Goal: Transaction & Acquisition: Complete application form

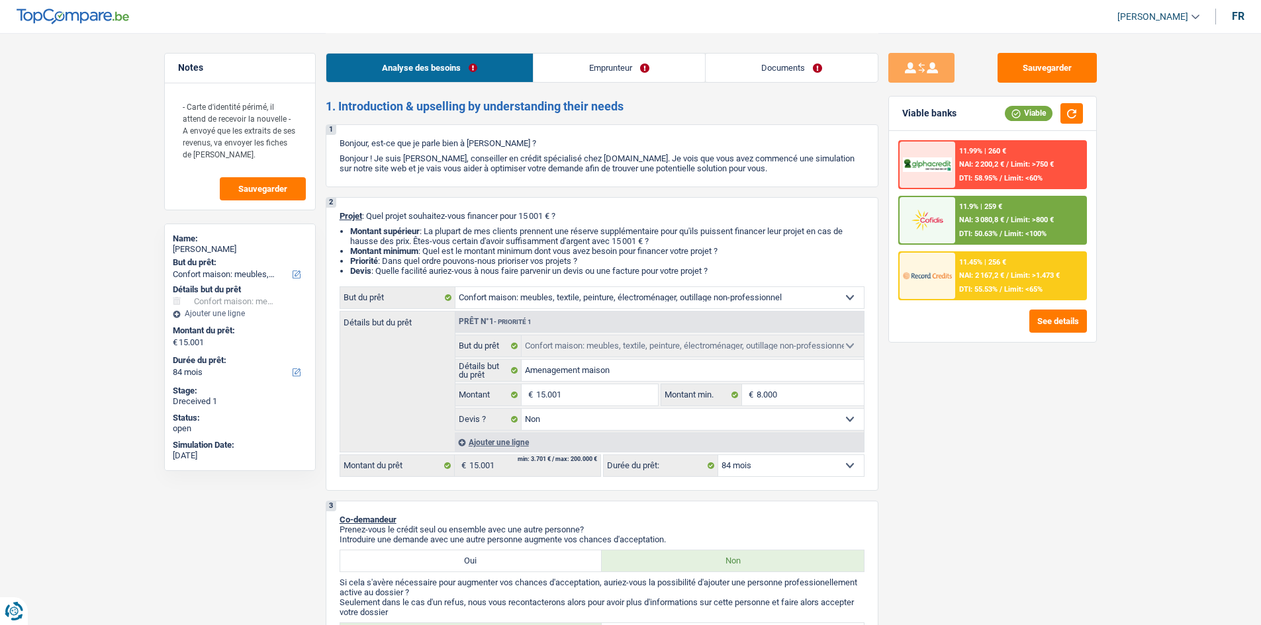
select select "household"
select select "84"
select select "household"
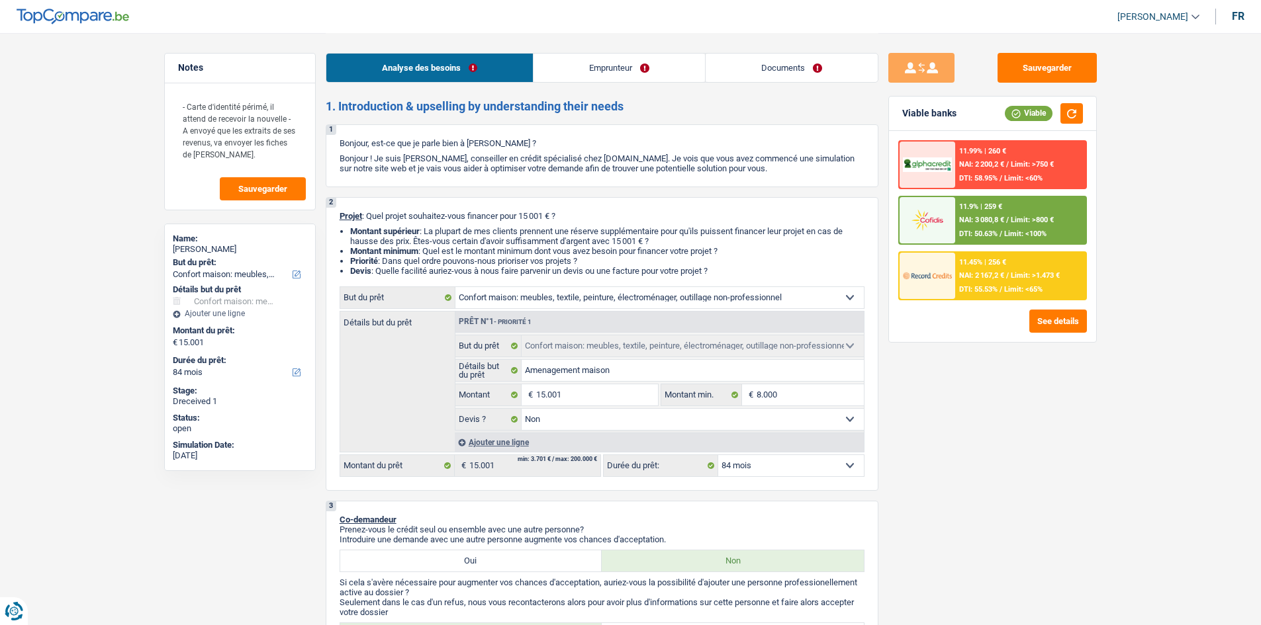
select select "false"
select select "84"
select select "publicEmployee"
select select "familyAllowances"
select select "netSalary"
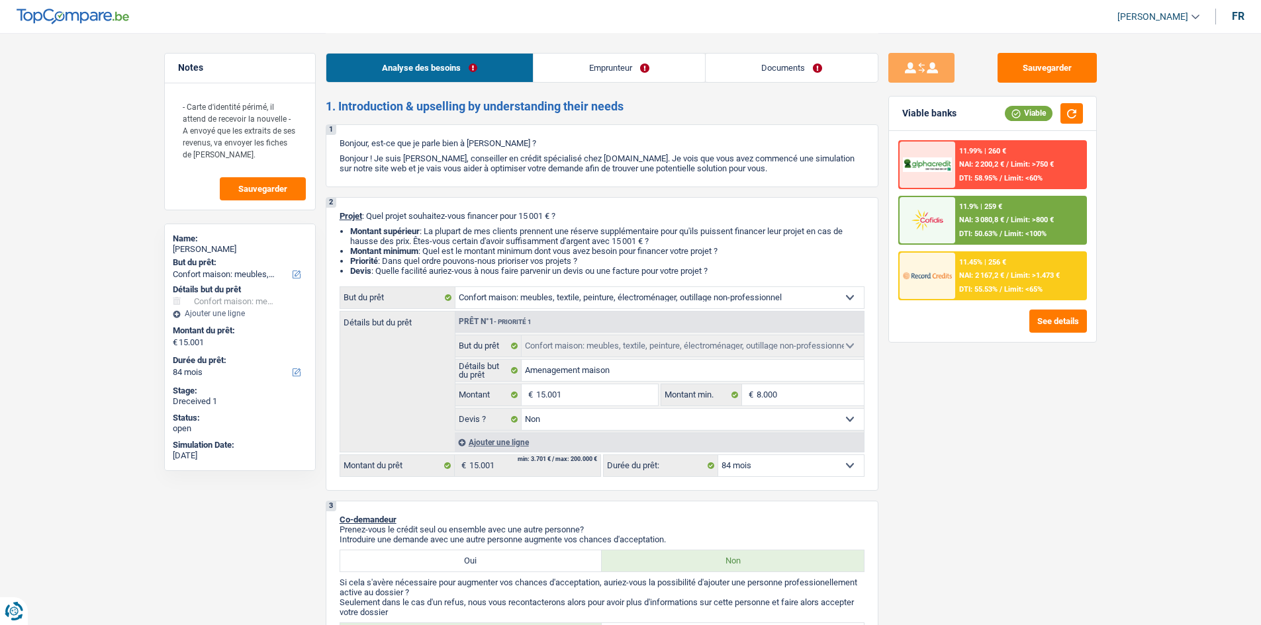
select select "rentalIncome"
select select "mealVouchers"
select select "ownerWithMortgage"
select select "mortgage"
select select "240"
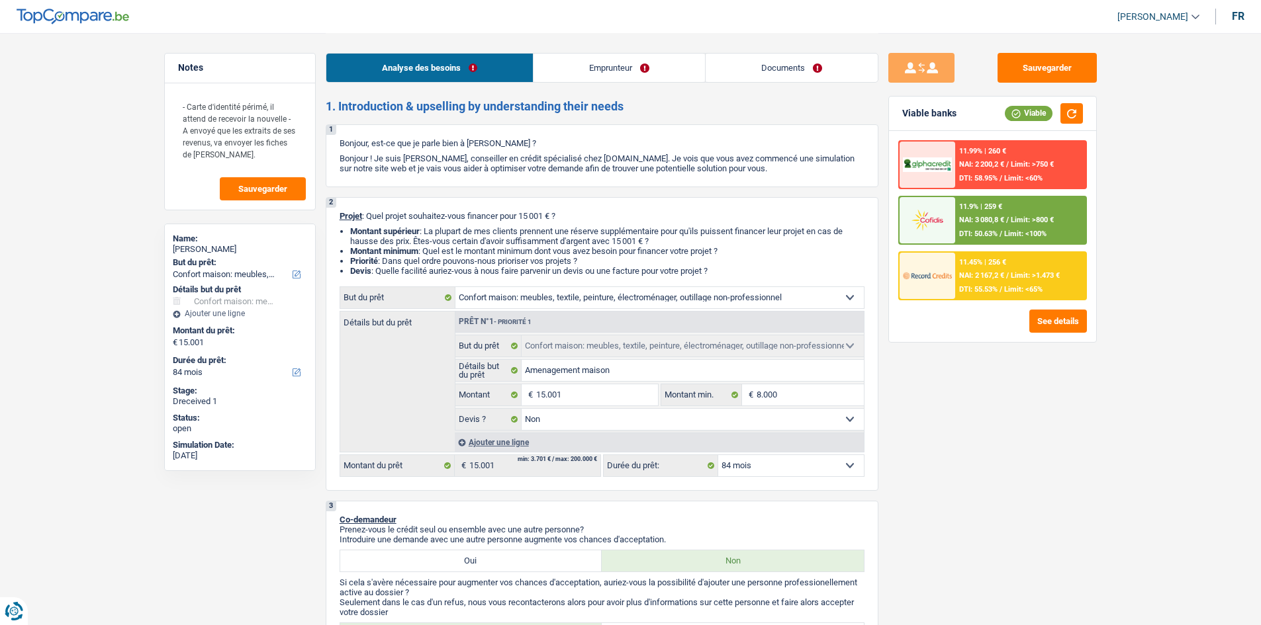
select select "household"
select select "false"
select select "84"
click at [1044, 62] on button "Sauvegarder" at bounding box center [1046, 68] width 99 height 30
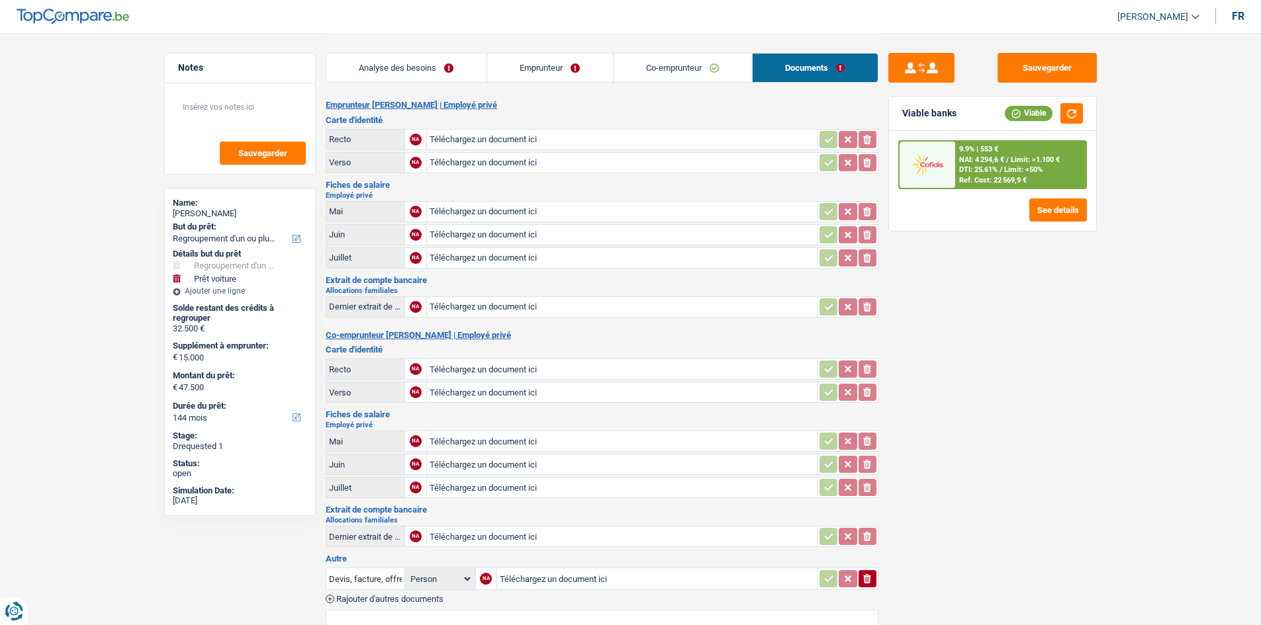
select select "refinancing"
select select "car"
select select "144"
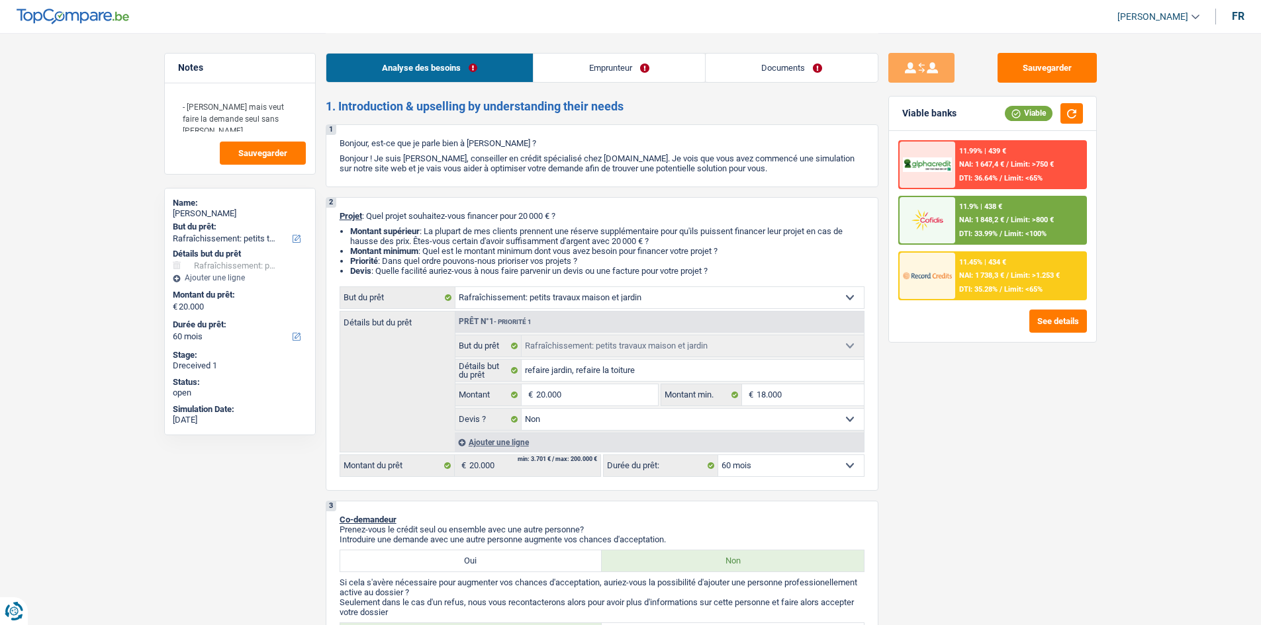
select select "houseOrGarden"
select select "60"
select select "houseOrGarden"
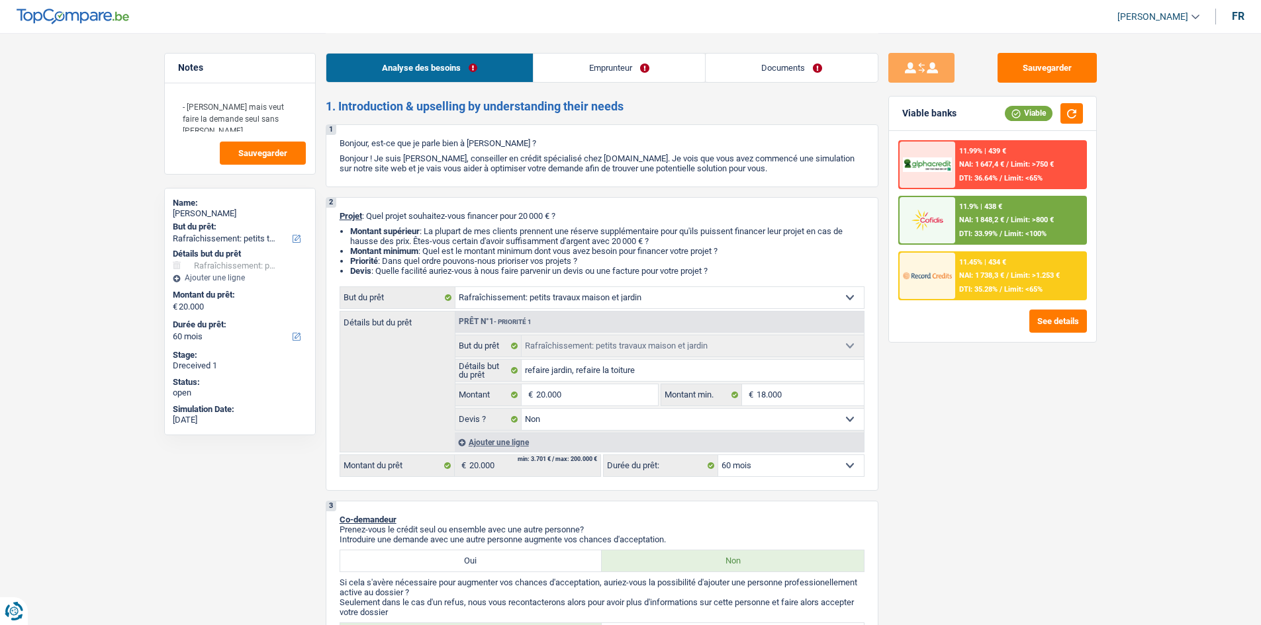
select select "false"
select select "60"
select select "worker"
select select "familyAllowances"
select select "netSalary"
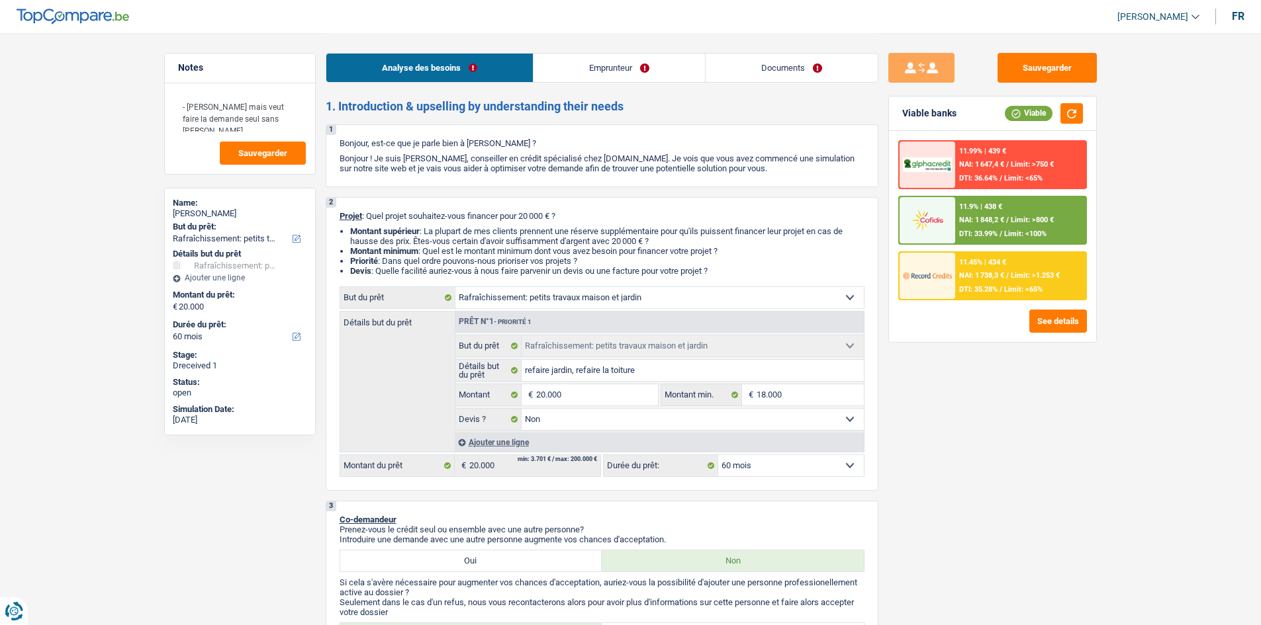
select select "ownerWithMortgage"
select select "mortgage"
select select "180"
select select "houseOrGarden"
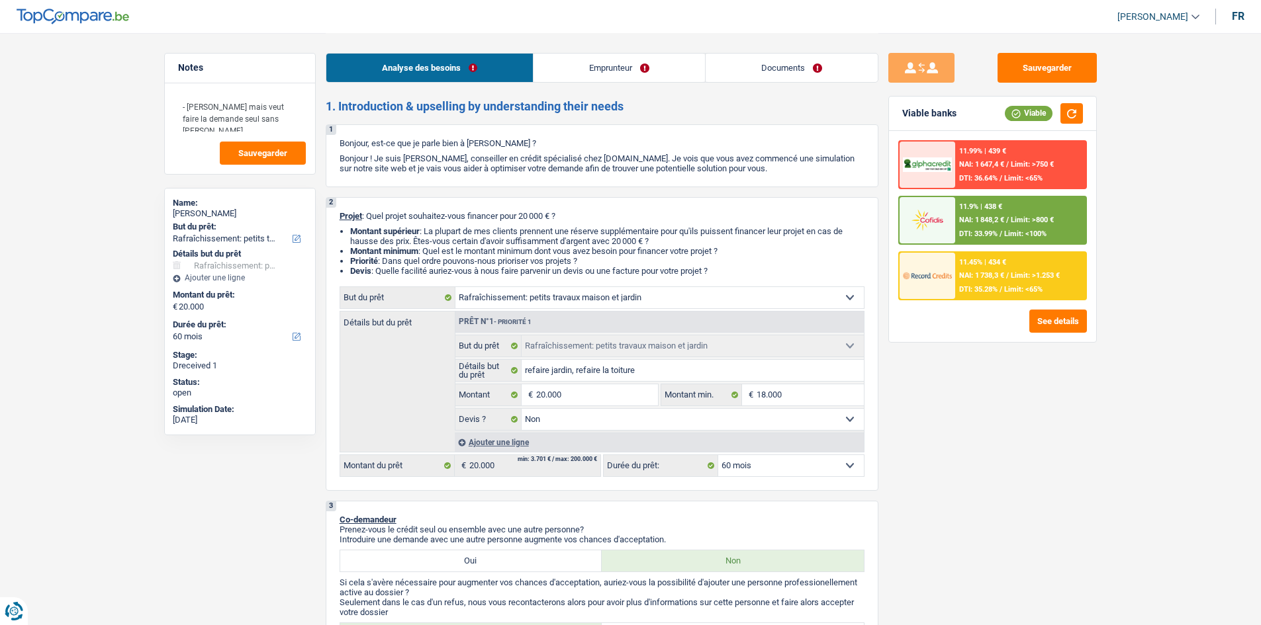
select select "false"
select select "60"
click at [778, 65] on link "Documents" at bounding box center [791, 68] width 172 height 28
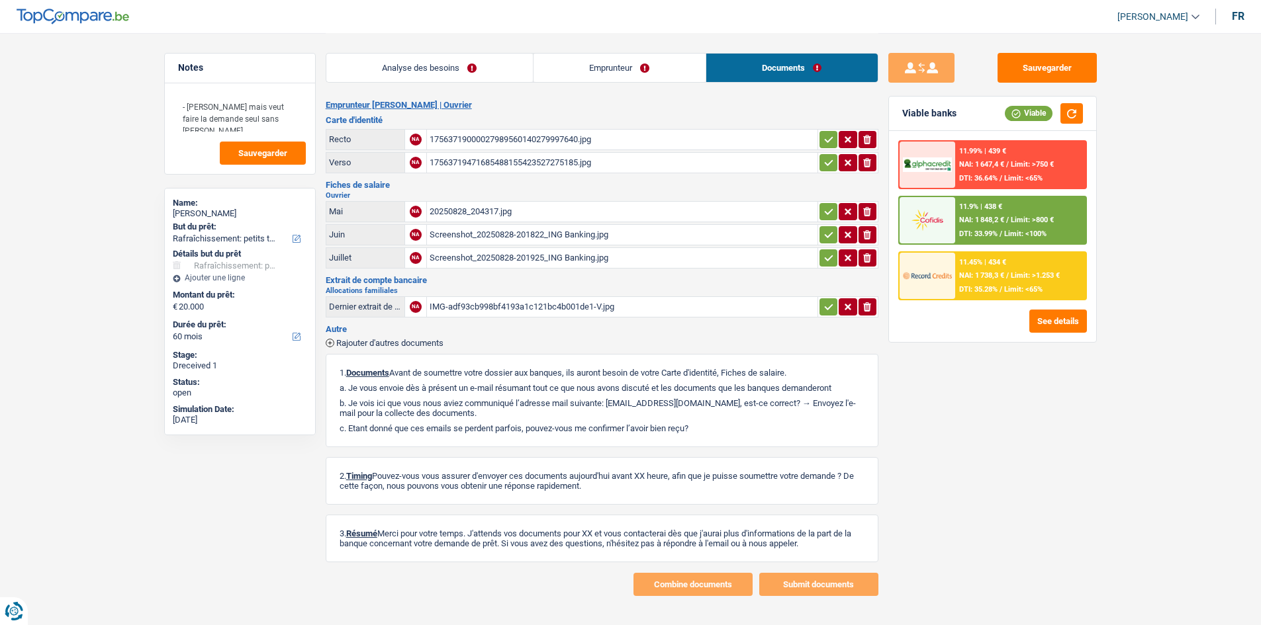
click at [470, 208] on div "20250828_204317.jpg" at bounding box center [621, 212] width 385 height 20
click at [480, 237] on div "Screenshot_20250828-201822_ING Banking.jpg" at bounding box center [621, 235] width 385 height 20
click at [504, 258] on div "Screenshot_20250828-201925_ING Banking.jpg" at bounding box center [621, 258] width 385 height 20
click at [468, 140] on div "17563719000027989560140279997640.jpg" at bounding box center [621, 140] width 385 height 20
click at [519, 306] on div "IMG-adf93cb998bf4193a1c121bc4b001de1-V.jpg" at bounding box center [621, 307] width 385 height 20
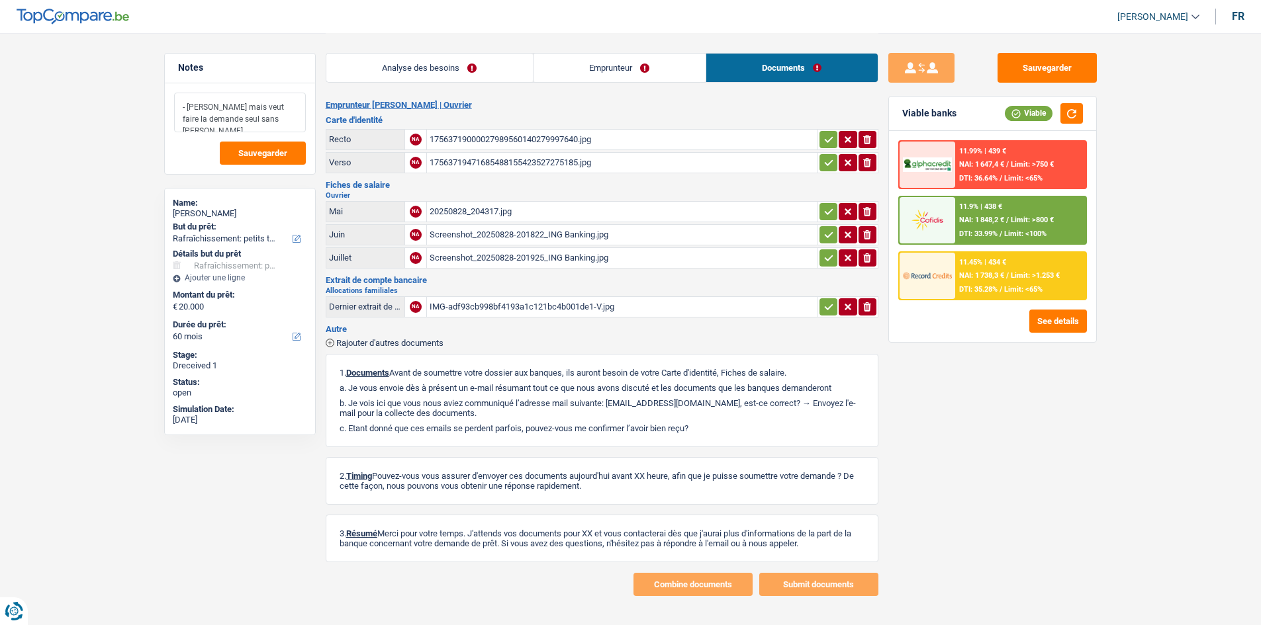
click at [291, 116] on textarea "- Marié mais veut faire la demande seul sans madame" at bounding box center [240, 113] width 132 height 40
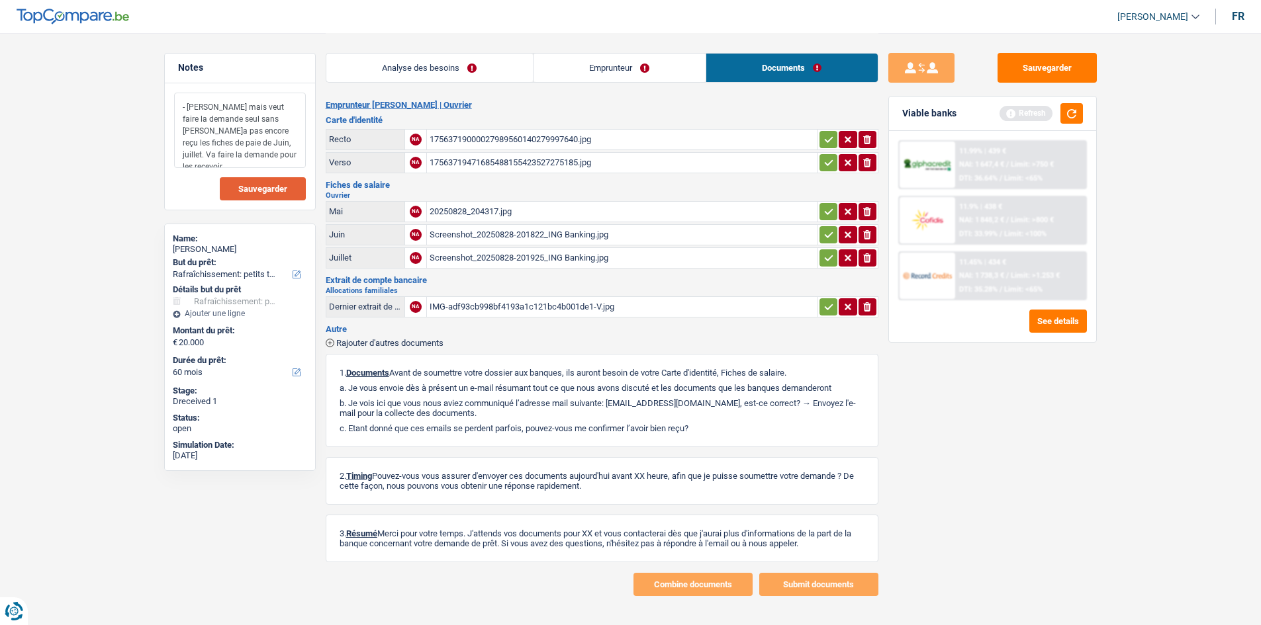
type textarea "- Marié mais veut faire la demande seul sans madame - N'a pas encore reçu les f…"
click at [267, 185] on span "Sauvegarder" at bounding box center [262, 189] width 49 height 9
click at [294, 154] on textarea "- Marié mais veut faire la demande seul sans madame - N'a pas encore reçu les f…" at bounding box center [240, 130] width 132 height 75
drag, startPoint x: 294, startPoint y: 154, endPoint x: 247, endPoint y: 144, distance: 48.0
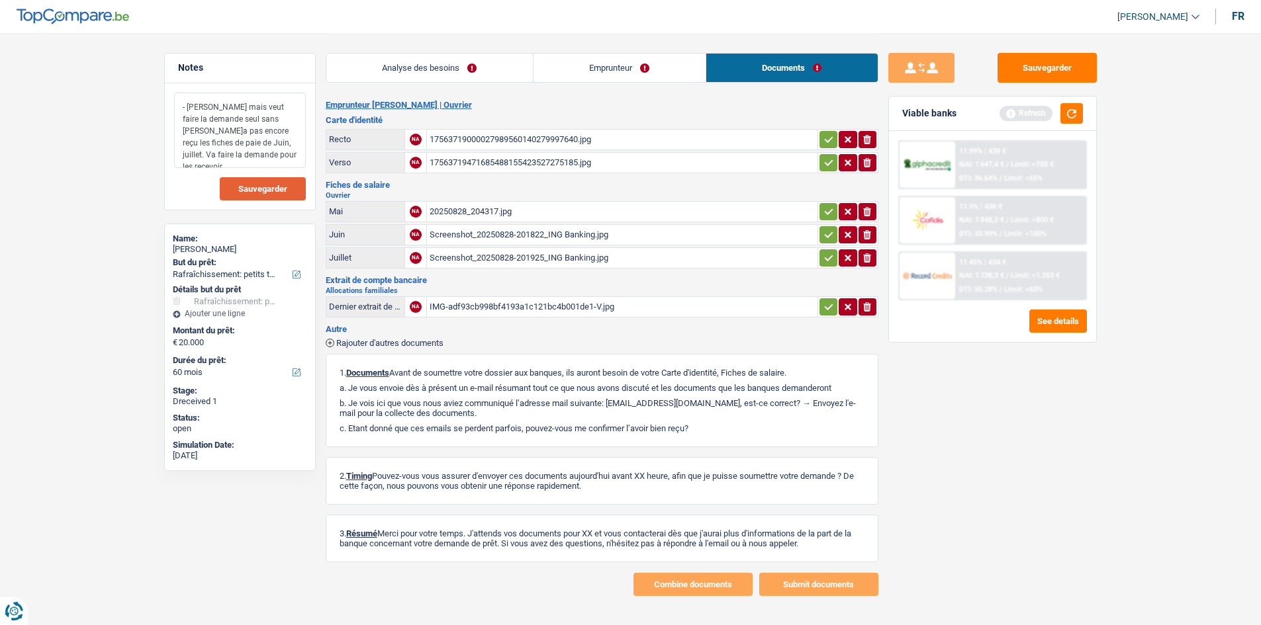
click at [247, 144] on textarea "- Marié mais veut faire la demande seul sans madame - N'a pas encore reçu les f…" at bounding box center [240, 130] width 132 height 75
click at [1068, 69] on button "Sauvegarder" at bounding box center [1046, 68] width 99 height 30
click at [1036, 72] on button "Sauvegarder" at bounding box center [1046, 68] width 99 height 30
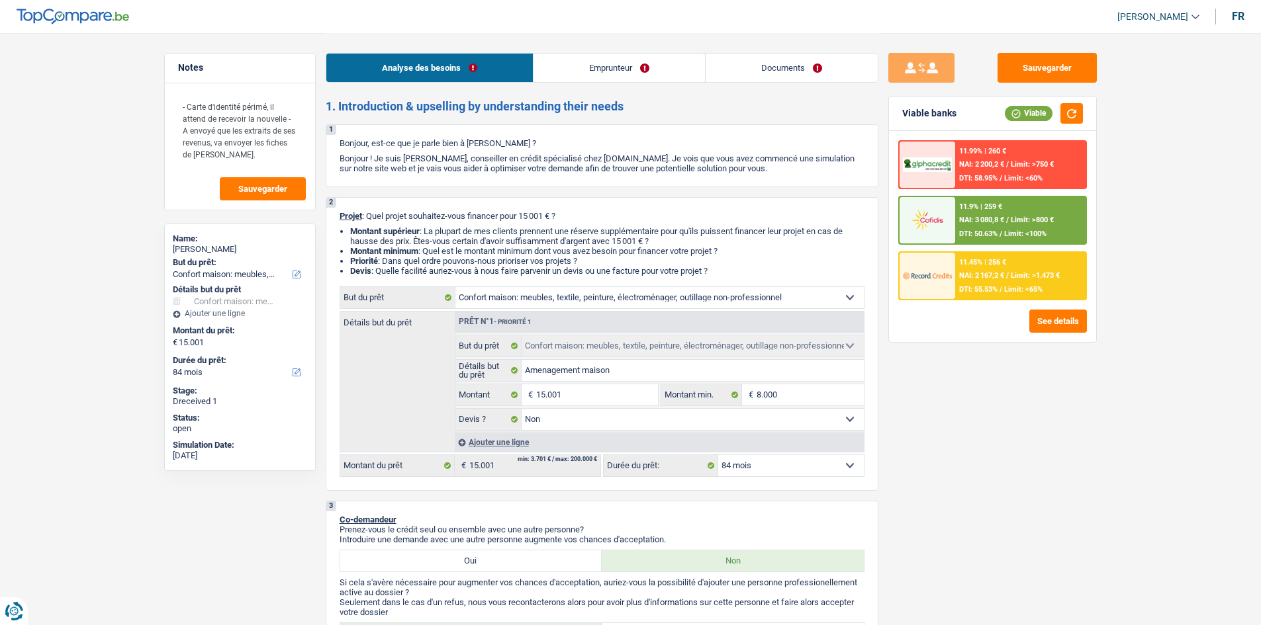
select select "household"
select select "84"
select select "household"
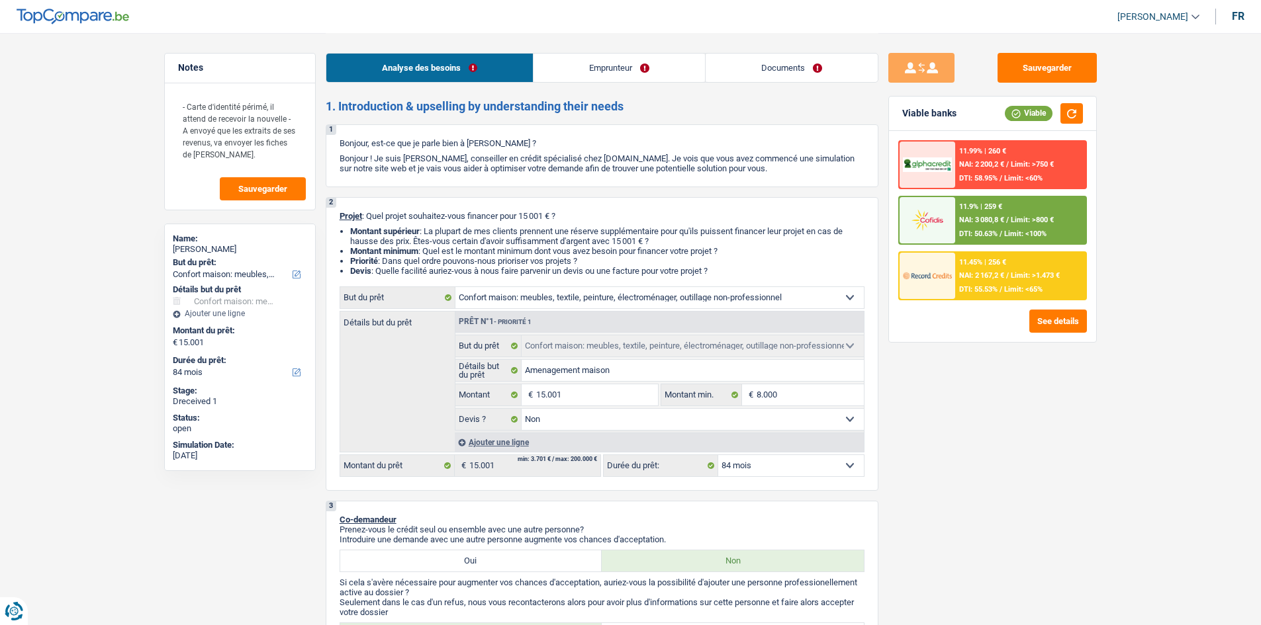
select select "false"
select select "84"
select select "publicEmployee"
select select "familyAllowances"
select select "netSalary"
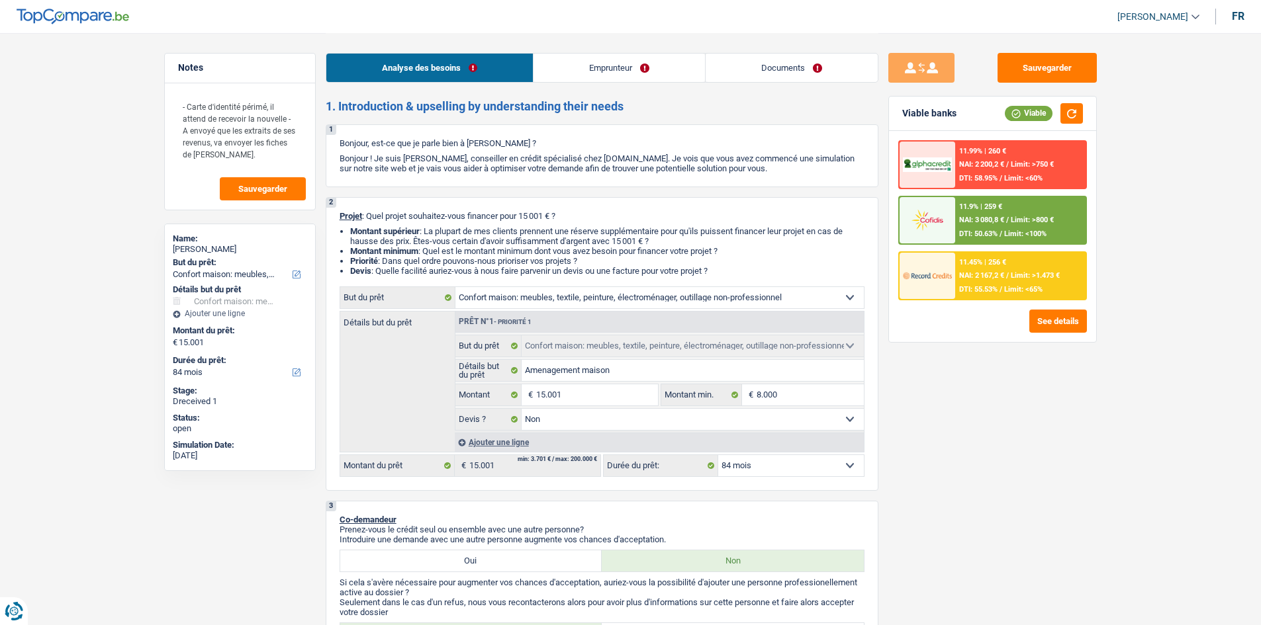
select select "rentalIncome"
select select "mealVouchers"
select select "ownerWithMortgage"
select select "mortgage"
select select "240"
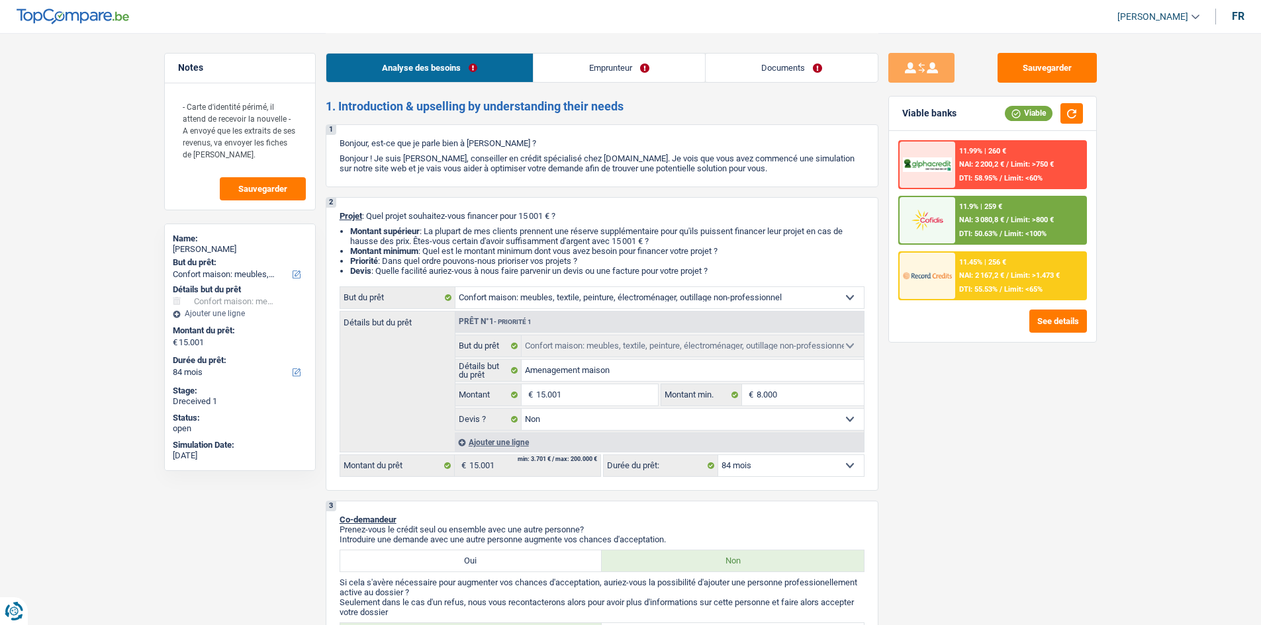
select select "household"
select select "false"
select select "84"
click at [763, 58] on link "Documents" at bounding box center [791, 68] width 172 height 28
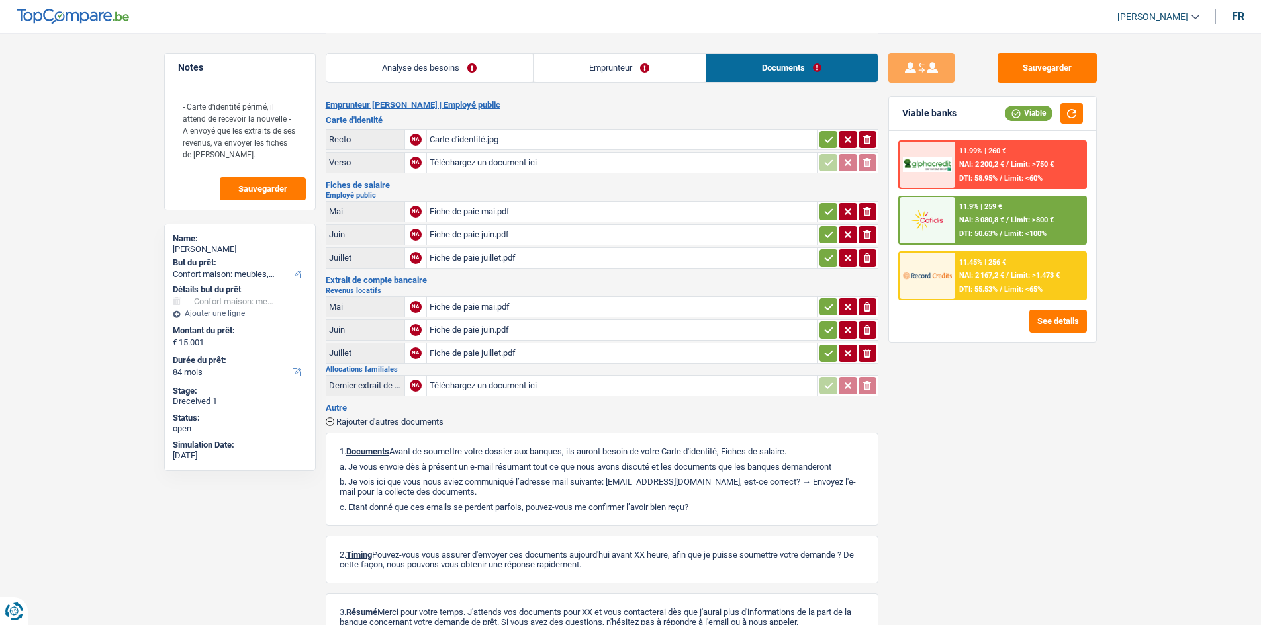
click at [485, 138] on div "Carte d'identité.jpg" at bounding box center [621, 140] width 385 height 20
click at [462, 304] on div "Fiche de paie mai.pdf" at bounding box center [621, 307] width 385 height 20
click at [460, 325] on div "Fiche de paie juin.pdf" at bounding box center [621, 330] width 385 height 20
click at [457, 358] on div "Fiche de paie juillet.pdf" at bounding box center [621, 353] width 385 height 20
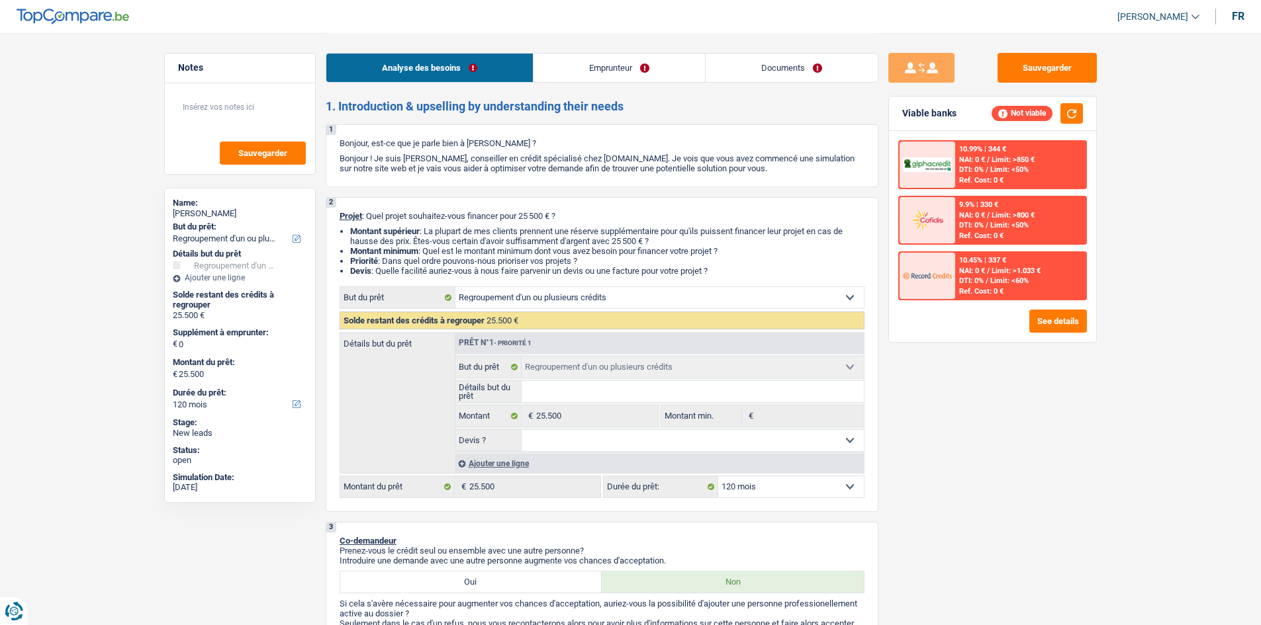
select select "refinancing"
select select "120"
select select "refinancing"
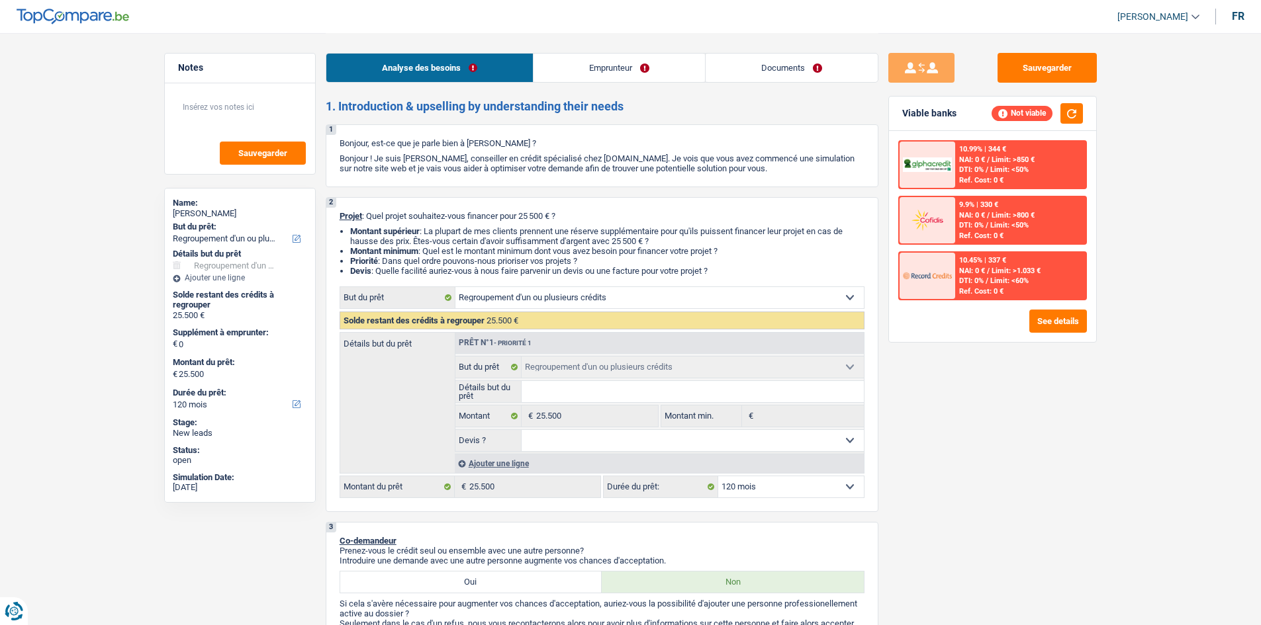
select select "120"
select select "independent"
select select "netSalary"
select select "refinancing"
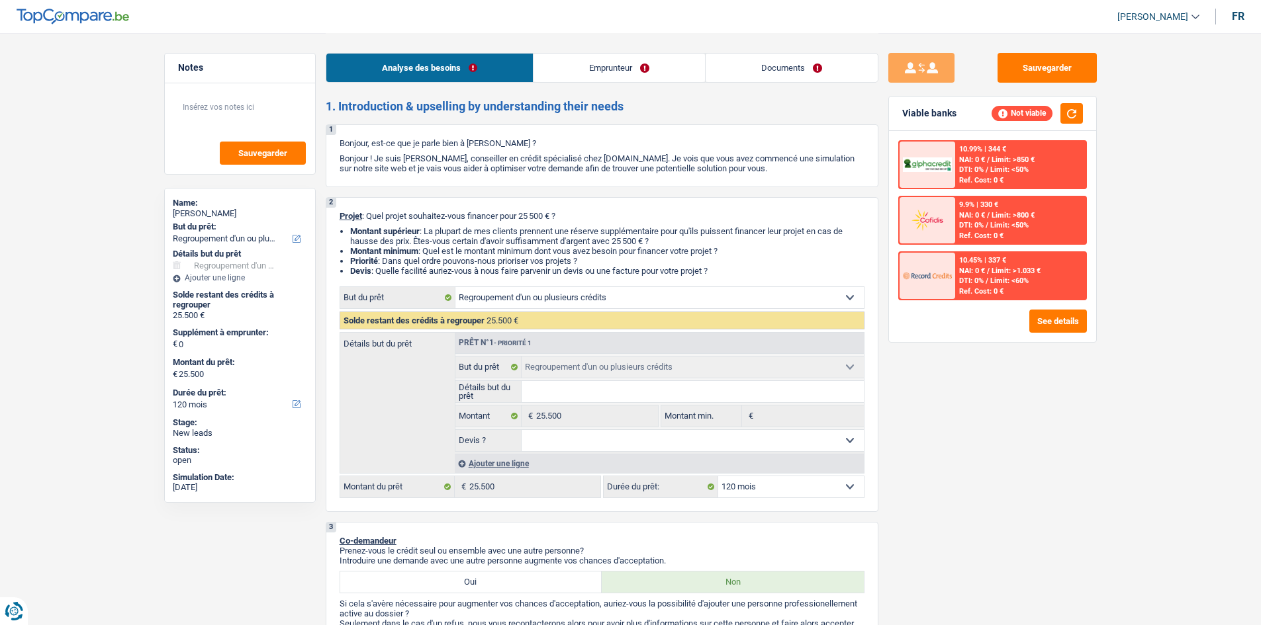
select select "120"
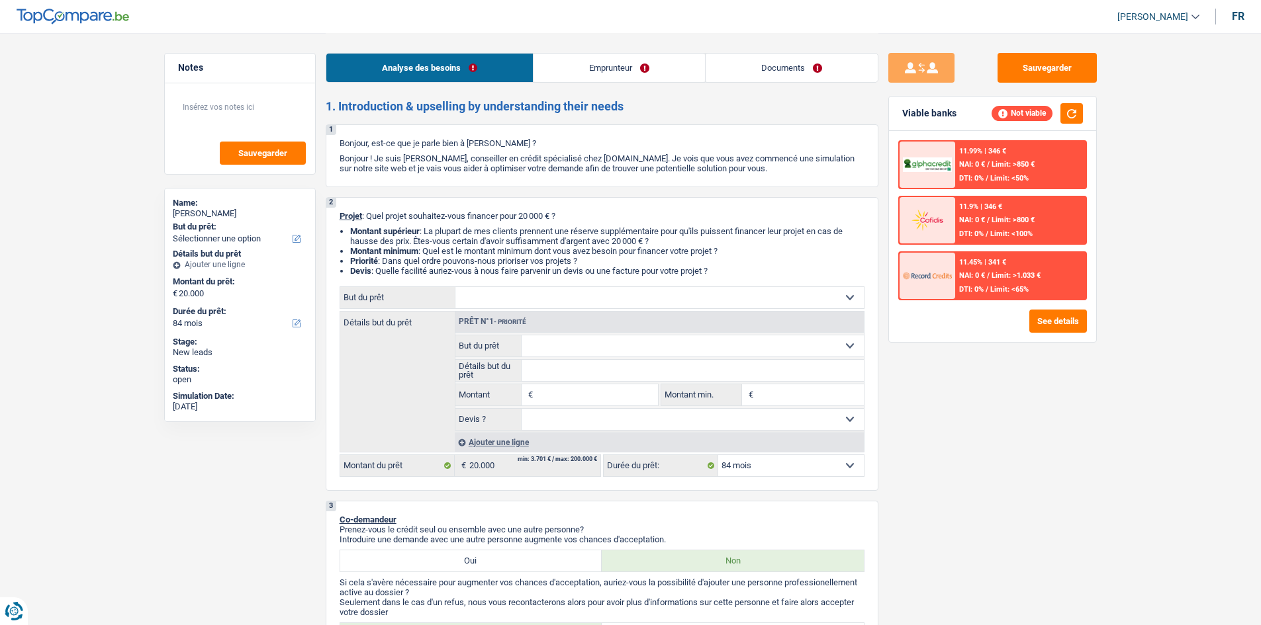
select select "84"
select select "worker"
select select "netSalary"
select select "liveWithParents"
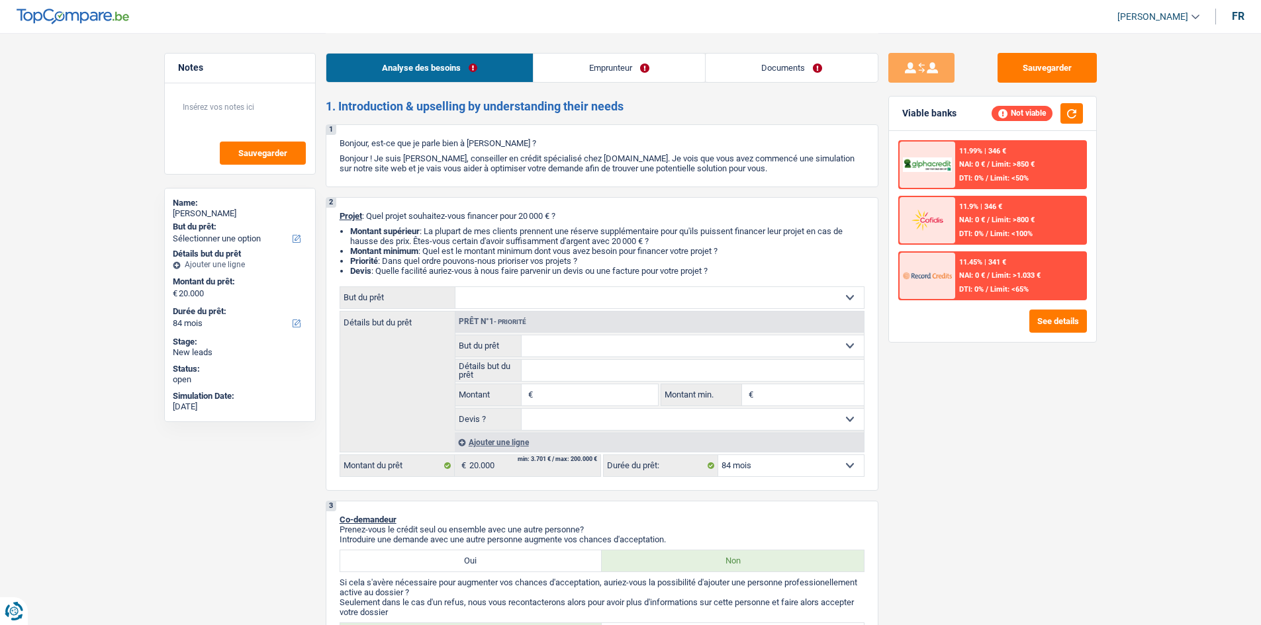
select select "84"
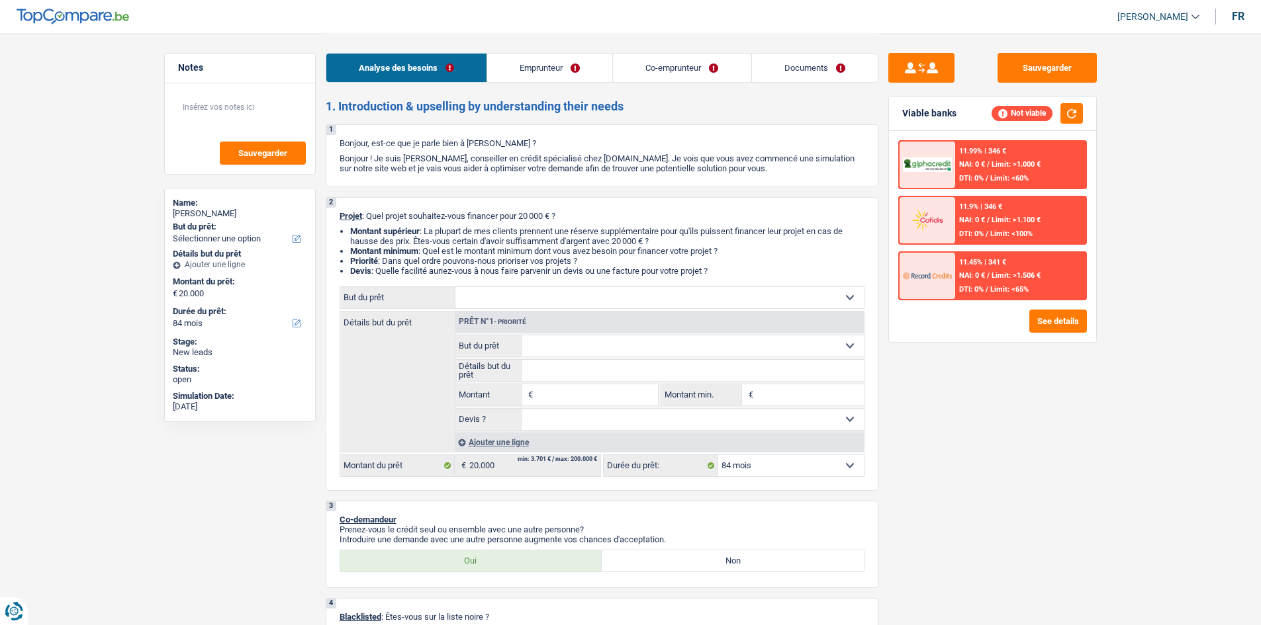
select select "84"
select select "worker"
select select "netSalary"
select select "ownerWithMortgage"
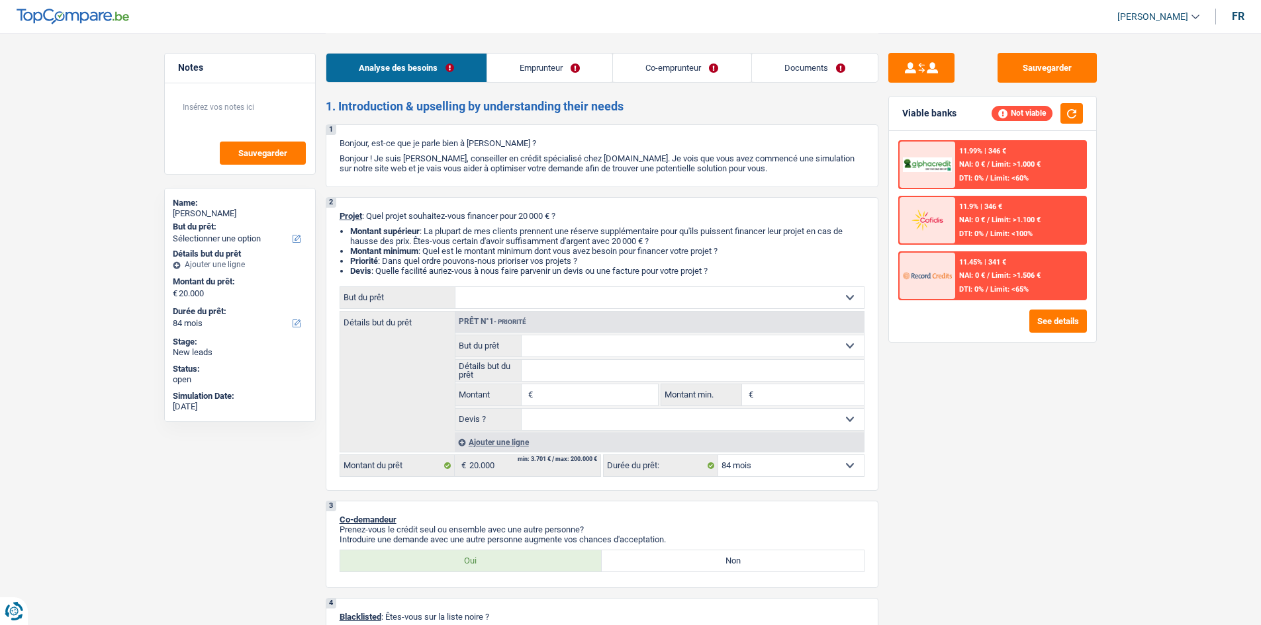
select select "mortgage"
select select "84"
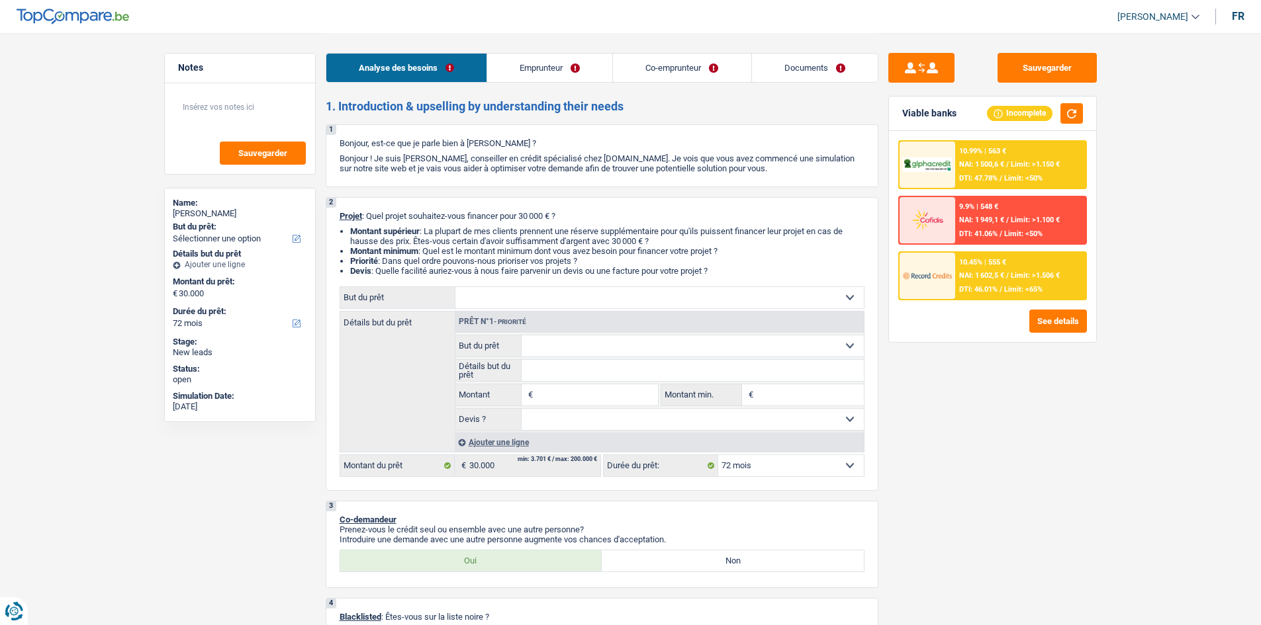
select select "72"
select select "publicEmployee"
select select "familyAllowances"
select select "netSalary"
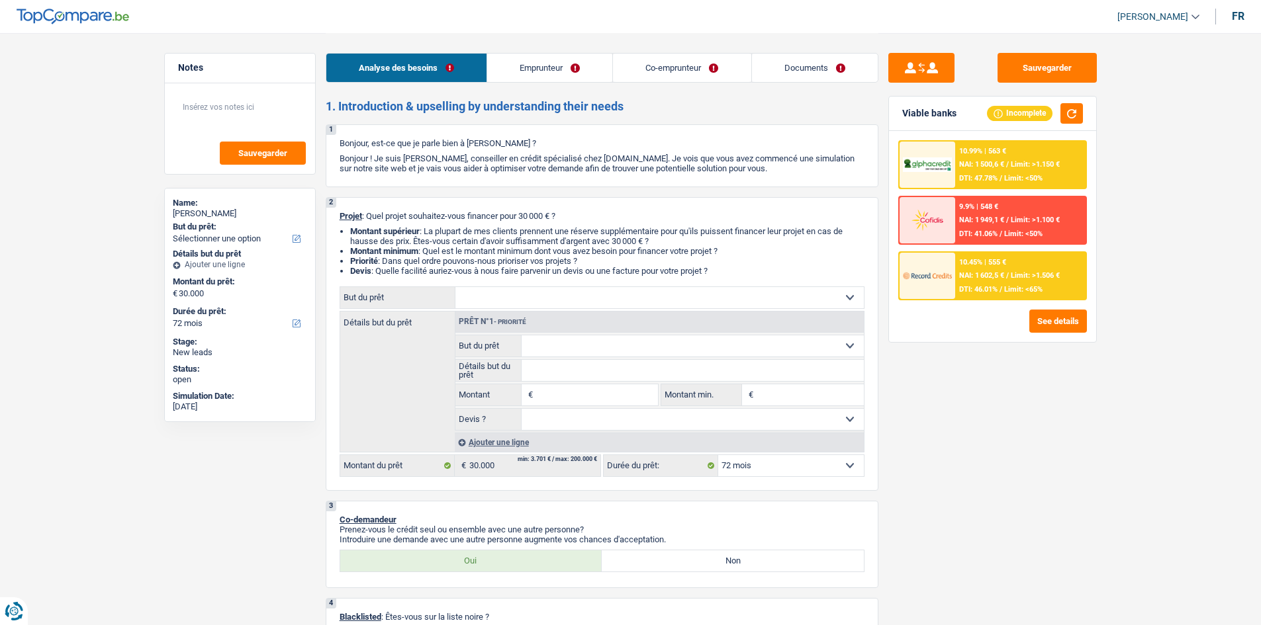
select select "mealVouchers"
select select "rents"
select select "72"
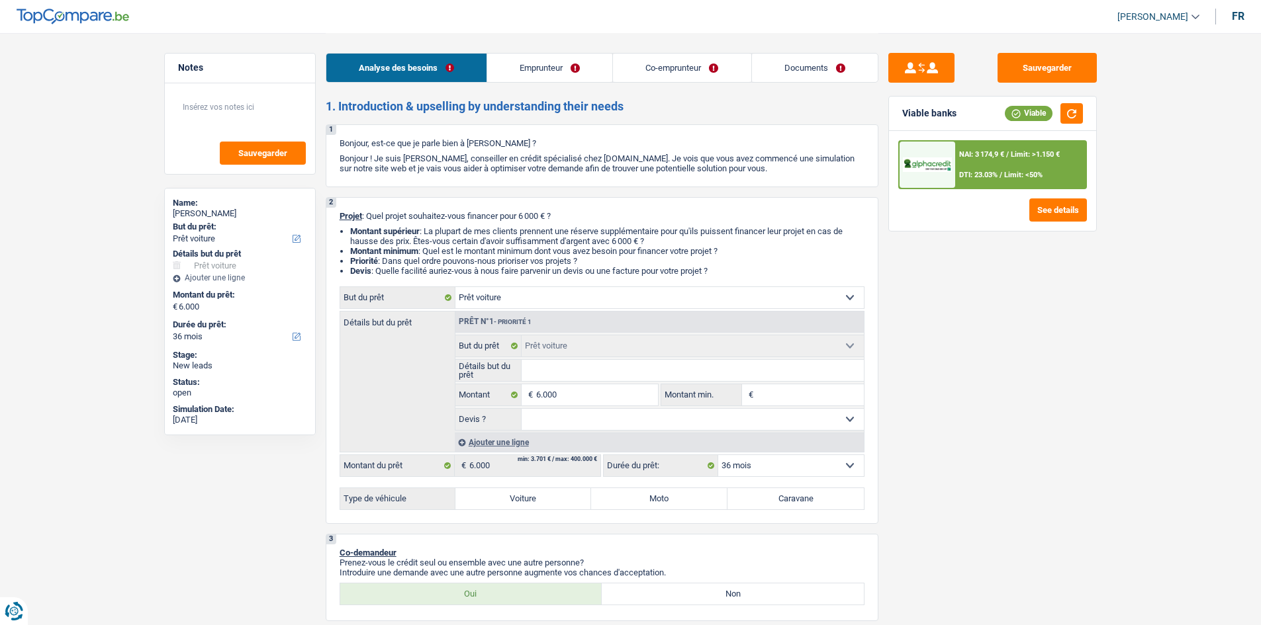
select select "car"
select select "36"
select select "car"
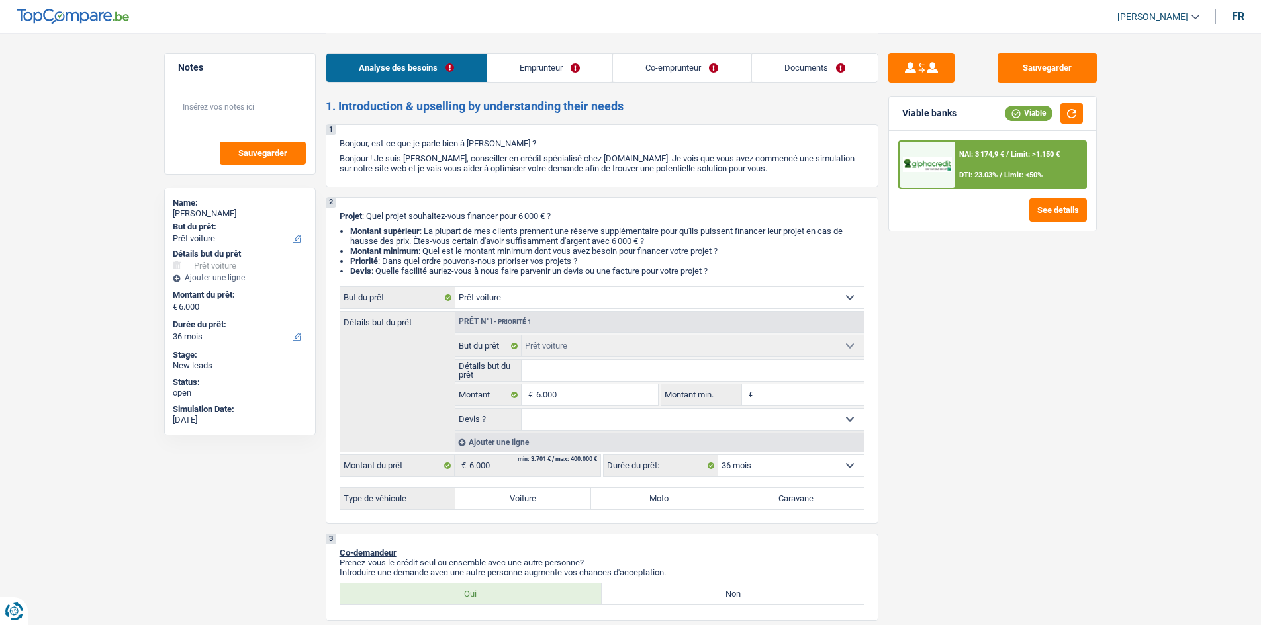
select select "36"
select select "worker"
select select "privateEmployee"
select select "mealVouchers"
select select "netSalary"
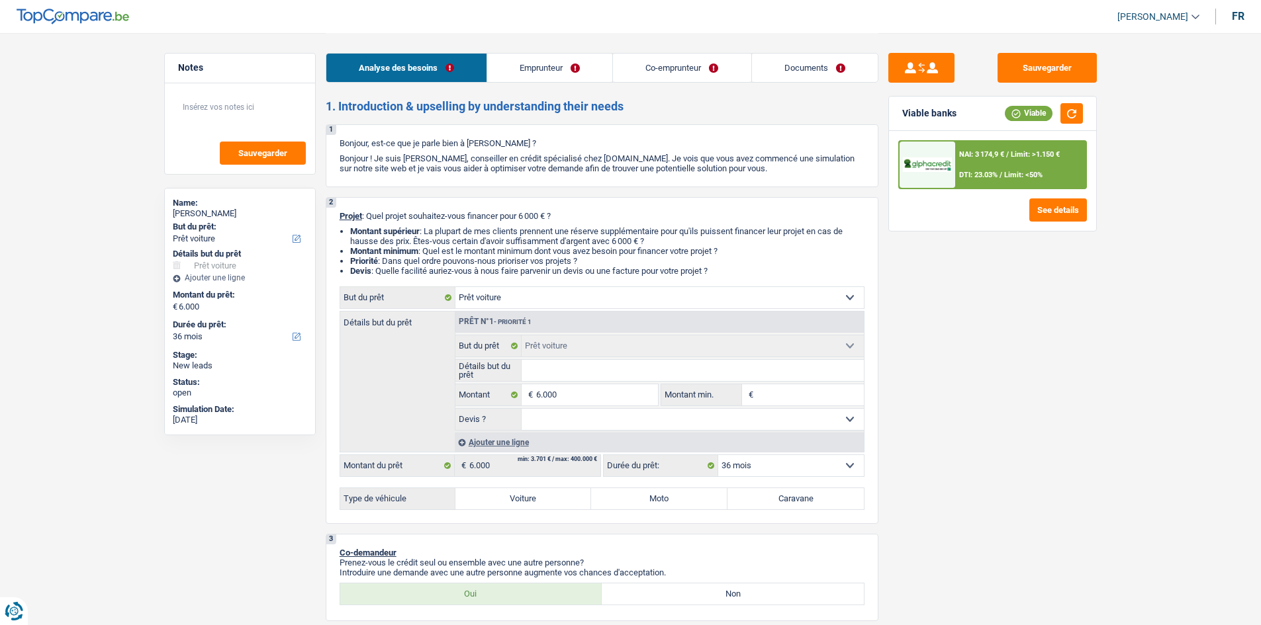
select select "familyAllowances"
select select "netSalary"
select select "mealVouchers"
select select "rents"
select select "car"
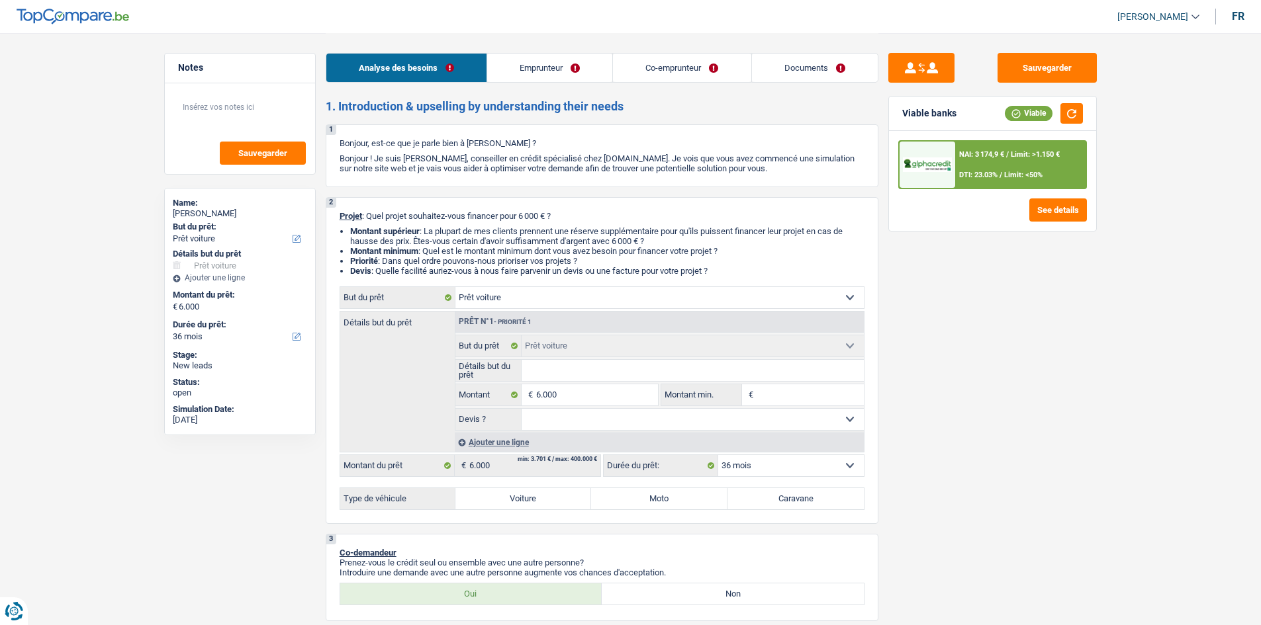
select select "car"
select select "36"
click at [619, 363] on input "Détails but du prêt" at bounding box center [692, 370] width 342 height 21
click at [513, 496] on label "Voiture" at bounding box center [523, 498] width 136 height 21
click at [539, 496] on label "Voiture" at bounding box center [523, 498] width 136 height 21
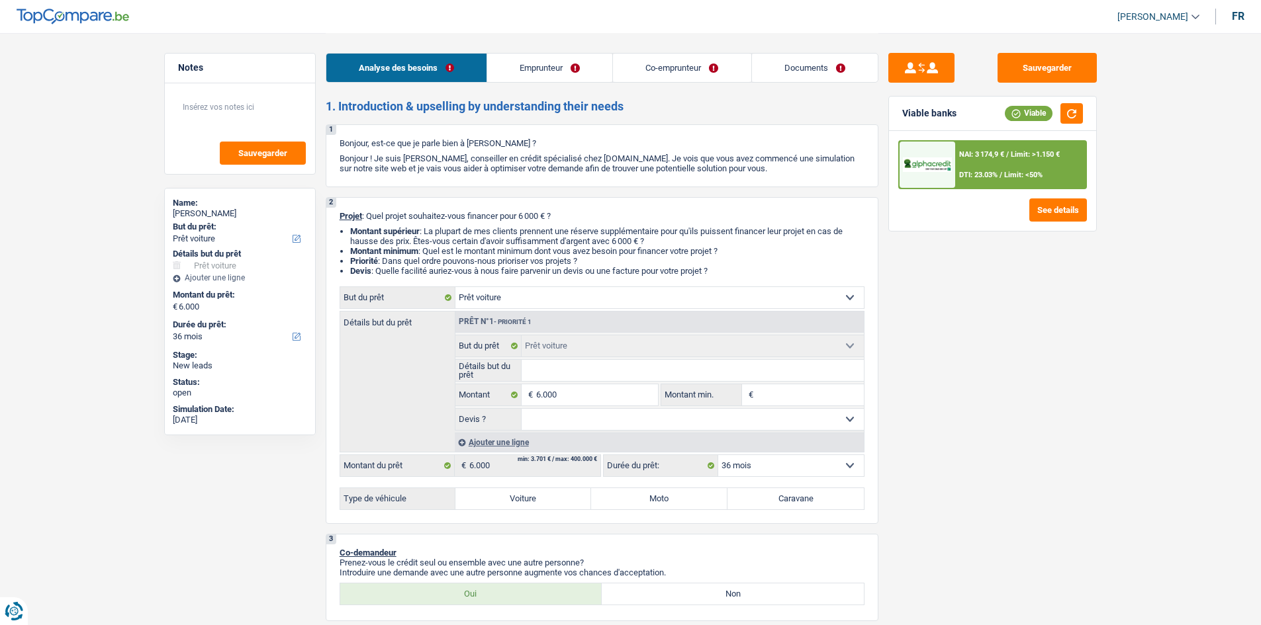
click at [539, 496] on input "Voiture" at bounding box center [523, 498] width 136 height 21
radio input "true"
select select "42"
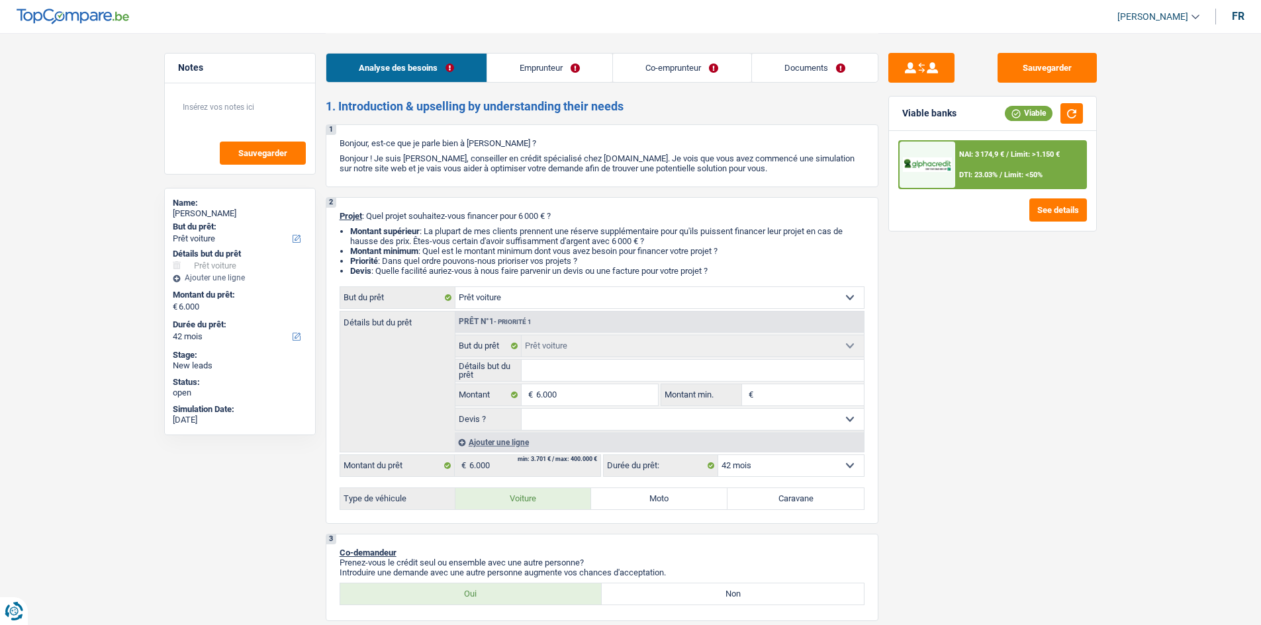
radio input "true"
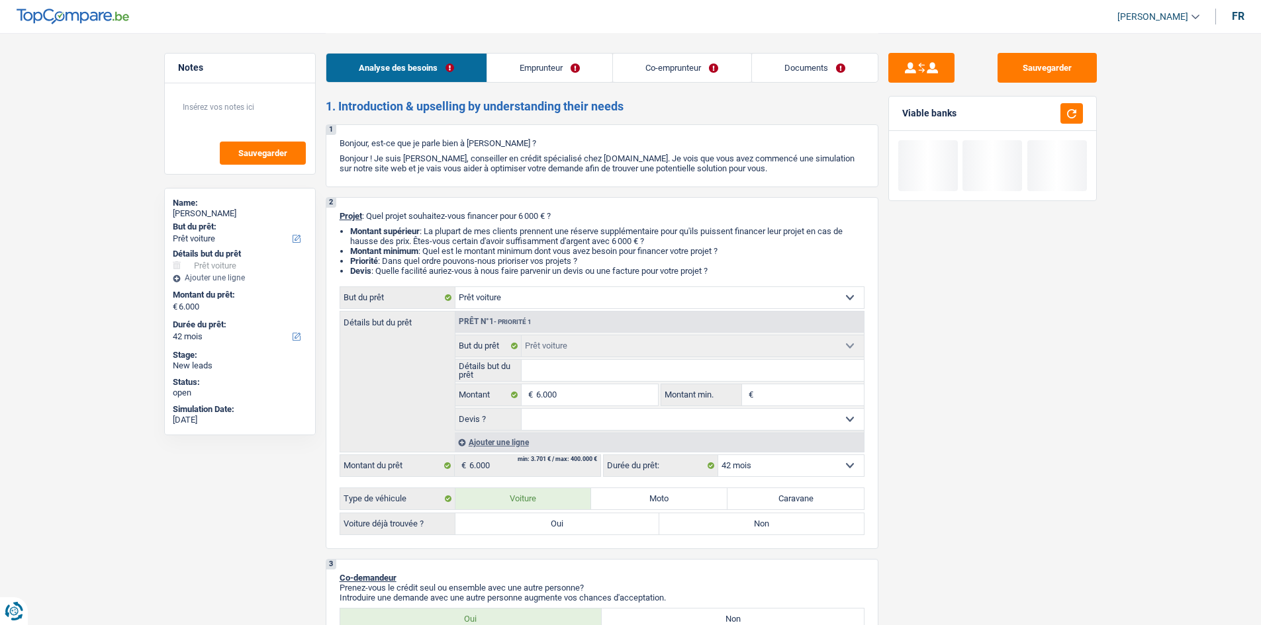
click at [560, 375] on input "Détails but du prêt" at bounding box center [692, 370] width 342 height 21
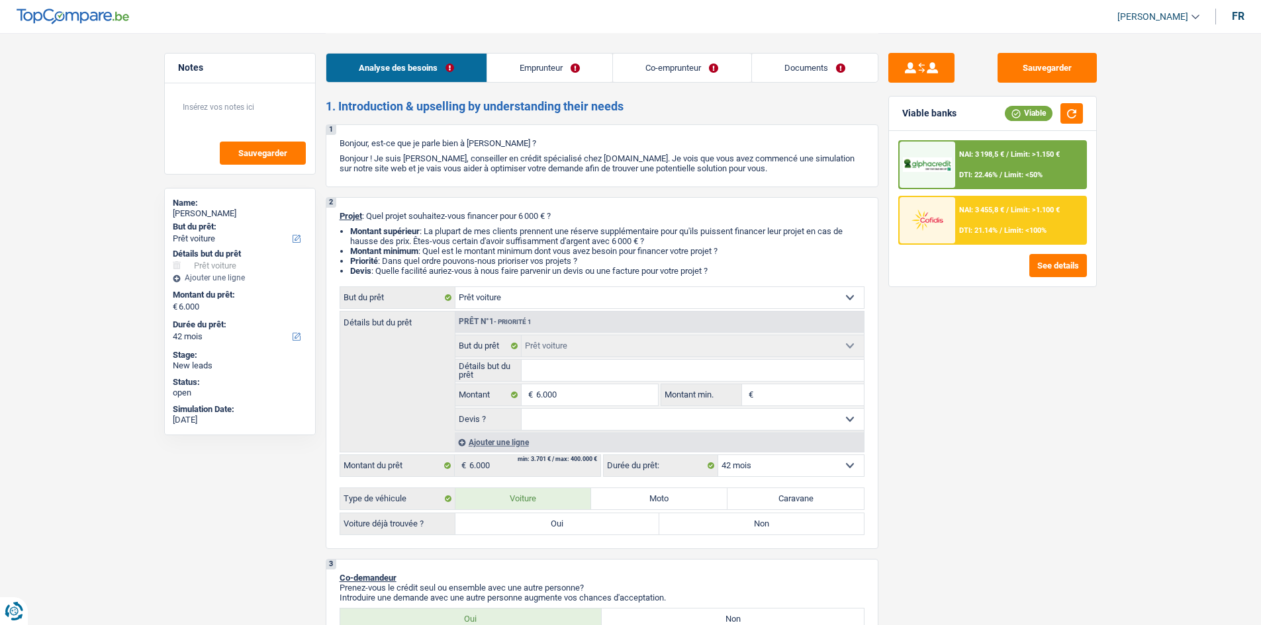
type input "P"
type input "Pe"
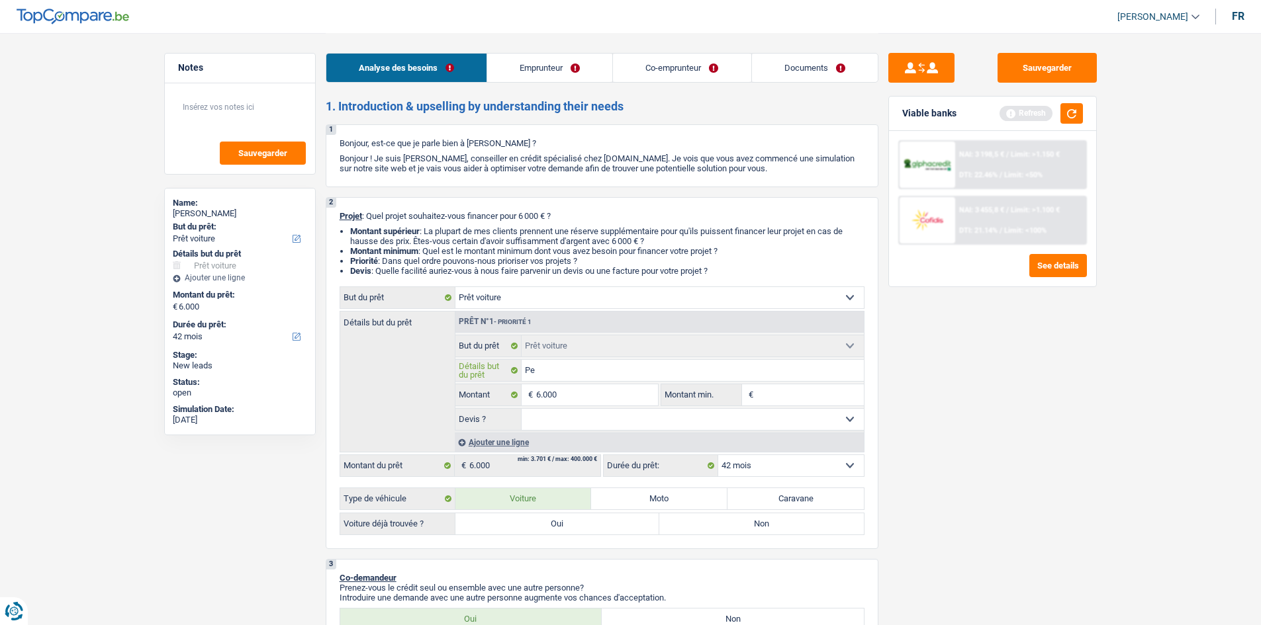
type input "Peu"
type input "Peug"
type input "Peuge"
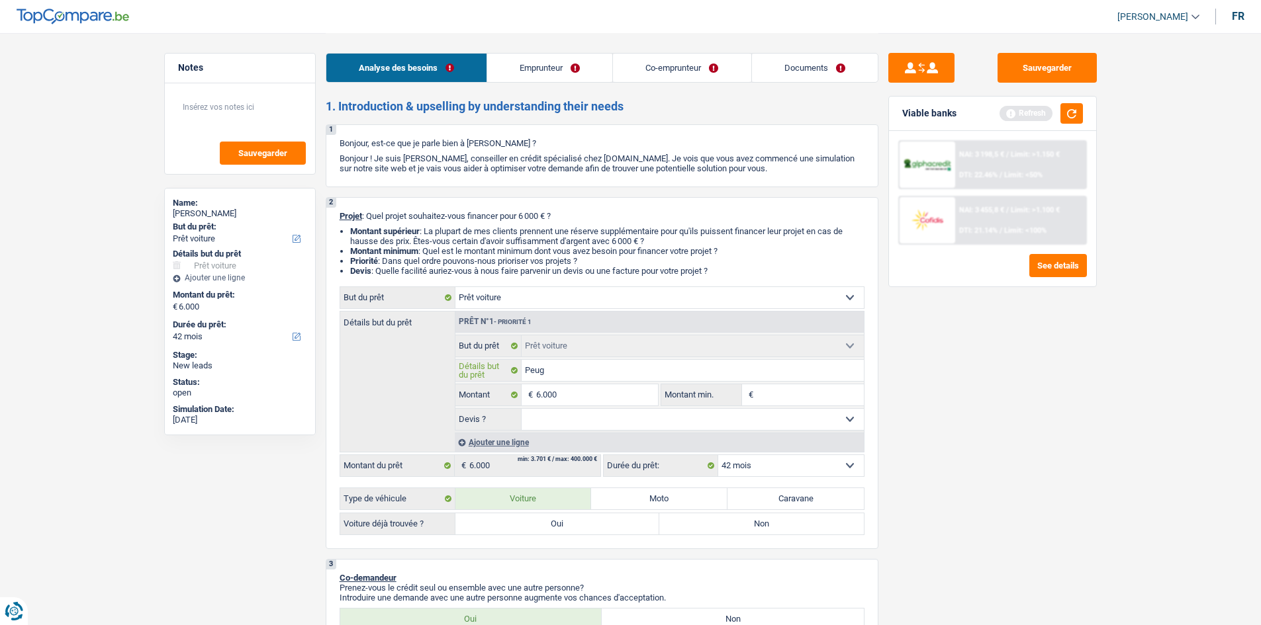
type input "Peuge"
type input "Peugeo"
type input "Peugeot"
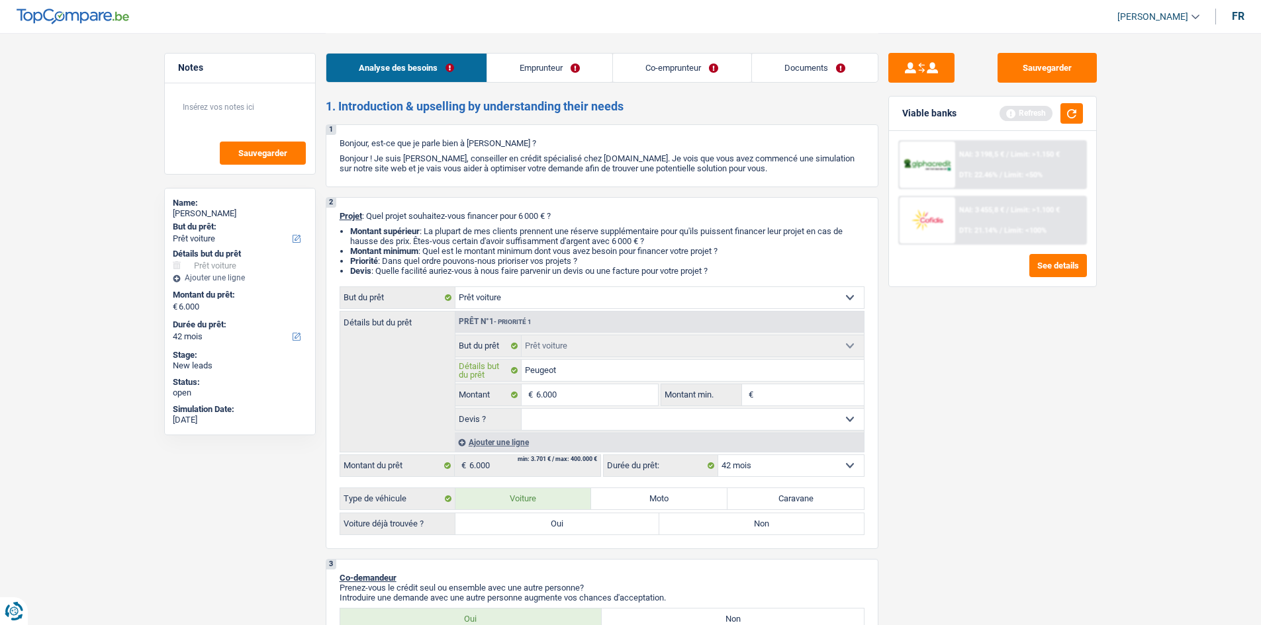
type input "Peugeot"
type input "Peugeot 2"
type input "Peugeot 20"
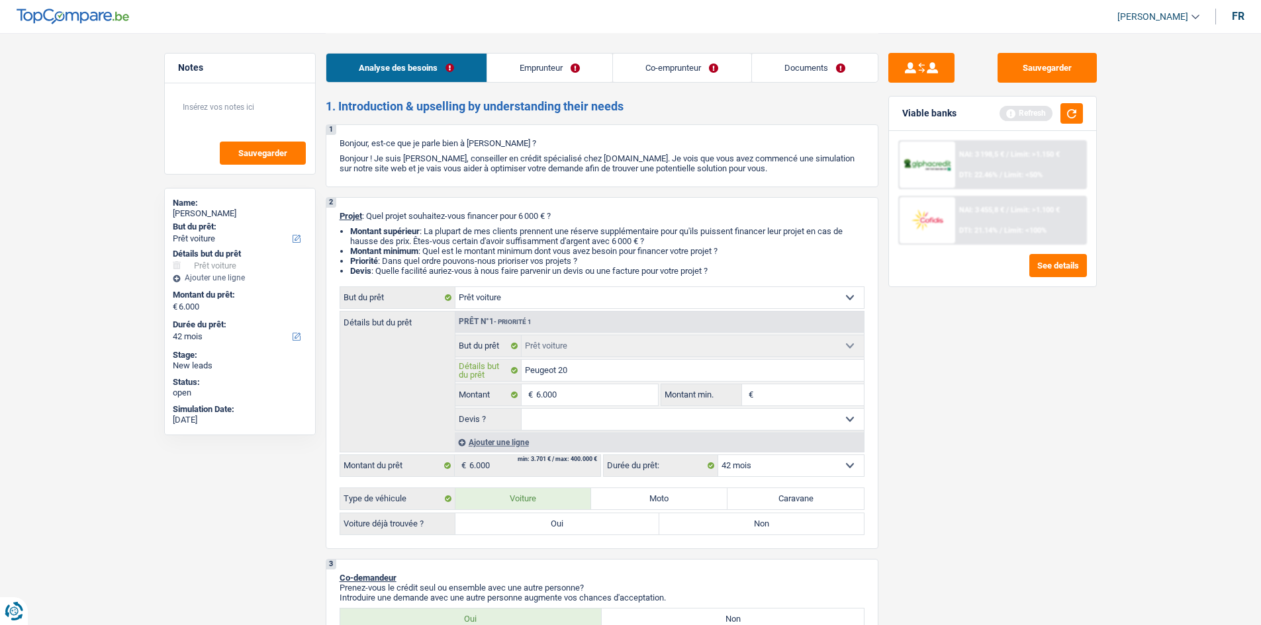
type input "Peugeot 20"
type input "Peugeot 200"
type input "Peugeot 2008"
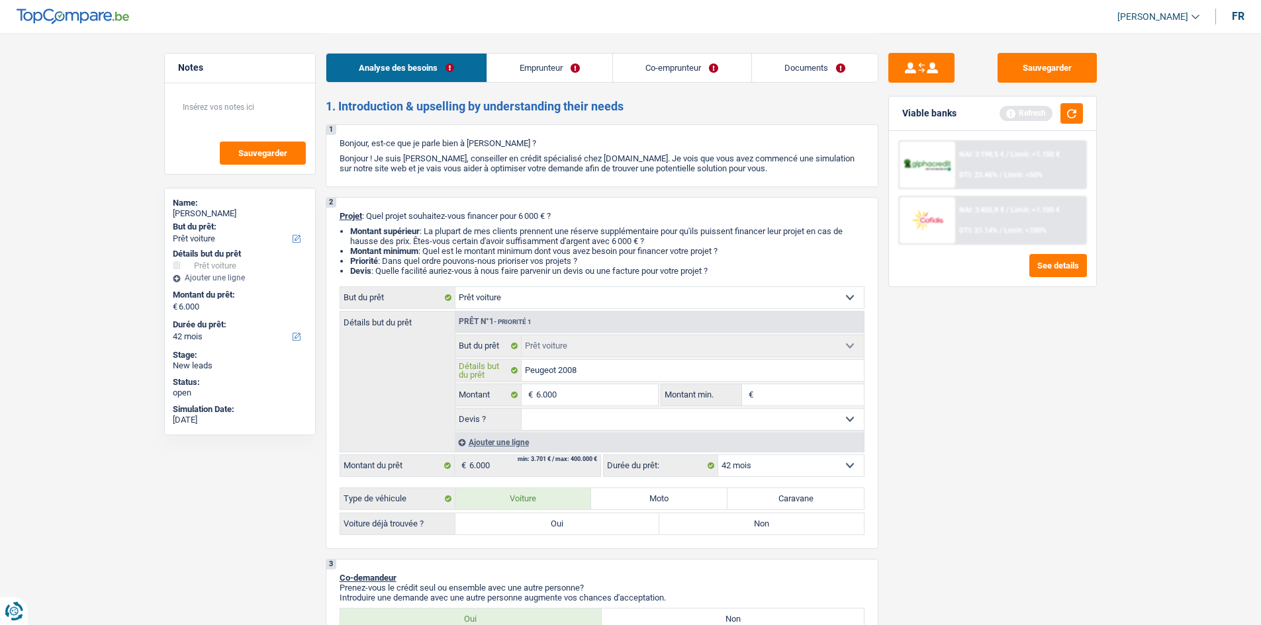
type input "Peugeot 2008"
type input "Peugeot 2008 a"
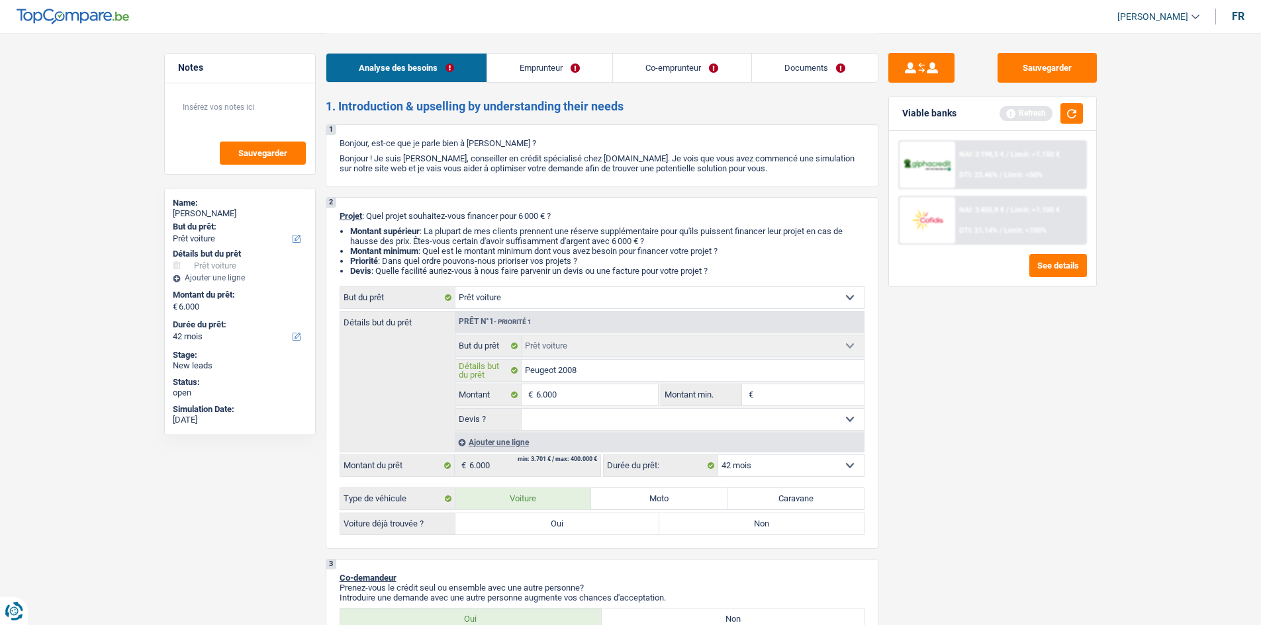
type input "Peugeot 2008 a"
type input "Peugeot 2008 an"
type input "Peugeot 2008 ann"
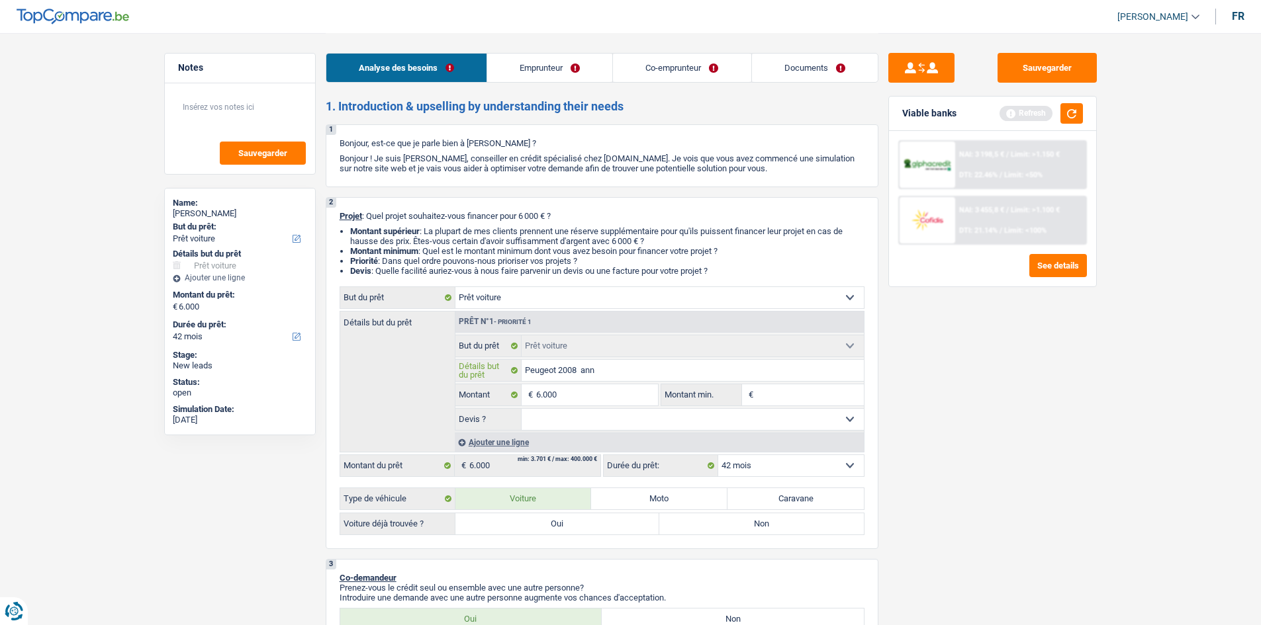
type input "Peugeot 2008 anne"
type input "Peugeot 2008 annee"
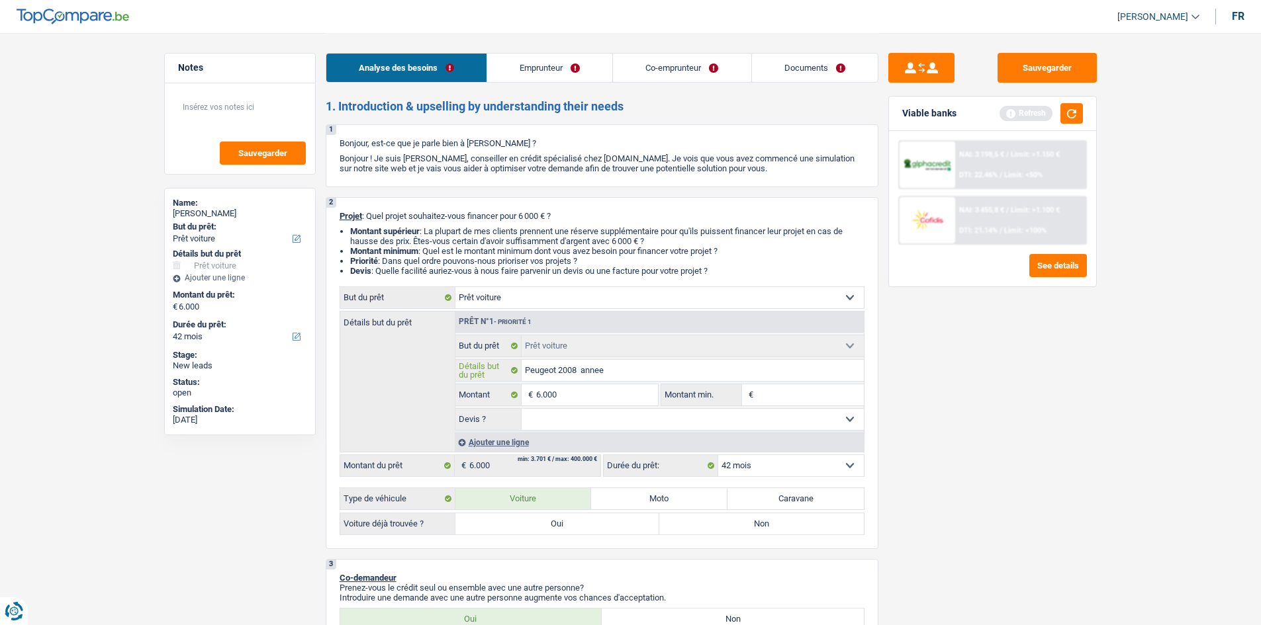
type input "Peugeot 2008 annee"
type input "Peugeot 2008 annee 2"
type input "Peugeot 2008 annee 20"
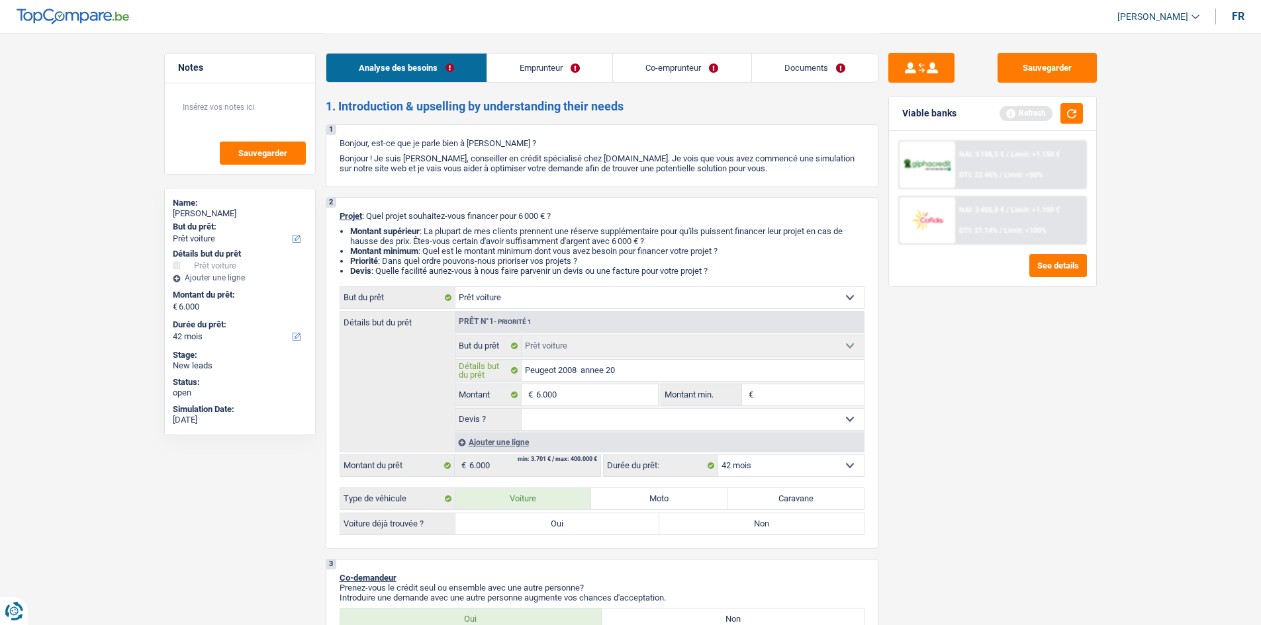
type input "Peugeot 2008 annee 201"
type input "Peugeot 2008 annee 2016"
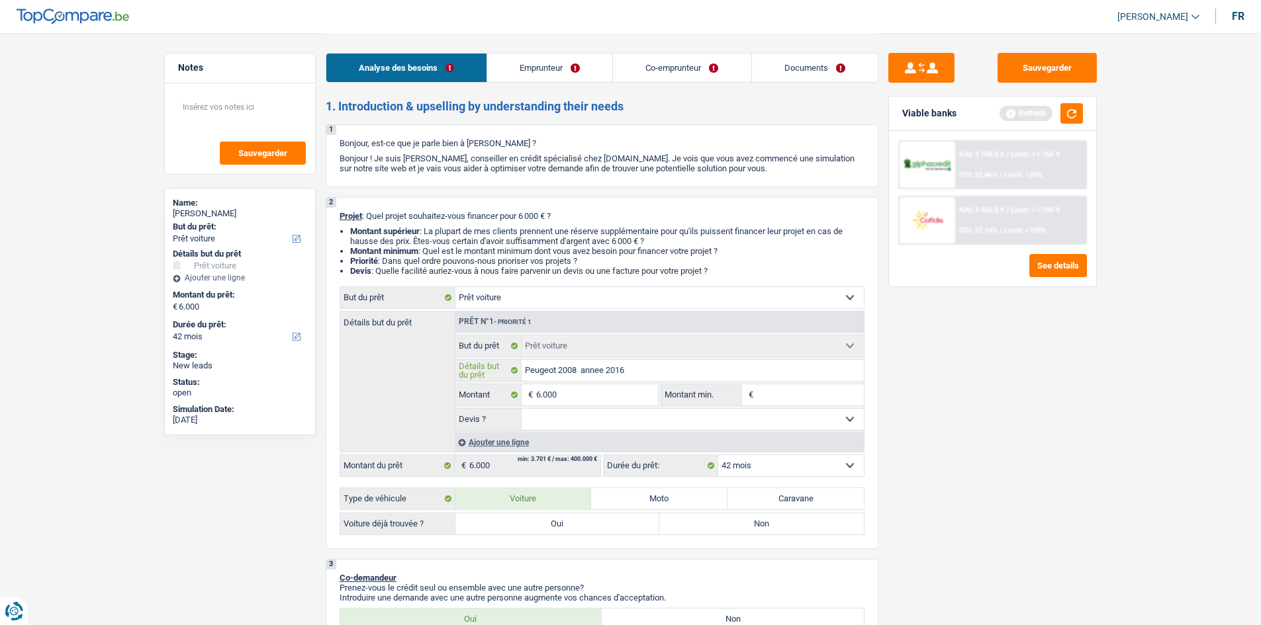
type input "Peugeot 2008 annee 2016"
click at [556, 525] on label "Oui" at bounding box center [557, 523] width 204 height 21
click at [556, 525] on input "Oui" at bounding box center [557, 523] width 204 height 21
radio input "true"
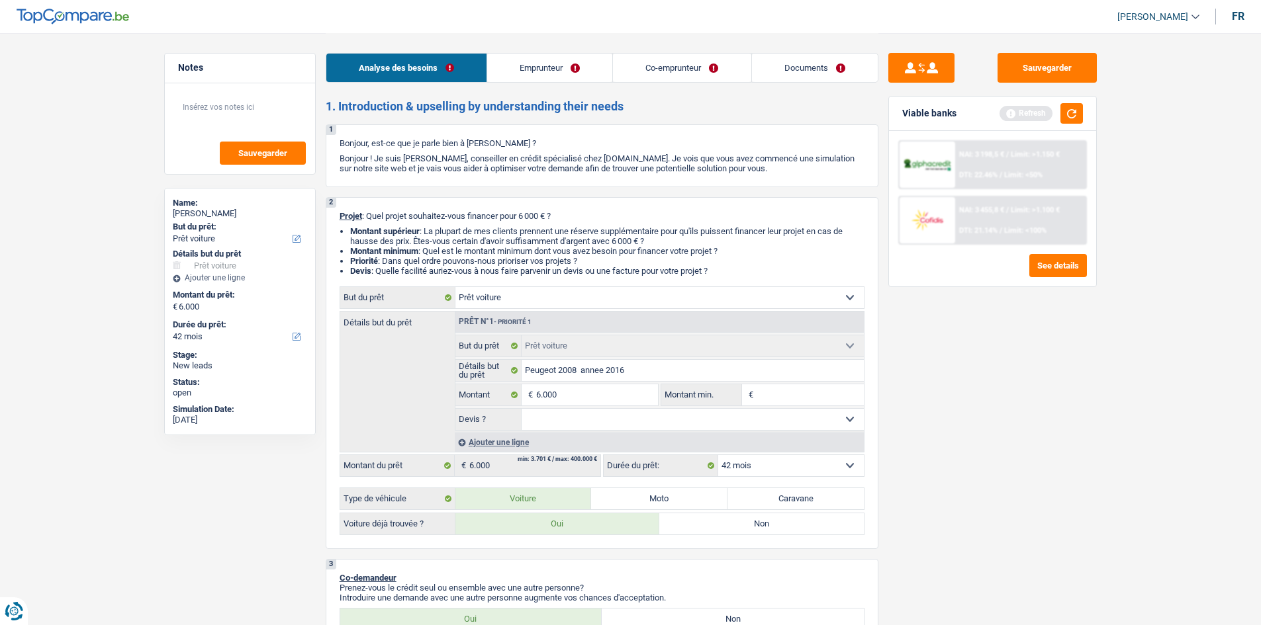
radio input "true"
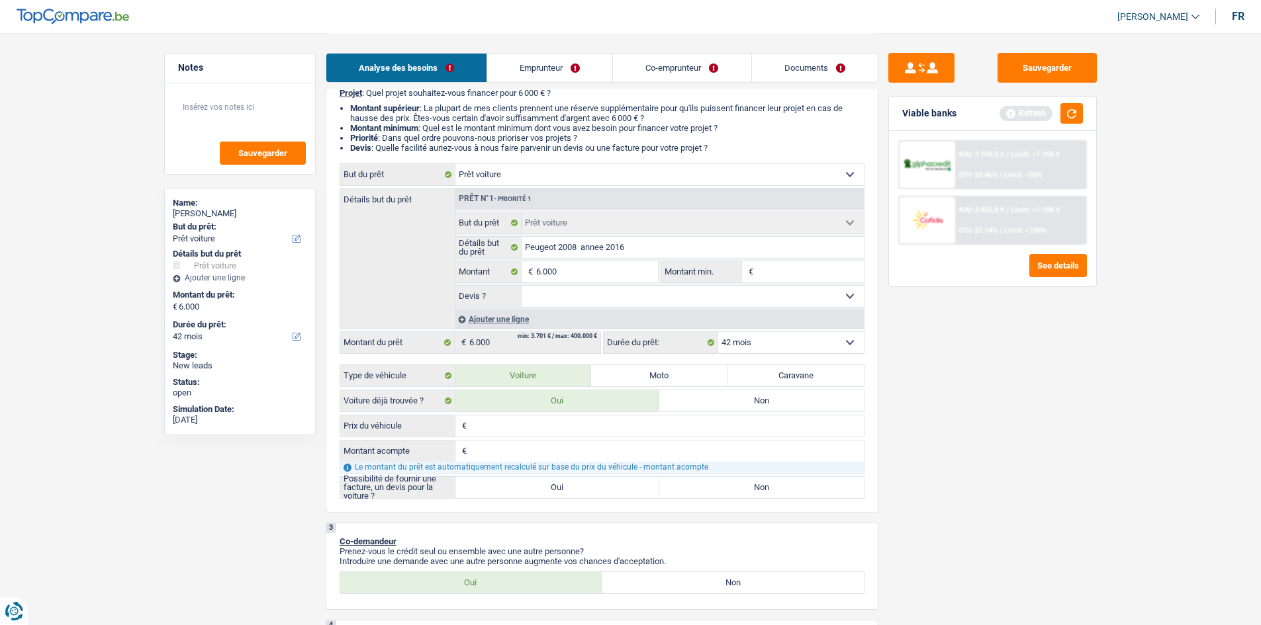
scroll to position [132, 0]
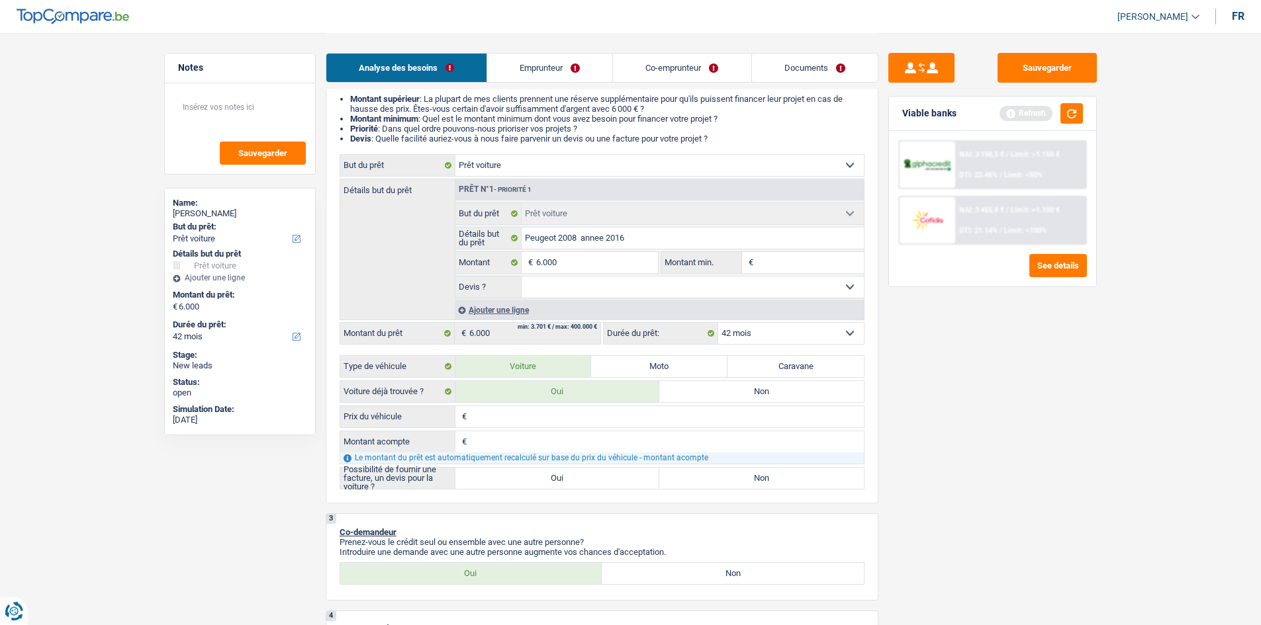
click at [533, 420] on input "Prix du véhicule" at bounding box center [667, 416] width 394 height 21
type input "5"
type input "59"
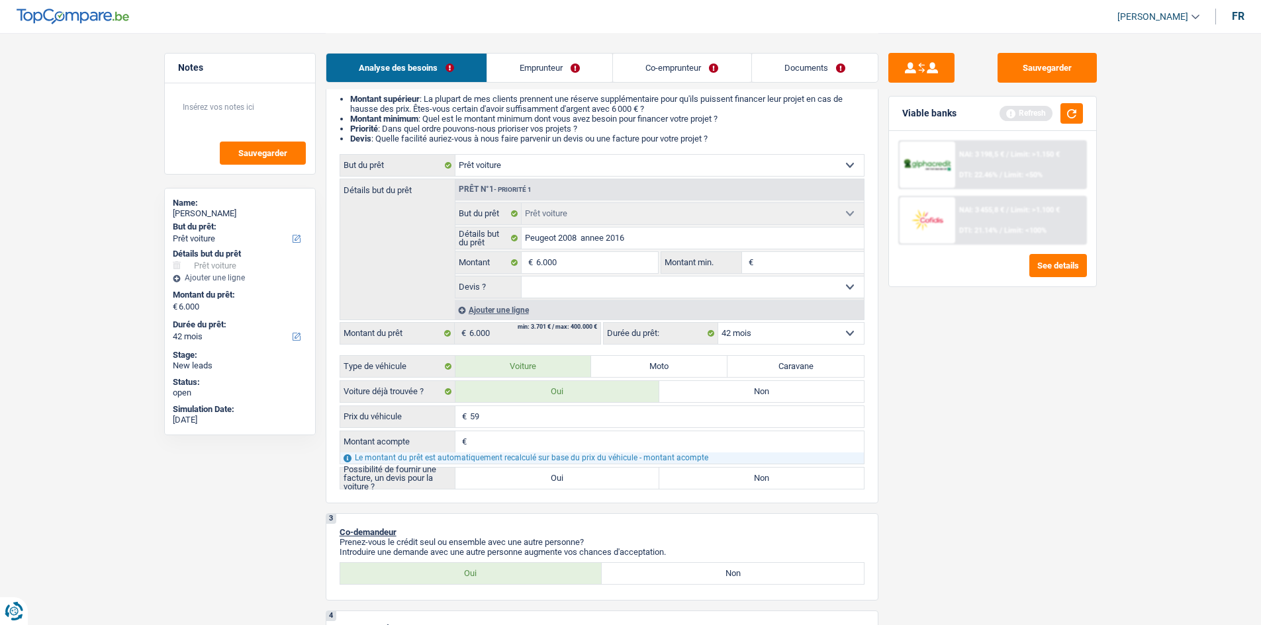
type input "590"
type input "5.900"
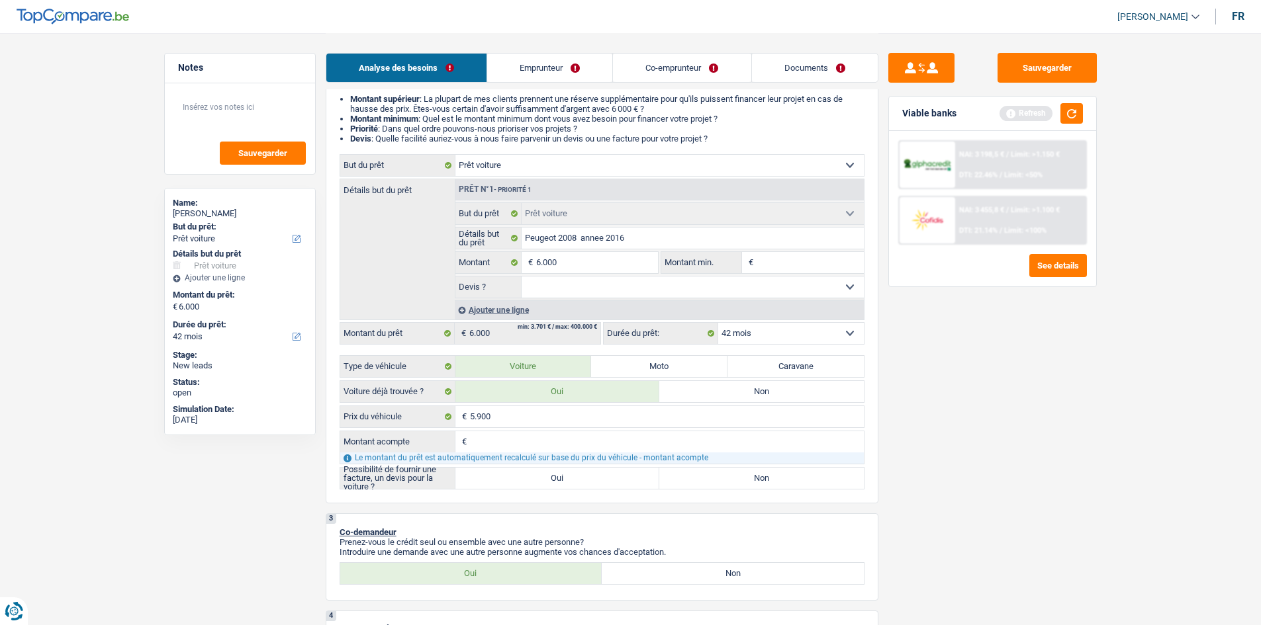
click at [491, 441] on input "Montant acompte" at bounding box center [667, 441] width 394 height 21
type input "0"
click at [798, 271] on input "Montant min." at bounding box center [809, 262] width 107 height 21
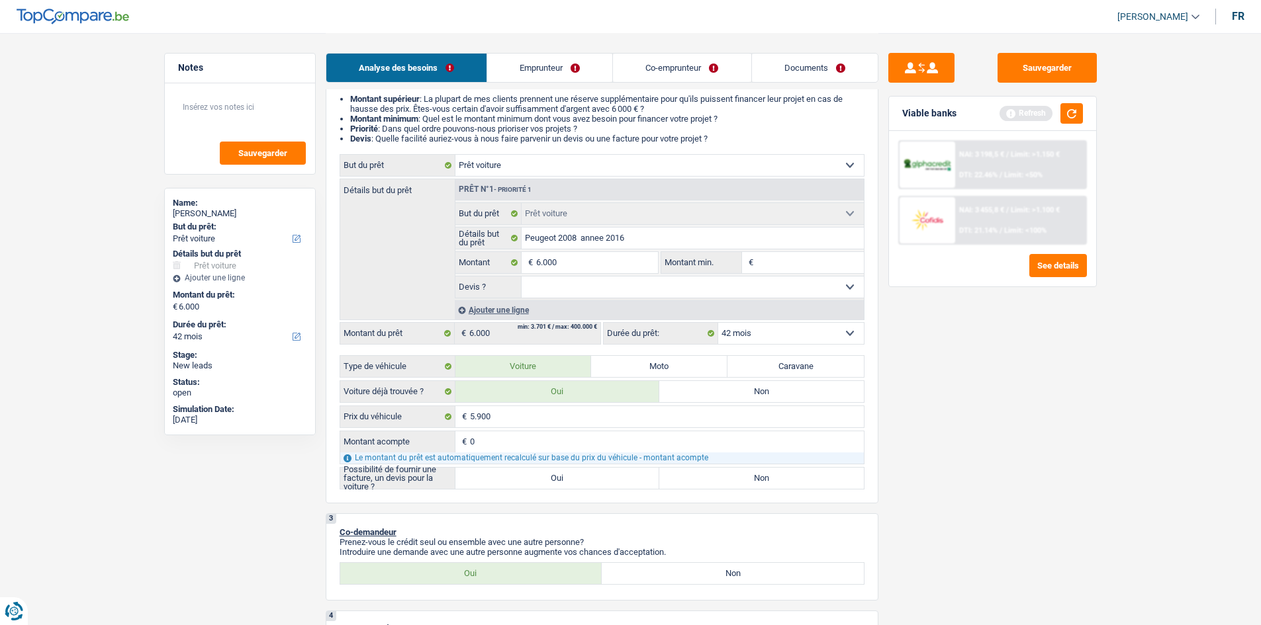
type input "5.900"
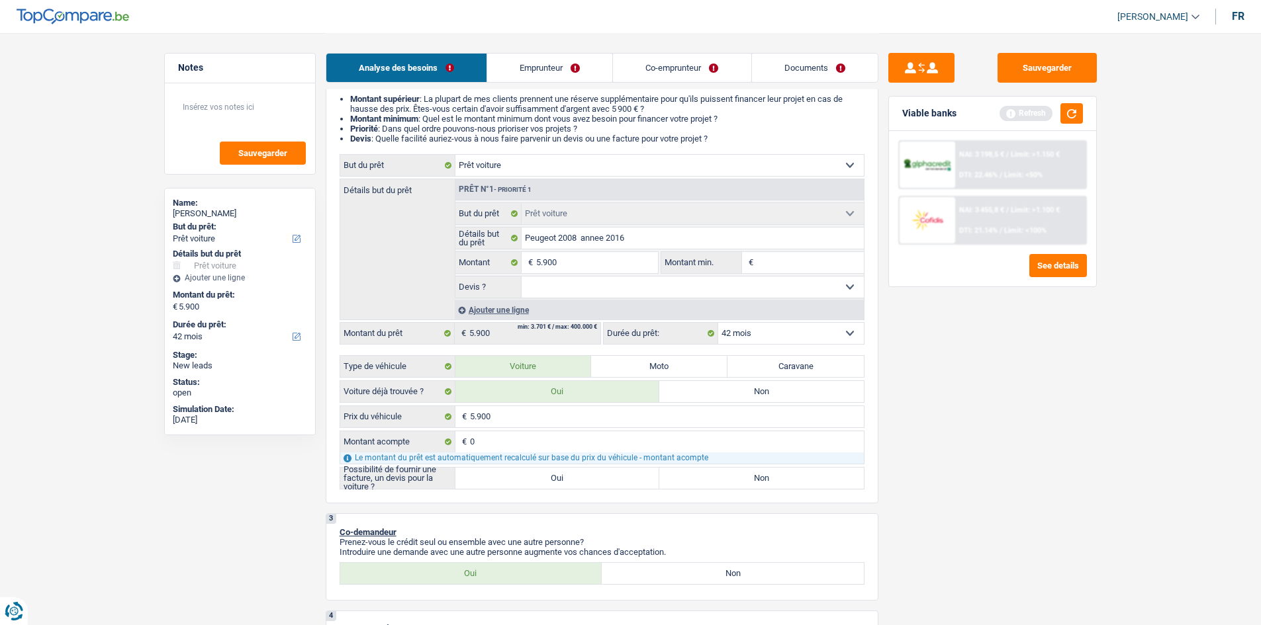
click at [803, 286] on select "Oui Non Non répondu Sélectionner une option" at bounding box center [692, 287] width 342 height 21
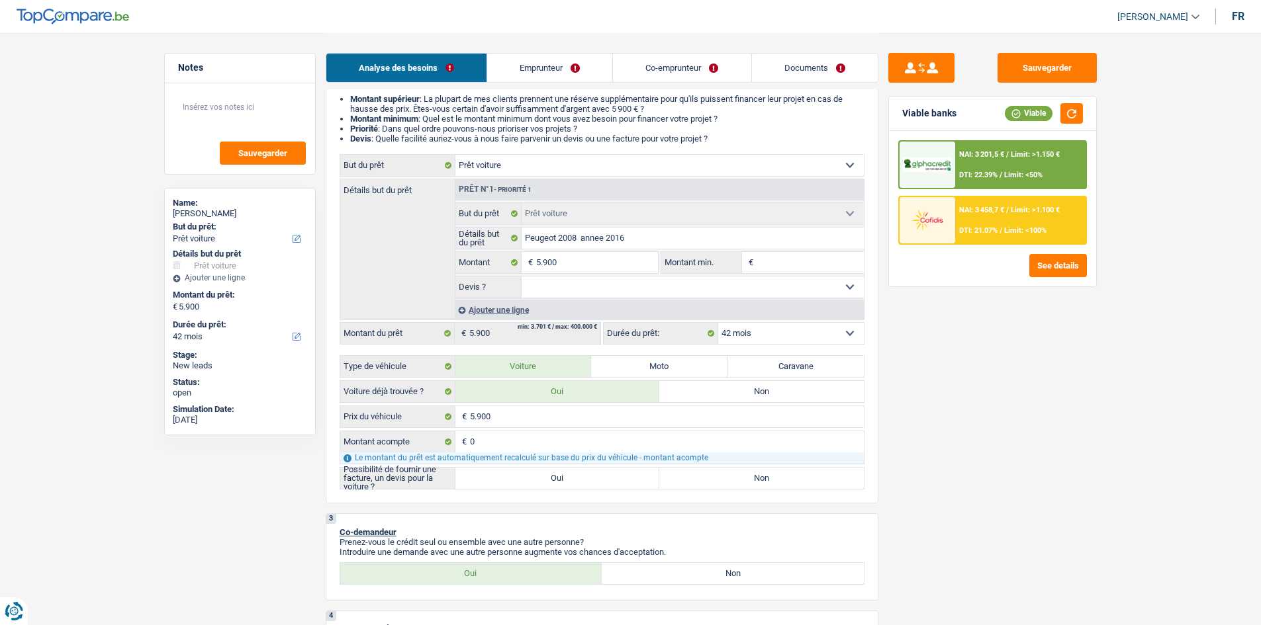
select select "yes"
click at [521, 277] on select "Oui Non Non répondu Sélectionner une option" at bounding box center [692, 287] width 342 height 21
select select "yes"
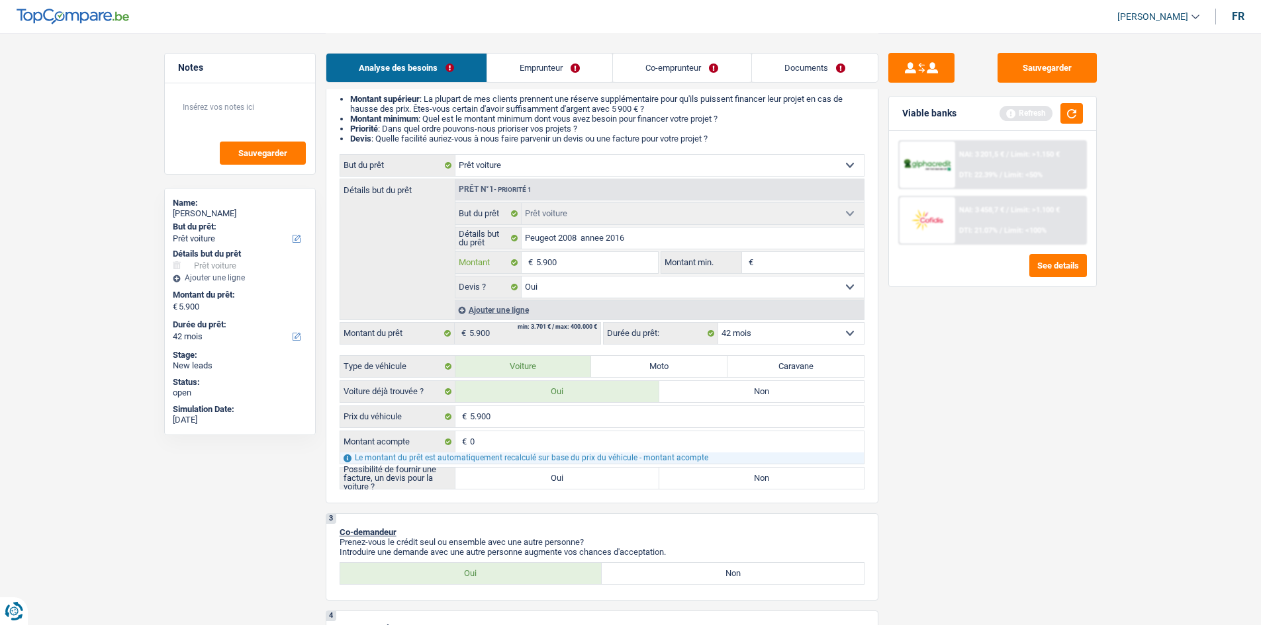
click at [542, 263] on input "5.900" at bounding box center [596, 262] width 121 height 21
type input "900"
type input "6.900"
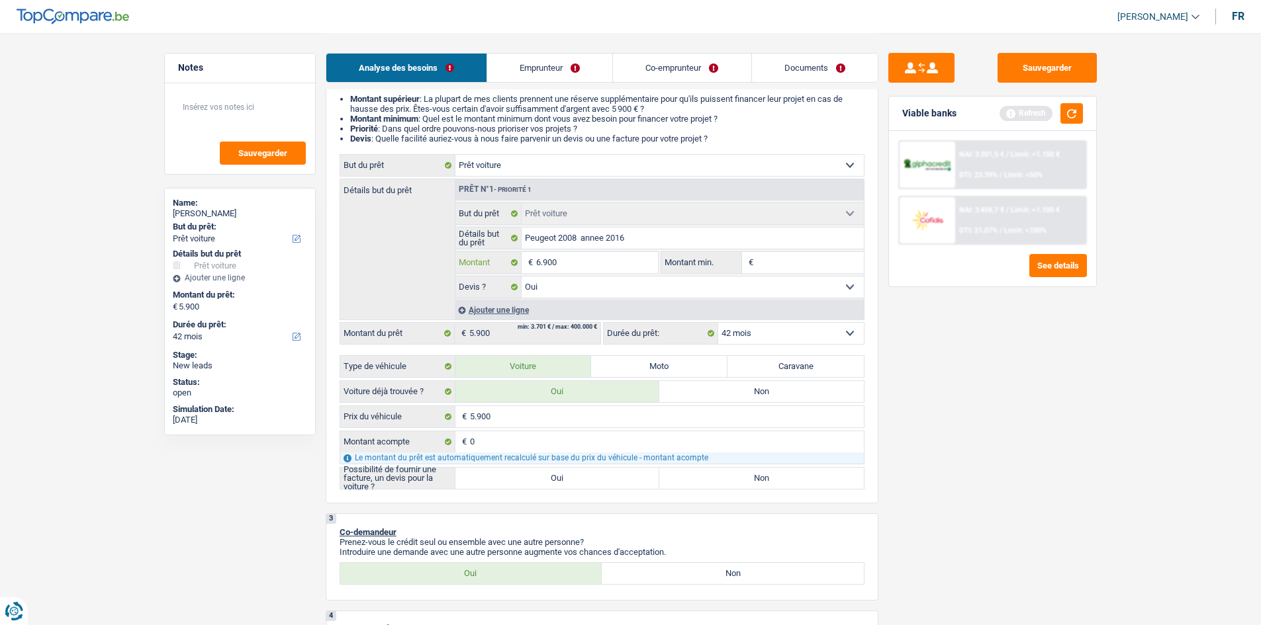
type input "600"
type input "6.000"
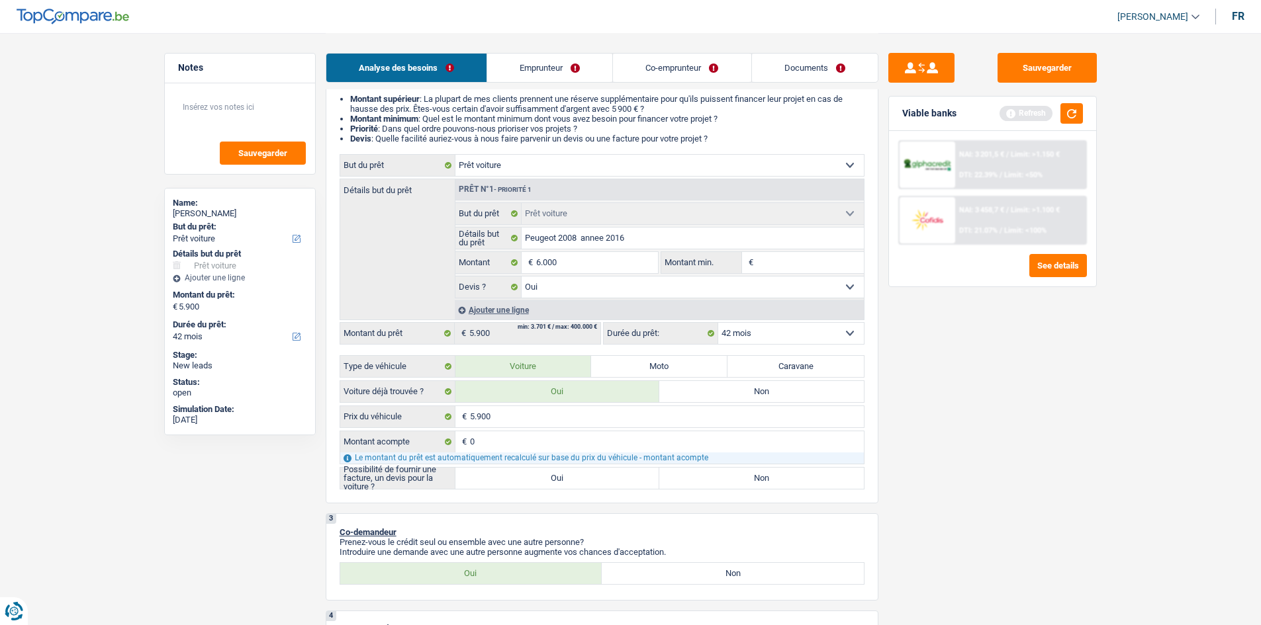
type input "6.000"
click at [811, 259] on input "Montant min." at bounding box center [809, 262] width 107 height 21
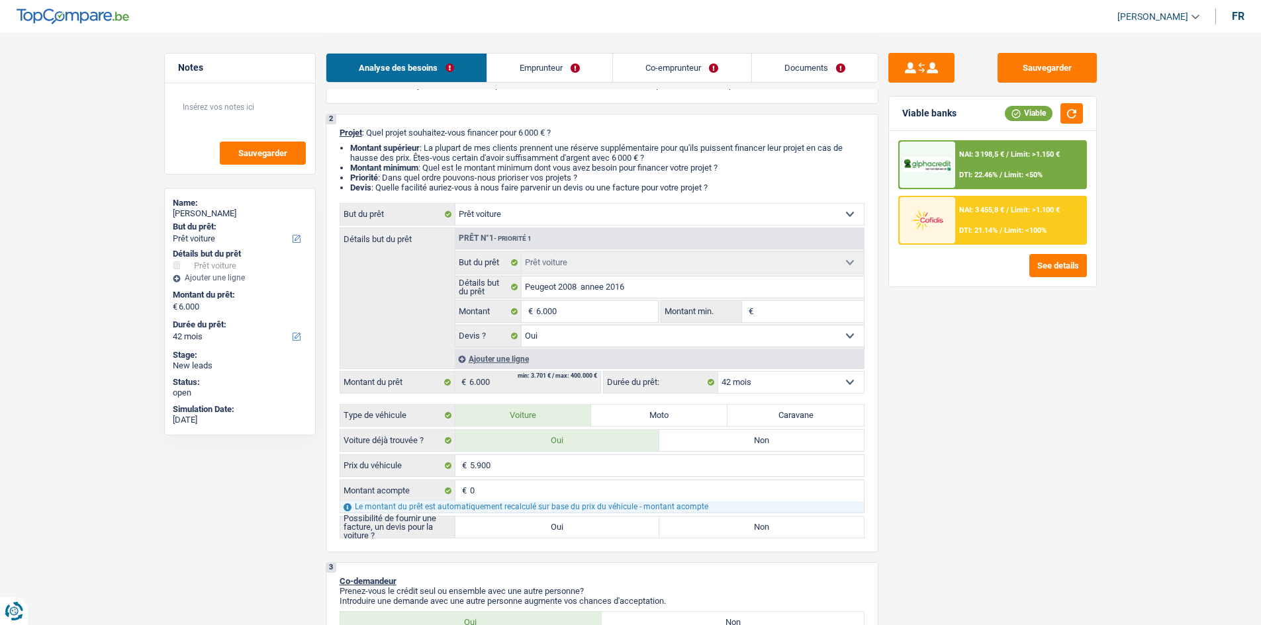
scroll to position [0, 0]
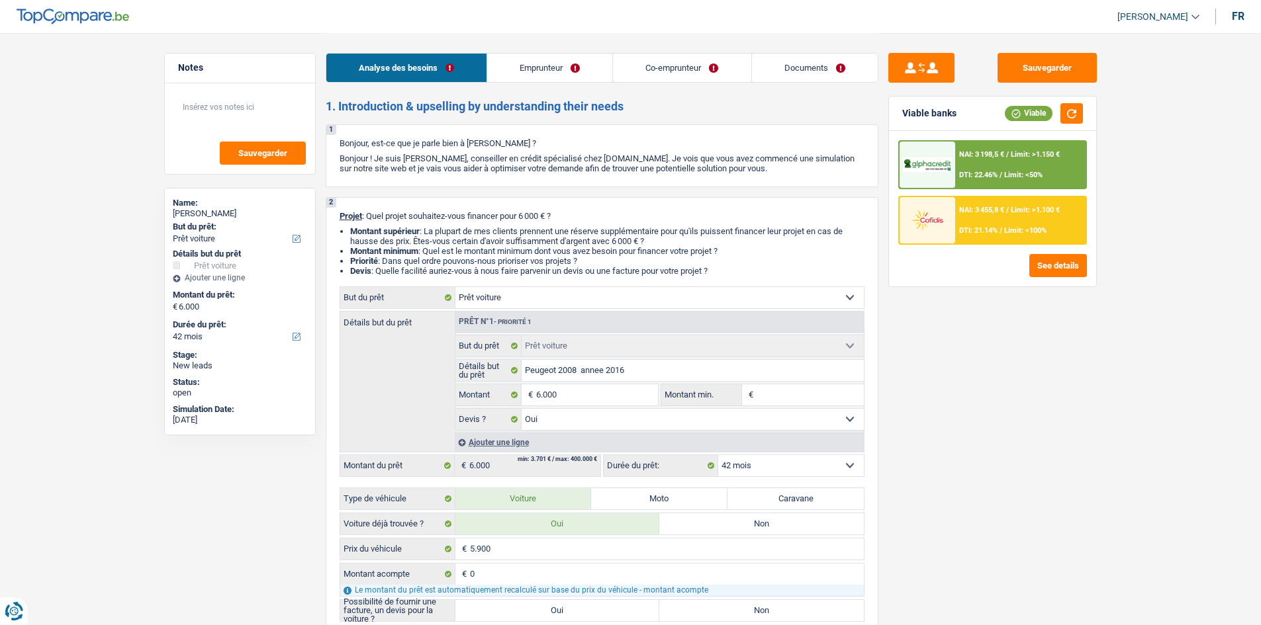
type input "5"
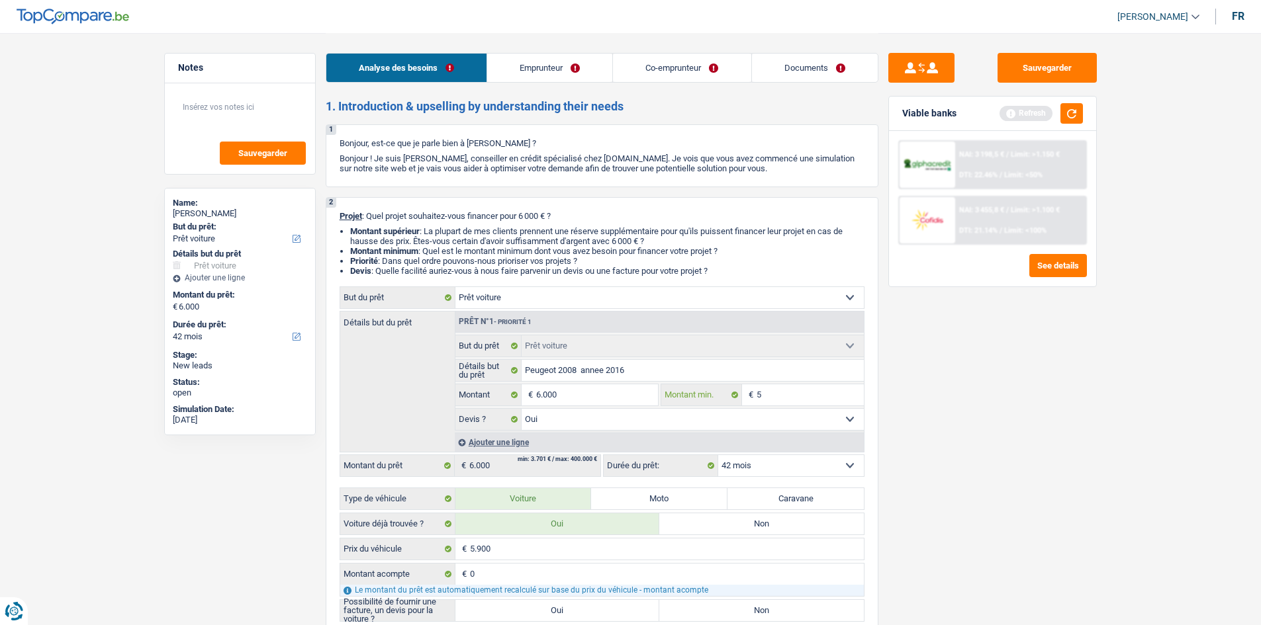
type input "59"
type input "590"
type input "5.900"
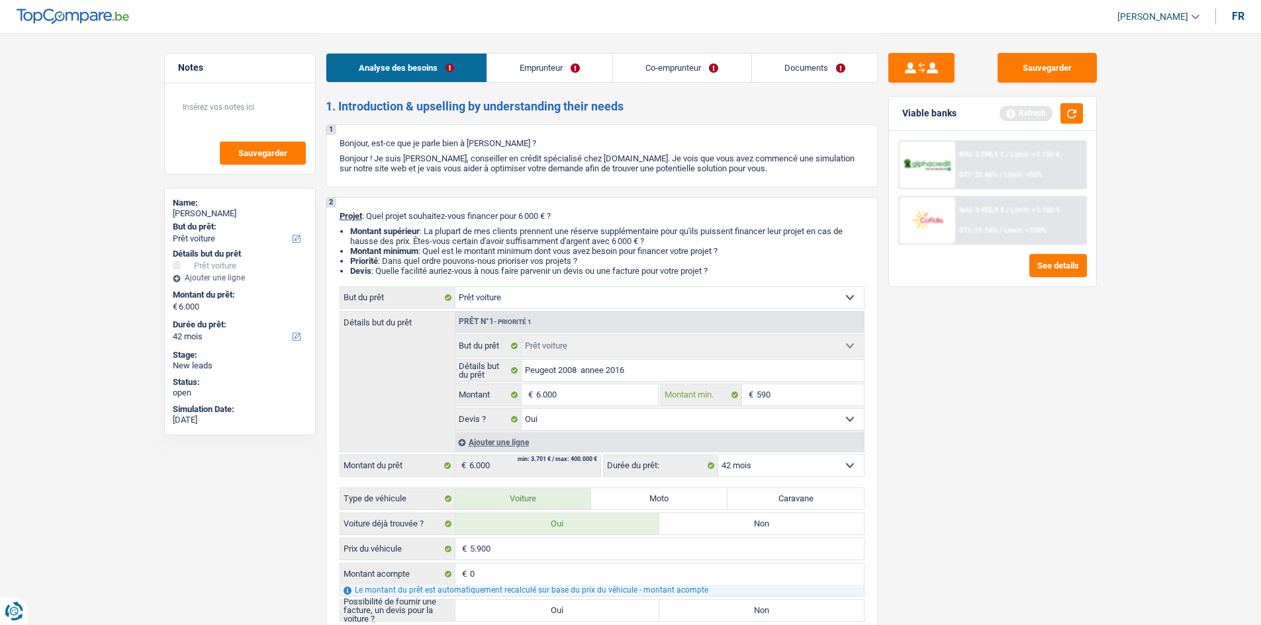
type input "5.900"
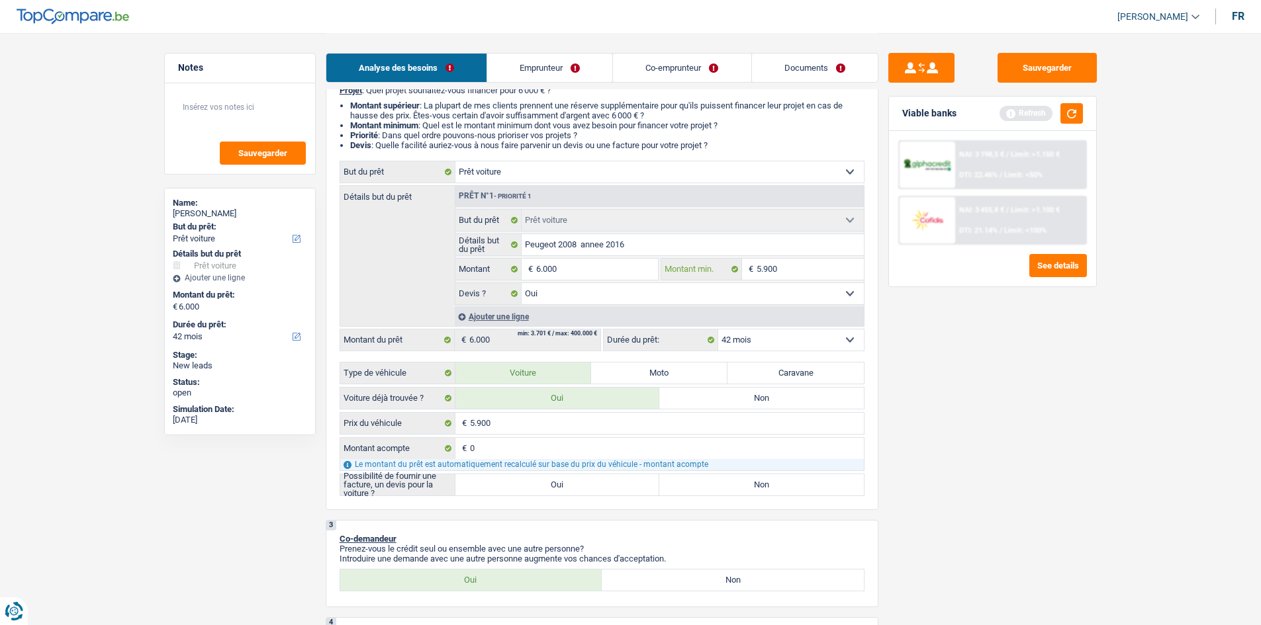
scroll to position [132, 0]
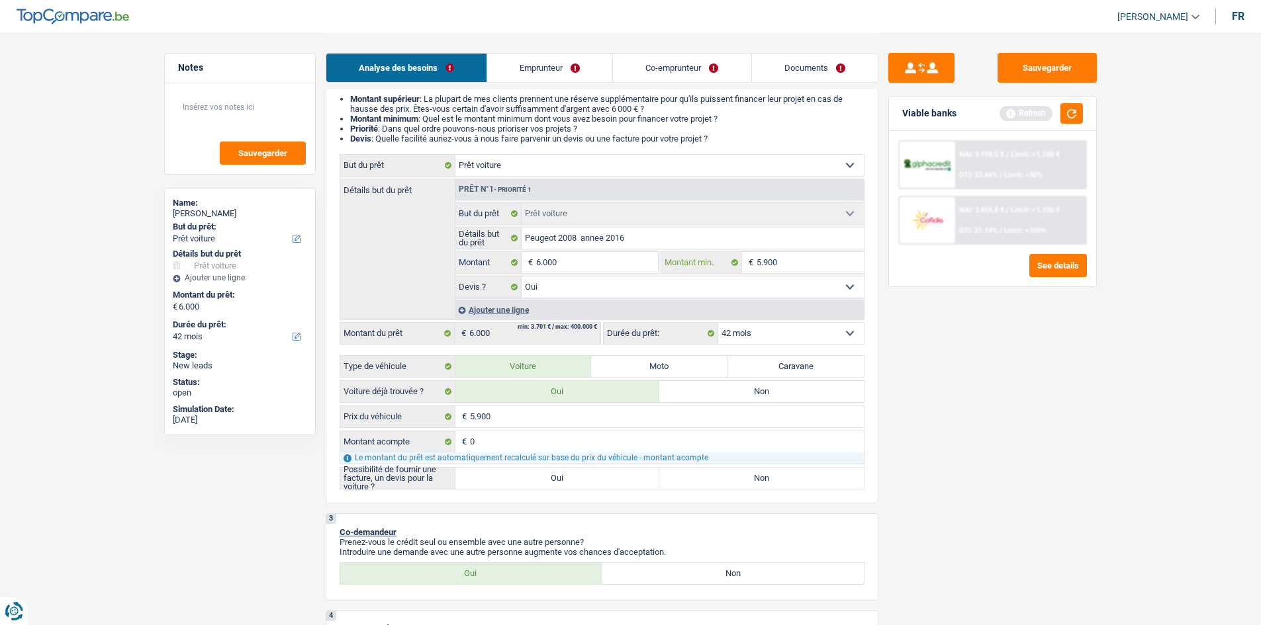
type input "5.900"
drag, startPoint x: 533, startPoint y: 474, endPoint x: 533, endPoint y: 482, distance: 7.9
click at [533, 478] on label "Oui" at bounding box center [557, 478] width 204 height 21
click at [533, 478] on input "Oui" at bounding box center [557, 478] width 204 height 21
radio input "true"
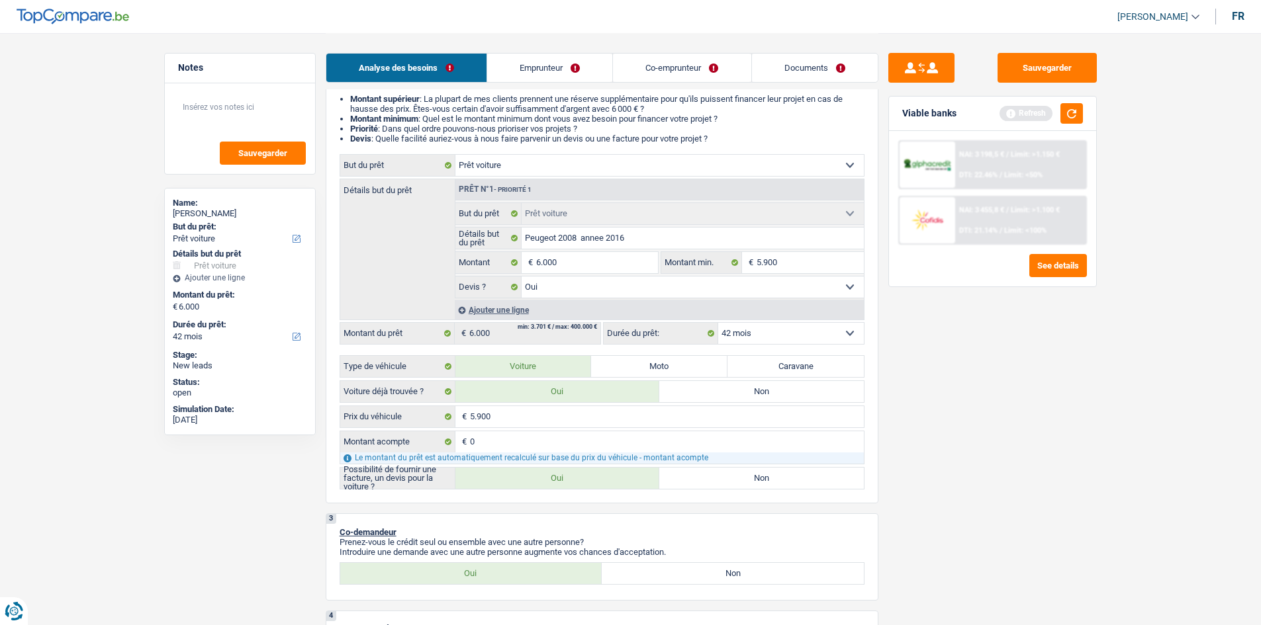
radio input "true"
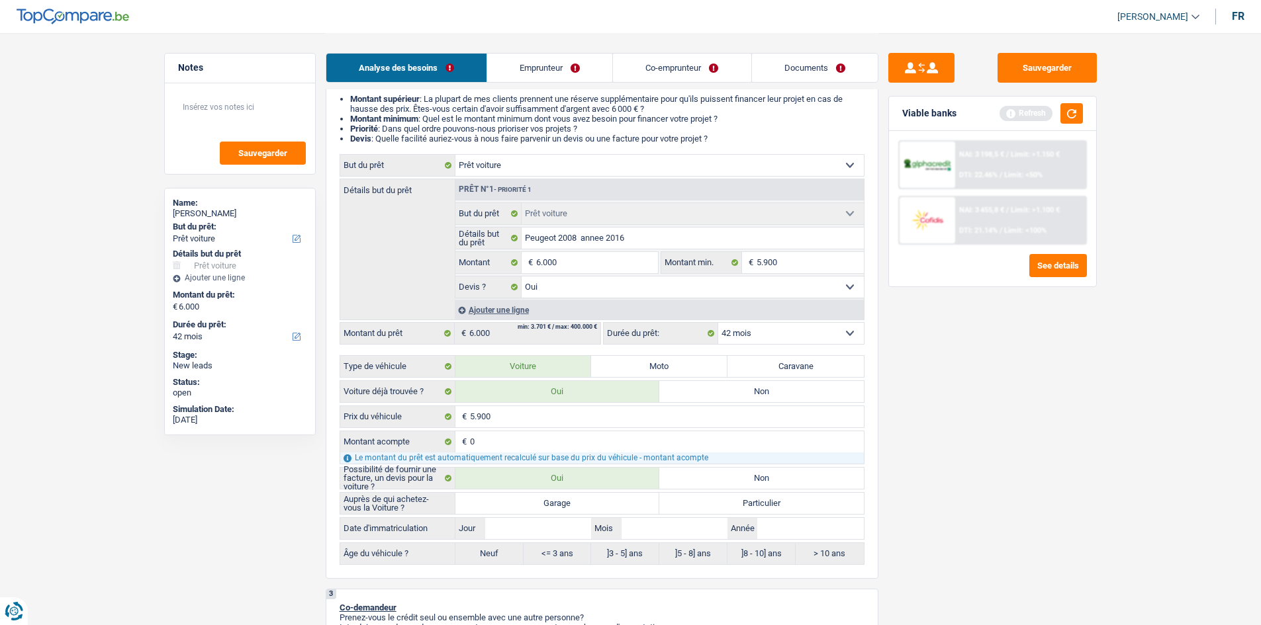
click at [564, 500] on label "Garage" at bounding box center [557, 503] width 204 height 21
click at [564, 500] on input "Garage" at bounding box center [557, 503] width 204 height 21
radio input "true"
click at [760, 556] on label "]8 - 10] ans" at bounding box center [761, 553] width 68 height 21
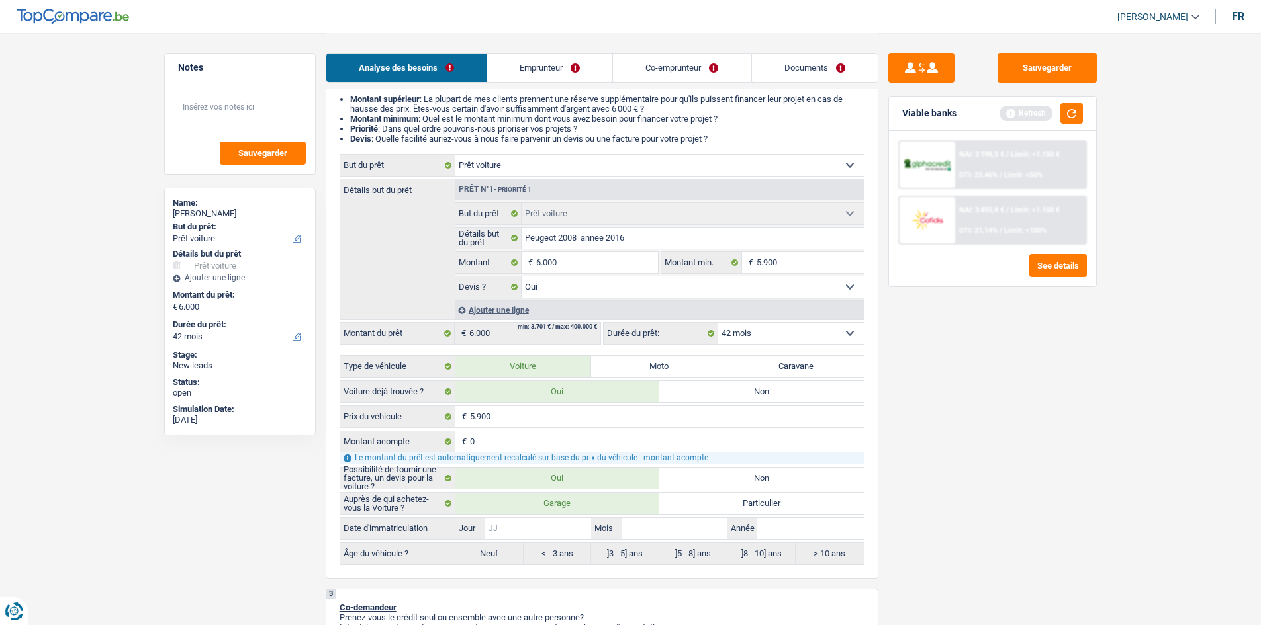
click at [519, 529] on input "Jour" at bounding box center [538, 528] width 106 height 21
type input "0"
type input "01"
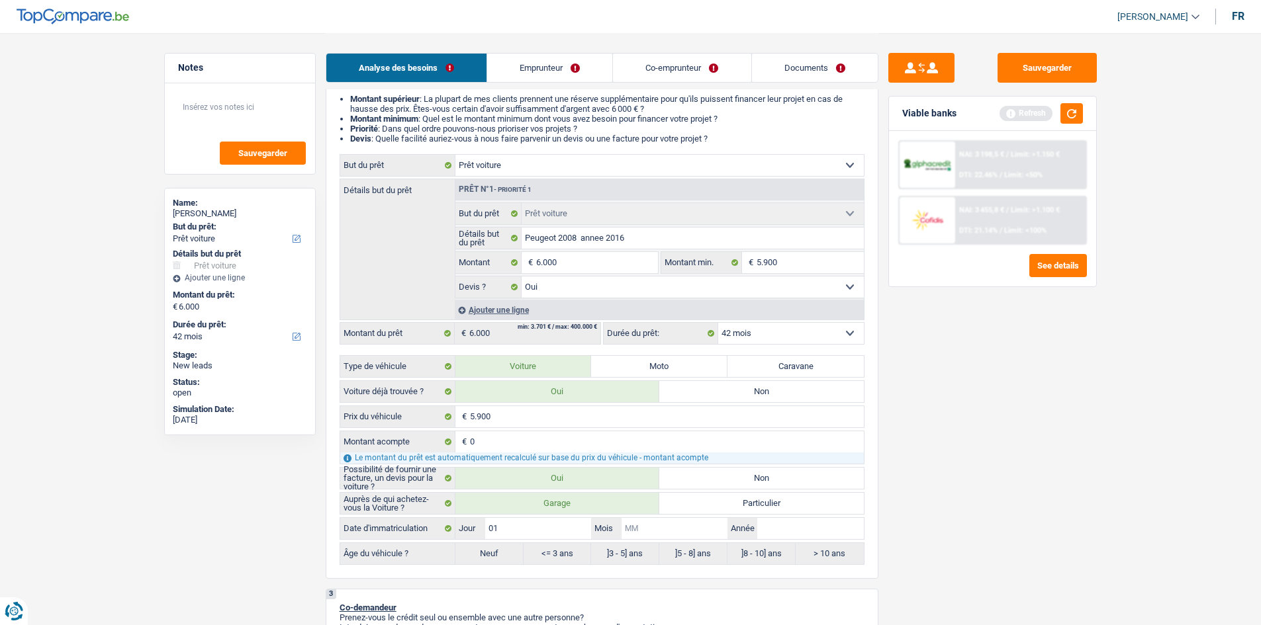
type input "0"
type input "01"
type input "2"
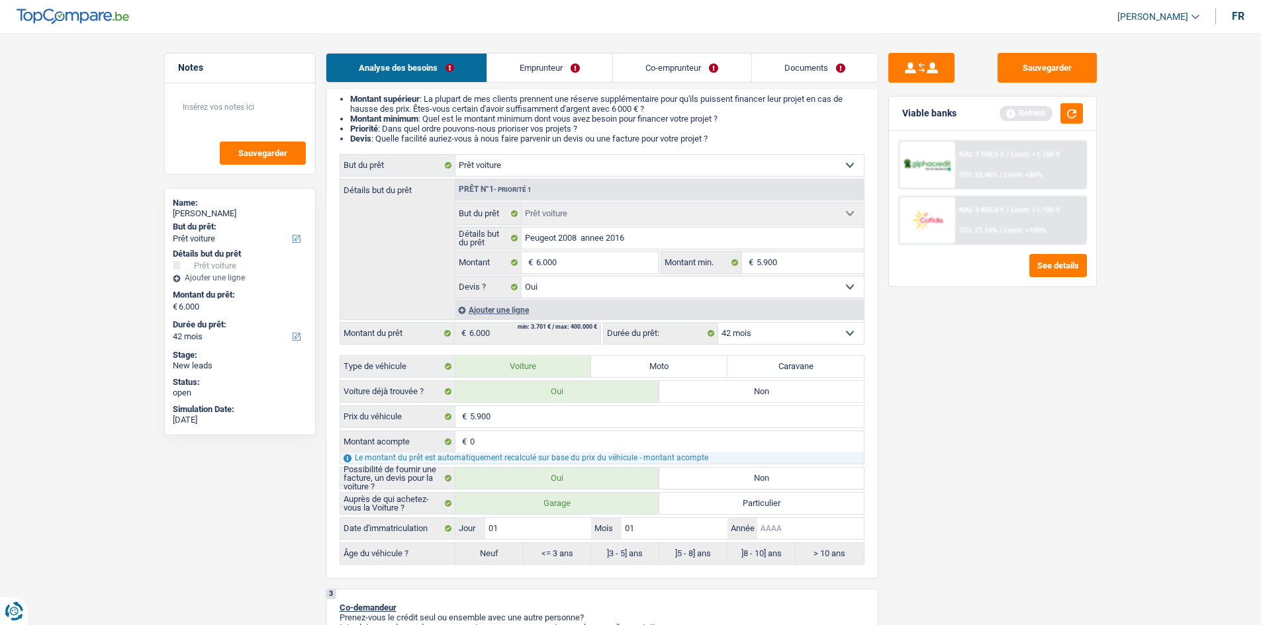
type input "2"
type input "20"
type input "201"
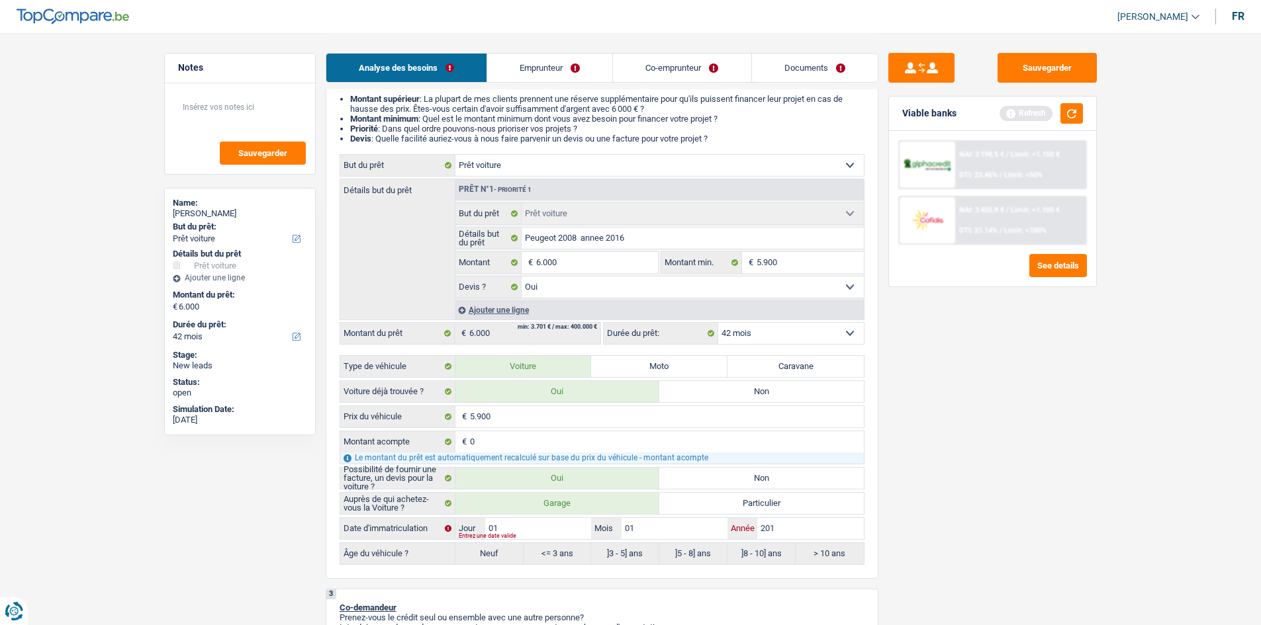
type input "2017"
radio input "false"
radio input "true"
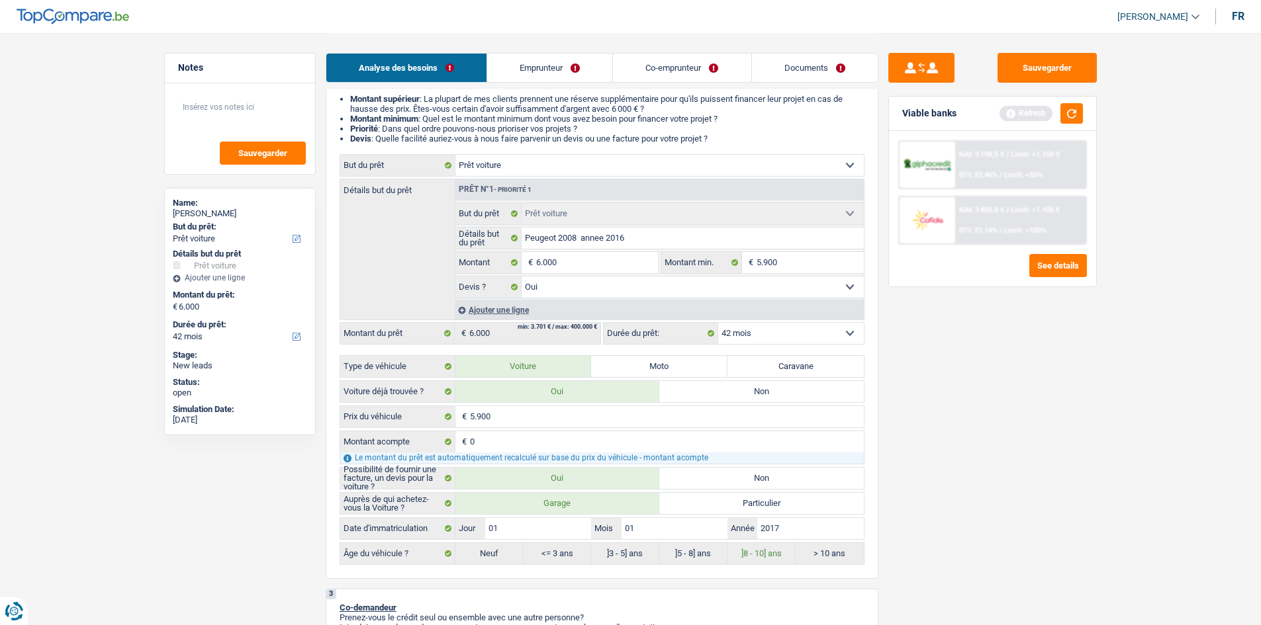
click at [763, 553] on label "]8 - 10] ans" at bounding box center [761, 553] width 68 height 21
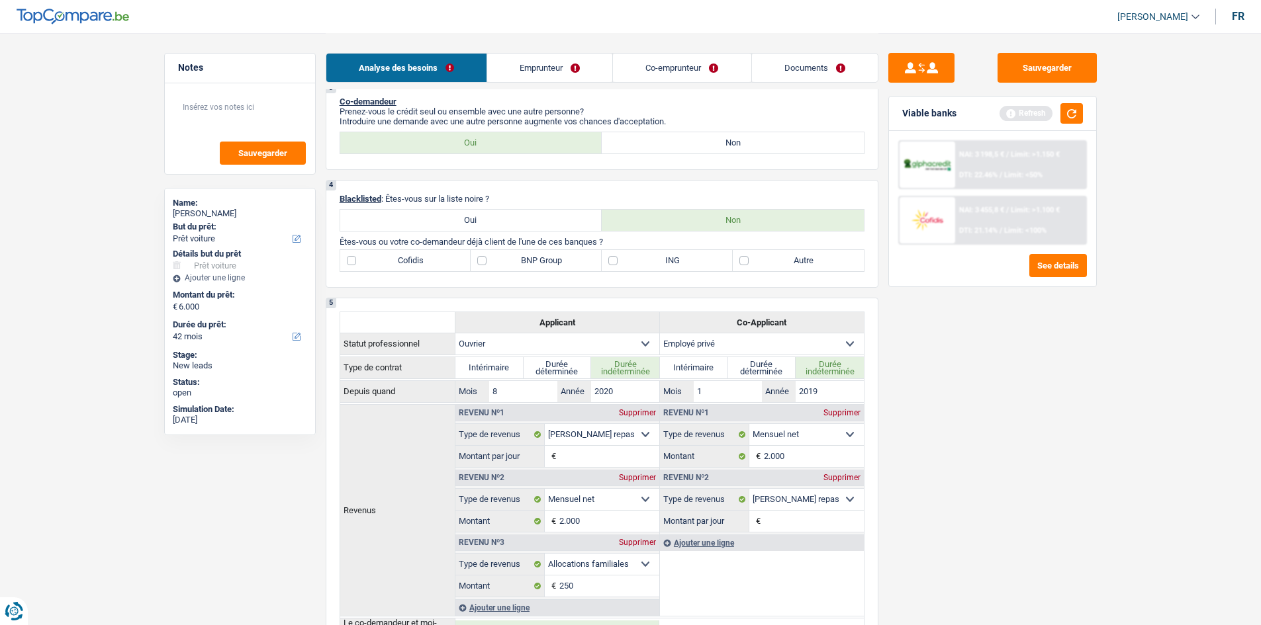
scroll to position [662, 0]
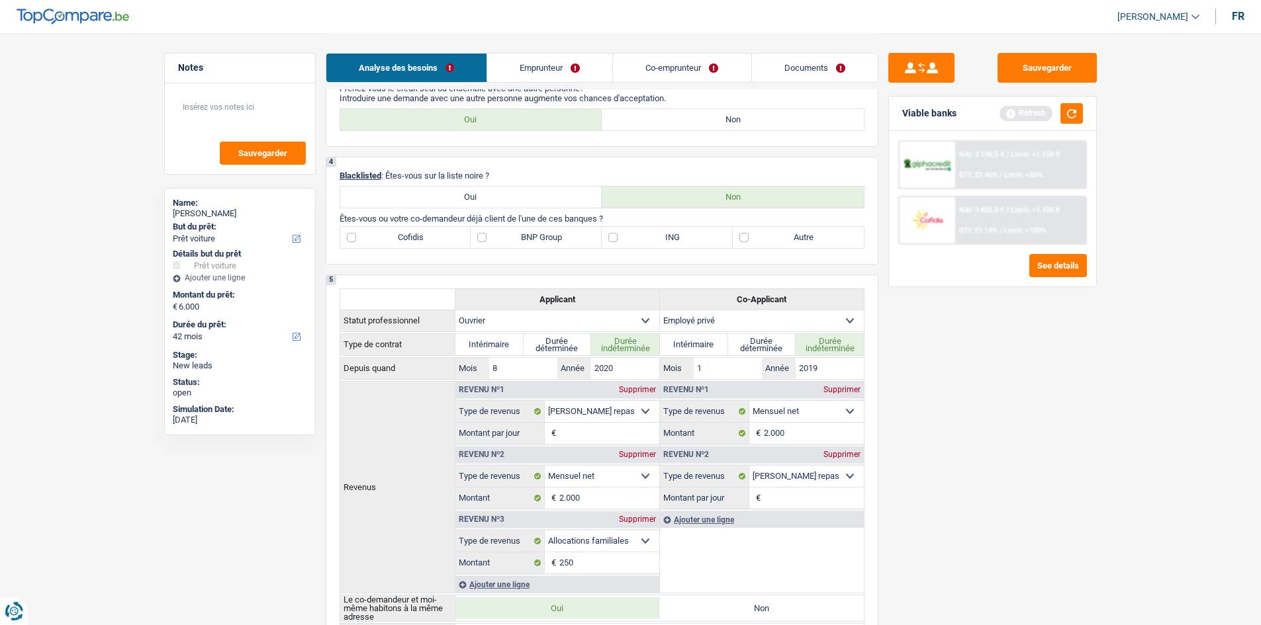
click at [744, 238] on label "Autre" at bounding box center [798, 237] width 131 height 21
click at [744, 238] on input "Autre" at bounding box center [798, 237] width 131 height 21
click at [744, 238] on label "Autre" at bounding box center [798, 237] width 131 height 21
click at [744, 238] on input "Autre" at bounding box center [798, 237] width 131 height 21
checkbox input "false"
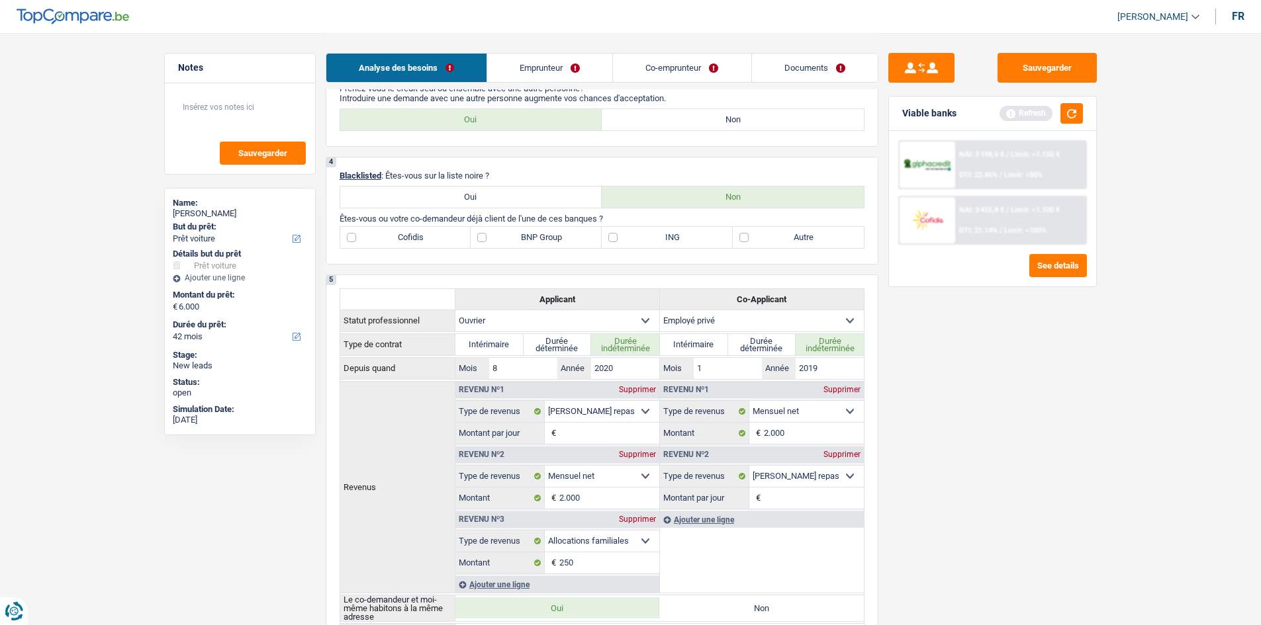
click at [482, 238] on label "BNP Group" at bounding box center [535, 237] width 131 height 21
click at [482, 238] on input "BNP Group" at bounding box center [535, 237] width 131 height 21
checkbox input "true"
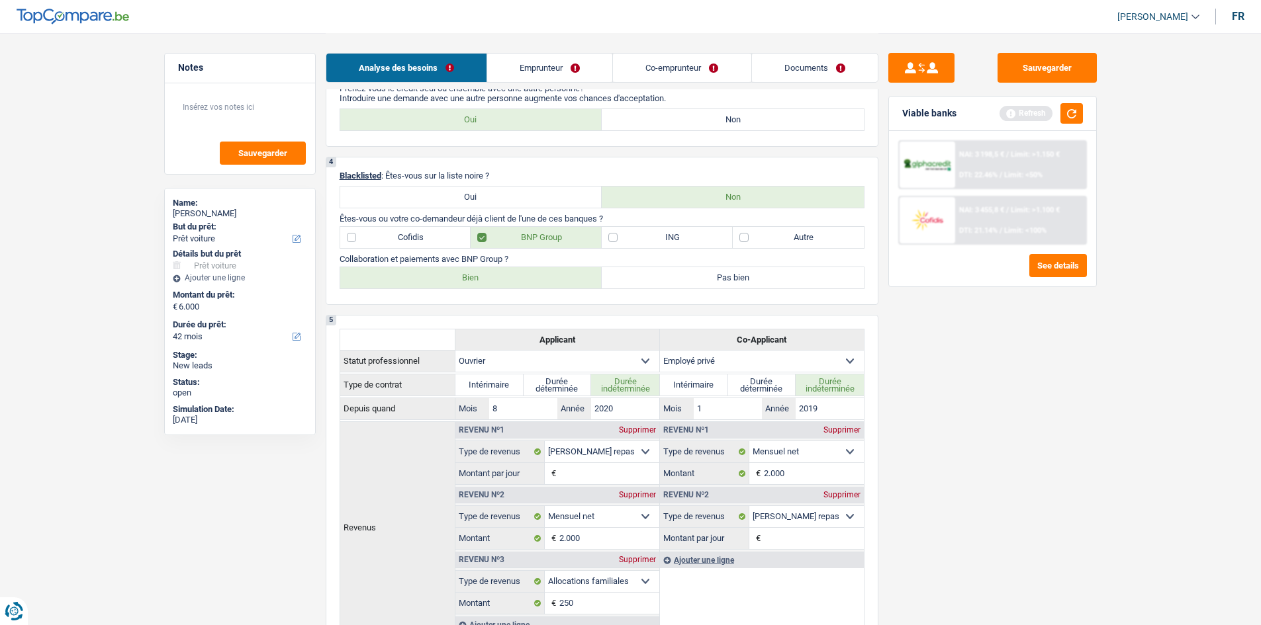
click at [525, 279] on label "Bien" at bounding box center [471, 277] width 262 height 21
click at [525, 279] on input "Bien" at bounding box center [471, 277] width 262 height 21
radio input "true"
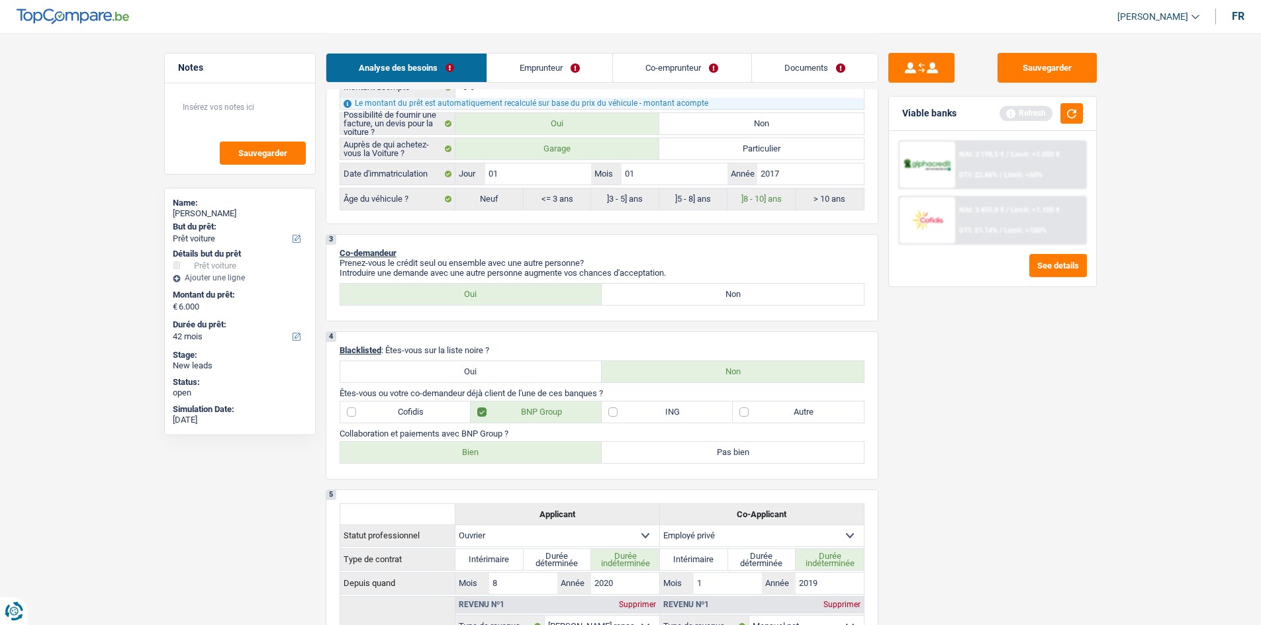
scroll to position [265, 0]
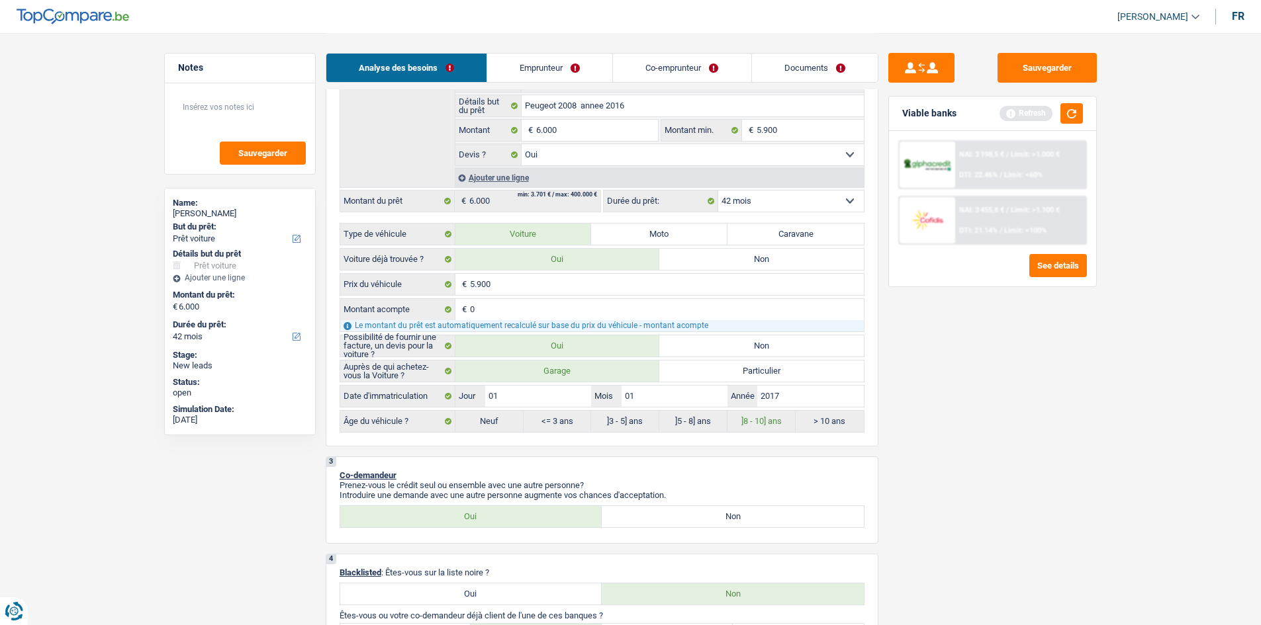
click at [553, 67] on link "Emprunteur" at bounding box center [549, 68] width 125 height 28
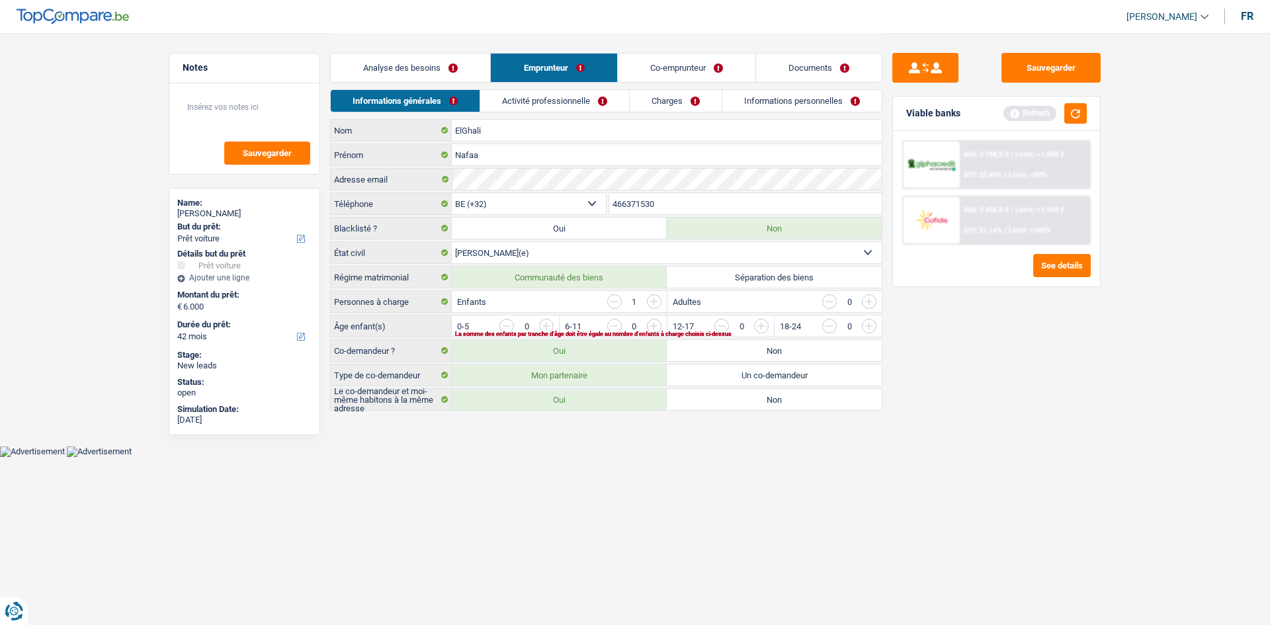
click at [659, 298] on input "button" at bounding box center [654, 301] width 15 height 15
click at [543, 332] on div "La somme des enfants par tranche d'âge doit être égale au nombre d'enfants à ch…" at bounding box center [646, 334] width 382 height 5
click at [546, 325] on input "button" at bounding box center [814, 329] width 551 height 21
click at [769, 327] on input "button" at bounding box center [1029, 329] width 551 height 21
click at [551, 92] on link "Activité professionnelle" at bounding box center [555, 101] width 149 height 22
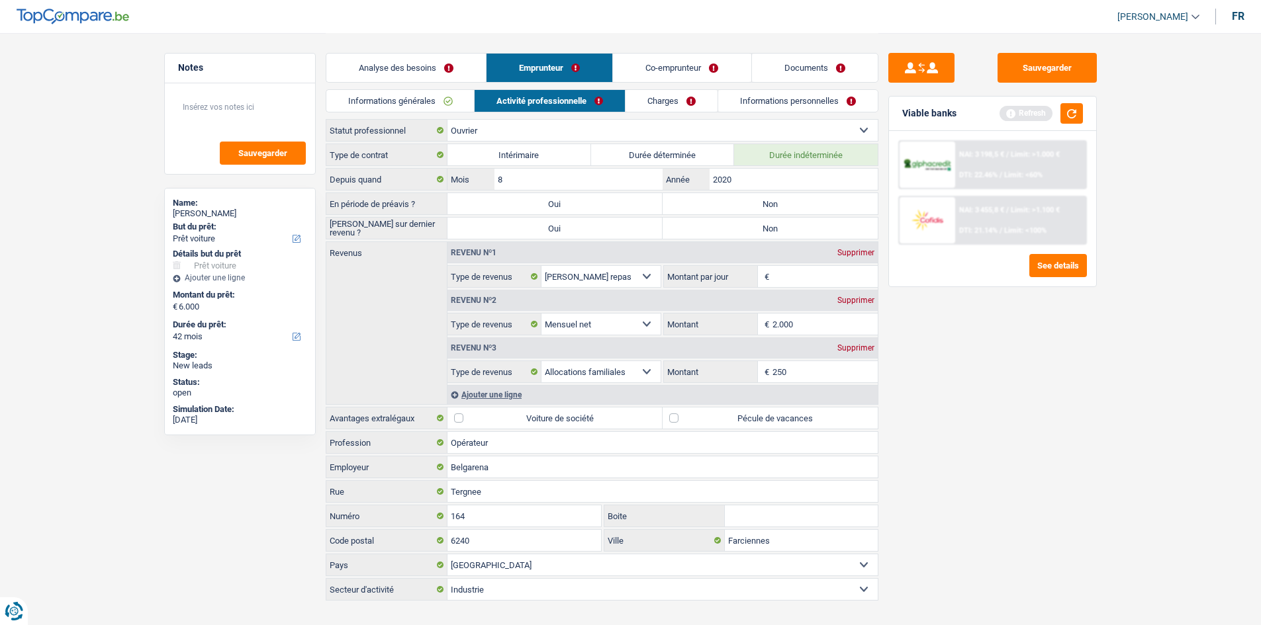
click at [562, 227] on label "Oui" at bounding box center [554, 228] width 215 height 21
click at [562, 227] on input "Oui" at bounding box center [554, 228] width 215 height 21
radio input "true"
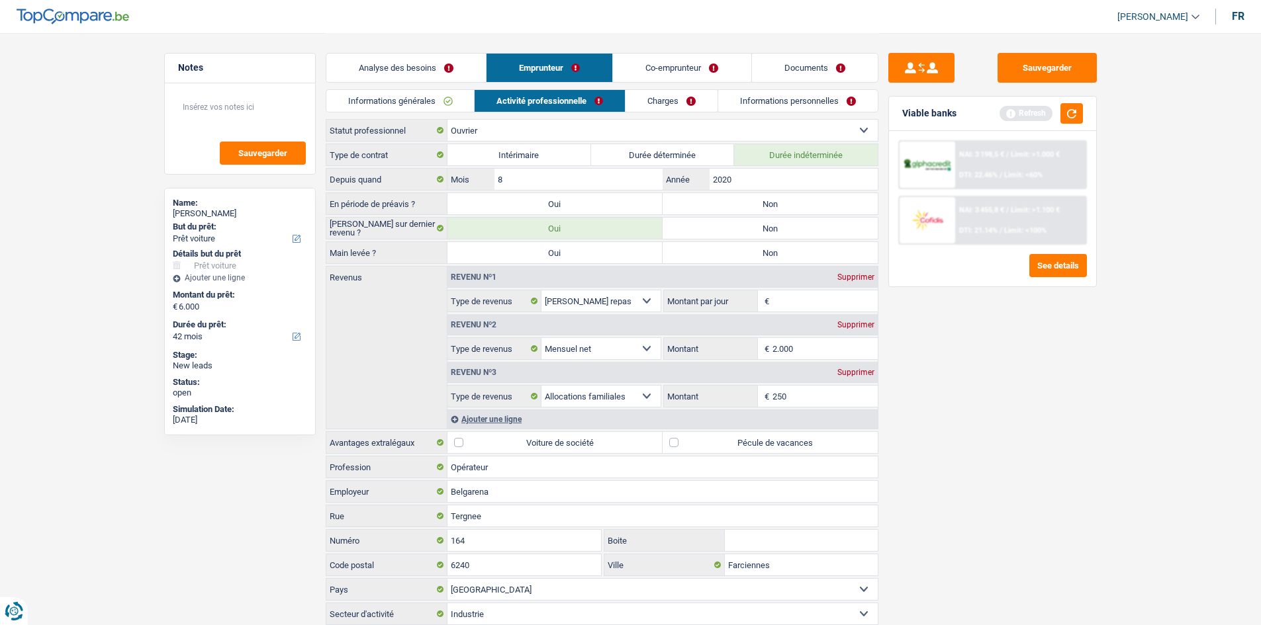
click at [729, 255] on label "Non" at bounding box center [769, 252] width 215 height 21
click at [729, 255] on input "Non" at bounding box center [769, 252] width 215 height 21
radio input "true"
click at [816, 341] on input "2.000" at bounding box center [824, 348] width 105 height 21
type input "2.100"
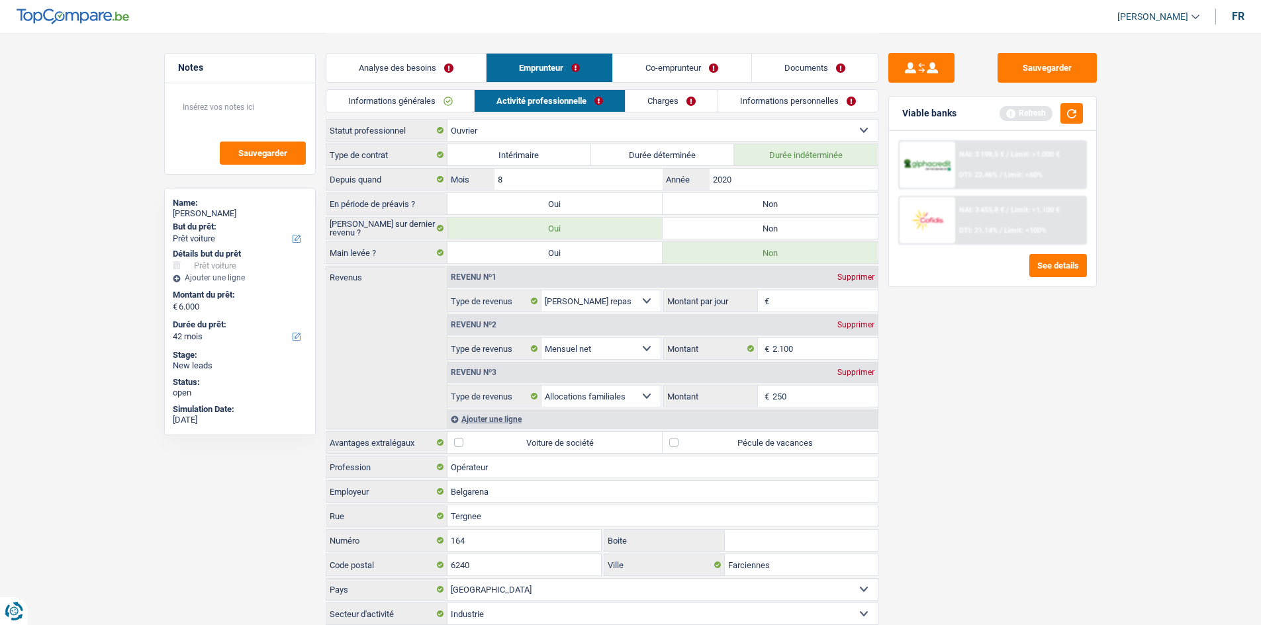
click at [815, 304] on input "Montant par jour" at bounding box center [824, 300] width 105 height 21
type input "8,0"
click at [852, 374] on div "Supprimer" at bounding box center [856, 373] width 44 height 8
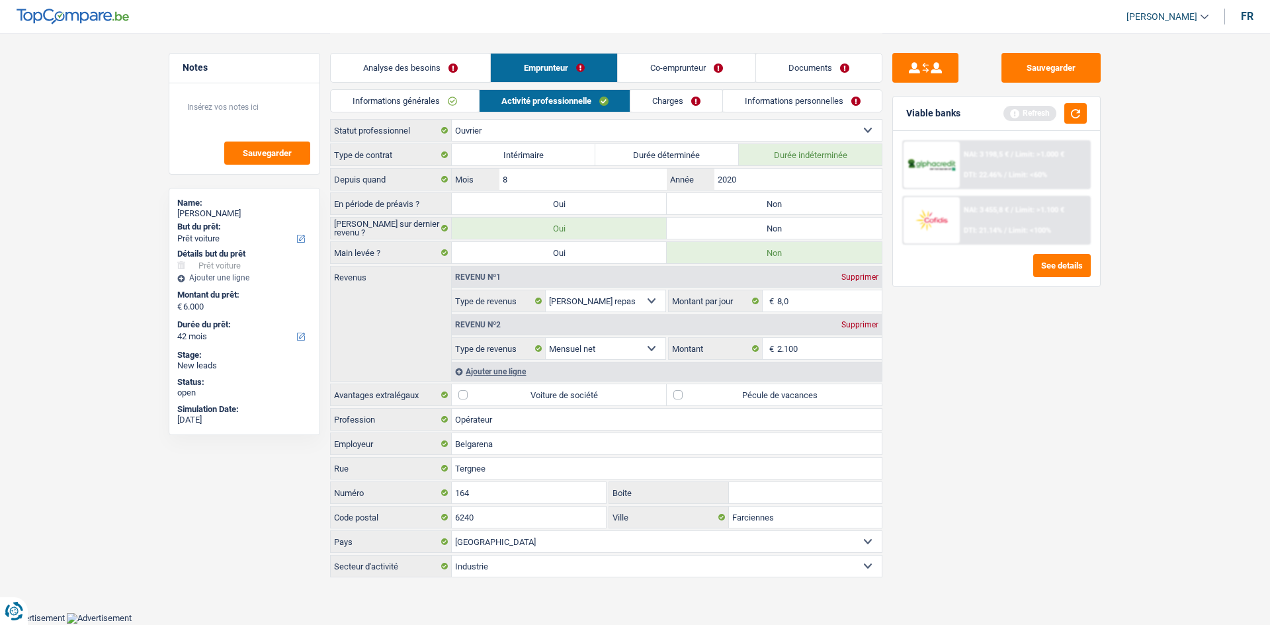
click at [677, 395] on label "Pécule de vacances" at bounding box center [774, 394] width 215 height 21
click at [677, 395] on input "Pécule de vacances" at bounding box center [774, 394] width 215 height 21
checkbox input "true"
click at [673, 105] on link "Charges" at bounding box center [677, 101] width 92 height 22
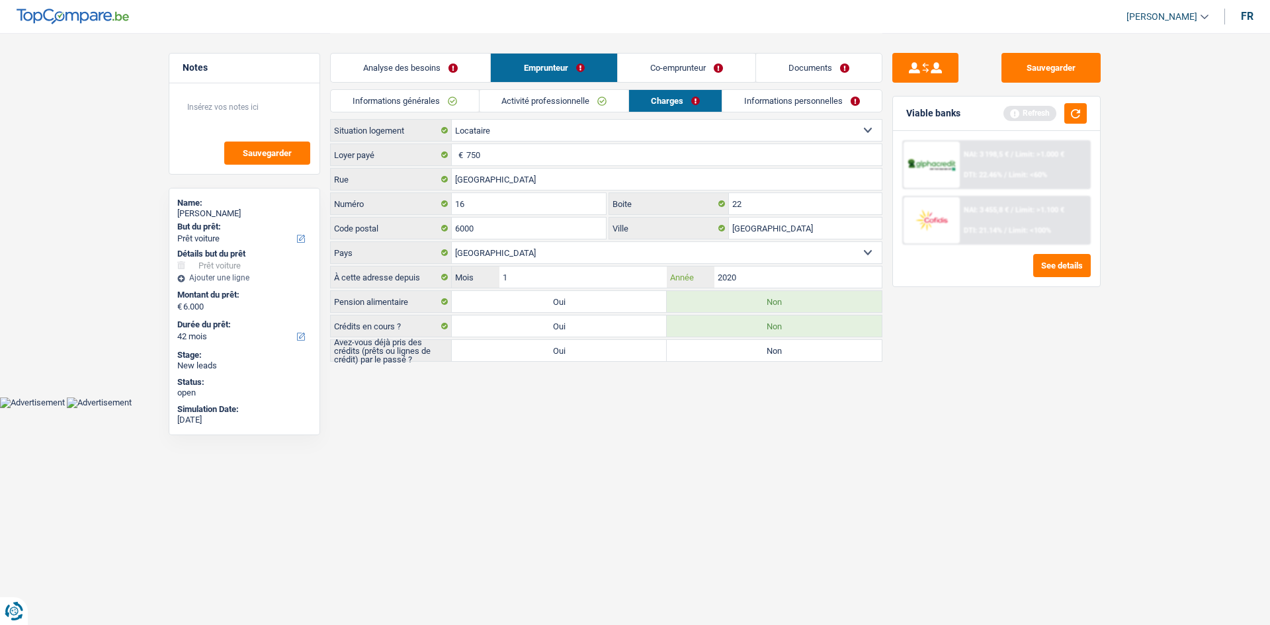
click at [772, 283] on input "2020" at bounding box center [798, 277] width 167 height 21
type input "2021"
click at [621, 357] on label "Oui" at bounding box center [559, 350] width 215 height 21
click at [621, 357] on input "Oui" at bounding box center [559, 350] width 215 height 21
radio input "true"
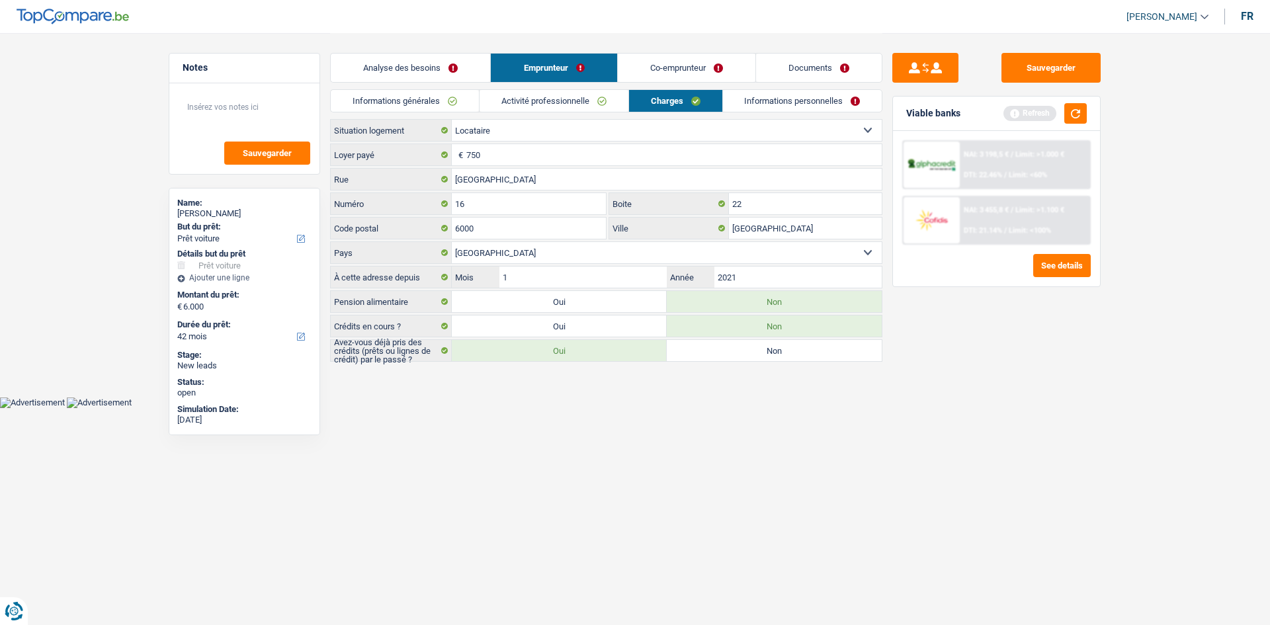
click at [762, 95] on link "Informations personnelles" at bounding box center [802, 101] width 159 height 22
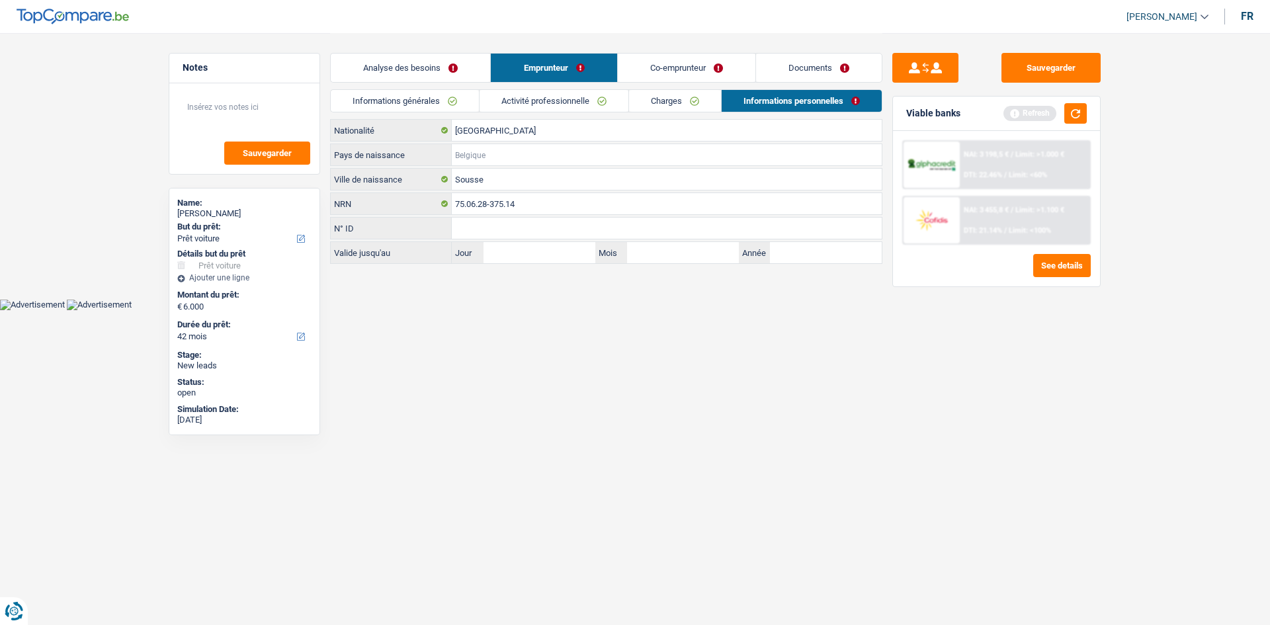
click at [488, 156] on input "Pays de naissance" at bounding box center [667, 154] width 430 height 21
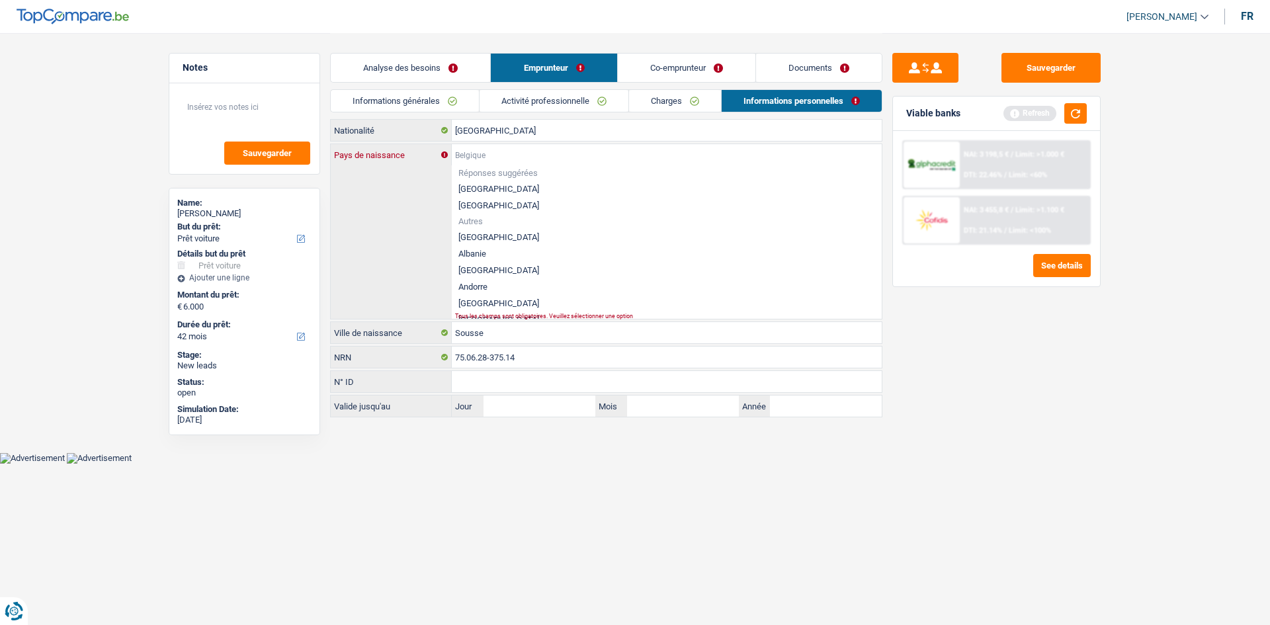
type input "T"
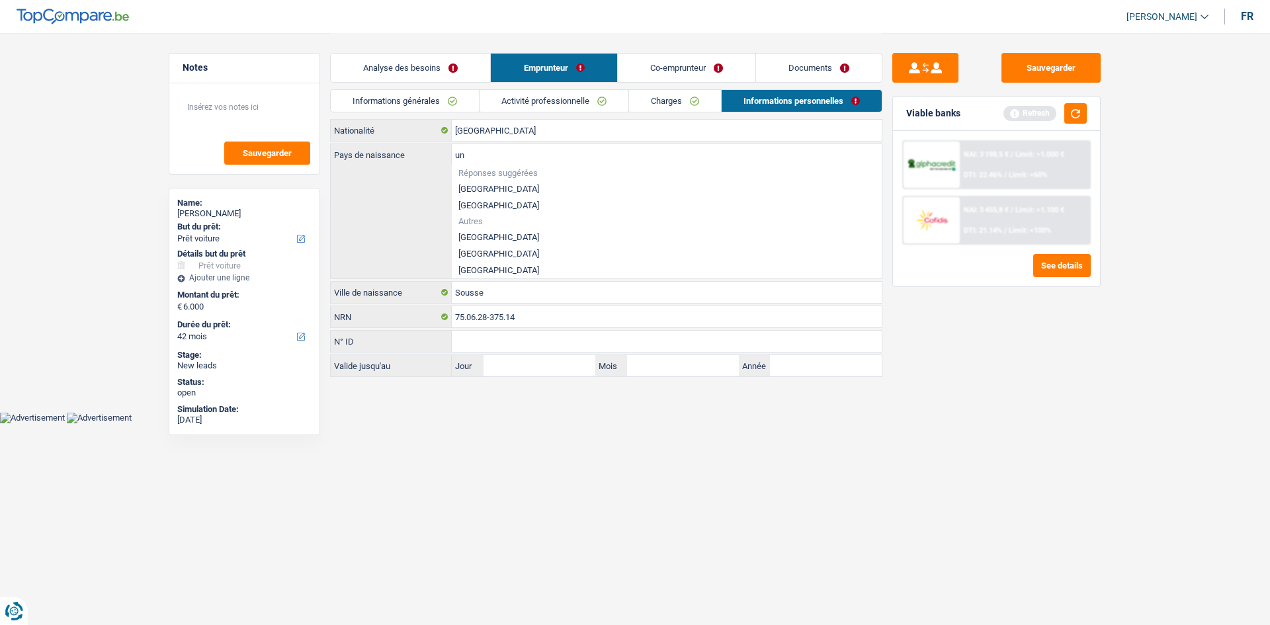
type input "u"
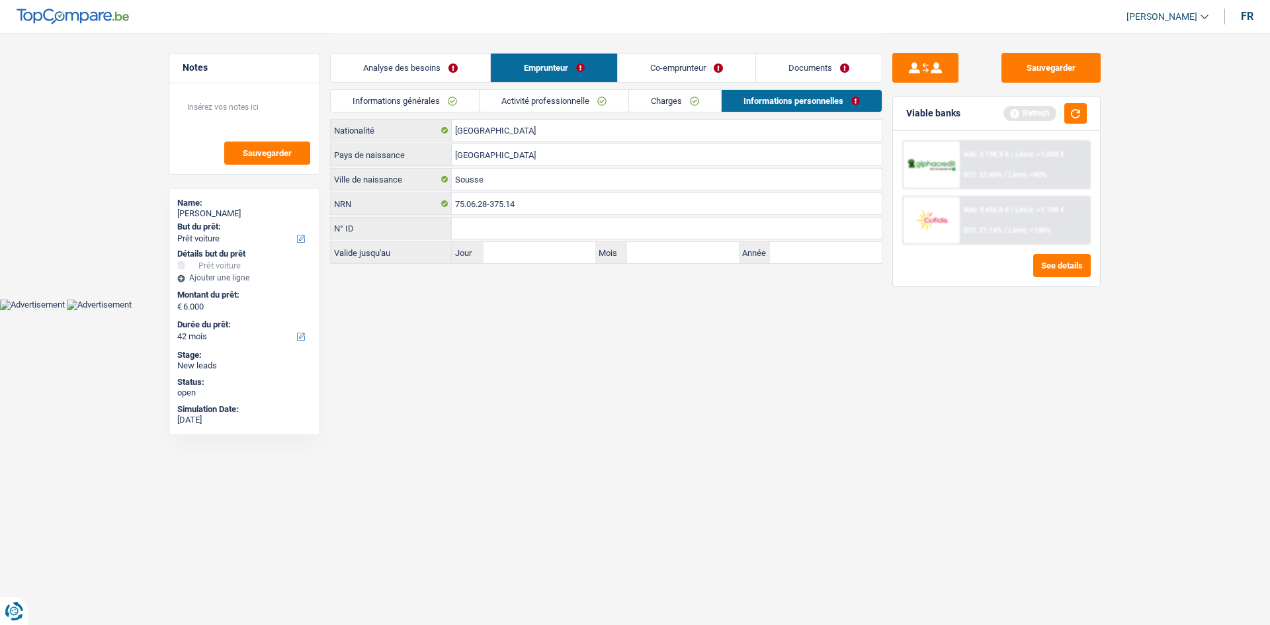
click at [516, 159] on input "Tunise" at bounding box center [667, 154] width 430 height 21
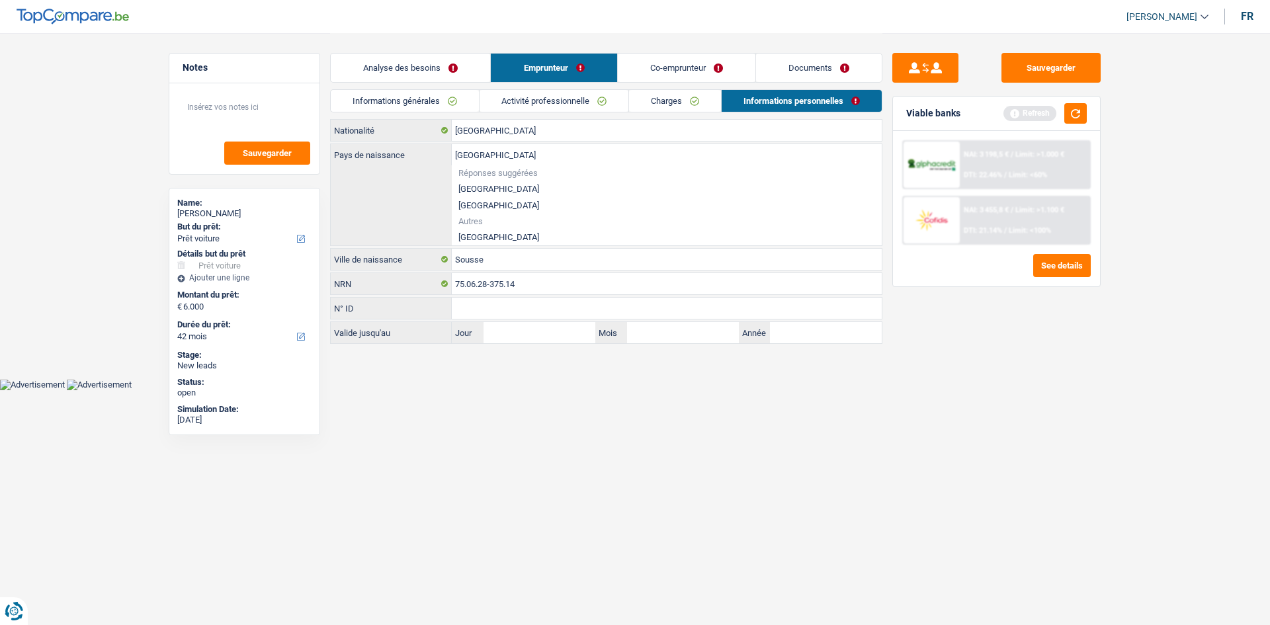
type input "[GEOGRAPHIC_DATA]"
click at [494, 240] on div "Tunisie Pays de naissance Réponses suggérées Belgique Luxembourg Autres Tunisie…" at bounding box center [606, 194] width 551 height 101
click at [484, 231] on li "[GEOGRAPHIC_DATA]" at bounding box center [667, 237] width 430 height 17
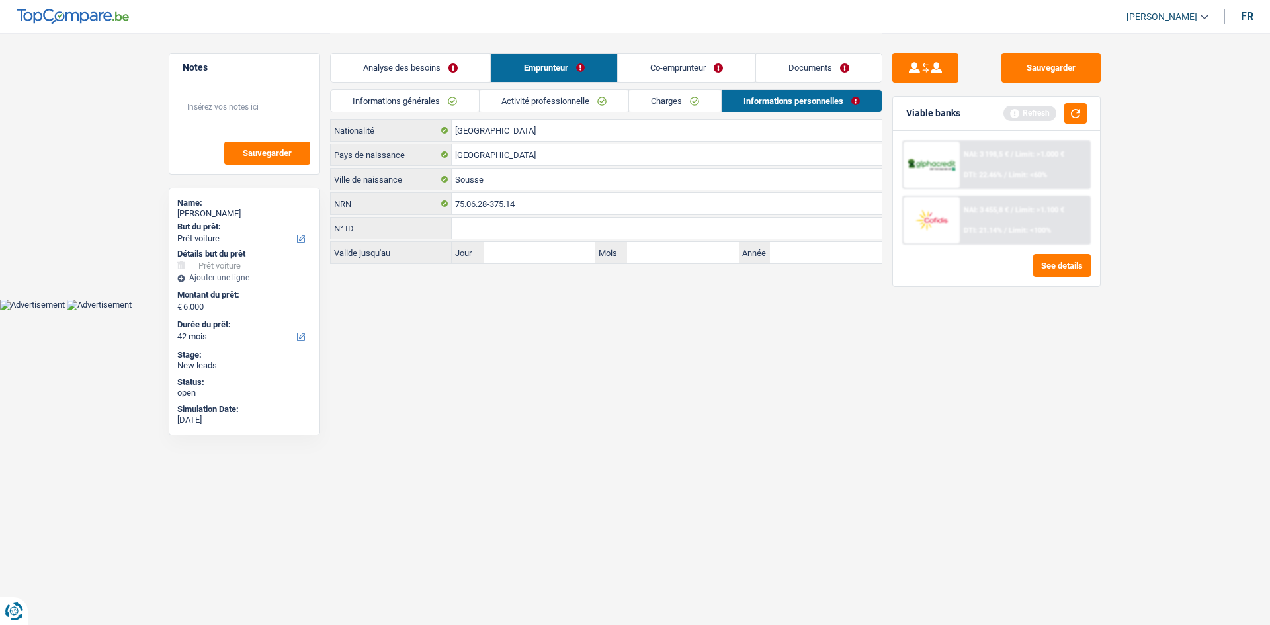
click at [666, 62] on link "Co-emprunteur" at bounding box center [687, 68] width 138 height 28
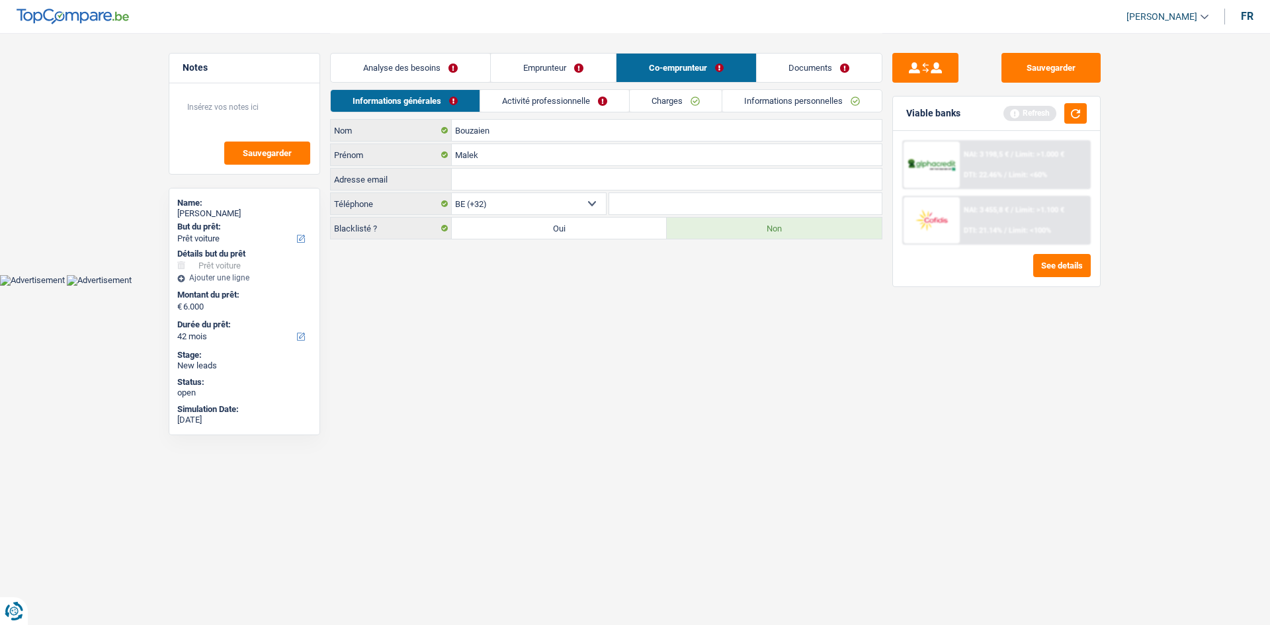
click at [492, 180] on input "Adresse email" at bounding box center [667, 179] width 430 height 21
type input "-"
click at [539, 106] on link "Activité professionnelle" at bounding box center [554, 101] width 149 height 22
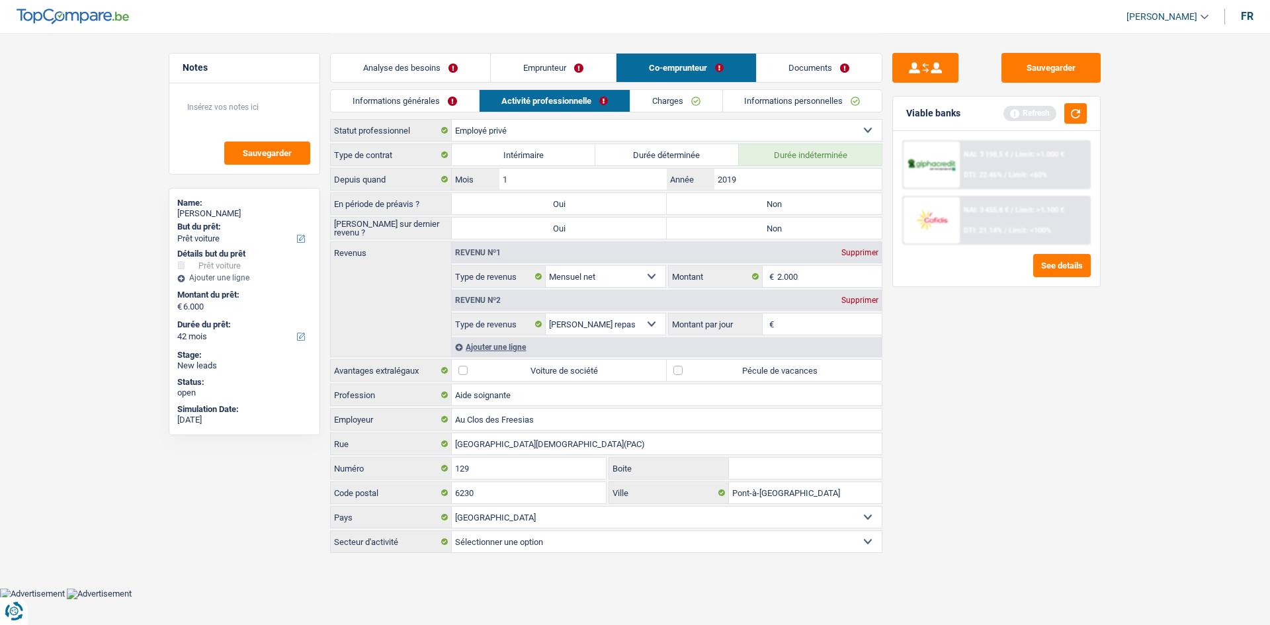
click at [747, 201] on label "Non" at bounding box center [774, 203] width 215 height 21
click at [747, 201] on input "Non" at bounding box center [774, 203] width 215 height 21
radio input "true"
click at [709, 228] on label "Non" at bounding box center [774, 228] width 215 height 21
click at [709, 228] on input "Non" at bounding box center [774, 228] width 215 height 21
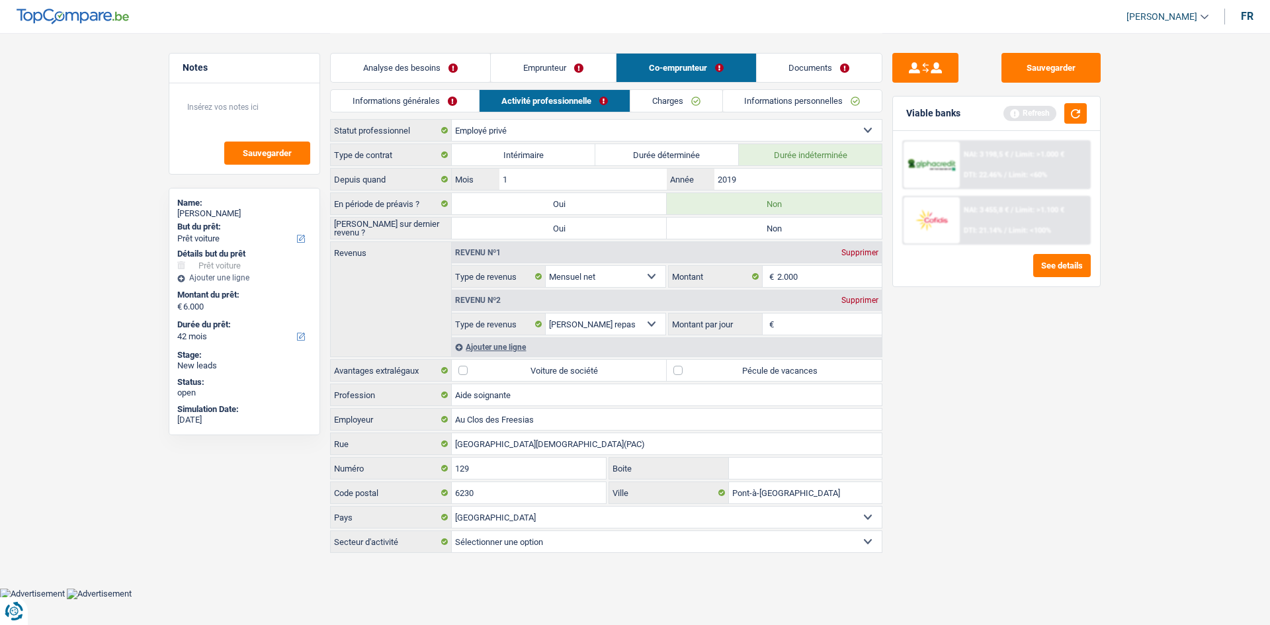
radio input "true"
click at [670, 98] on link "Charges" at bounding box center [677, 101] width 92 height 22
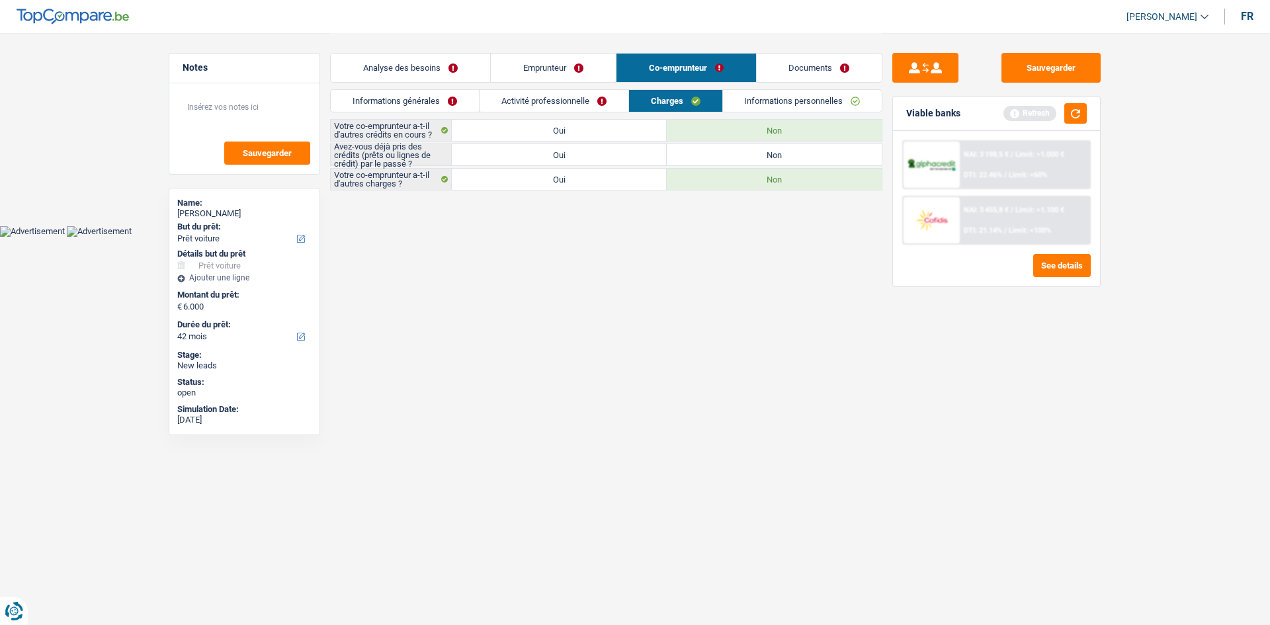
click at [559, 96] on link "Activité professionnelle" at bounding box center [554, 101] width 149 height 22
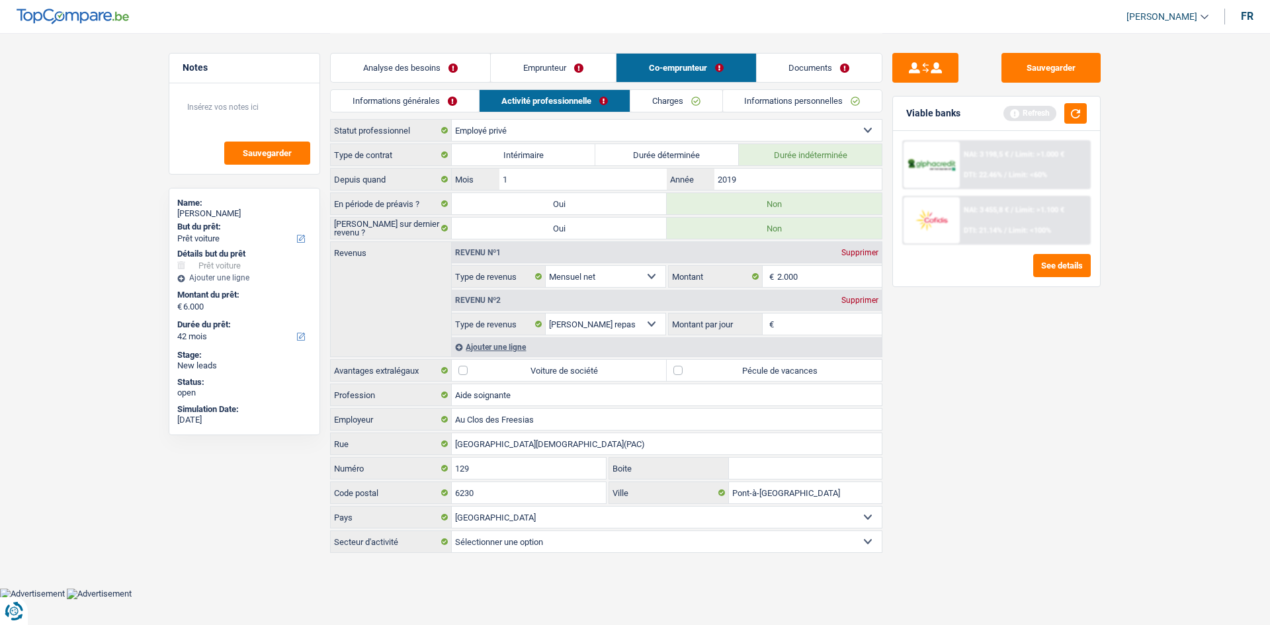
click at [647, 320] on select "Allocation d'handicap Allocations chômage Allocations familiales Chèques repas …" at bounding box center [606, 324] width 120 height 21
select select "familyAllowances"
click at [546, 314] on select "Allocation d'handicap Allocations chômage Allocations familiales Chèques repas …" at bounding box center [606, 324] width 120 height 21
click at [821, 324] on input "Montant" at bounding box center [830, 324] width 105 height 21
type input "300"
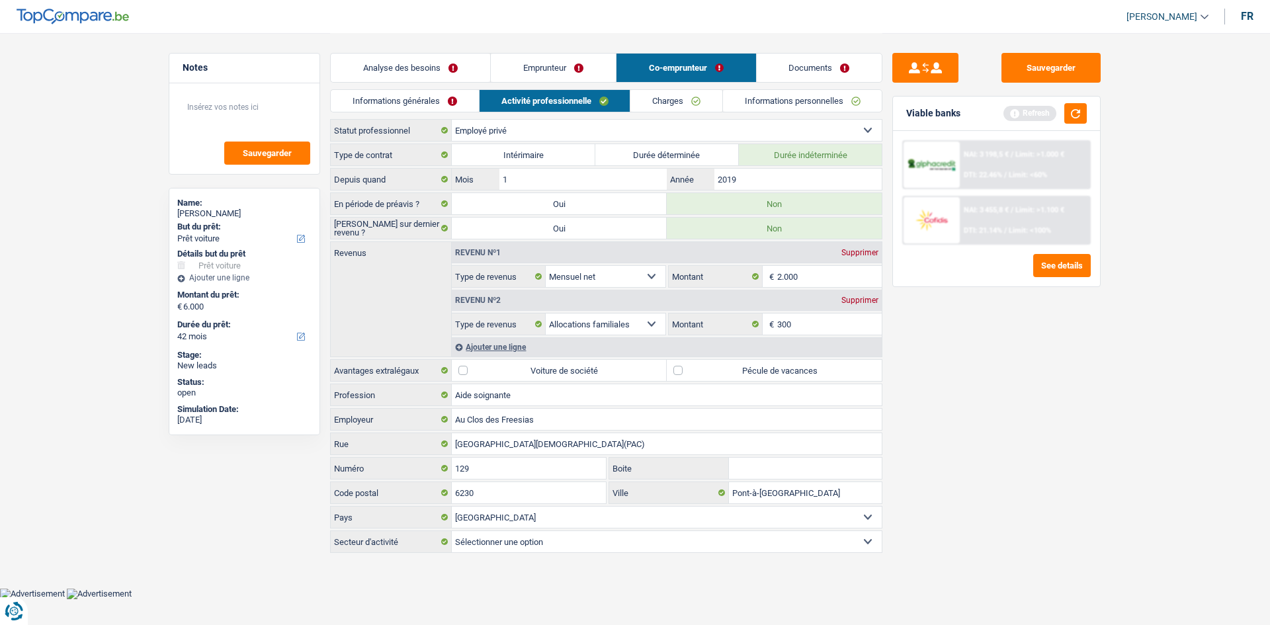
click at [519, 344] on div "Ajouter une ligne" at bounding box center [667, 346] width 430 height 19
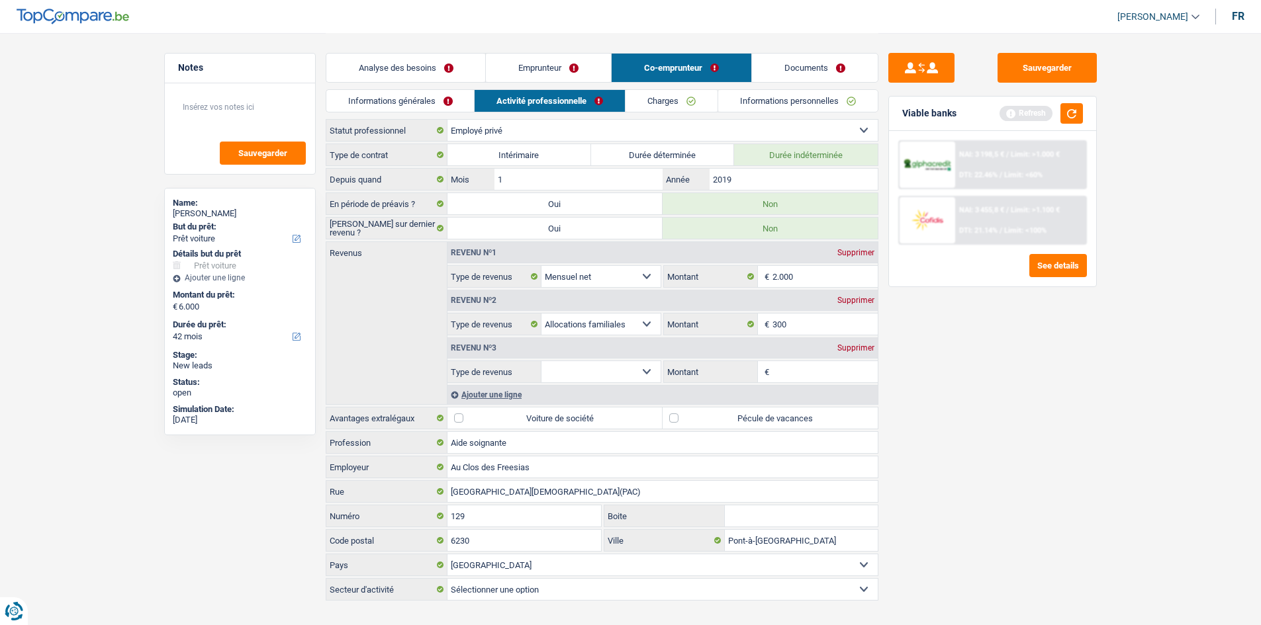
click at [865, 346] on div "Supprimer" at bounding box center [856, 348] width 44 height 8
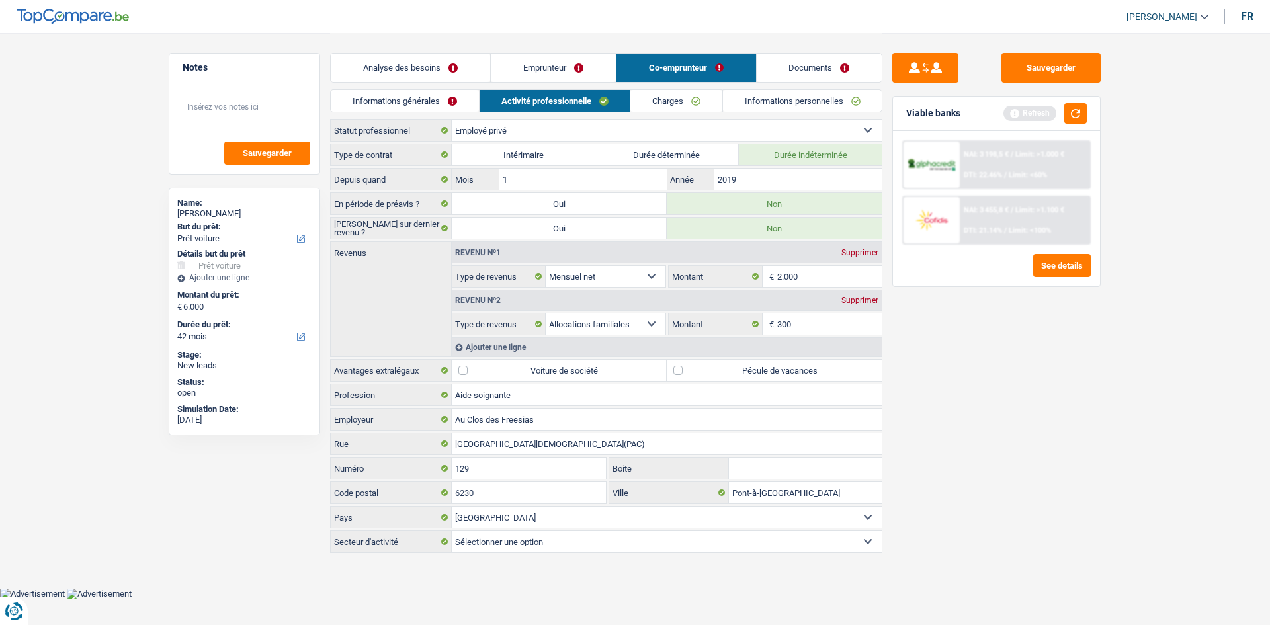
drag, startPoint x: 498, startPoint y: 369, endPoint x: 517, endPoint y: 369, distance: 18.5
drag, startPoint x: 517, startPoint y: 369, endPoint x: 384, endPoint y: 286, distance: 156.4
click at [384, 286] on div "Revenus Revenu nº1 Supprimer Allocation d'handicap Allocations chômage Allocati…" at bounding box center [606, 300] width 553 height 116
click at [469, 373] on label "Voiture de société" at bounding box center [559, 370] width 215 height 21
click at [469, 373] on input "Voiture de société" at bounding box center [559, 370] width 215 height 21
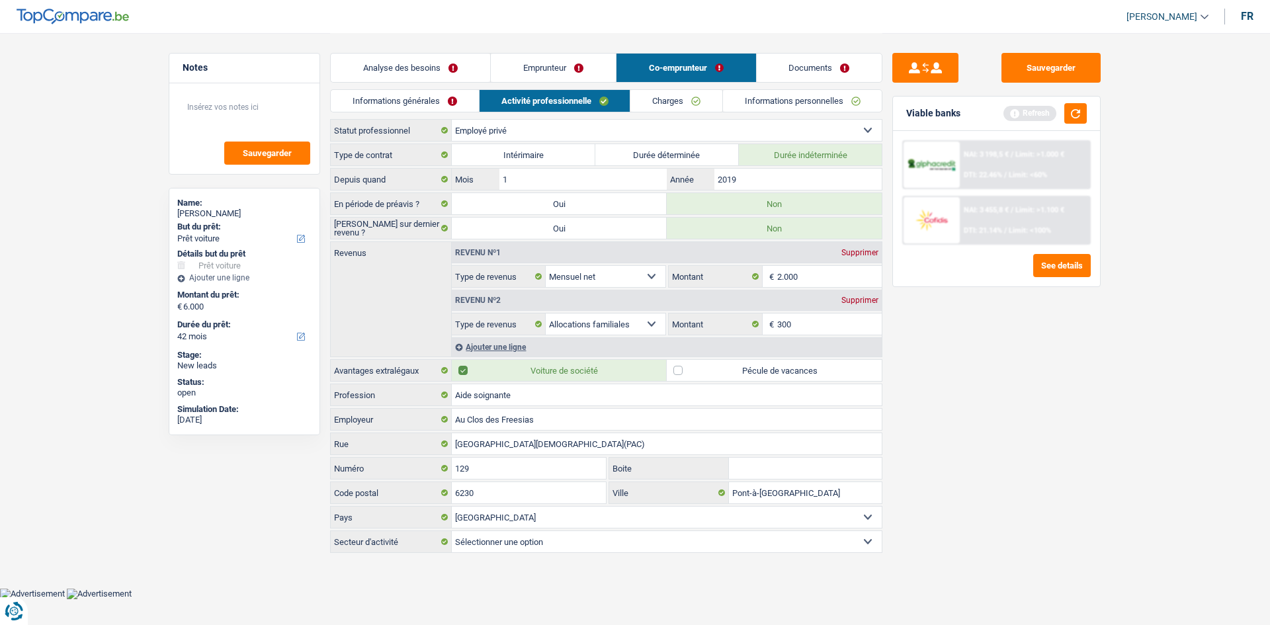
click at [475, 372] on label "Voiture de société" at bounding box center [559, 370] width 215 height 21
click at [475, 372] on input "Voiture de société" at bounding box center [559, 370] width 215 height 21
checkbox input "false"
click at [681, 367] on label "Pécule de vacances" at bounding box center [774, 370] width 215 height 21
click at [681, 367] on input "Pécule de vacances" at bounding box center [774, 370] width 215 height 21
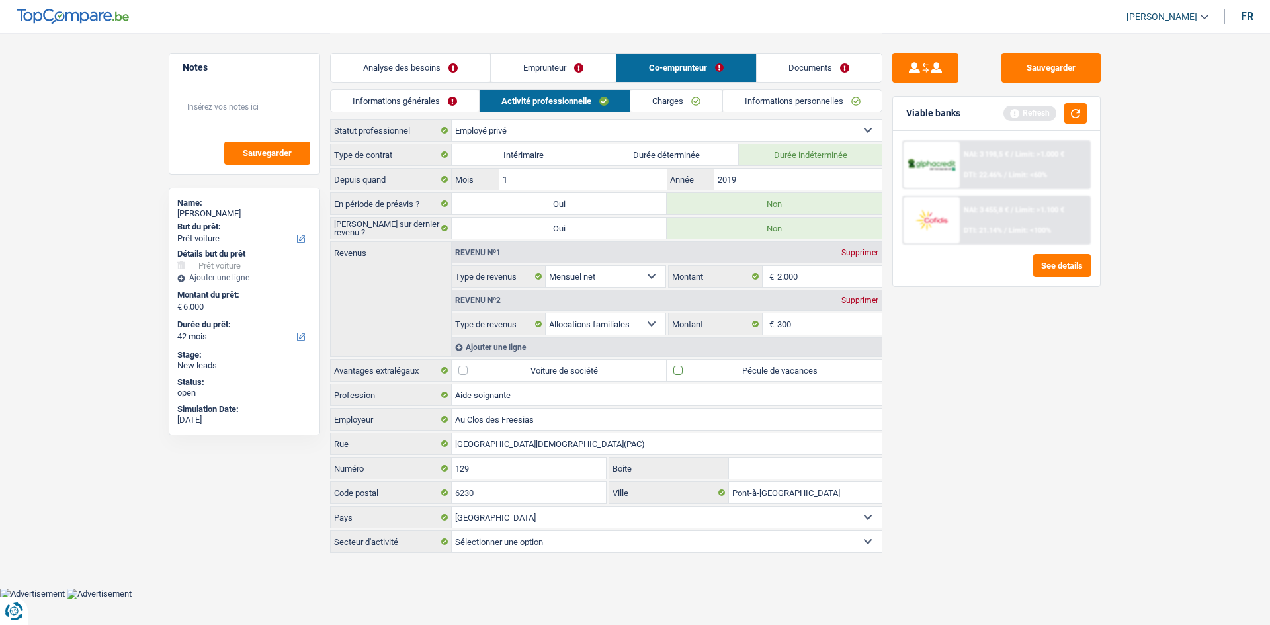
checkbox input "true"
click at [706, 107] on link "Charges" at bounding box center [677, 101] width 92 height 22
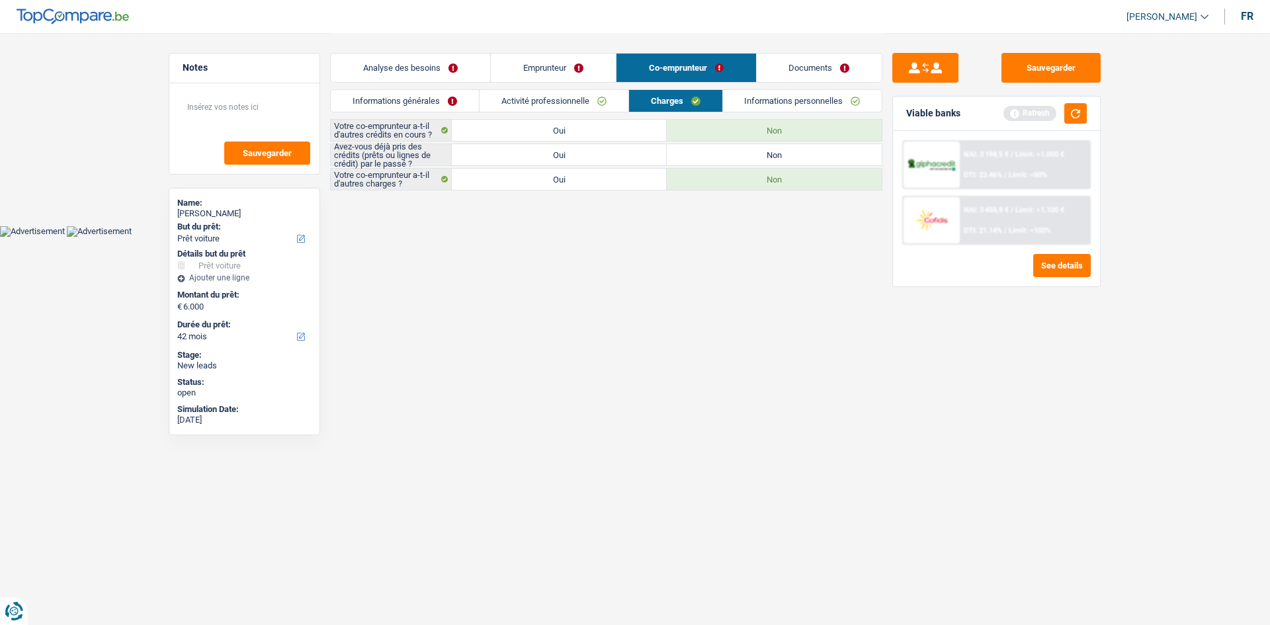
click at [579, 155] on label "Oui" at bounding box center [559, 154] width 215 height 21
click at [579, 155] on input "Oui" at bounding box center [559, 154] width 215 height 21
radio input "true"
click at [570, 75] on link "Emprunteur" at bounding box center [553, 68] width 125 height 28
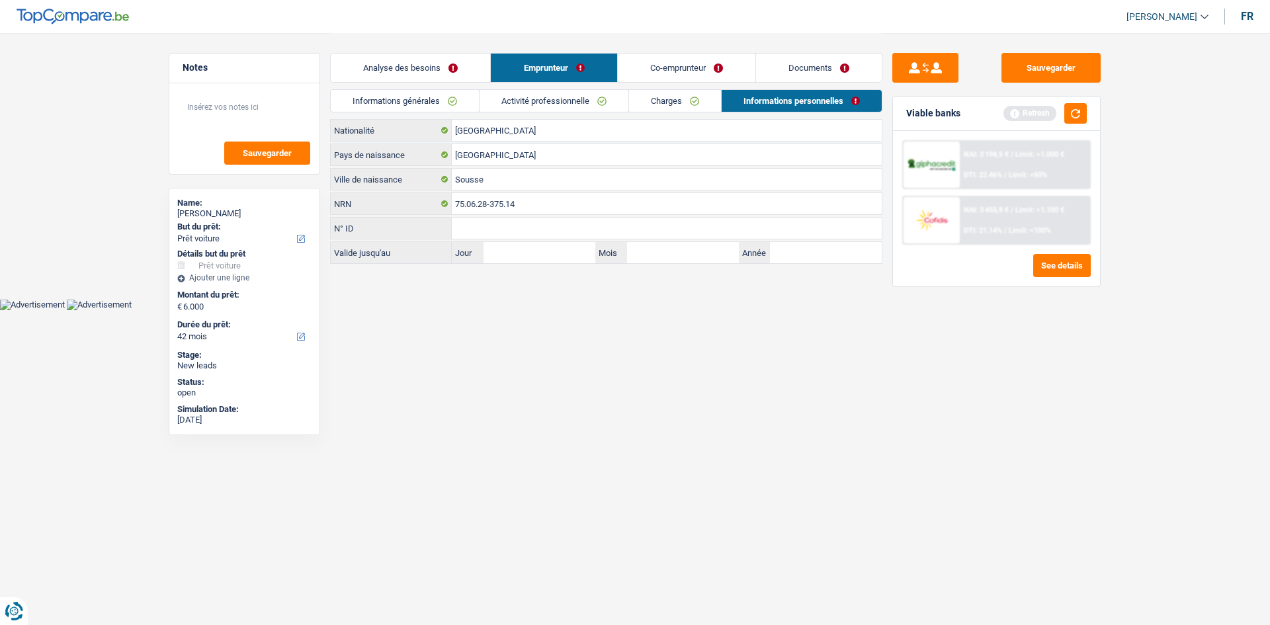
click at [445, 95] on link "Informations générales" at bounding box center [405, 101] width 148 height 22
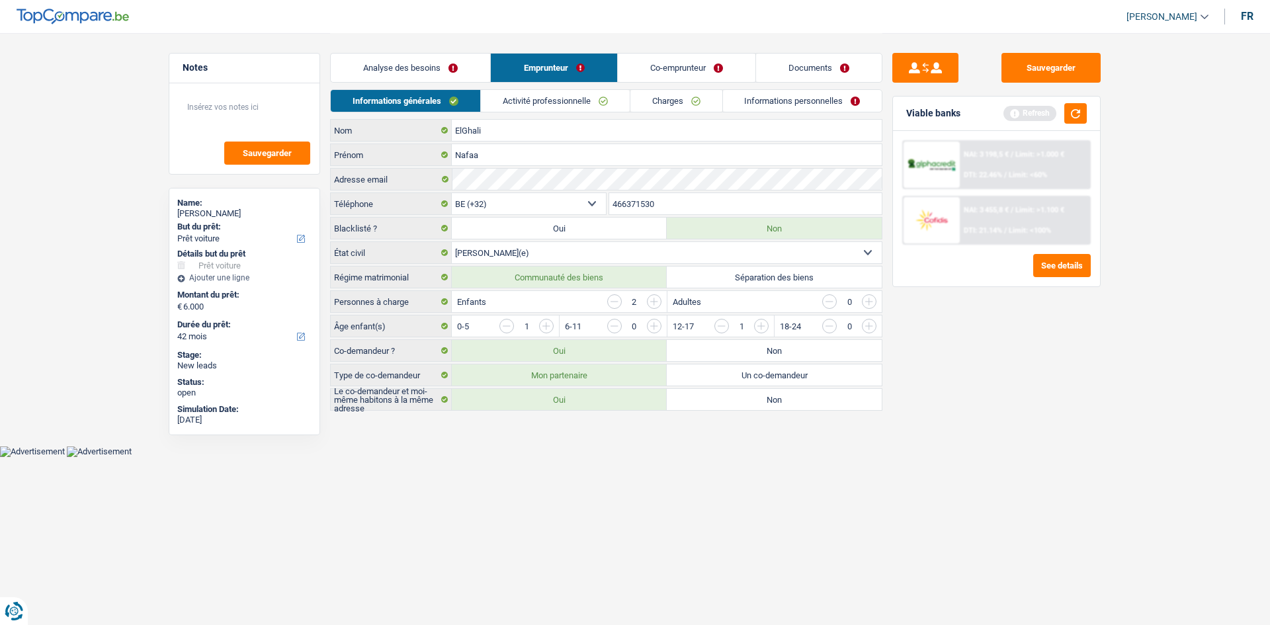
click at [447, 71] on link "Analyse des besoins" at bounding box center [410, 68] width 159 height 28
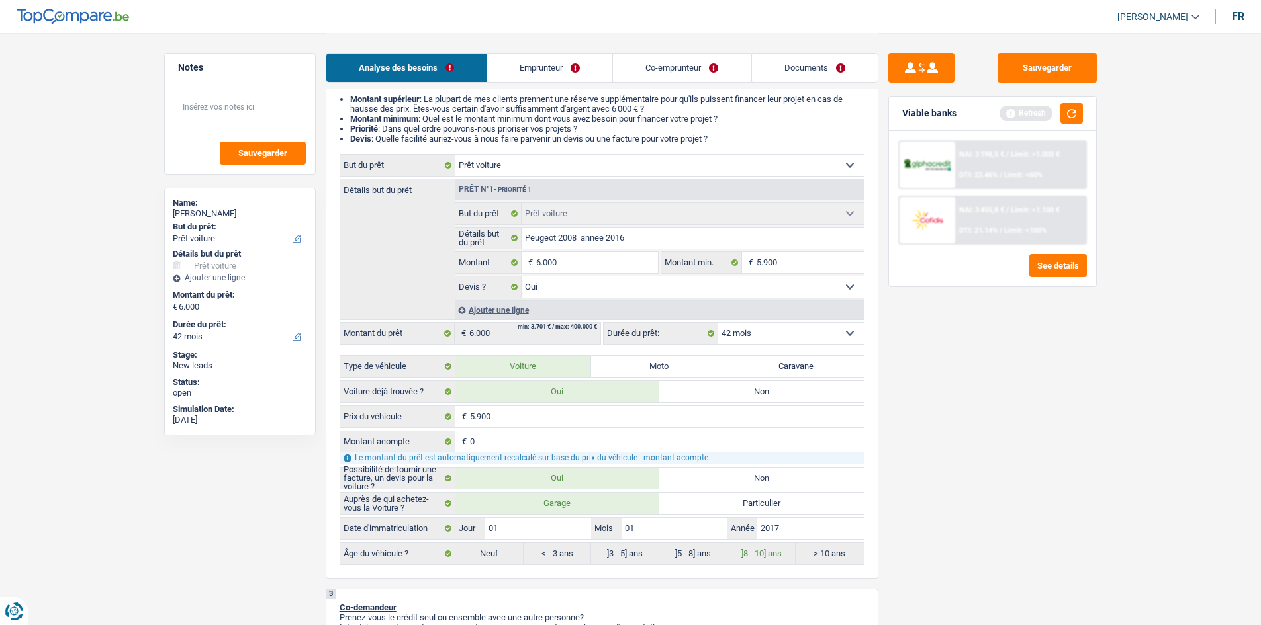
scroll to position [199, 0]
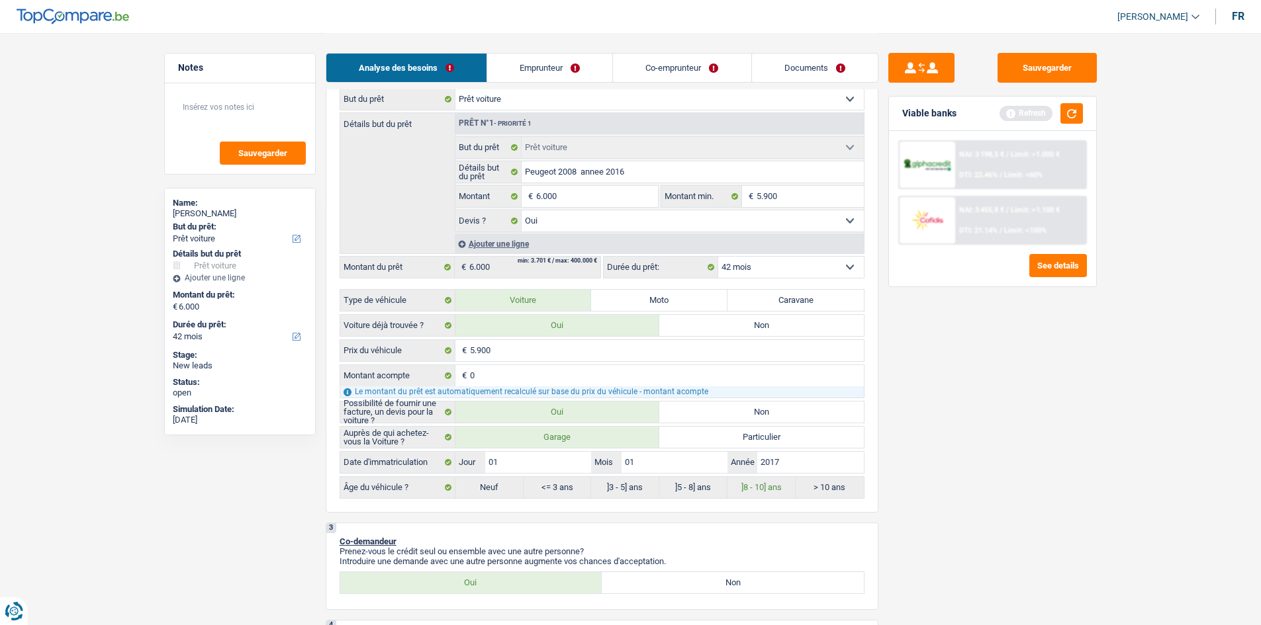
click at [1083, 116] on div "Viable banks Refresh" at bounding box center [992, 114] width 207 height 34
click at [1081, 116] on button "button" at bounding box center [1071, 113] width 22 height 21
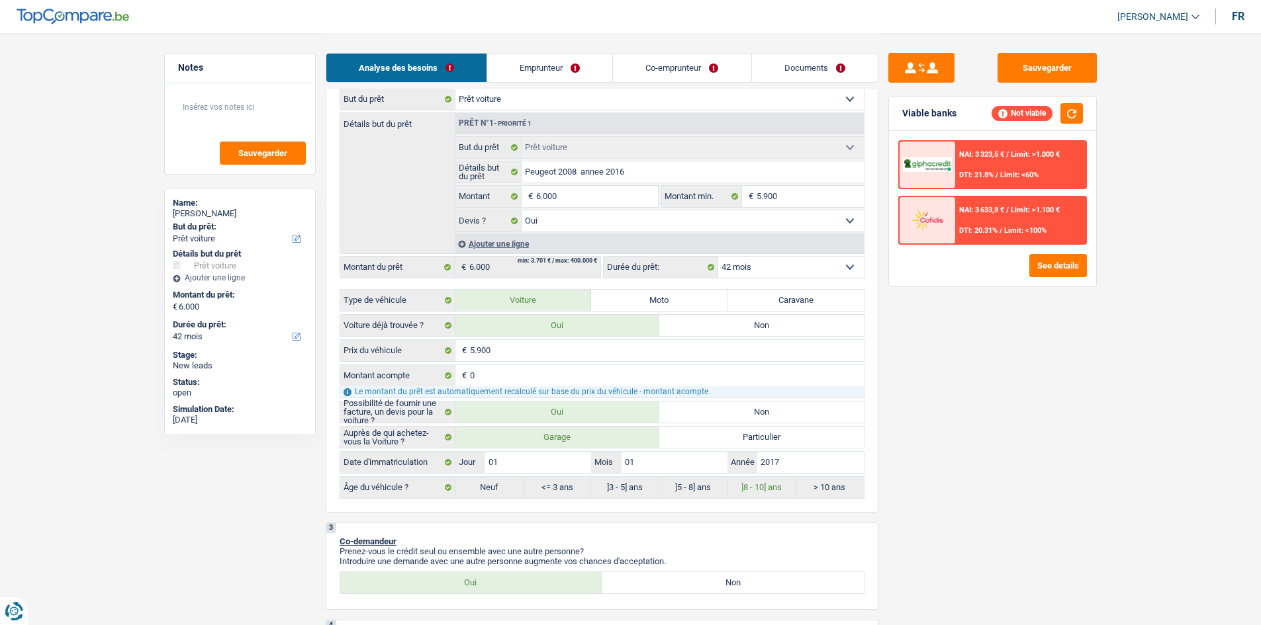
click at [562, 66] on link "Emprunteur" at bounding box center [549, 68] width 125 height 28
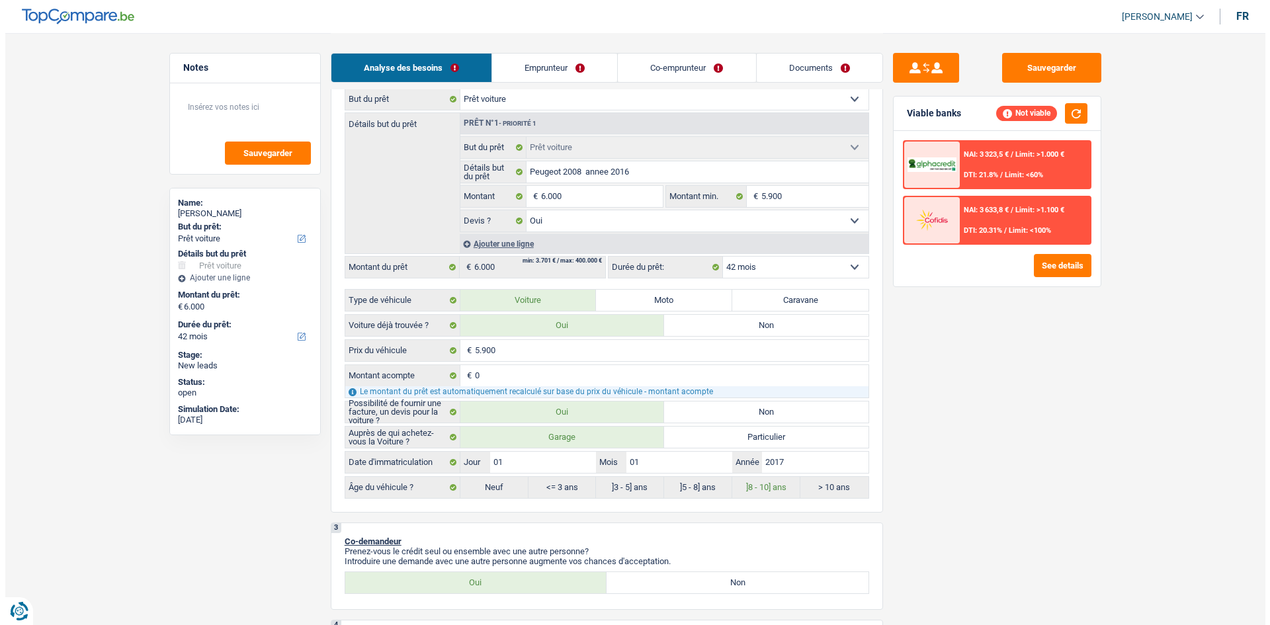
scroll to position [0, 0]
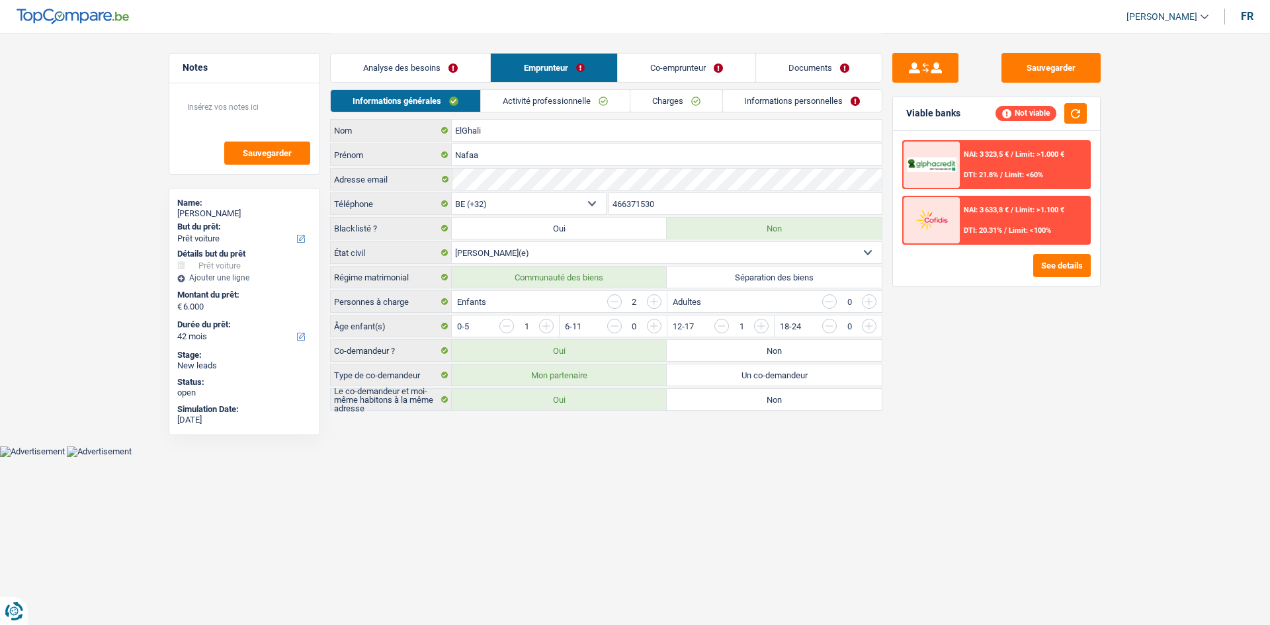
click at [670, 62] on link "Co-emprunteur" at bounding box center [687, 68] width 138 height 28
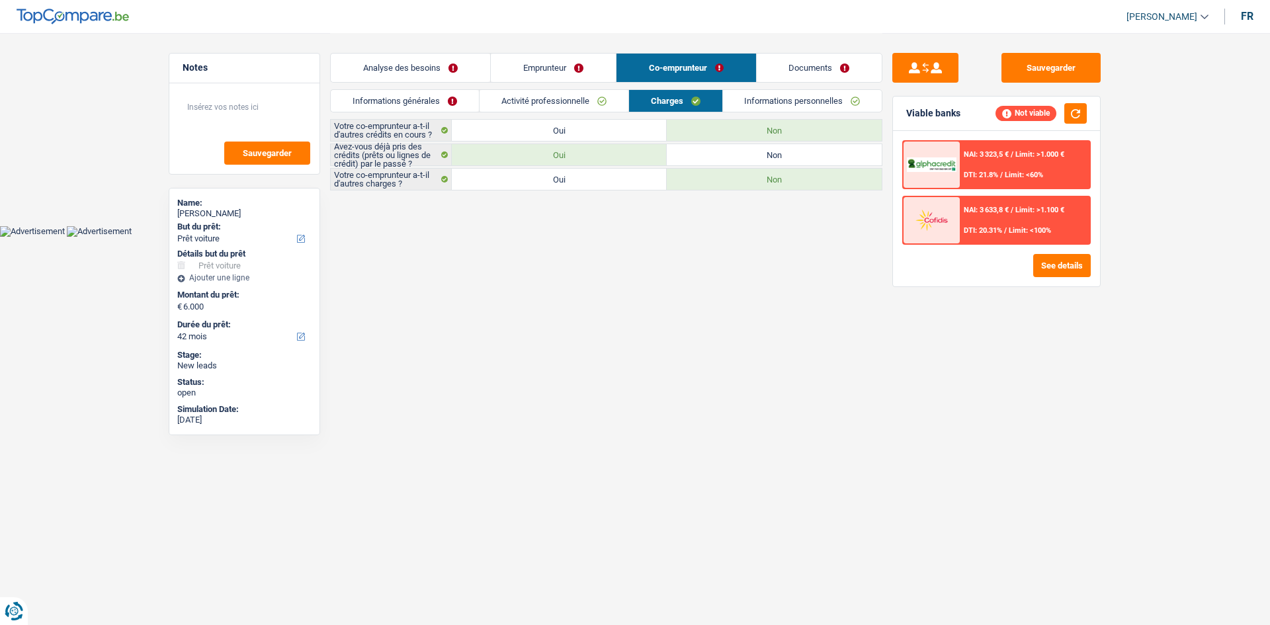
click at [997, 111] on div "Not viable" at bounding box center [1026, 113] width 61 height 15
click at [1081, 269] on button "See details" at bounding box center [1063, 265] width 58 height 23
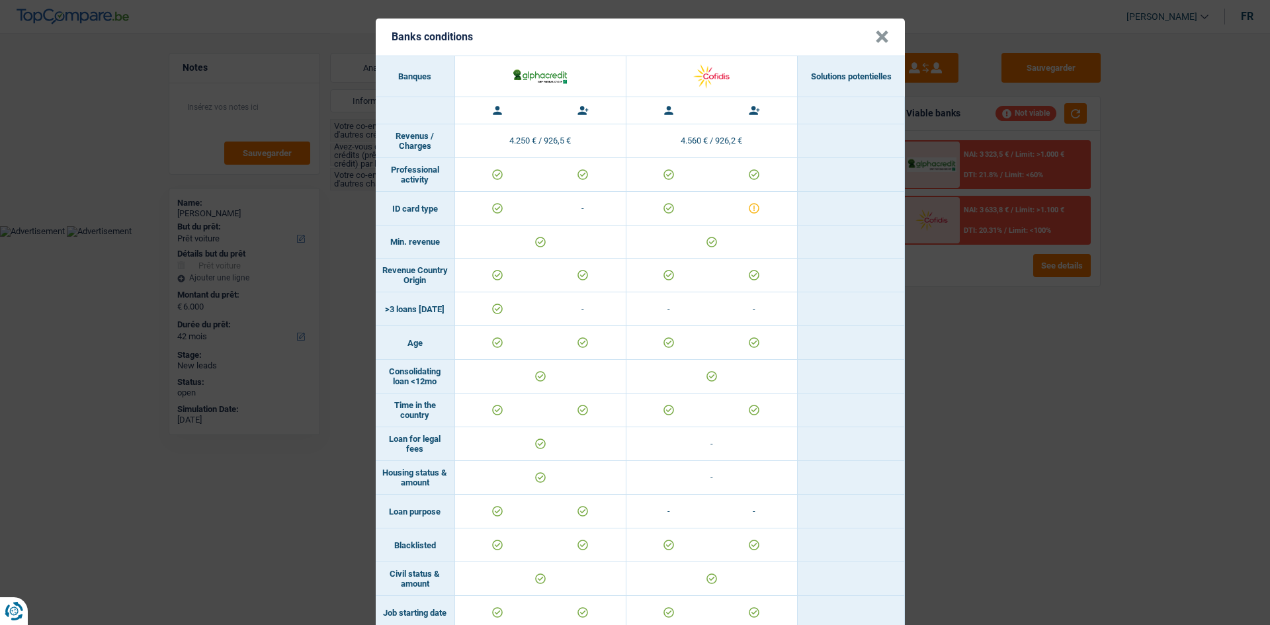
click at [1060, 367] on div "Banks conditions × Banques Solutions potentielles Revenus / Charges 4.250 € / 9…" at bounding box center [635, 312] width 1270 height 625
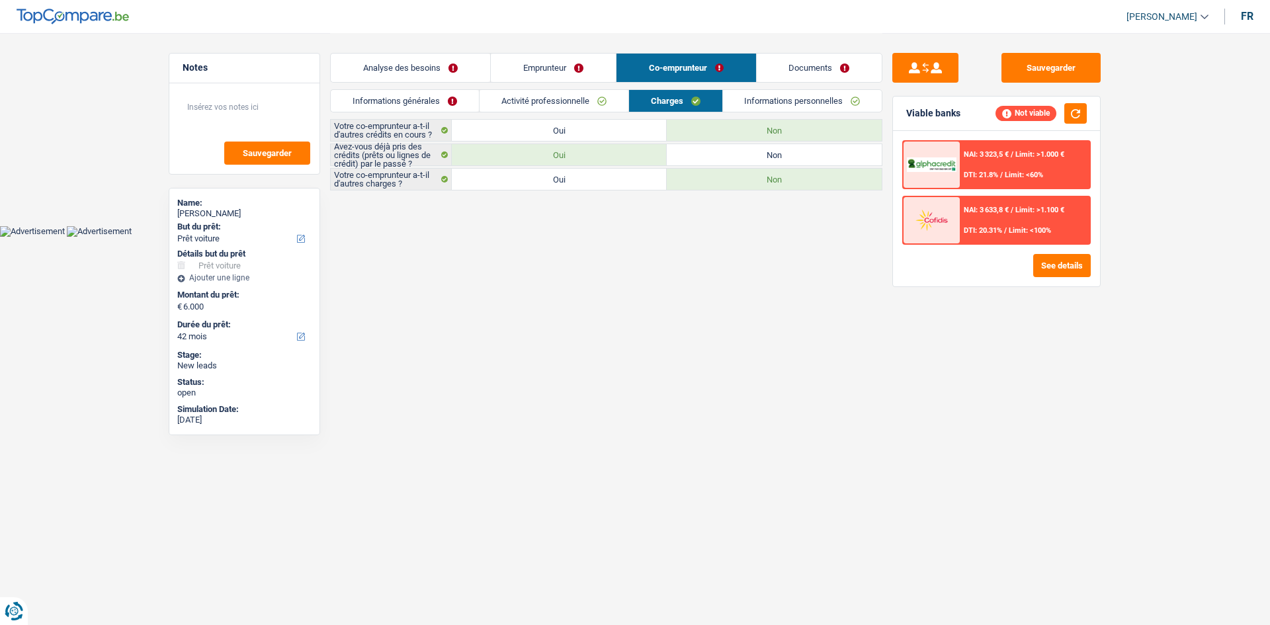
click at [563, 69] on link "Emprunteur" at bounding box center [553, 68] width 125 height 28
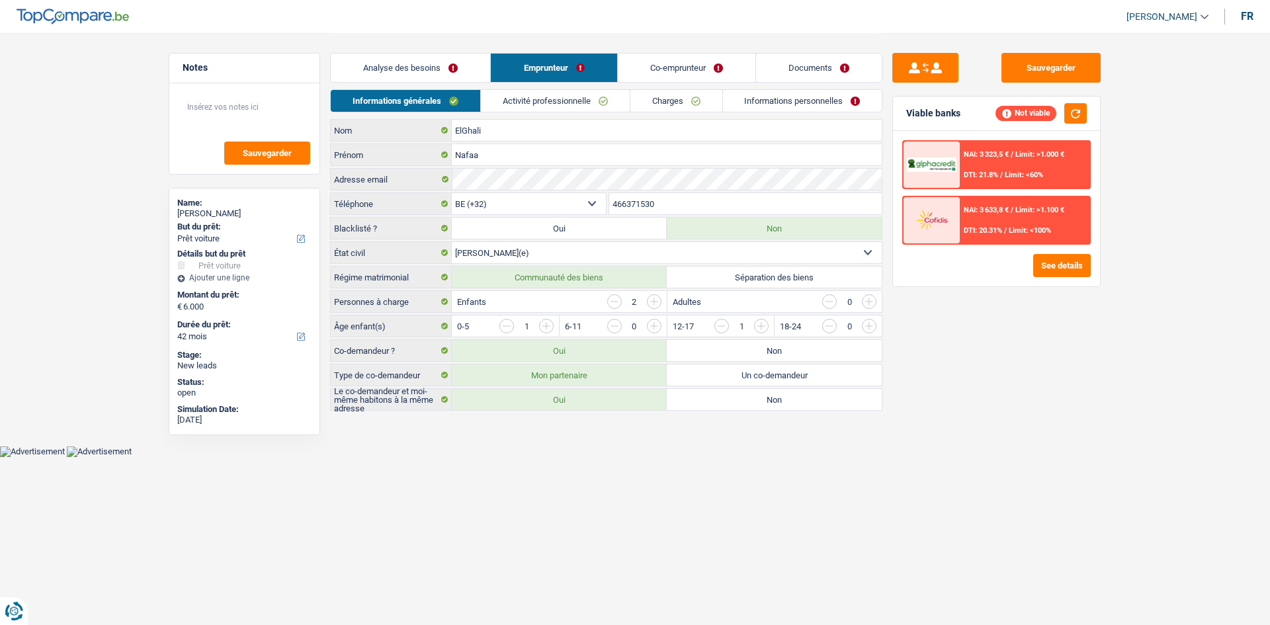
click at [549, 101] on link "Activité professionnelle" at bounding box center [555, 101] width 149 height 22
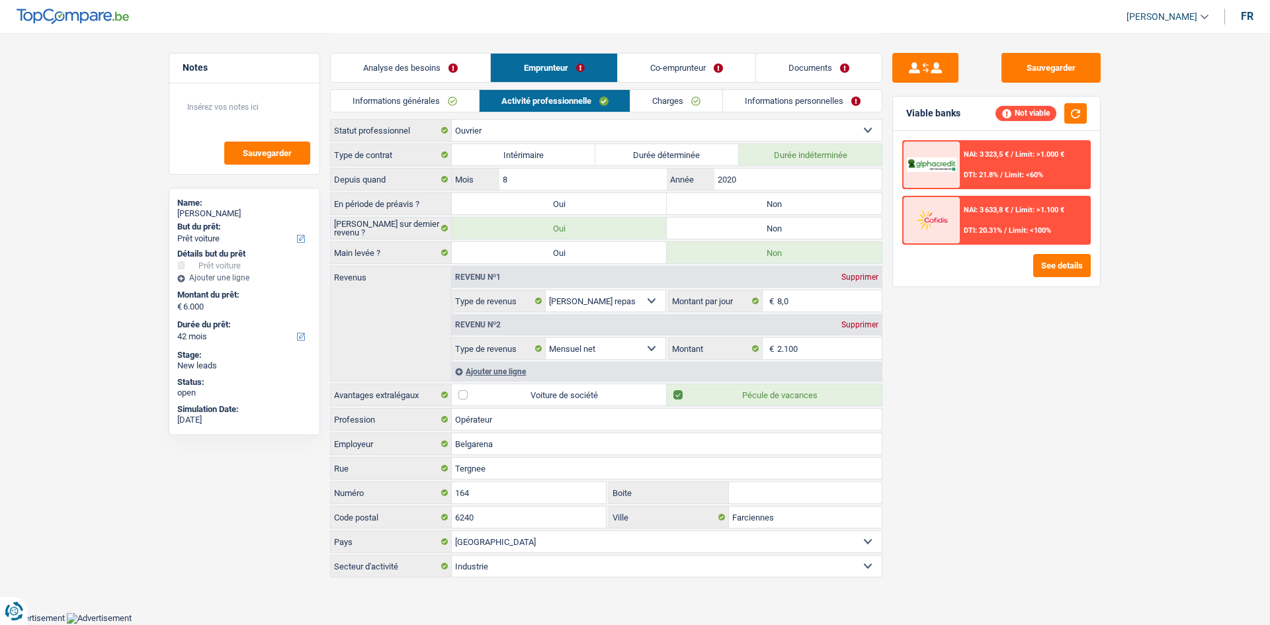
click at [579, 252] on label "Oui" at bounding box center [559, 252] width 215 height 21
click at [579, 252] on input "Oui" at bounding box center [559, 252] width 215 height 21
radio input "true"
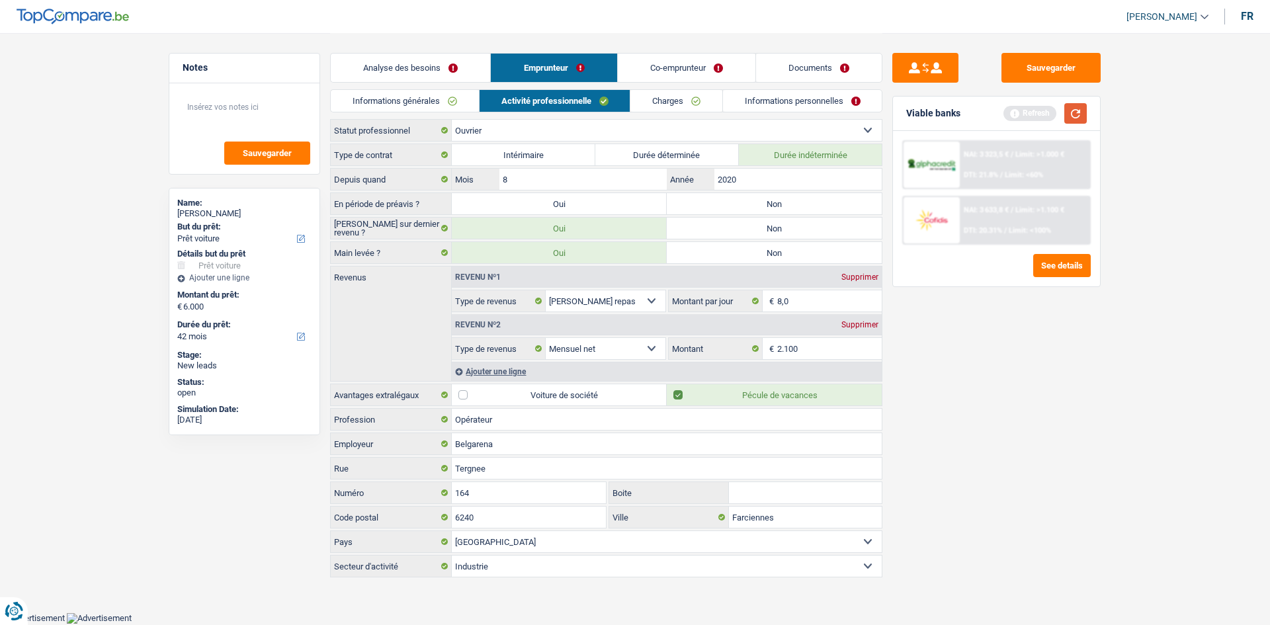
click at [1082, 107] on button "button" at bounding box center [1076, 113] width 22 height 21
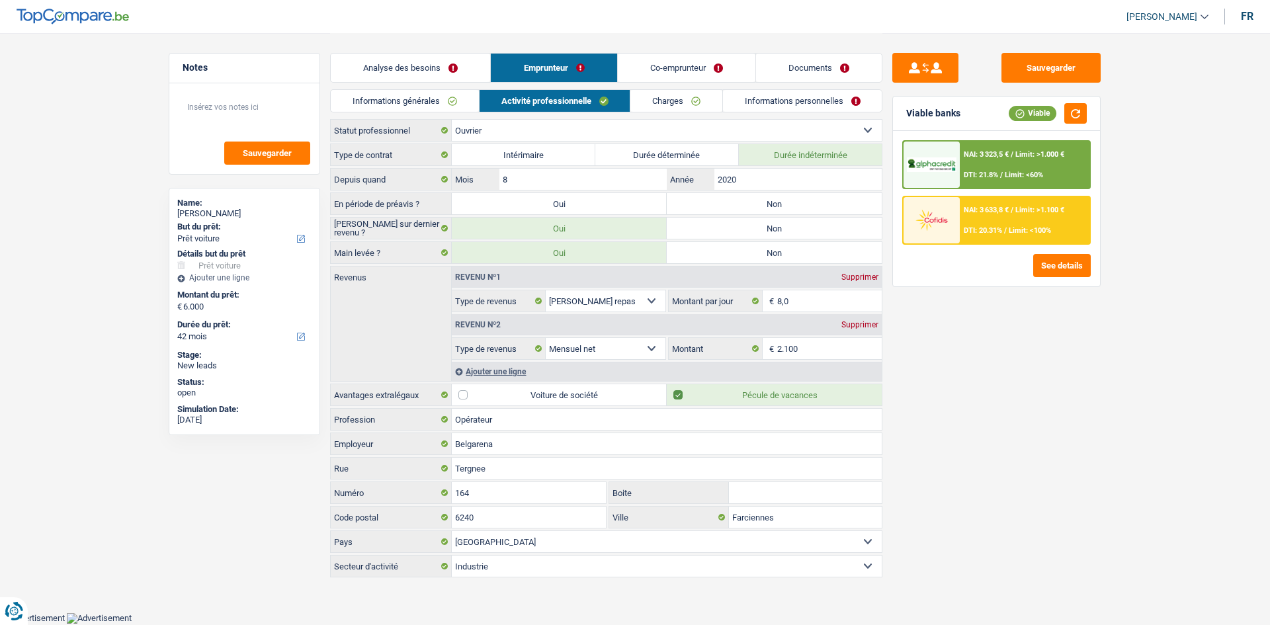
click at [768, 251] on label "Non" at bounding box center [774, 252] width 215 height 21
click at [768, 251] on input "Non" at bounding box center [774, 252] width 215 height 21
radio input "true"
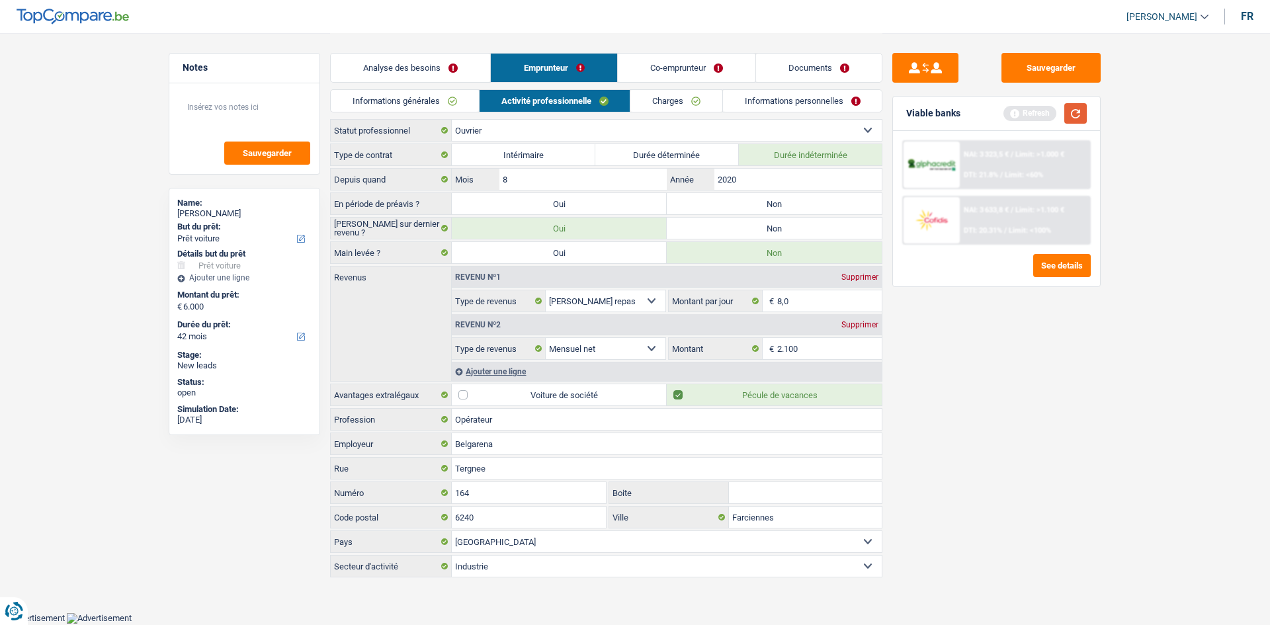
click at [1071, 112] on button "button" at bounding box center [1076, 113] width 22 height 21
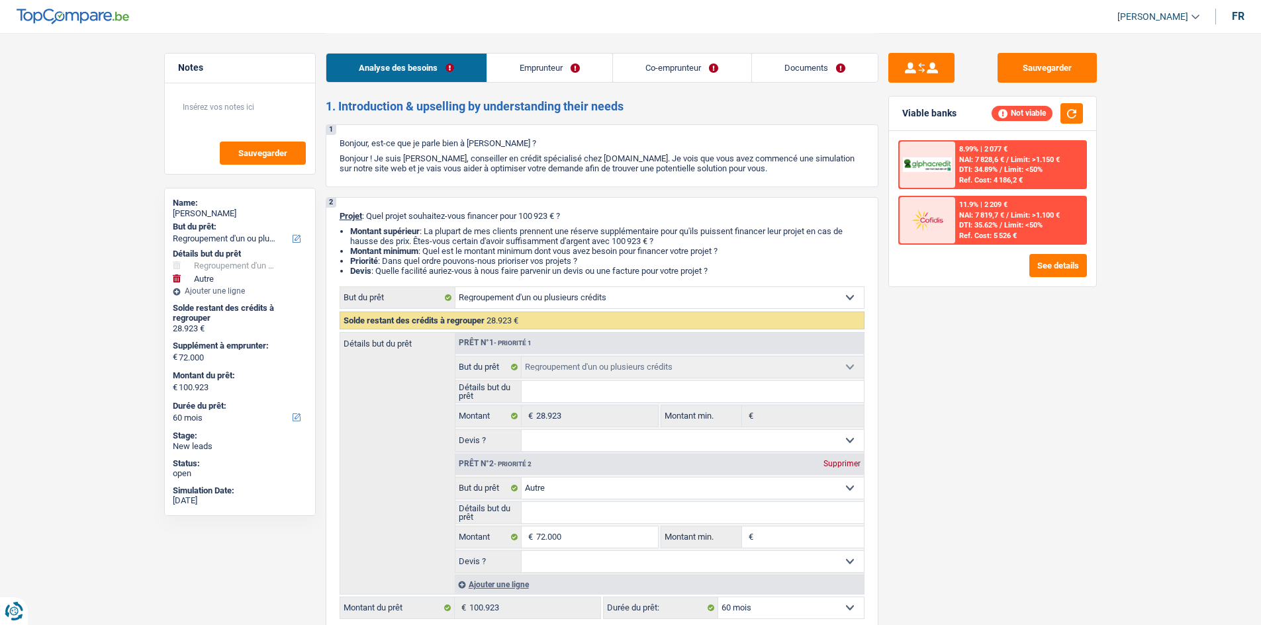
select select "refinancing"
select select "other"
select select "60"
select select "refinancing"
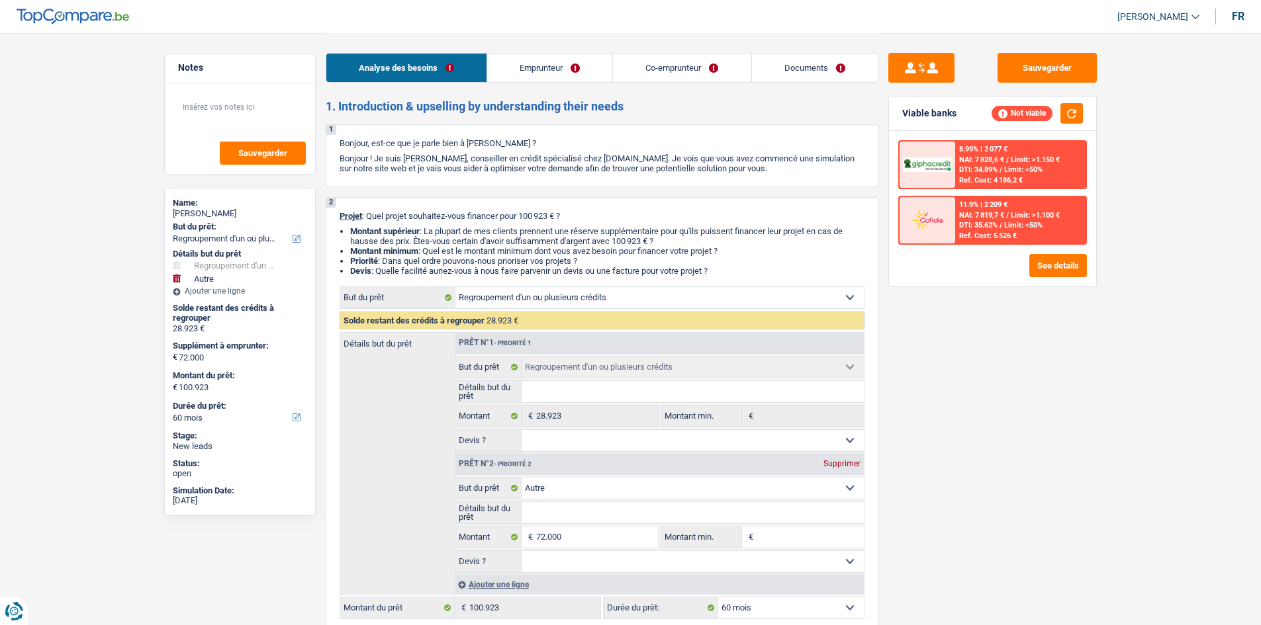
select select "refinancing"
select select "other"
select select "60"
select select "privateEmployee"
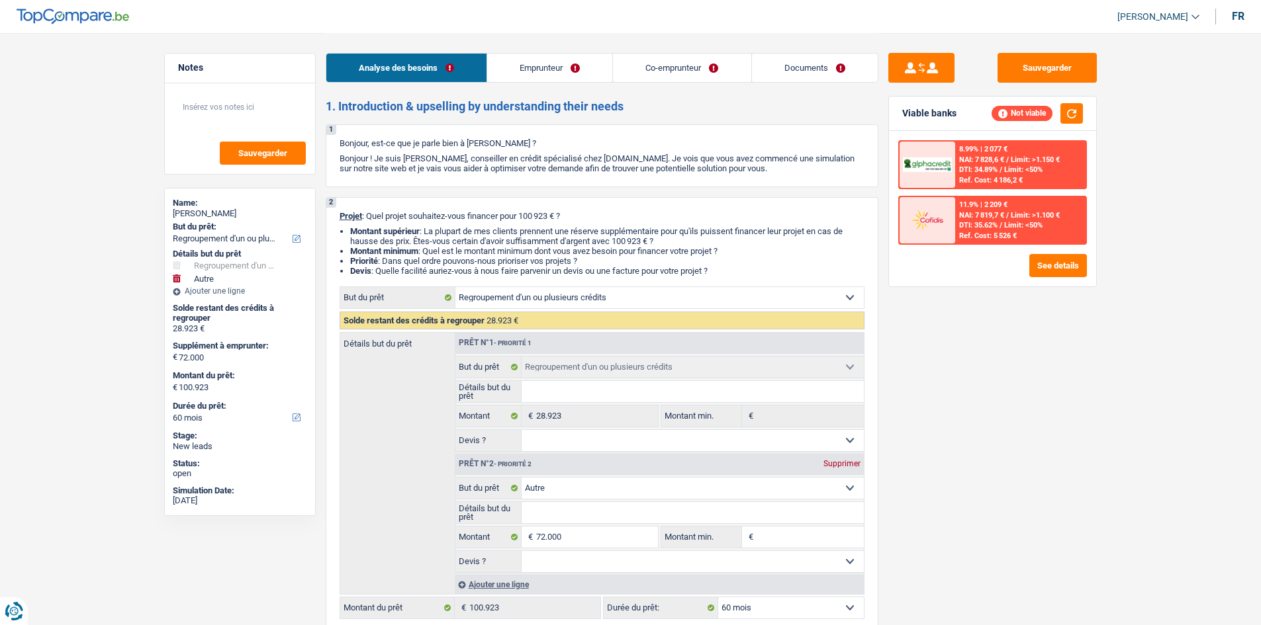
select select "netSalary"
select select "familyAllowances"
select select "netSalary"
select select "mealVouchers"
select select "netSalary"
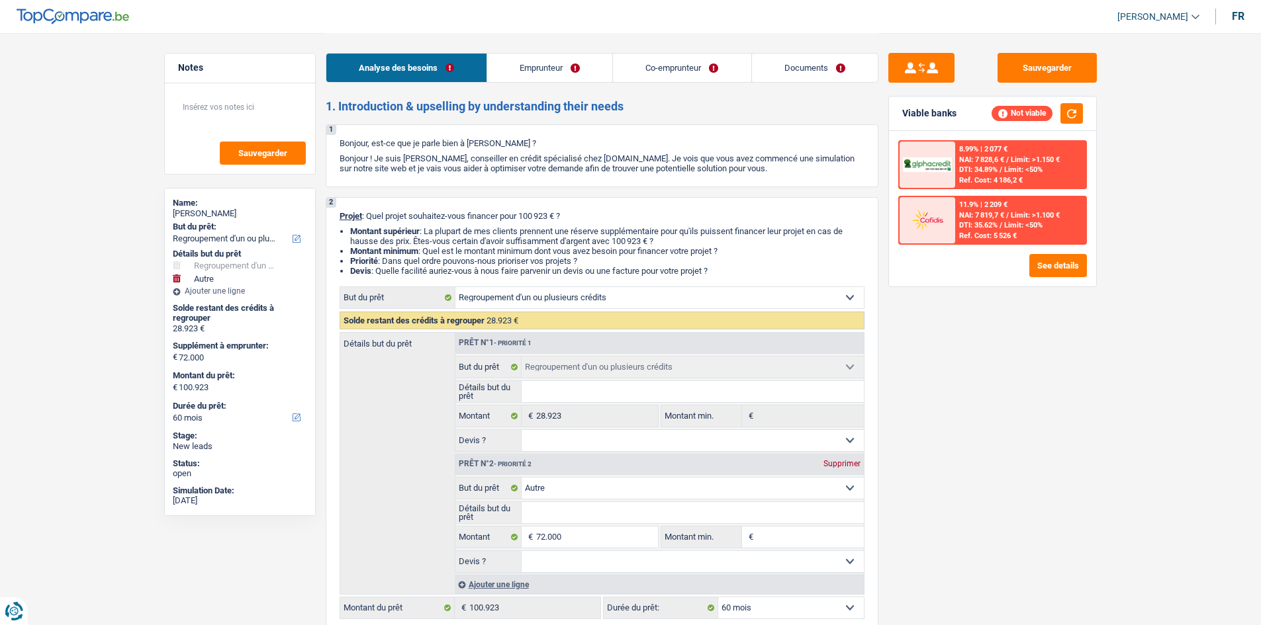
select select "netSalary"
select select "mealVouchers"
select select "rents"
select select "cardOrCredit"
select select "refinancing"
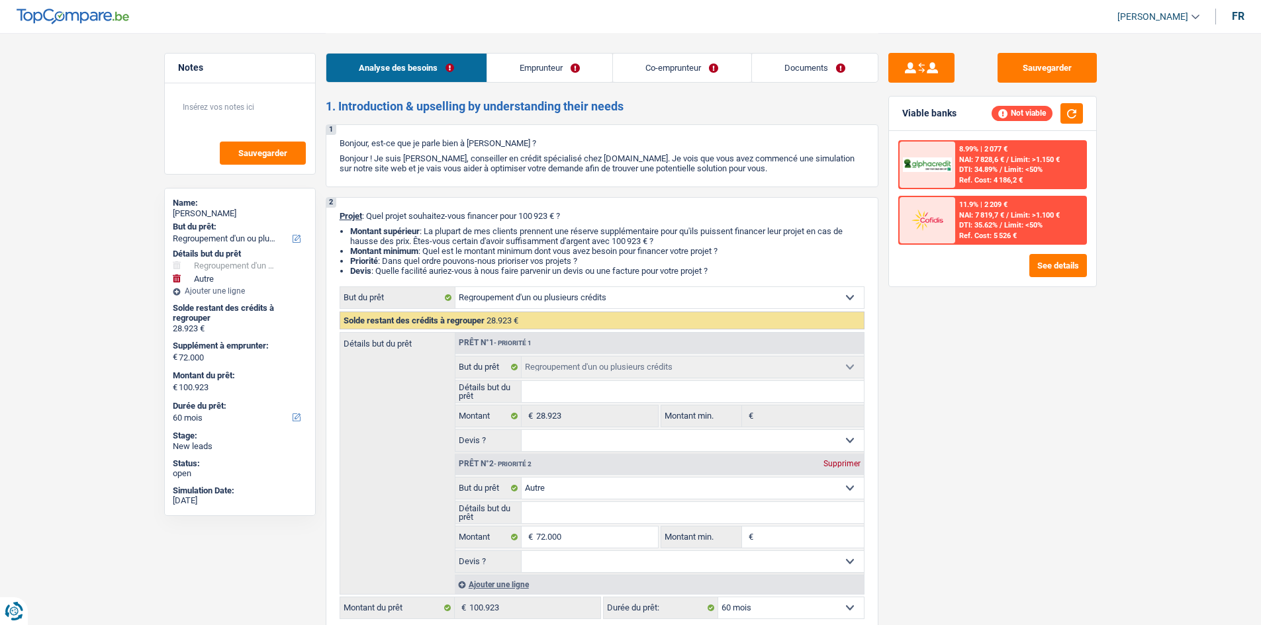
select select "refinancing"
select select "other"
select select "60"
click at [670, 79] on link "Co-emprunteur" at bounding box center [682, 68] width 138 height 28
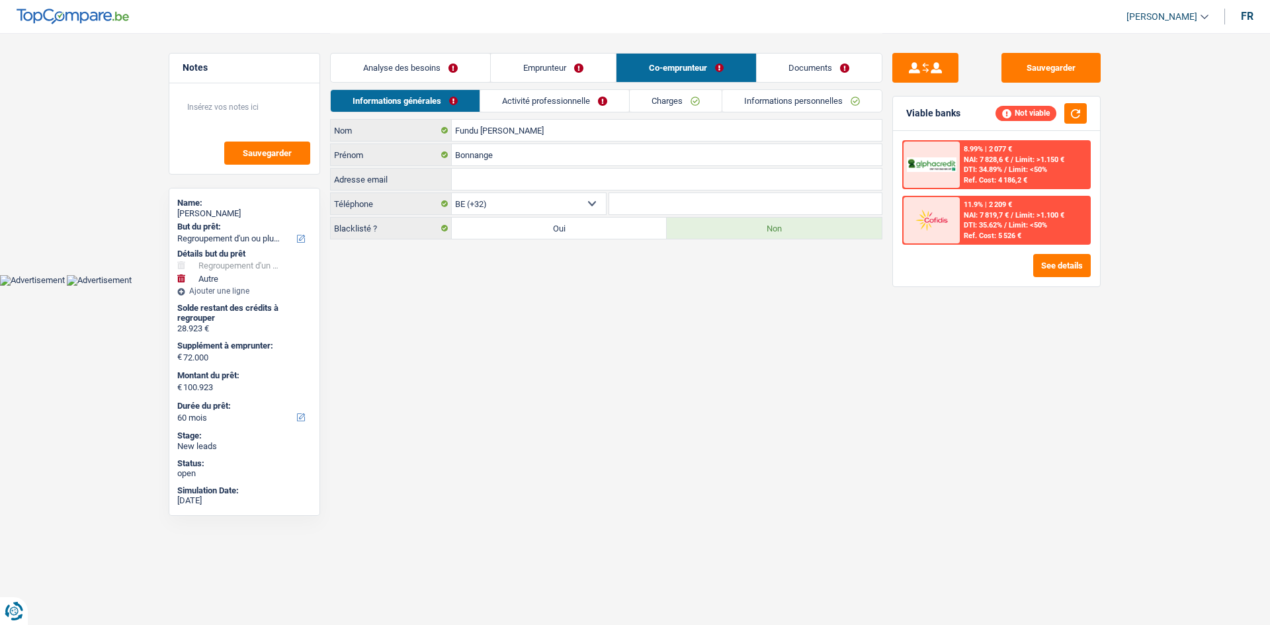
click at [559, 74] on link "Emprunteur" at bounding box center [553, 68] width 125 height 28
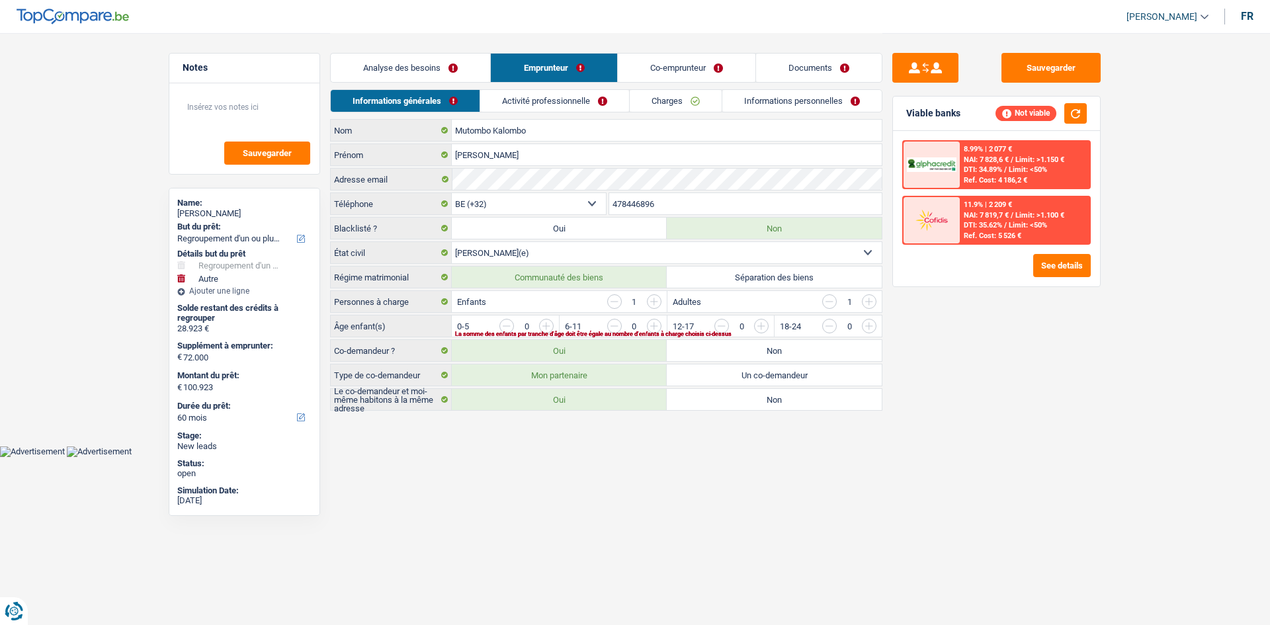
click at [467, 73] on link "Analyse des besoins" at bounding box center [410, 68] width 159 height 28
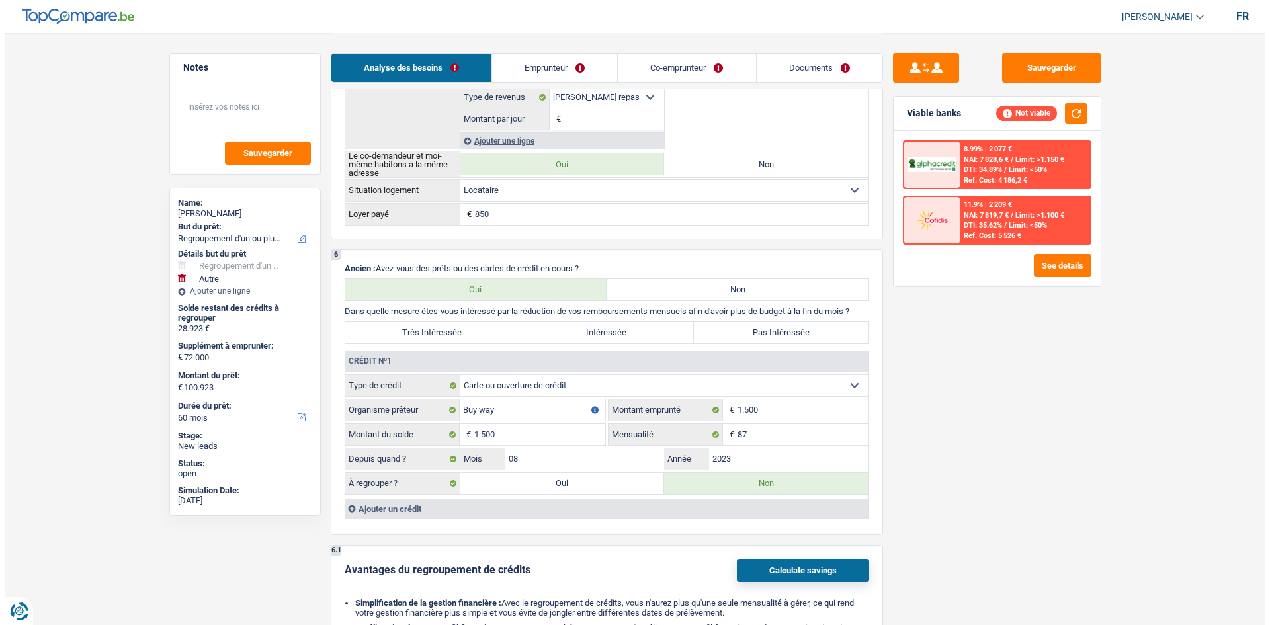
scroll to position [1191, 0]
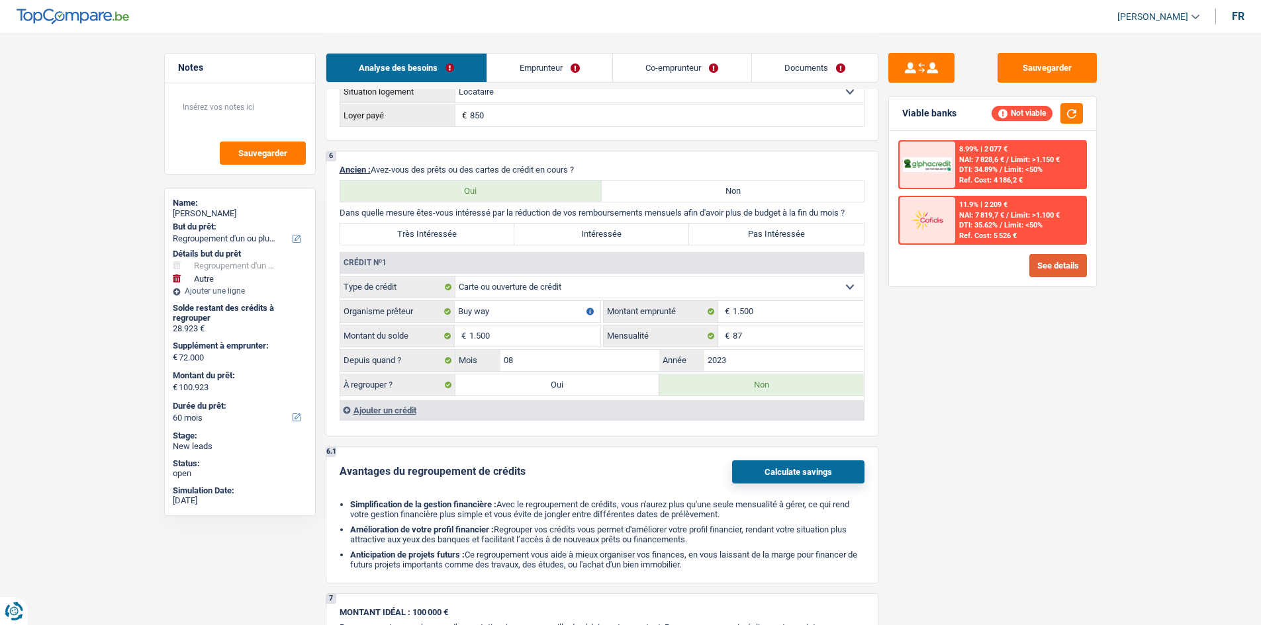
click at [1049, 261] on button "See details" at bounding box center [1058, 265] width 58 height 23
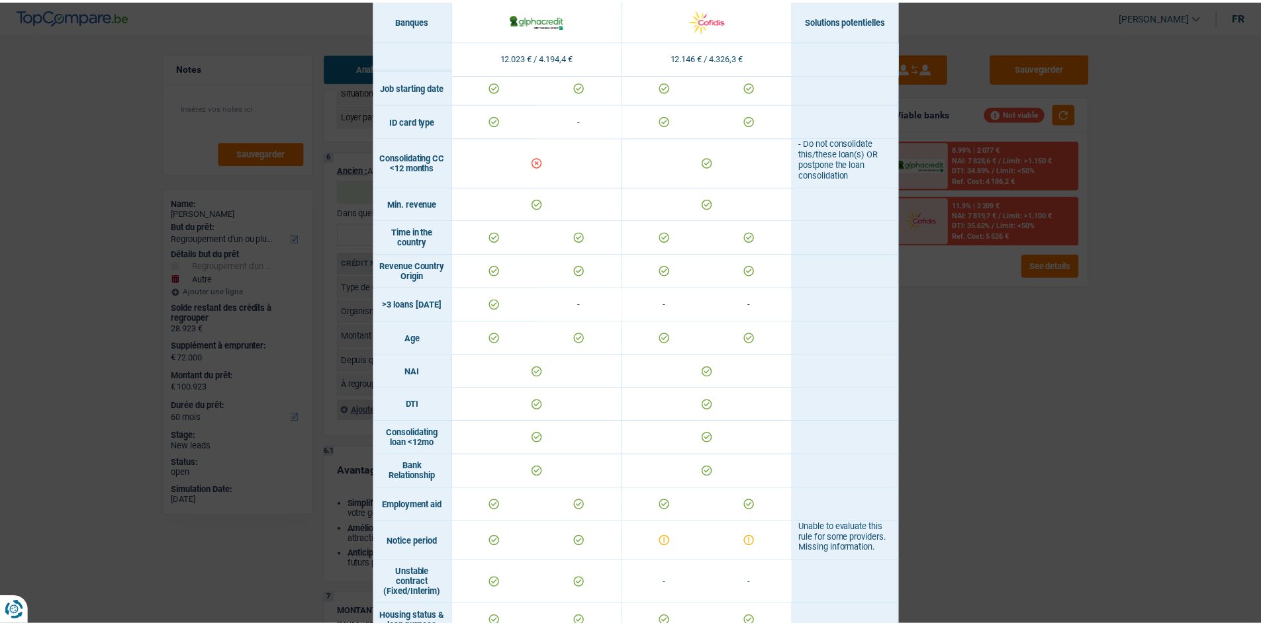
scroll to position [265, 0]
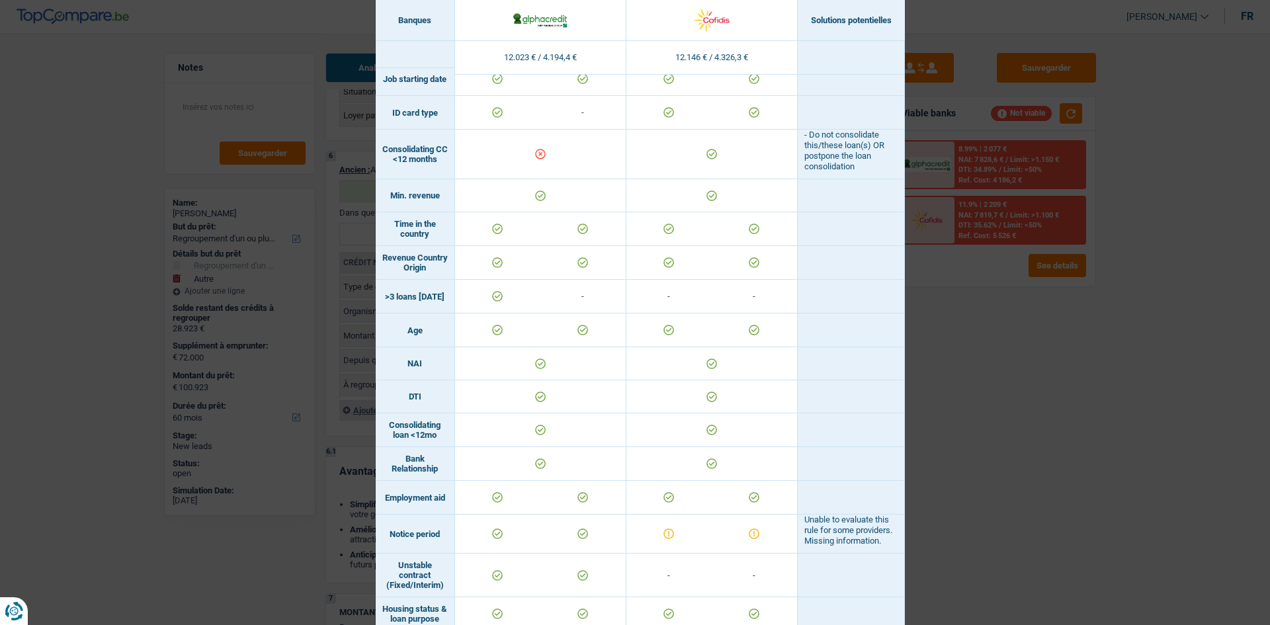
click at [990, 375] on div "Banks conditions × Banques Solutions potentielles Revenus / Charges 12.023 € / …" at bounding box center [635, 312] width 1270 height 625
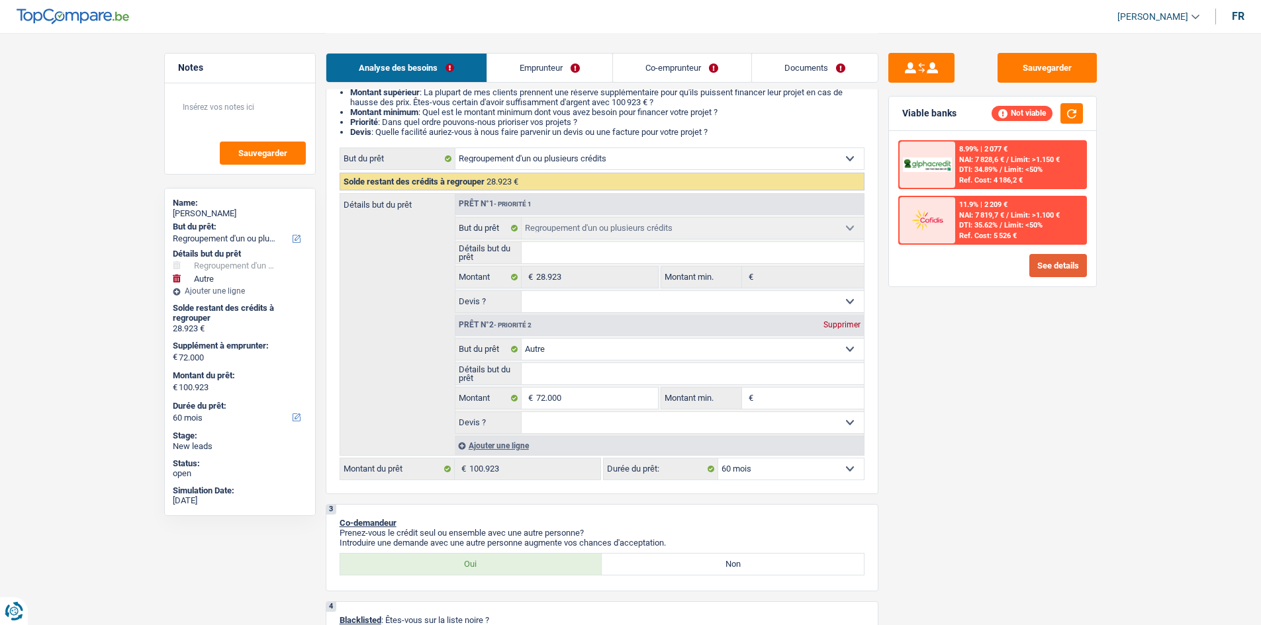
scroll to position [0, 0]
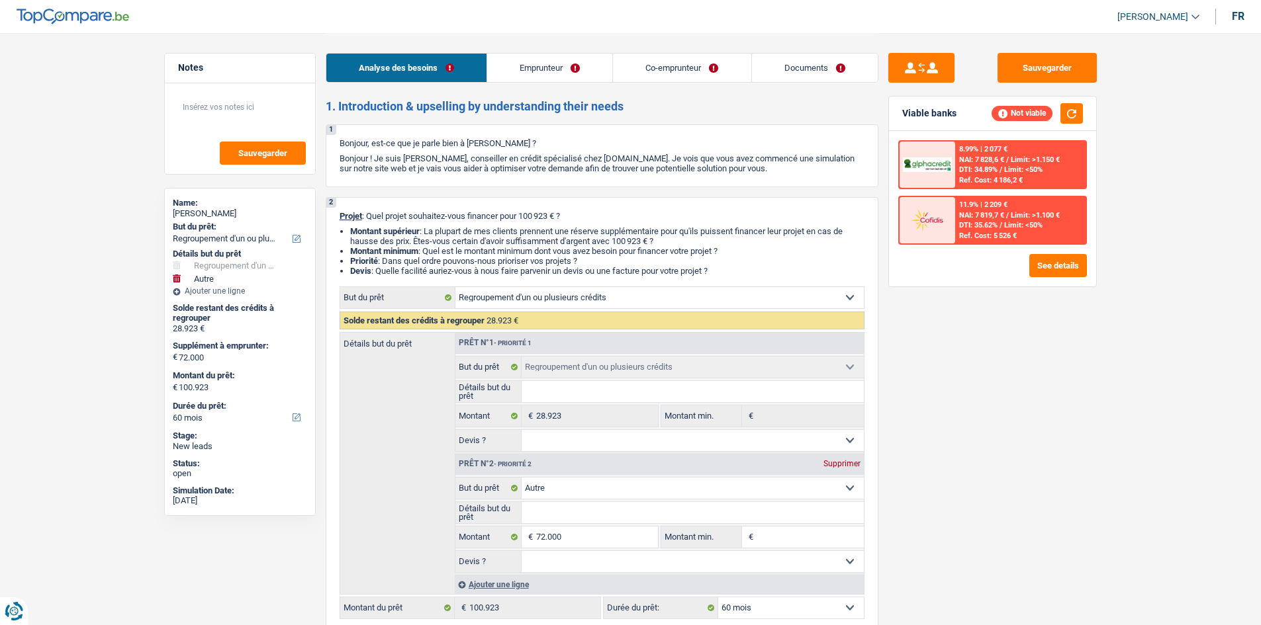
click at [525, 67] on link "Emprunteur" at bounding box center [549, 68] width 125 height 28
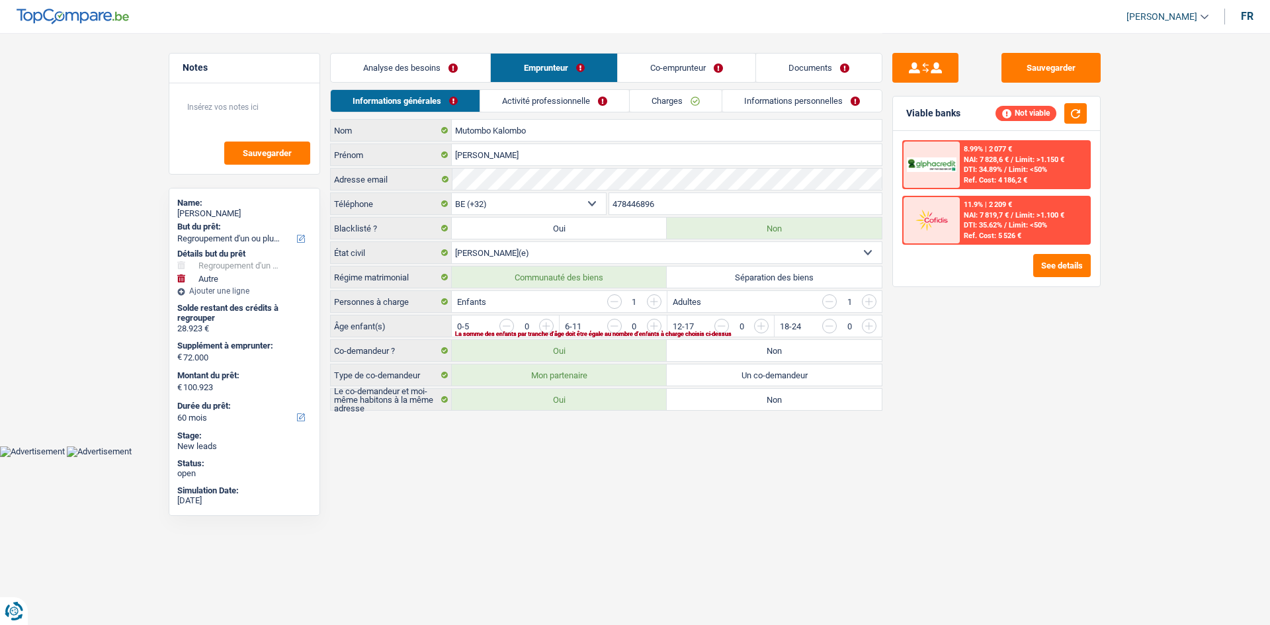
click at [663, 69] on link "Co-emprunteur" at bounding box center [687, 68] width 138 height 28
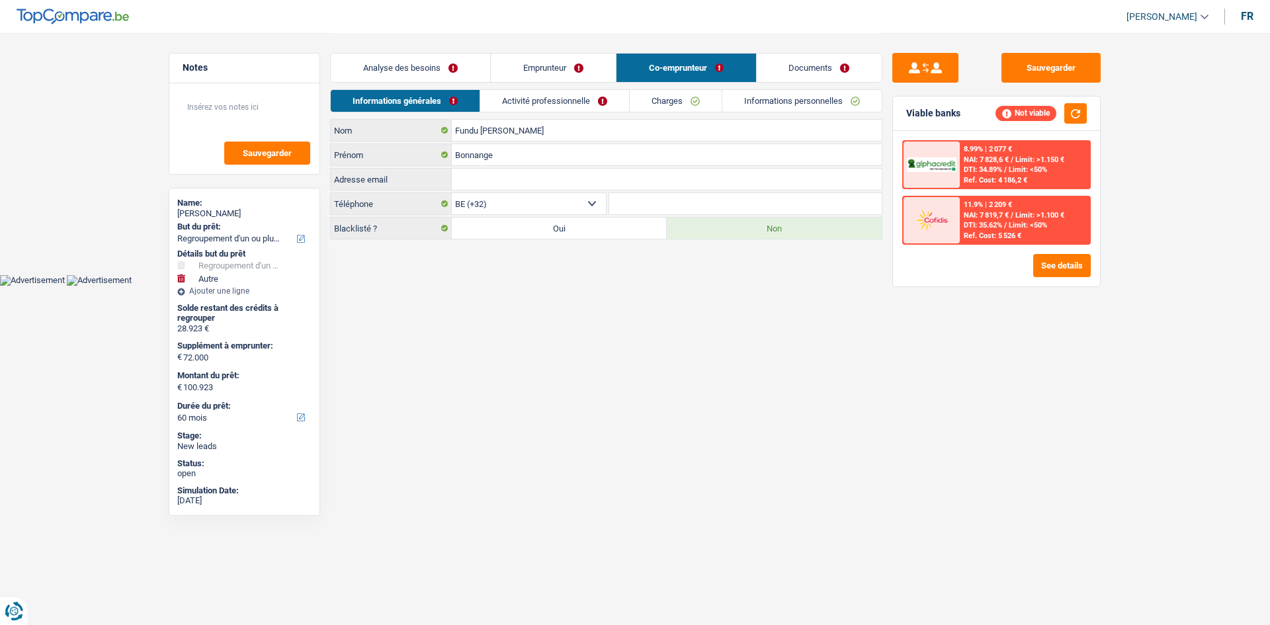
click at [823, 66] on link "Documents" at bounding box center [820, 68] width 126 height 28
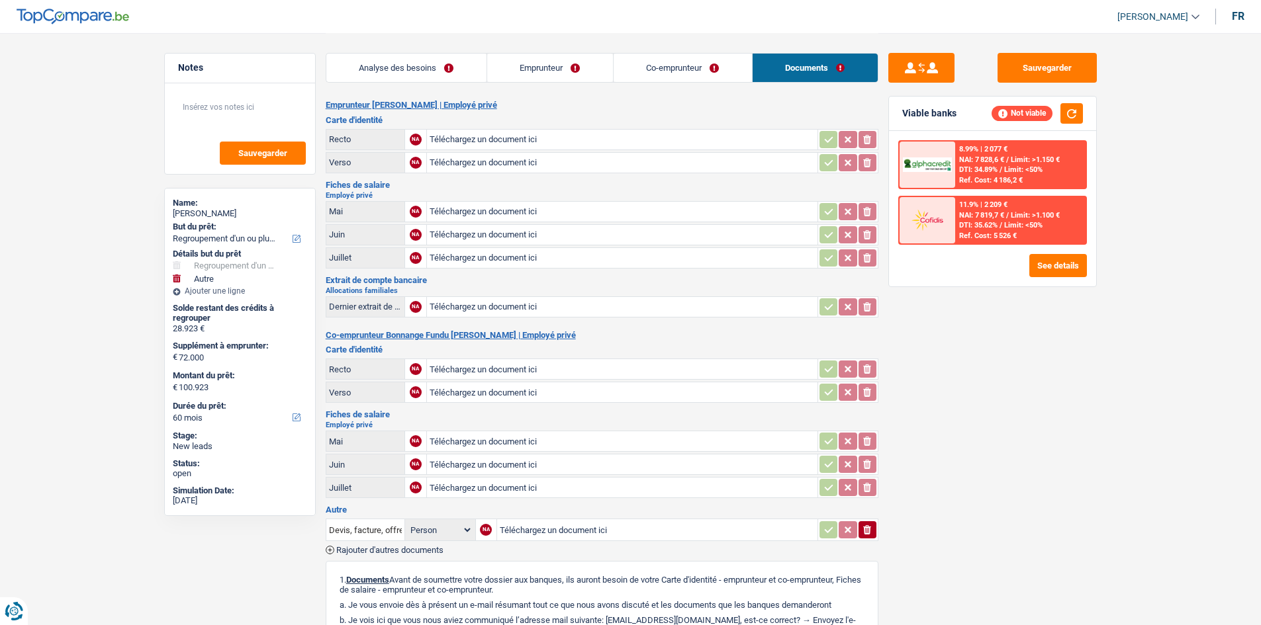
click at [427, 73] on link "Analyse des besoins" at bounding box center [406, 68] width 160 height 28
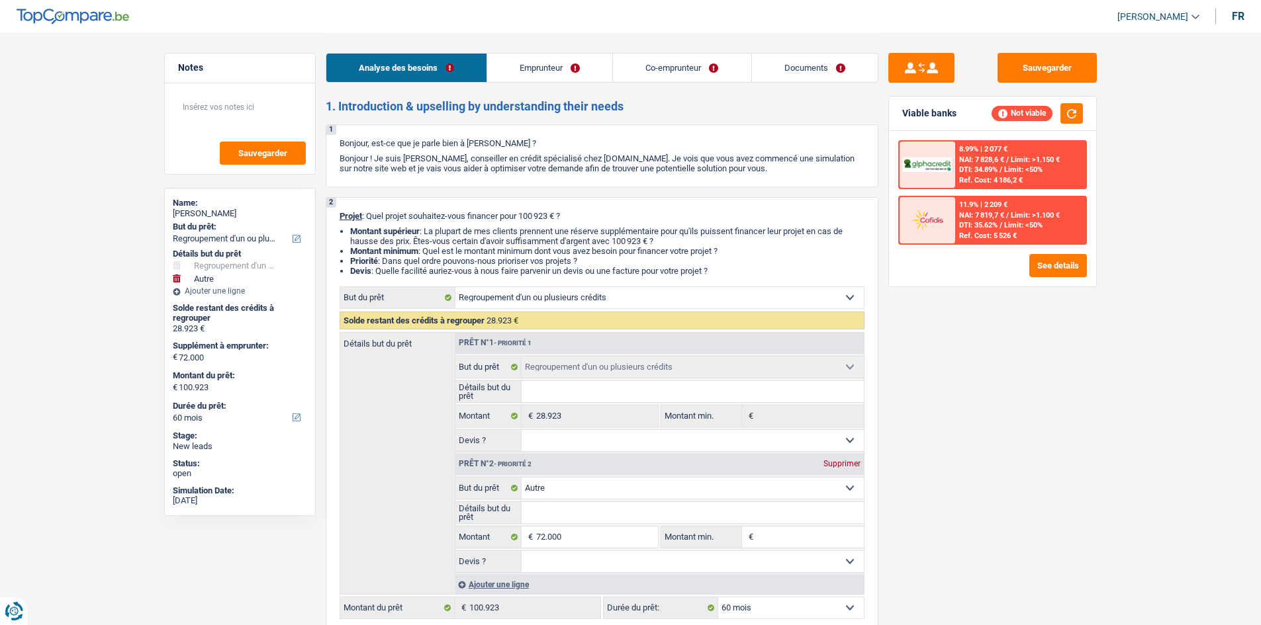
drag, startPoint x: 633, startPoint y: 120, endPoint x: 718, endPoint y: 311, distance: 208.8
drag, startPoint x: 718, startPoint y: 311, endPoint x: 995, endPoint y: 346, distance: 279.5
click at [995, 346] on div "Sauvegarder Viable banks Not viable 8.99% | 2 077 € NAI: 7 828,6 € / Limit: >1.…" at bounding box center [992, 328] width 228 height 551
click at [845, 293] on select "Confort maison: meubles, textile, peinture, électroménager, outillage non-profe…" at bounding box center [659, 297] width 408 height 21
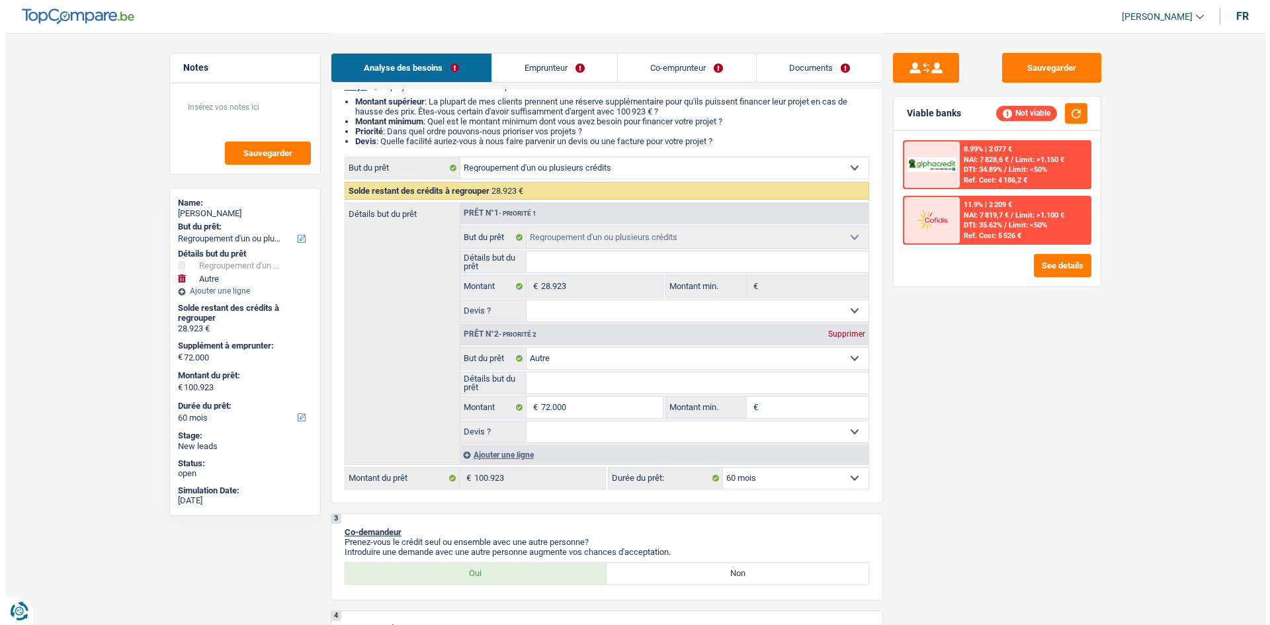
scroll to position [132, 0]
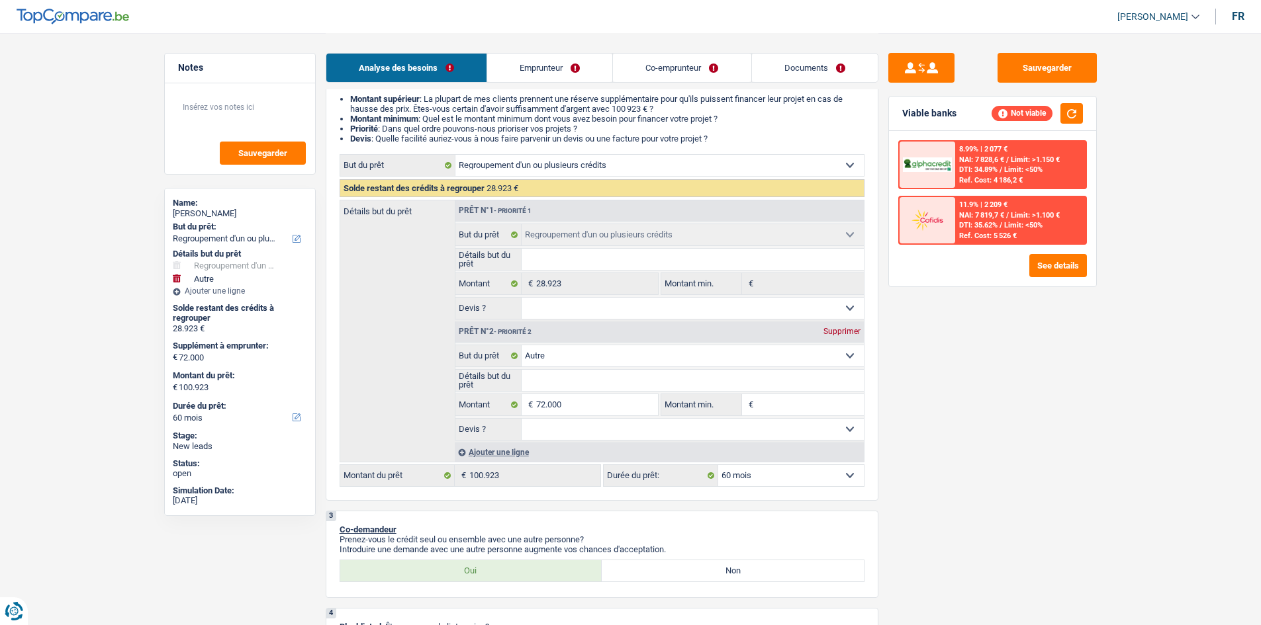
click at [839, 334] on div "Supprimer" at bounding box center [842, 332] width 44 height 8
type input "0"
type input "28.923"
select select "120"
type input "28.923"
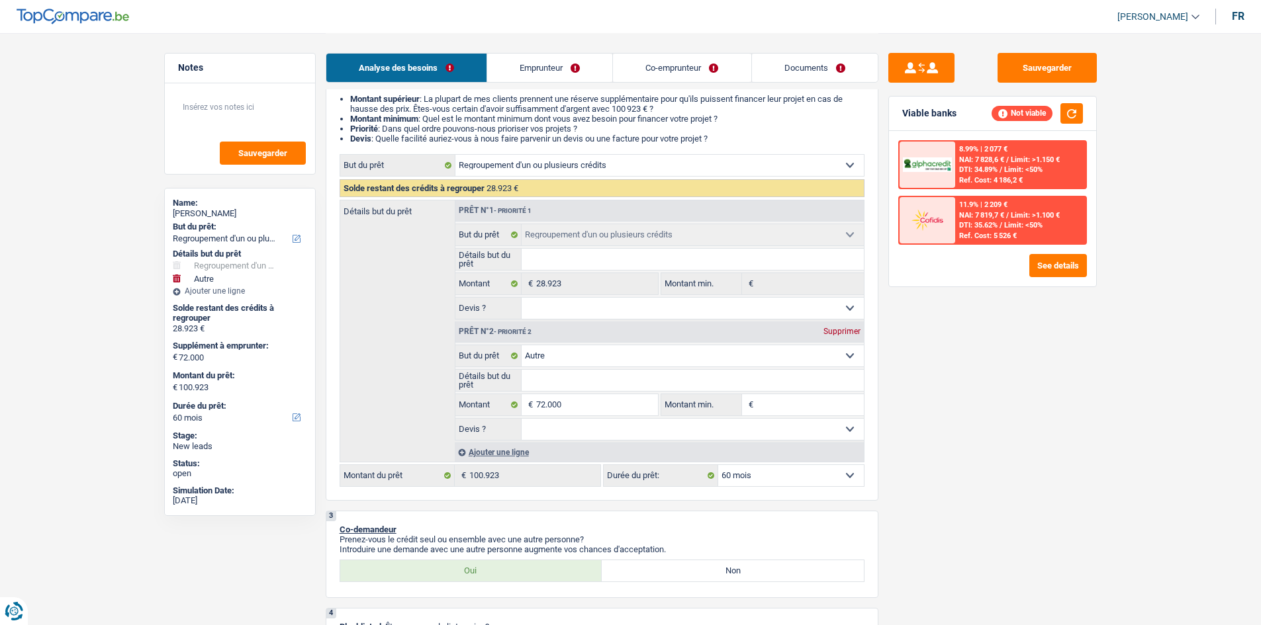
select select "120"
type input "28.923"
select select "120"
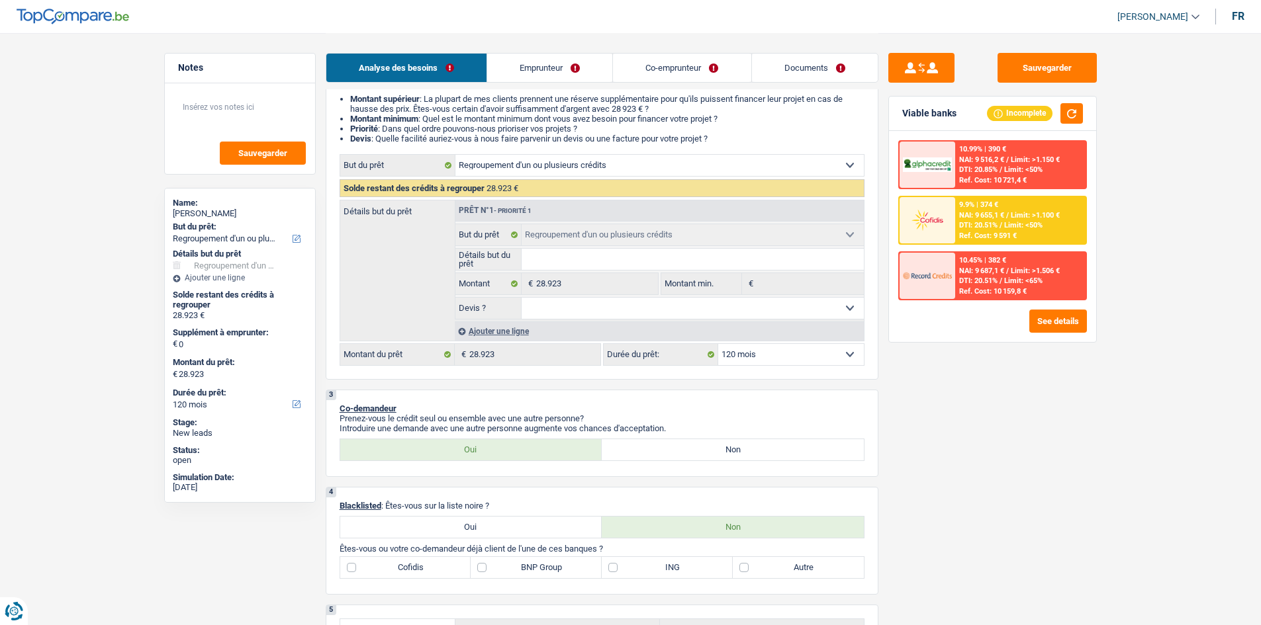
click at [817, 161] on select "Confort maison: meubles, textile, peinture, électroménager, outillage non-profe…" at bounding box center [659, 165] width 408 height 21
click at [986, 410] on div "Sauvegarder Viable banks Incomplete 10.99% | 390 € NAI: 9 516,2 € / Limit: >1.1…" at bounding box center [992, 328] width 228 height 551
click at [850, 163] on select "Confort maison: meubles, textile, peinture, électroménager, outillage non-profe…" at bounding box center [659, 165] width 408 height 21
click at [1021, 414] on div "Sauvegarder Viable banks Incomplete 10.99% | 390 € NAI: 9 516,2 € / Limit: >1.1…" at bounding box center [992, 328] width 228 height 551
click at [497, 332] on div "Ajouter une ligne" at bounding box center [659, 331] width 409 height 19
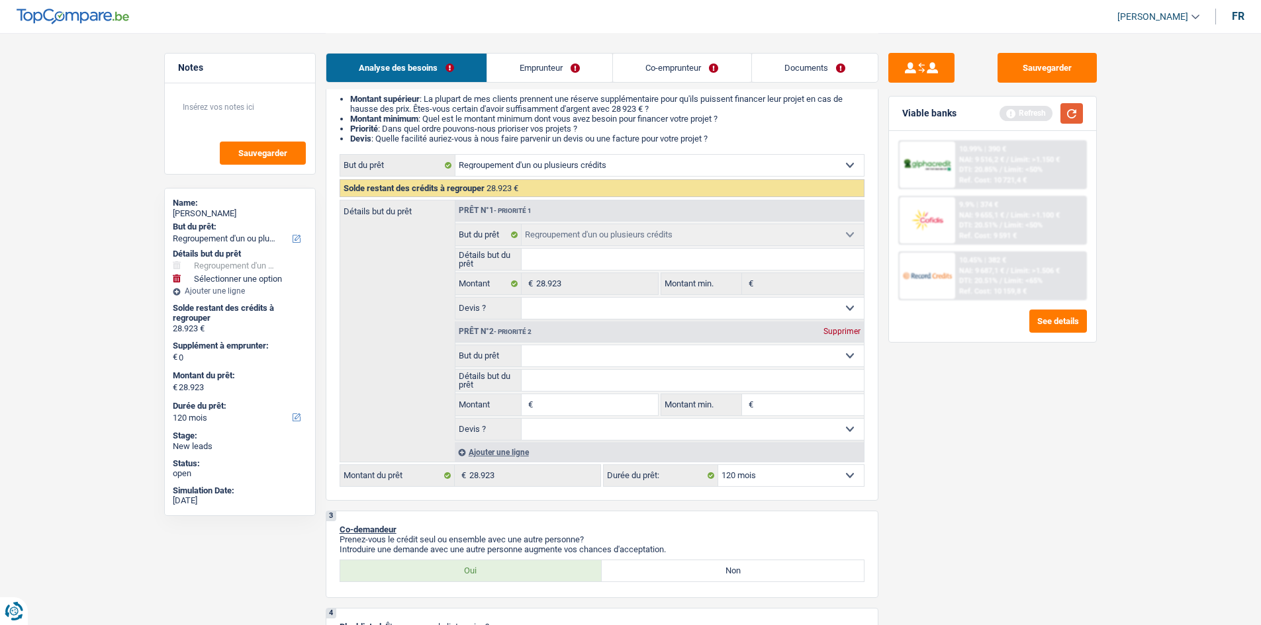
click at [1075, 111] on button "button" at bounding box center [1071, 113] width 22 height 21
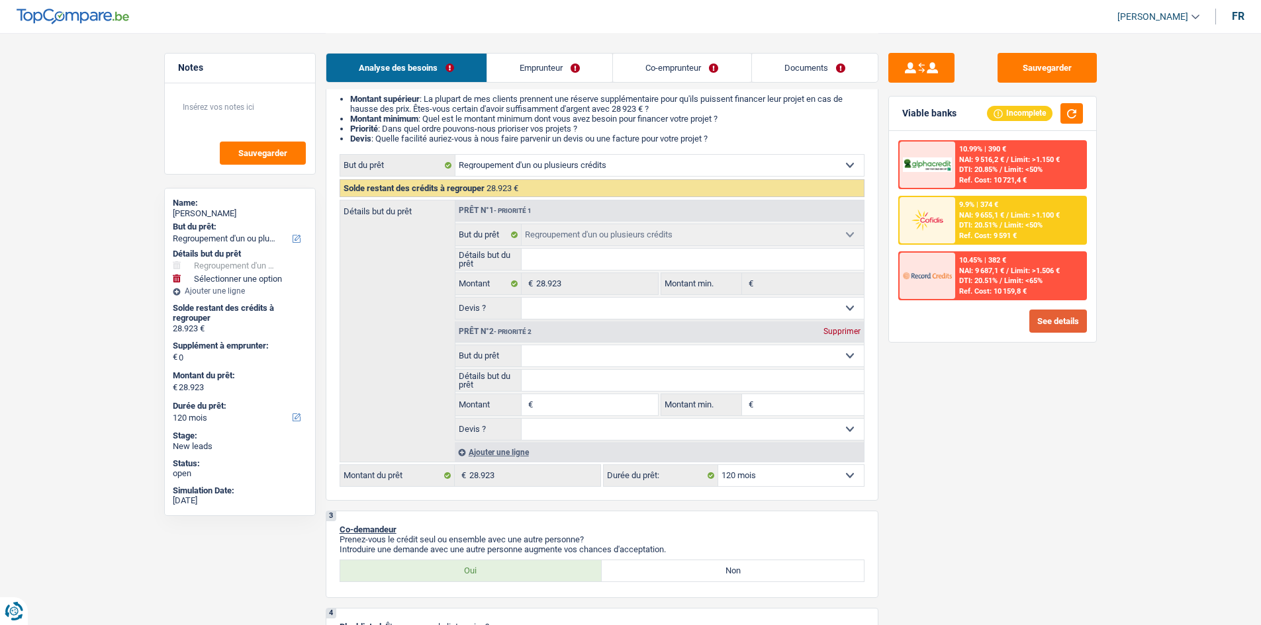
click at [1047, 324] on button "See details" at bounding box center [1058, 321] width 58 height 23
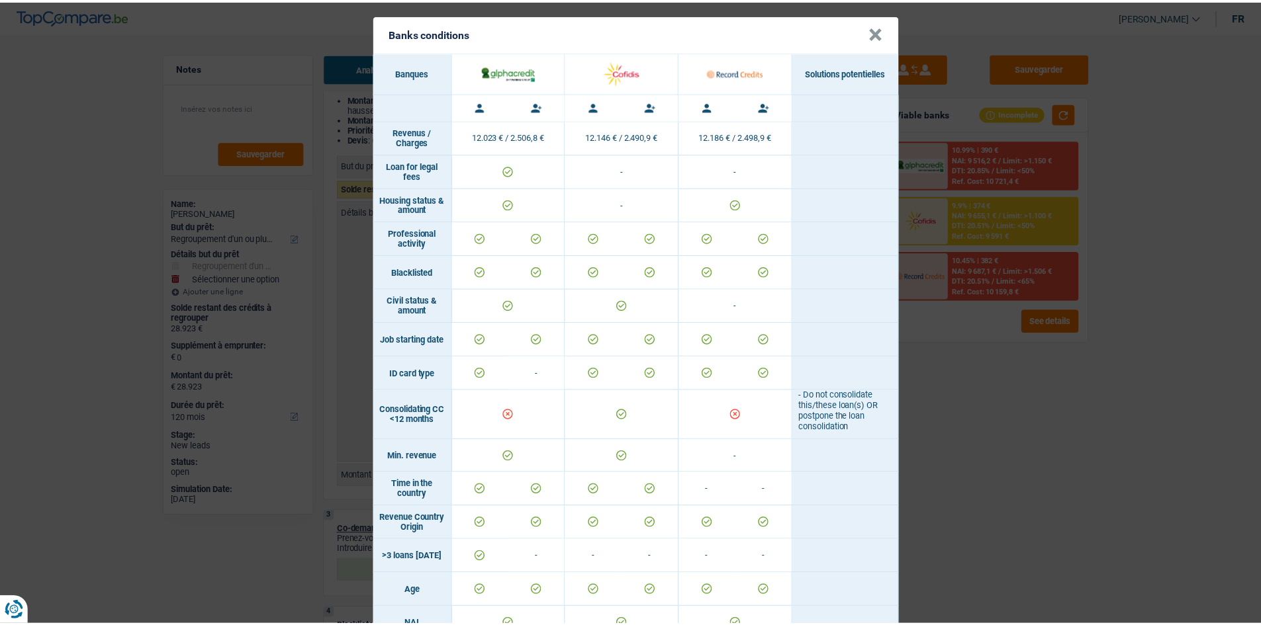
scroll to position [0, 0]
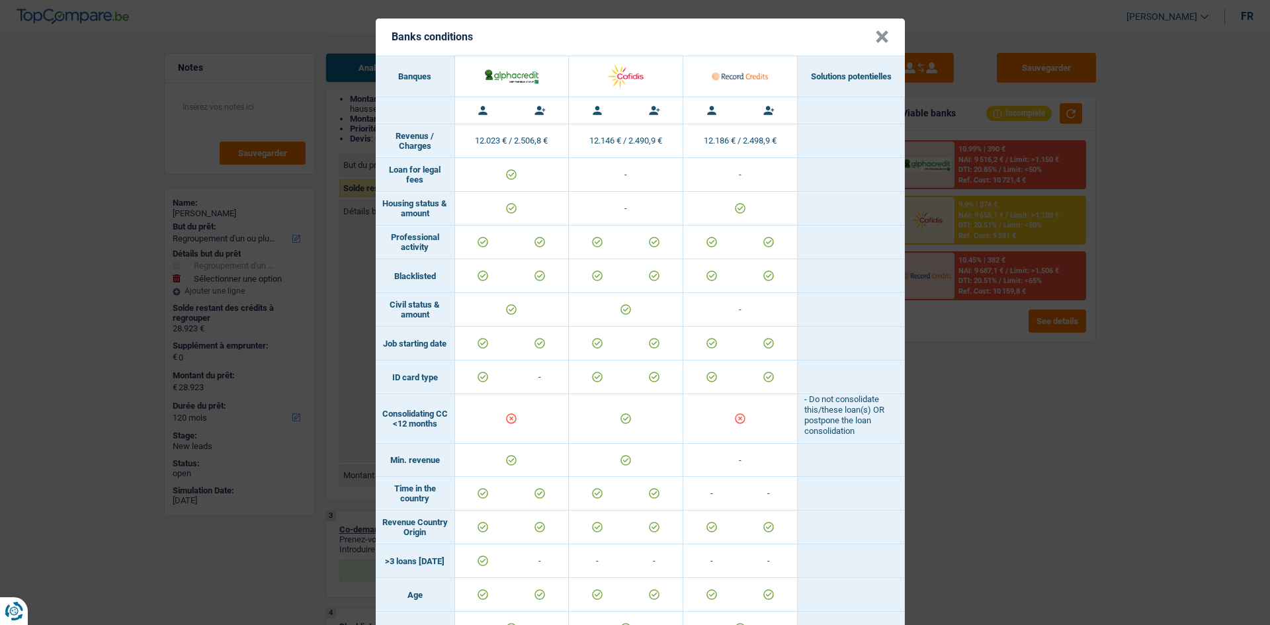
click at [875, 42] on button "×" at bounding box center [882, 36] width 14 height 13
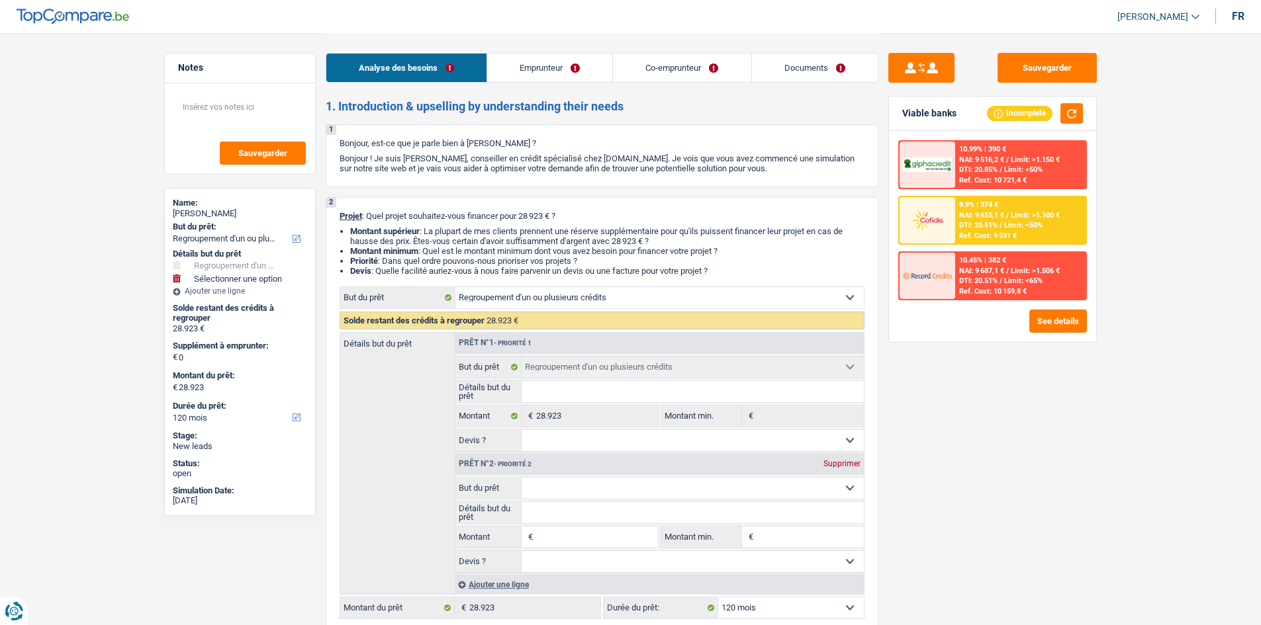
click at [553, 62] on link "Emprunteur" at bounding box center [549, 68] width 125 height 28
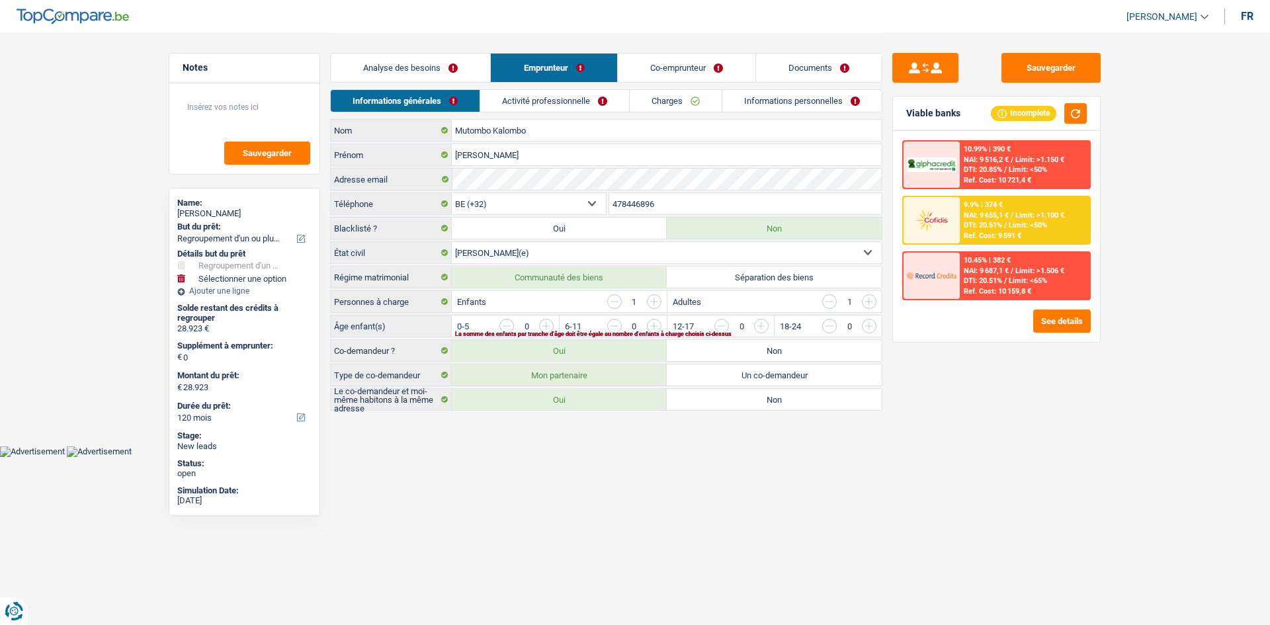
click at [690, 67] on link "Co-emprunteur" at bounding box center [687, 68] width 138 height 28
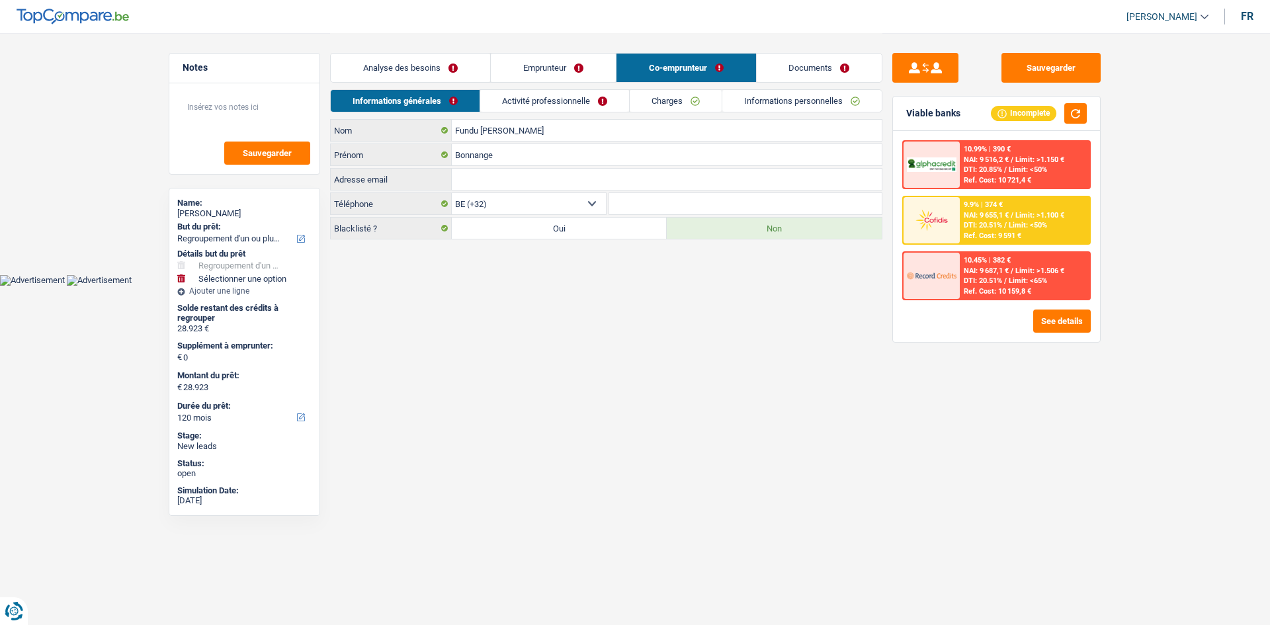
click at [452, 64] on link "Analyse des besoins" at bounding box center [410, 68] width 159 height 28
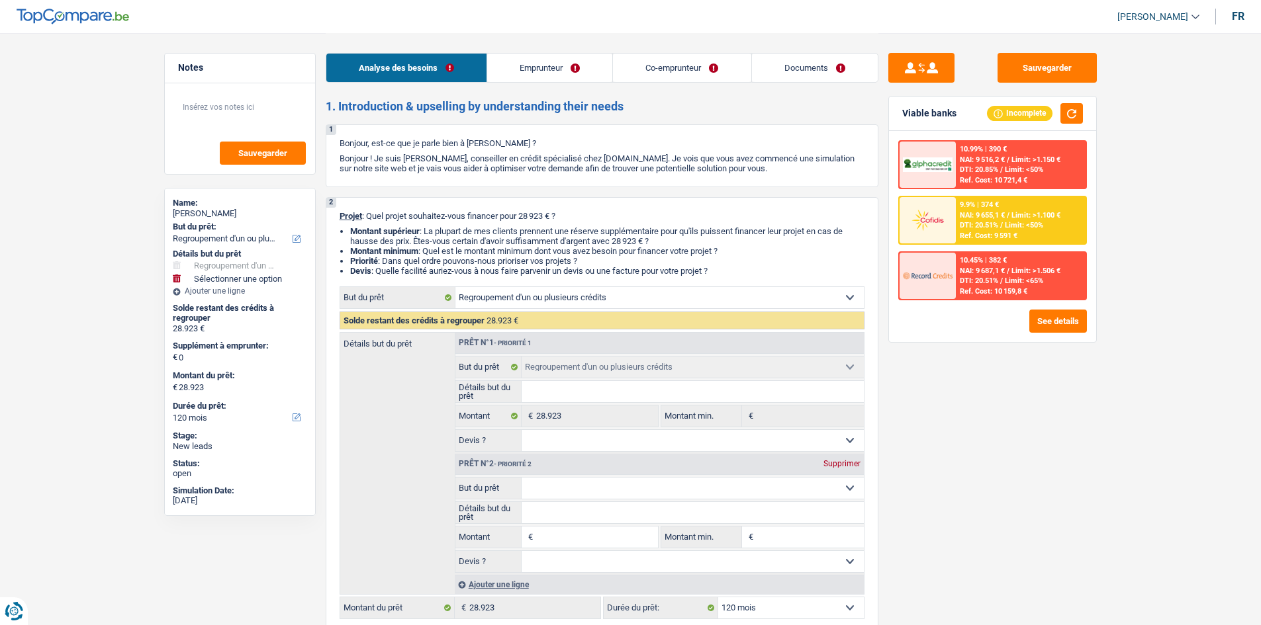
click at [689, 67] on link "Co-emprunteur" at bounding box center [682, 68] width 138 height 28
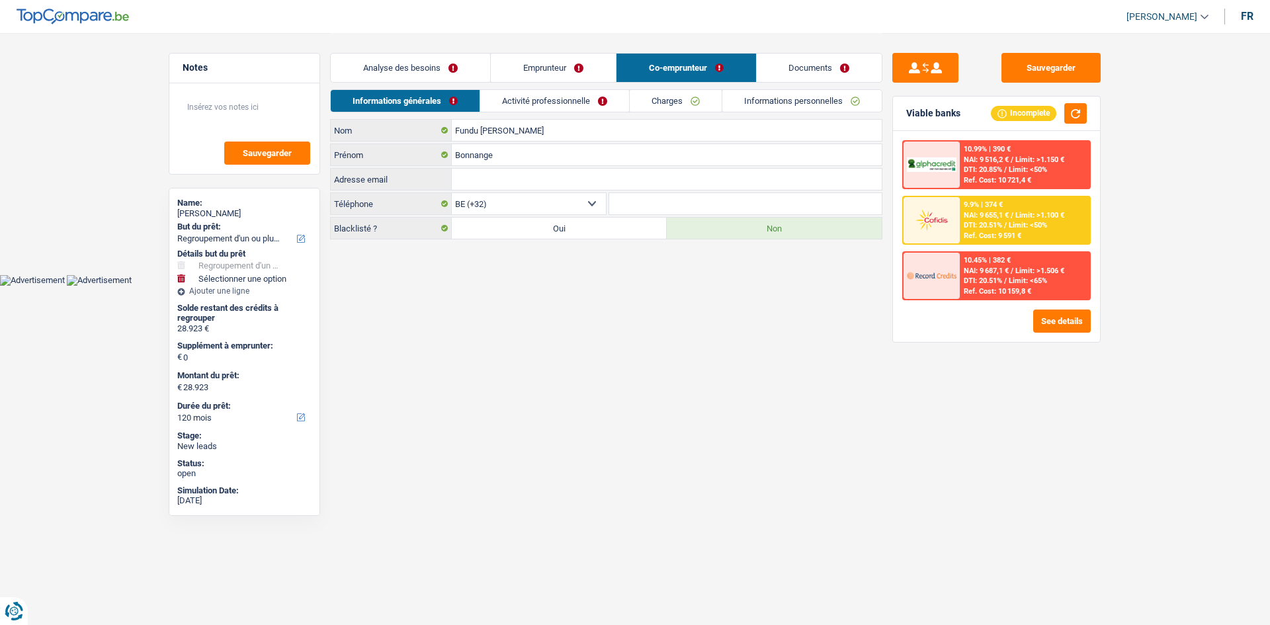
click at [816, 67] on link "Documents" at bounding box center [820, 68] width 126 height 28
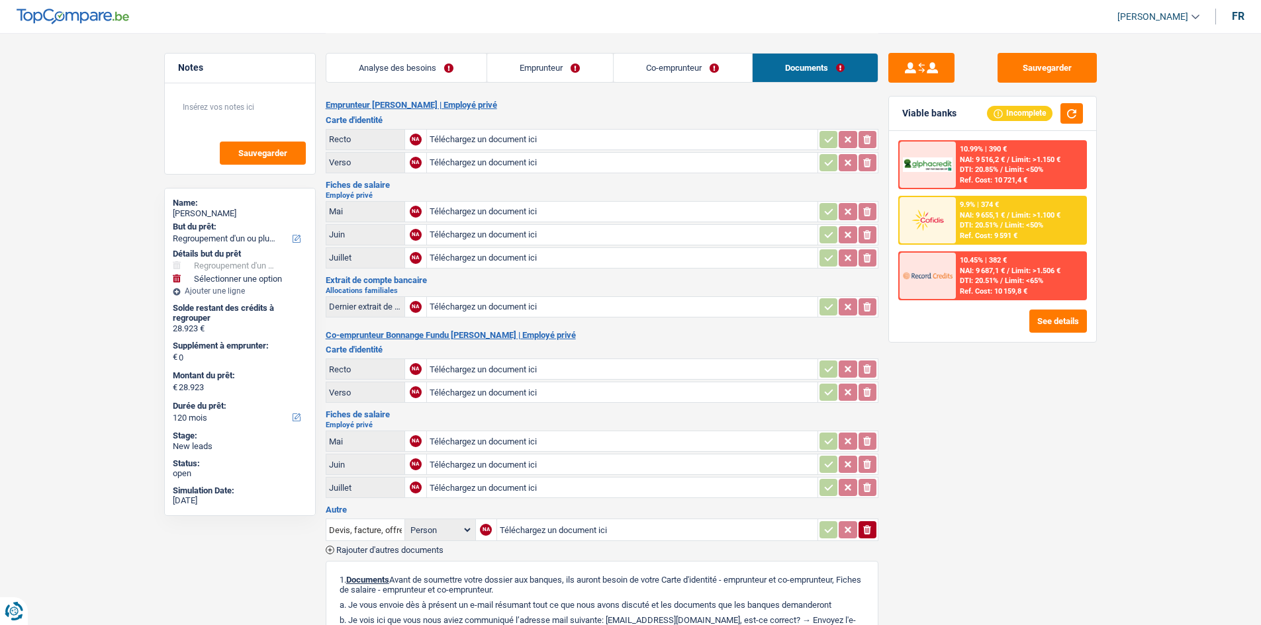
click at [650, 69] on link "Co-emprunteur" at bounding box center [682, 68] width 138 height 28
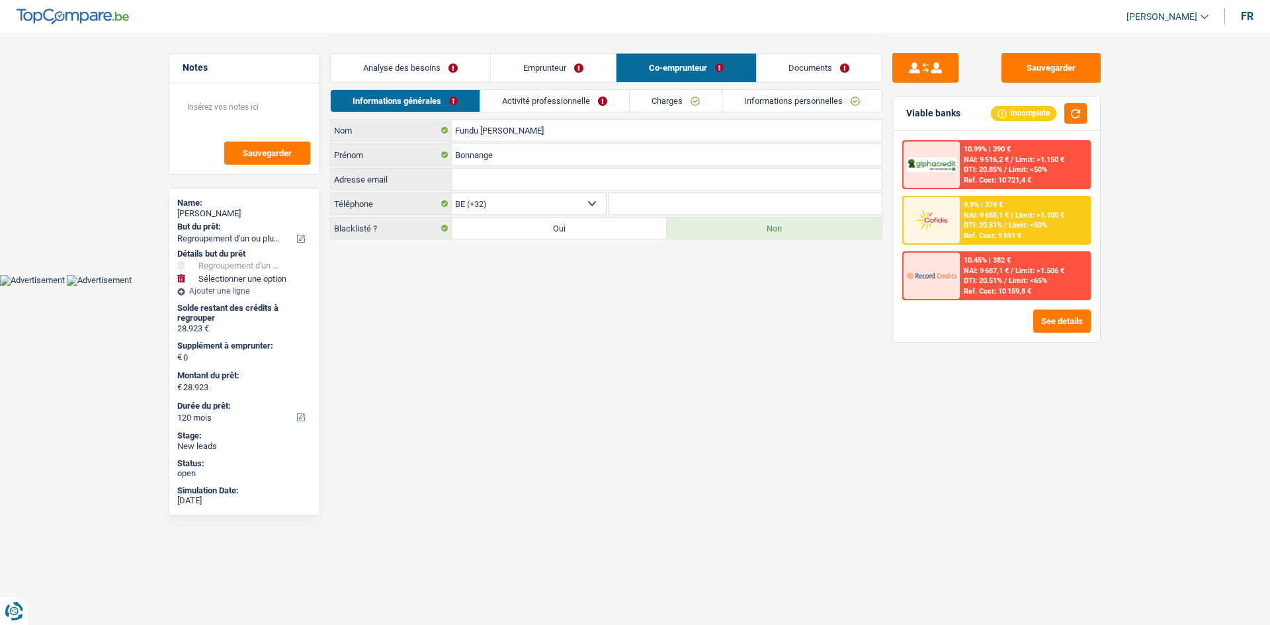
click at [567, 77] on link "Emprunteur" at bounding box center [553, 68] width 125 height 28
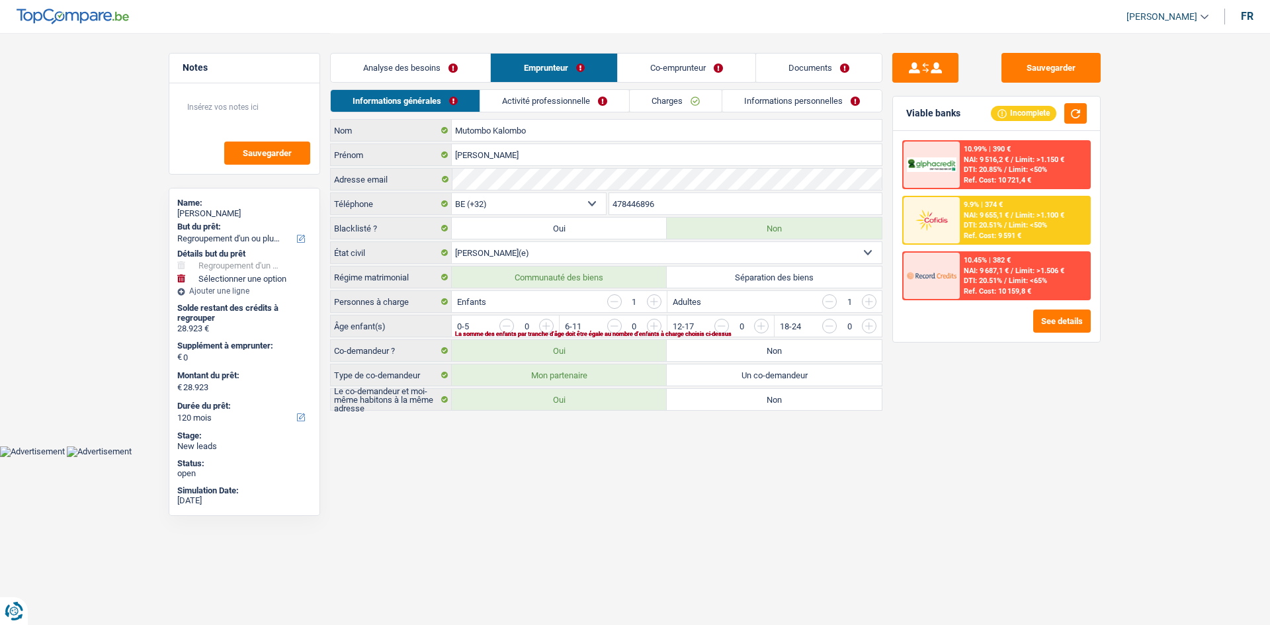
click at [447, 76] on link "Analyse des besoins" at bounding box center [410, 68] width 159 height 28
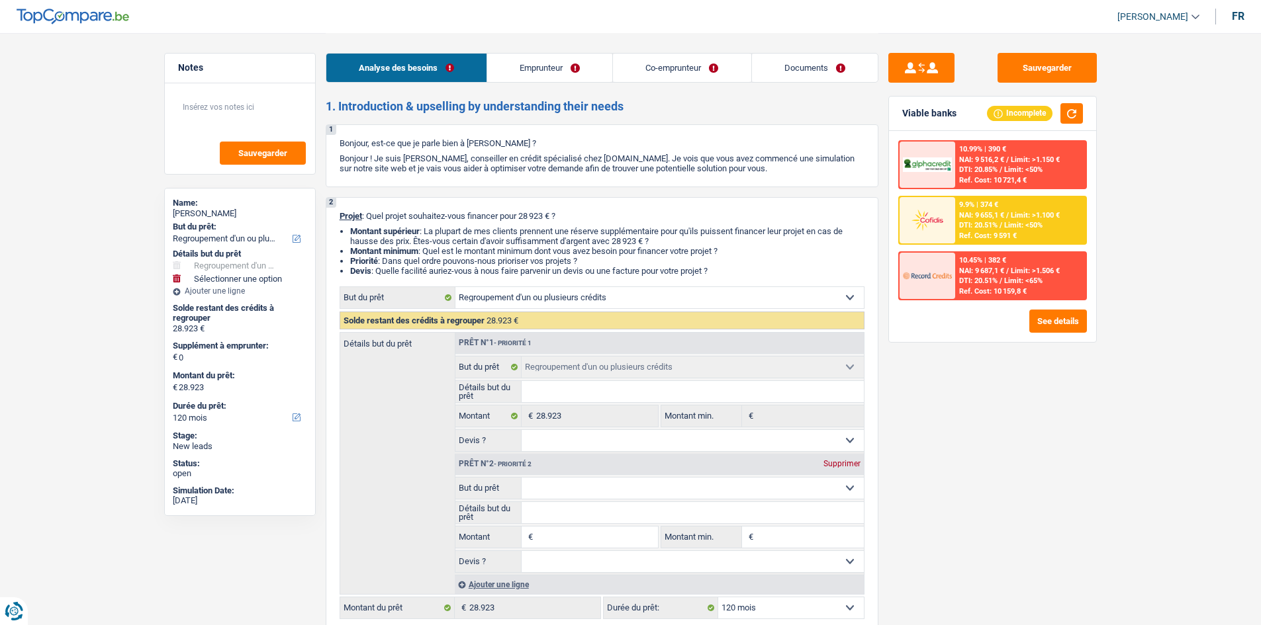
click at [566, 67] on link "Emprunteur" at bounding box center [549, 68] width 125 height 28
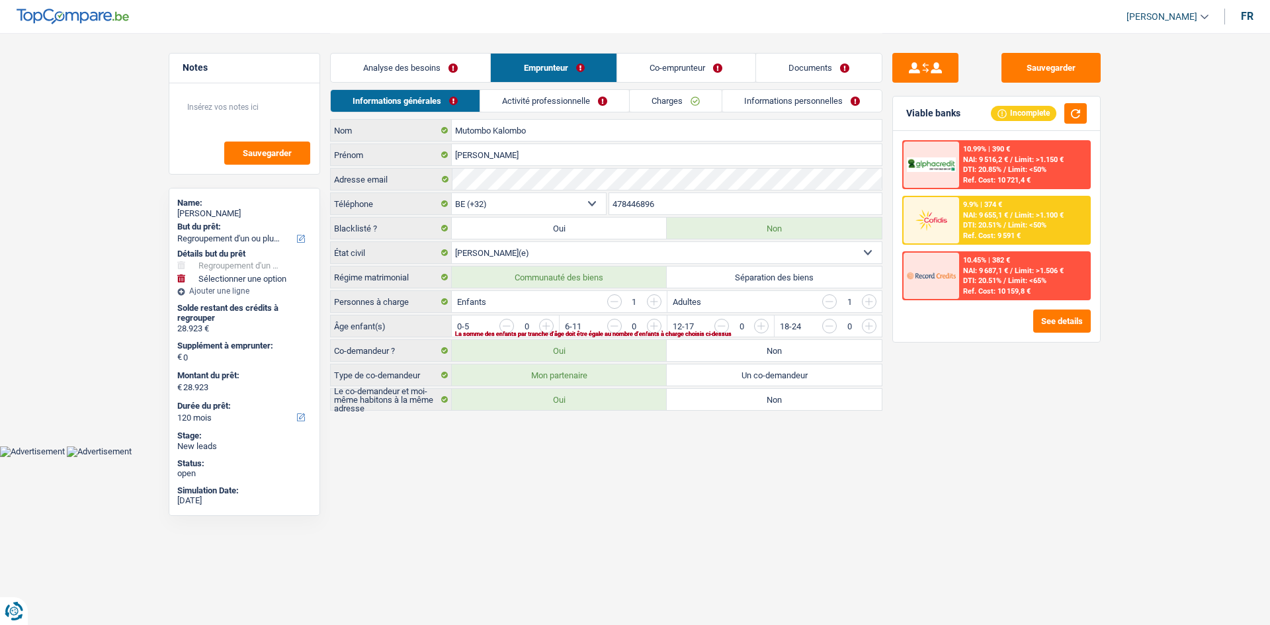
click at [666, 66] on link "Co-emprunteur" at bounding box center [687, 68] width 138 height 28
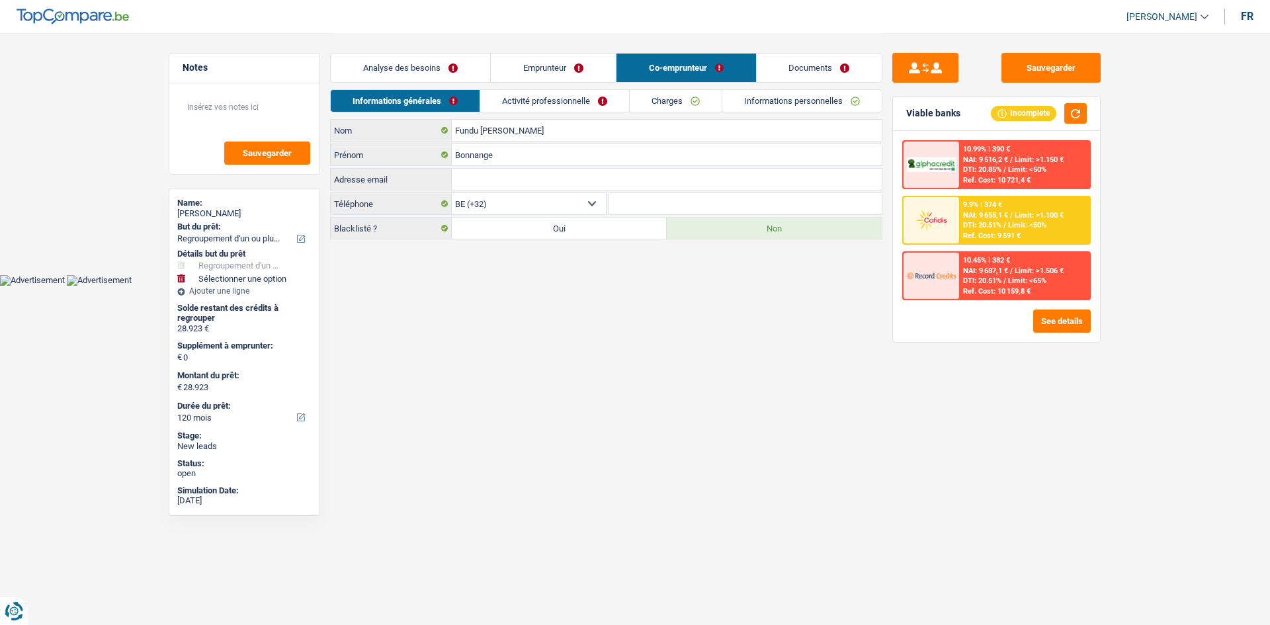
click at [787, 57] on link "Documents" at bounding box center [820, 68] width 126 height 28
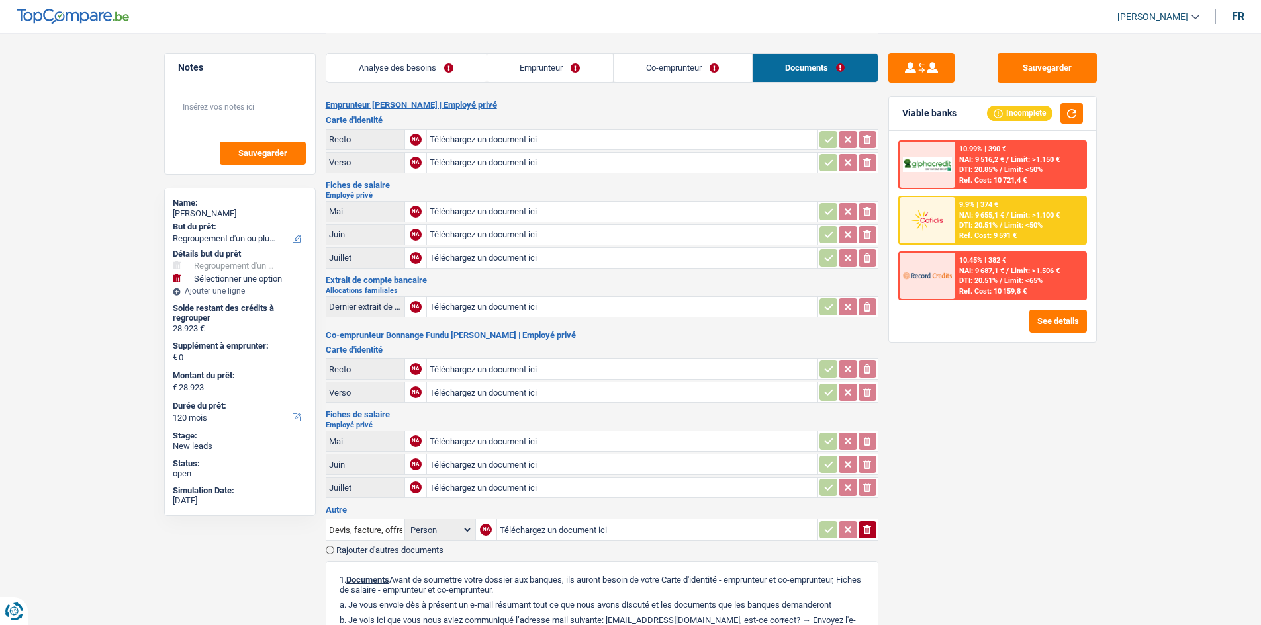
click at [560, 66] on link "Emprunteur" at bounding box center [550, 68] width 126 height 28
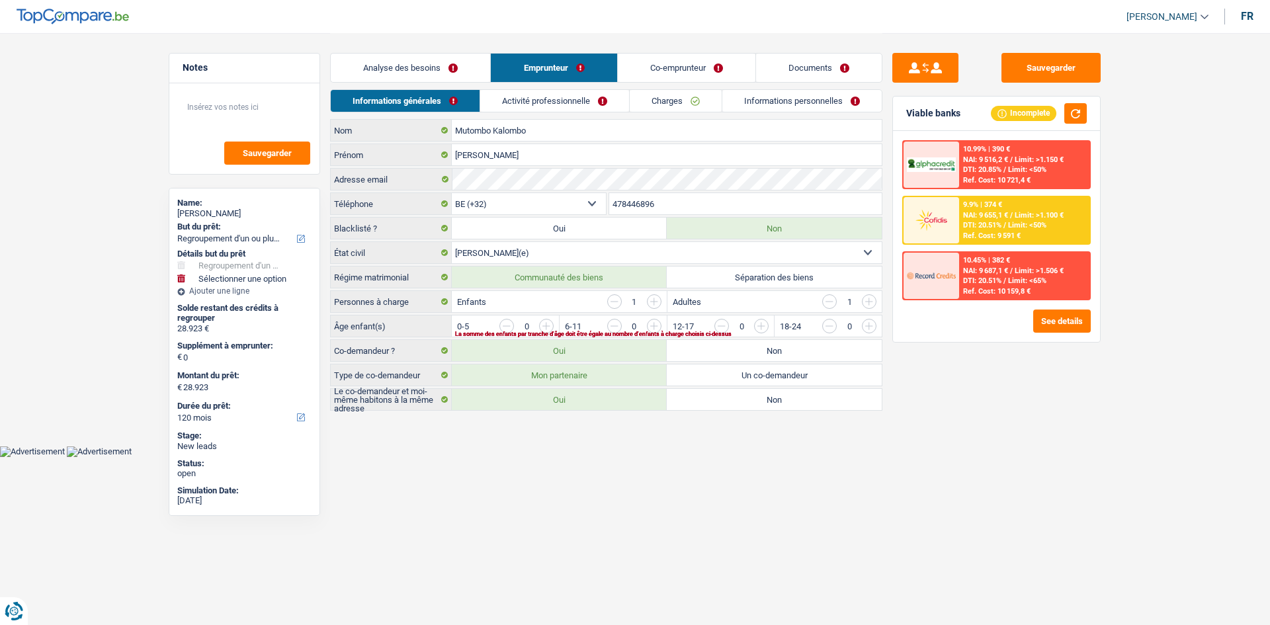
click at [455, 65] on link "Analyse des besoins" at bounding box center [410, 68] width 159 height 28
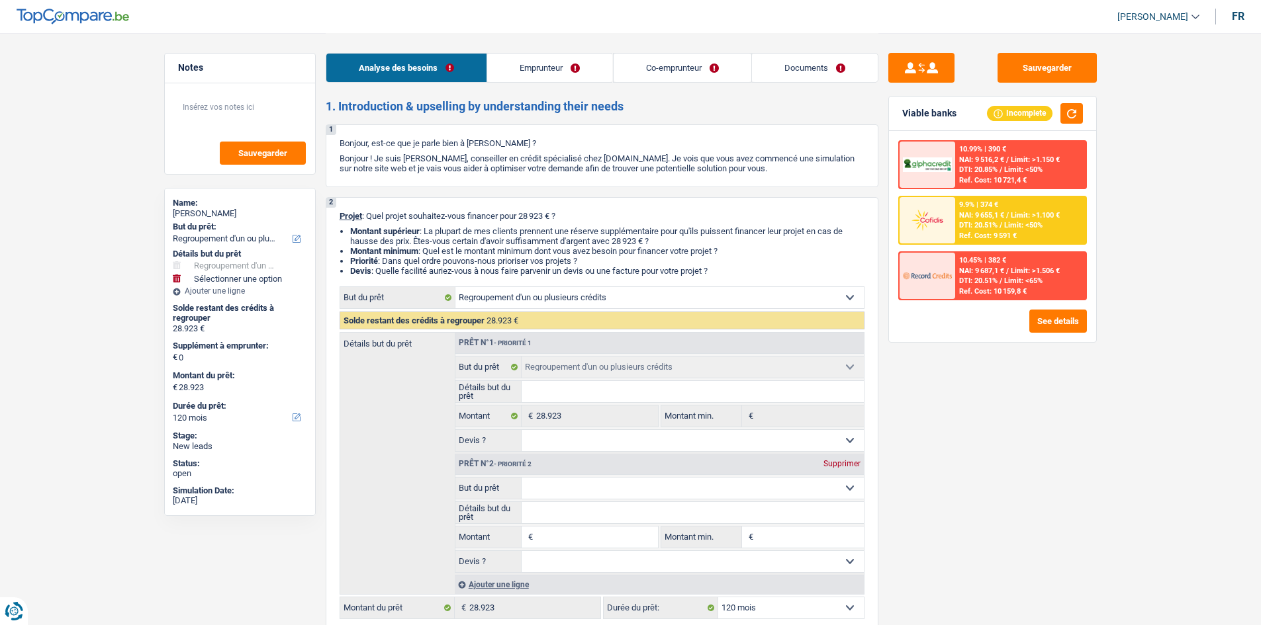
click at [522, 67] on link "Emprunteur" at bounding box center [549, 68] width 125 height 28
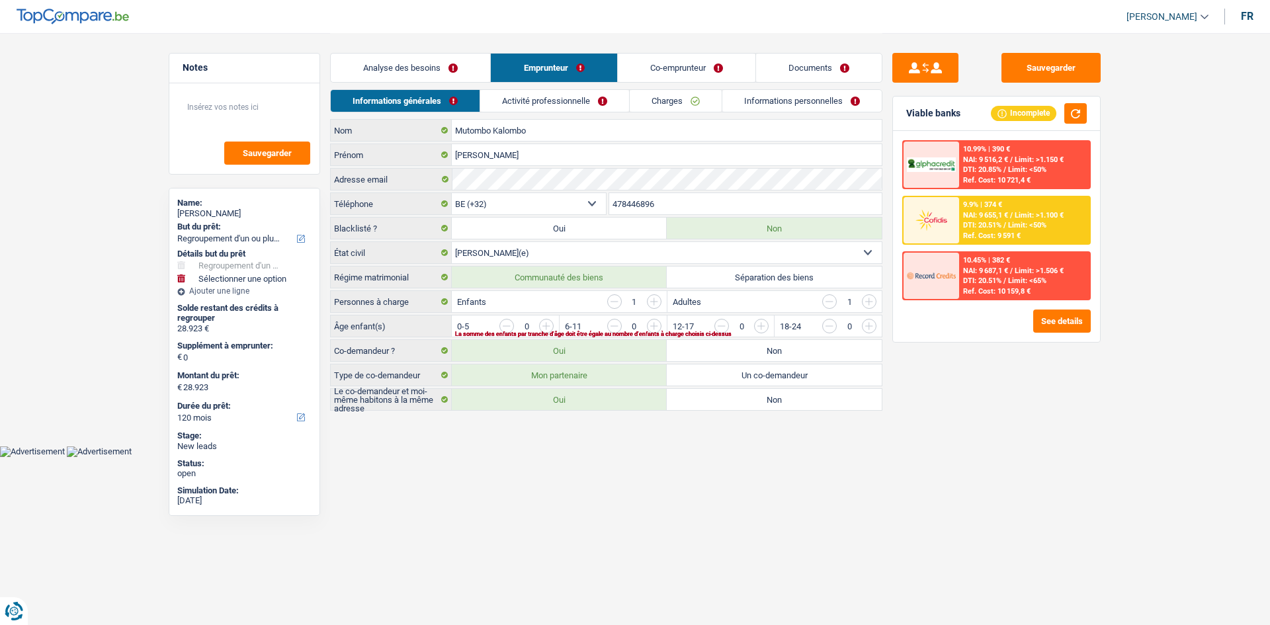
click at [663, 67] on link "Co-emprunteur" at bounding box center [687, 68] width 138 height 28
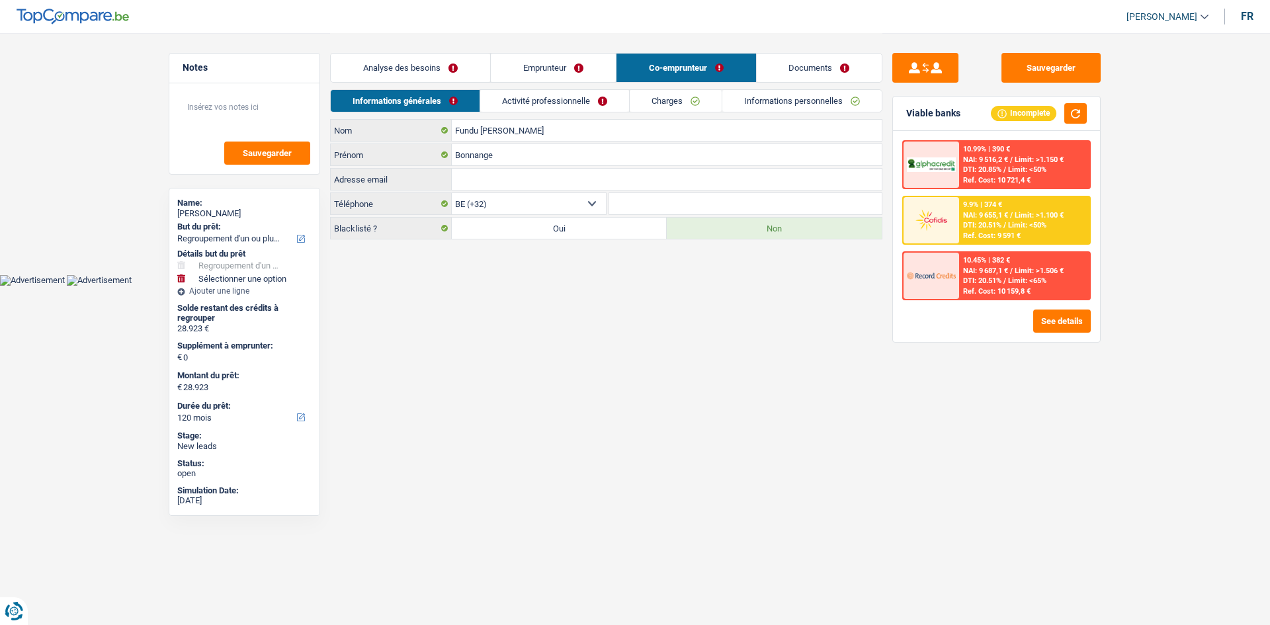
click at [776, 62] on link "Documents" at bounding box center [820, 68] width 126 height 28
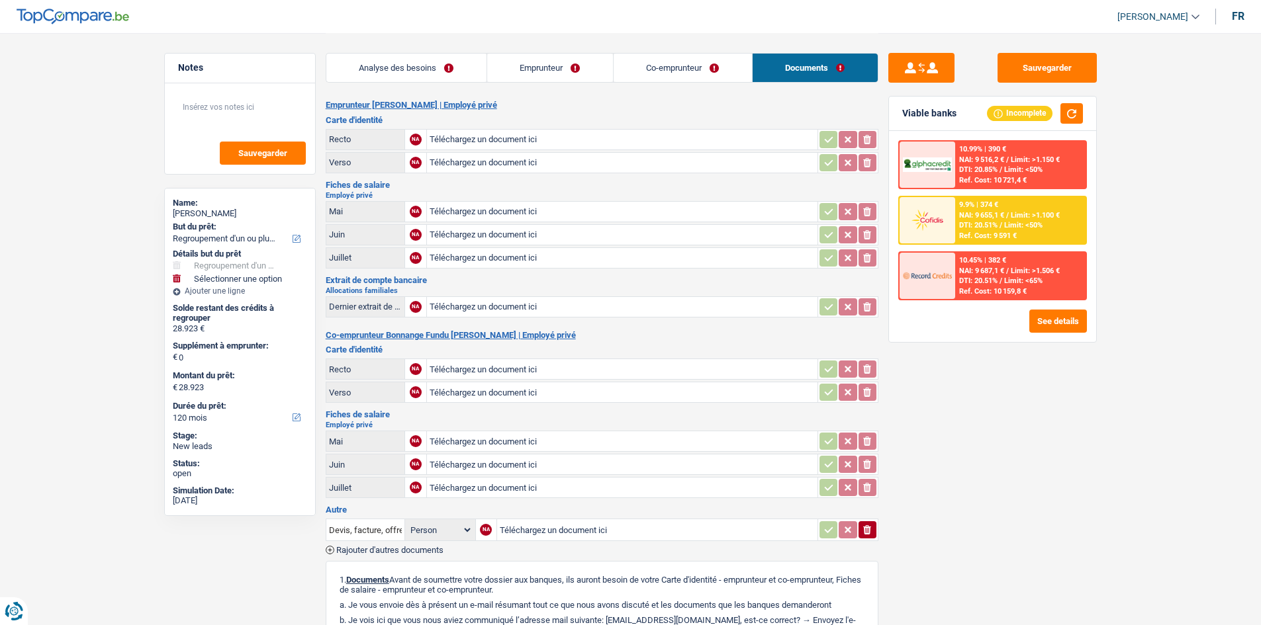
click at [437, 71] on link "Analyse des besoins" at bounding box center [406, 68] width 160 height 28
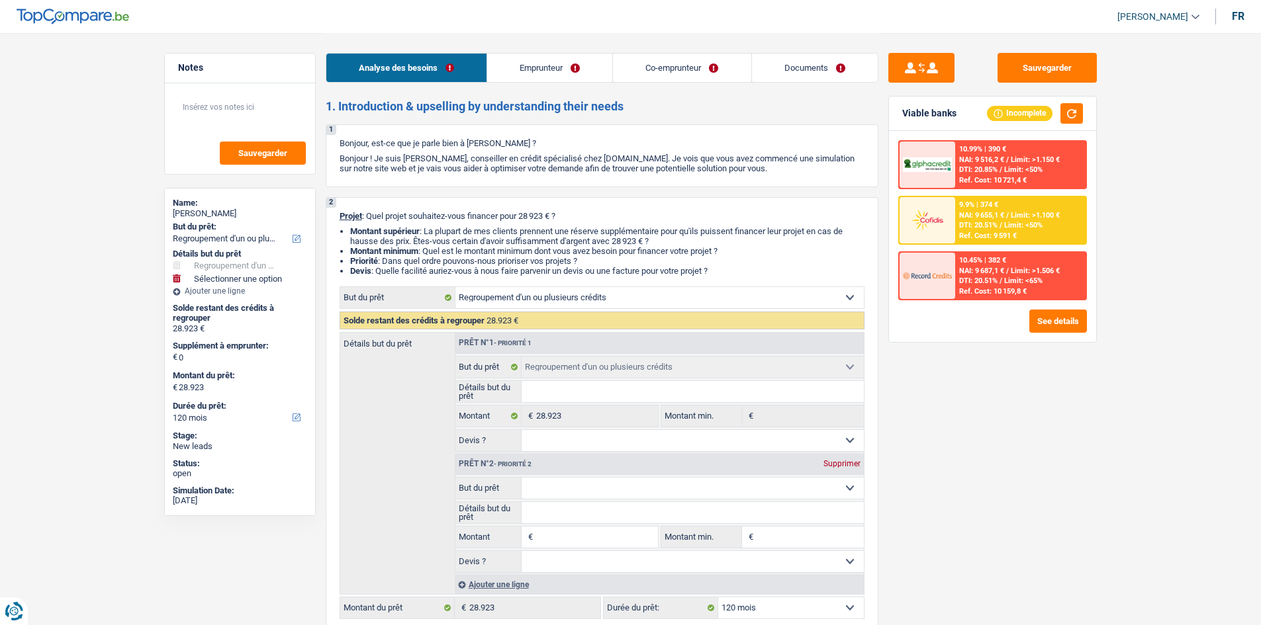
click at [524, 68] on link "Emprunteur" at bounding box center [549, 68] width 125 height 28
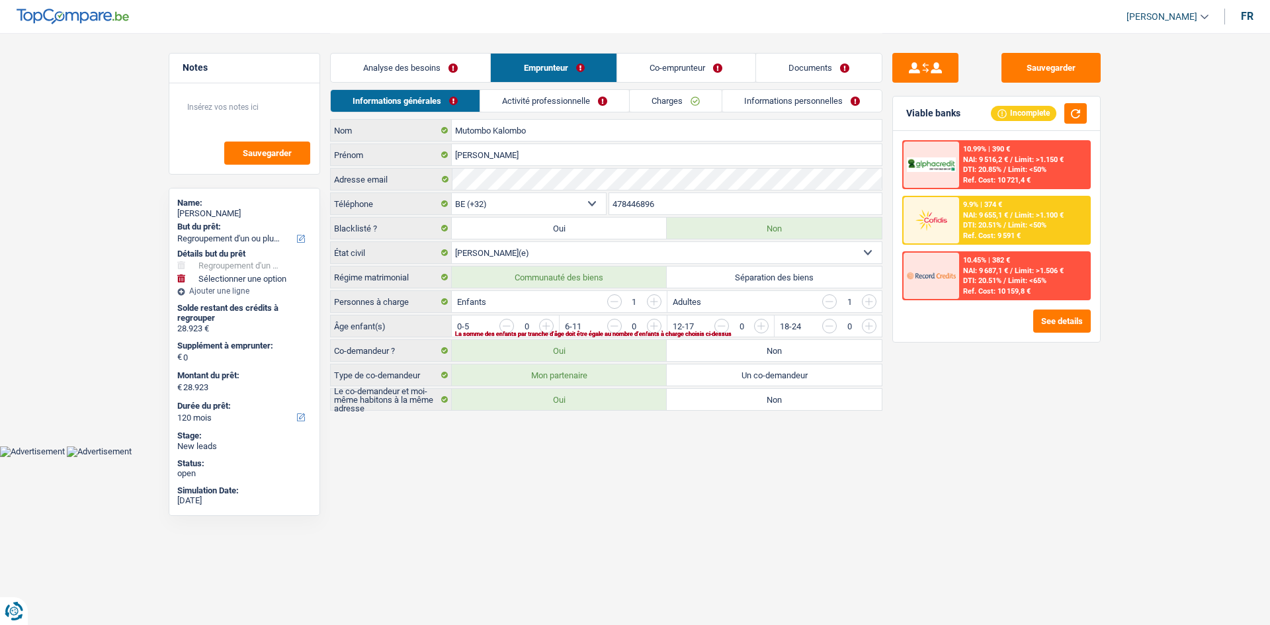
click at [658, 66] on link "Co-emprunteur" at bounding box center [687, 68] width 138 height 28
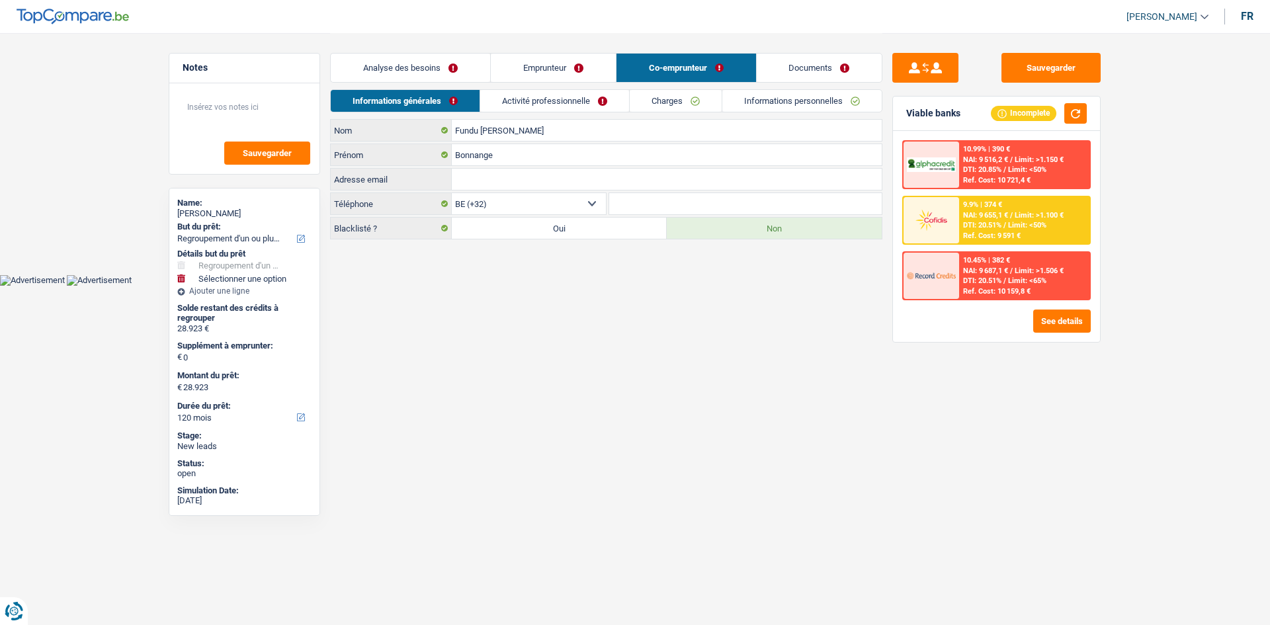
click at [783, 62] on link "Documents" at bounding box center [820, 68] width 126 height 28
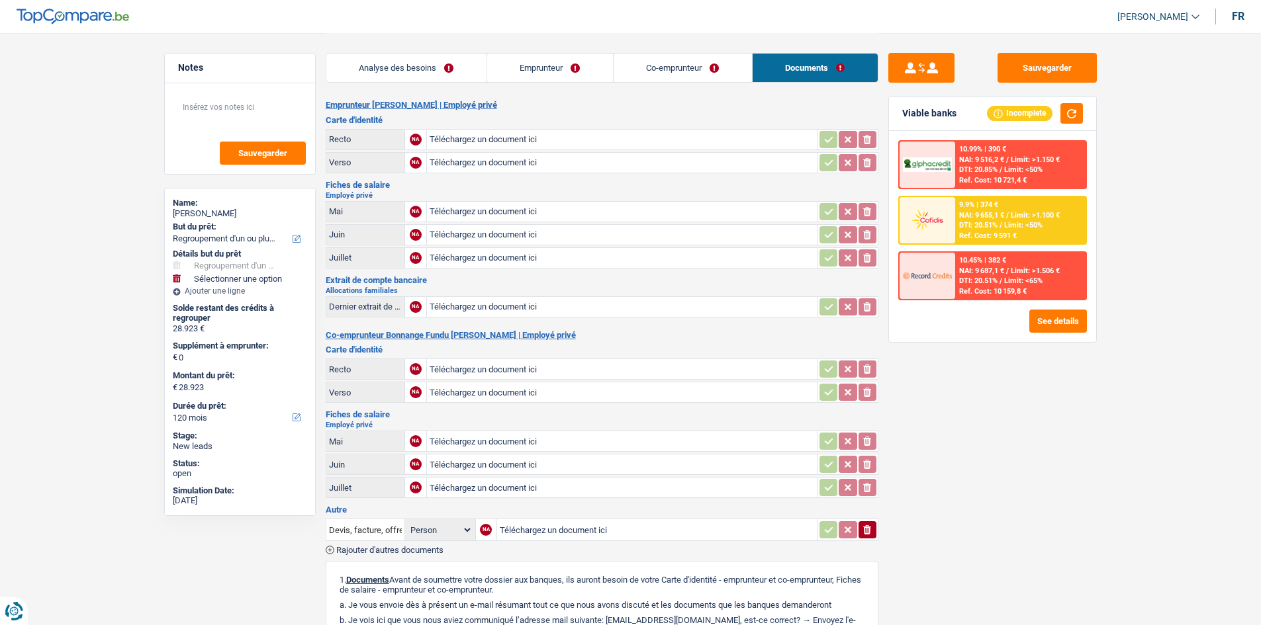
click at [464, 75] on link "Analyse des besoins" at bounding box center [406, 68] width 160 height 28
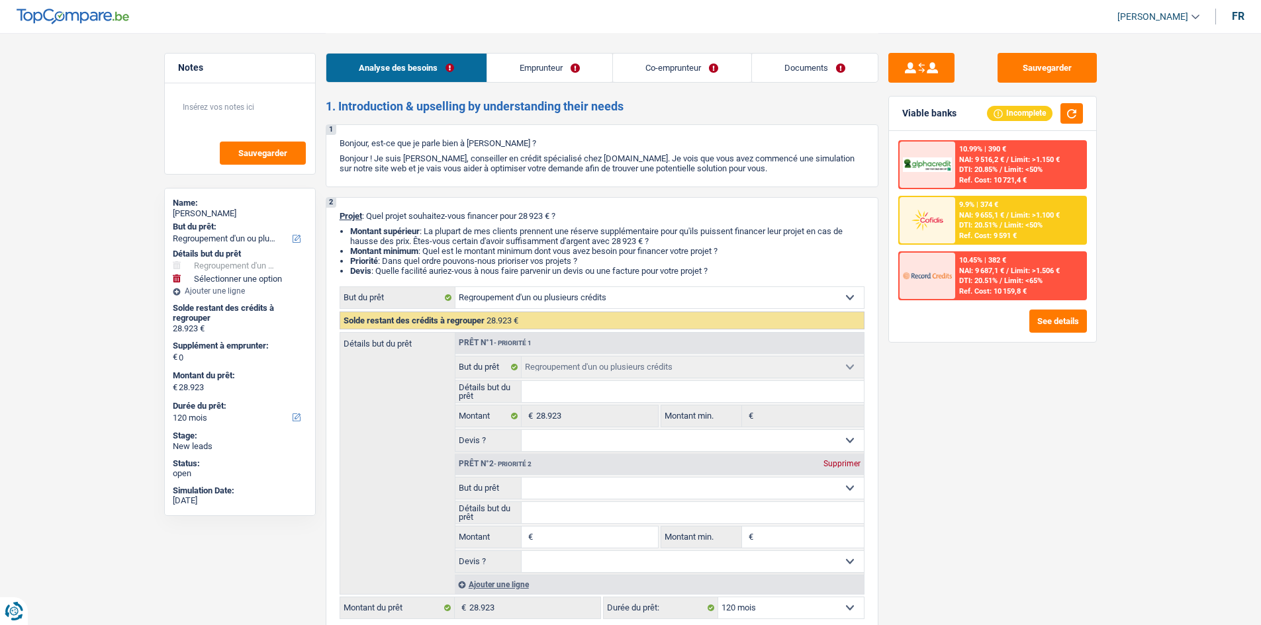
drag, startPoint x: 553, startPoint y: 70, endPoint x: 583, endPoint y: 77, distance: 30.7
click at [554, 72] on link "Emprunteur" at bounding box center [549, 68] width 125 height 28
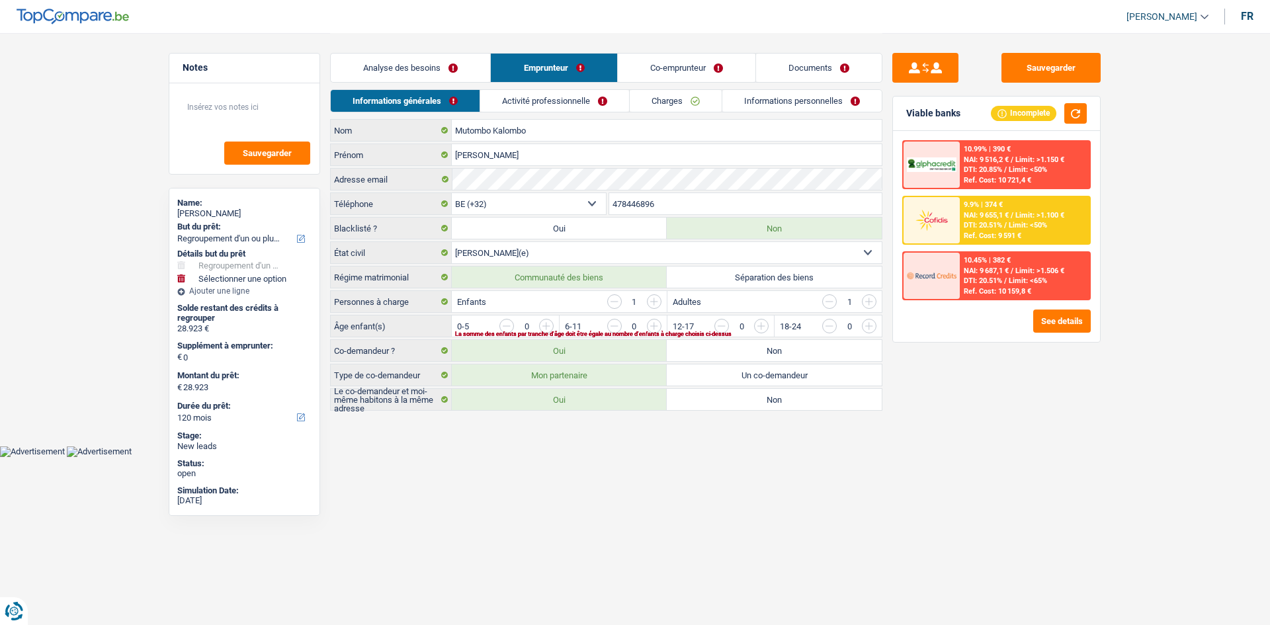
click at [735, 376] on label "Un co-demandeur" at bounding box center [774, 375] width 215 height 21
click at [735, 376] on input "Un co-demandeur" at bounding box center [774, 375] width 215 height 21
radio input "true"
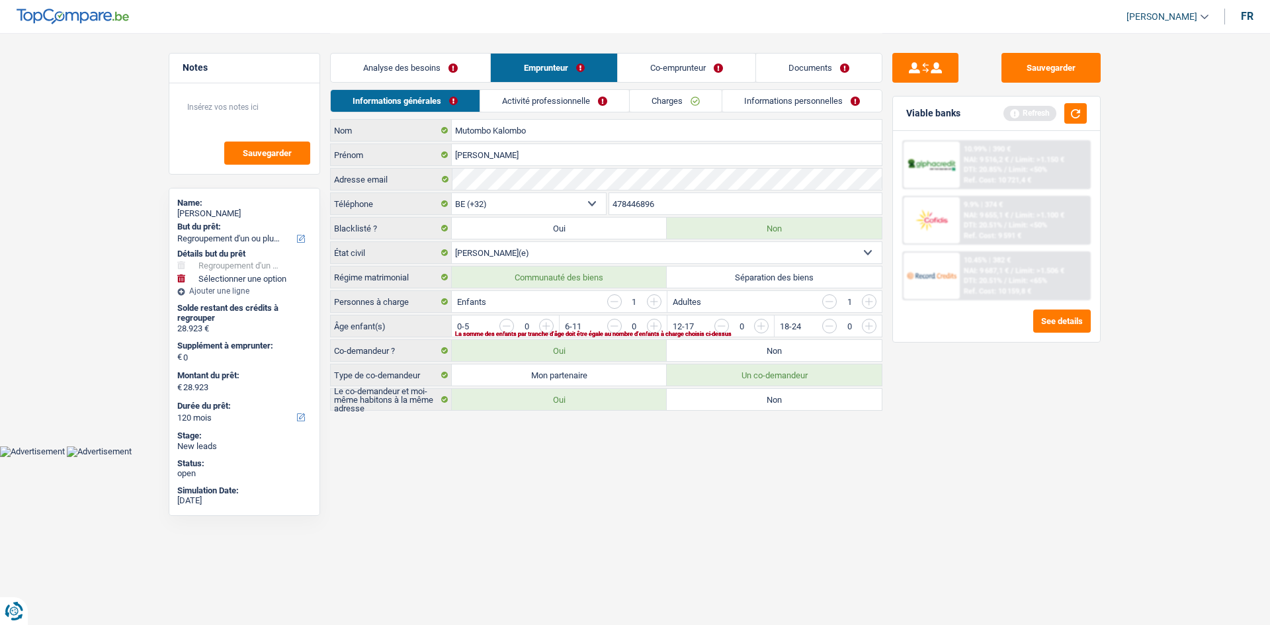
click at [736, 395] on label "Non" at bounding box center [774, 399] width 215 height 21
click at [736, 395] on input "Non" at bounding box center [774, 399] width 215 height 21
radio input "true"
click at [427, 70] on link "Analyse des besoins" at bounding box center [410, 68] width 159 height 28
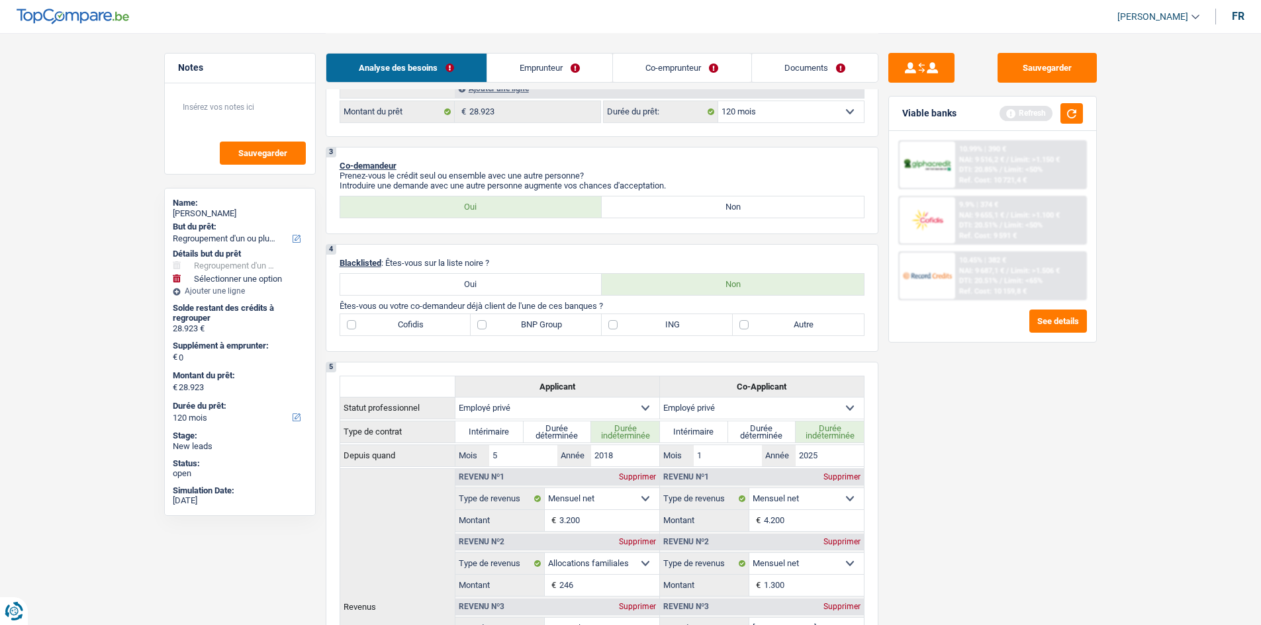
scroll to position [463, 0]
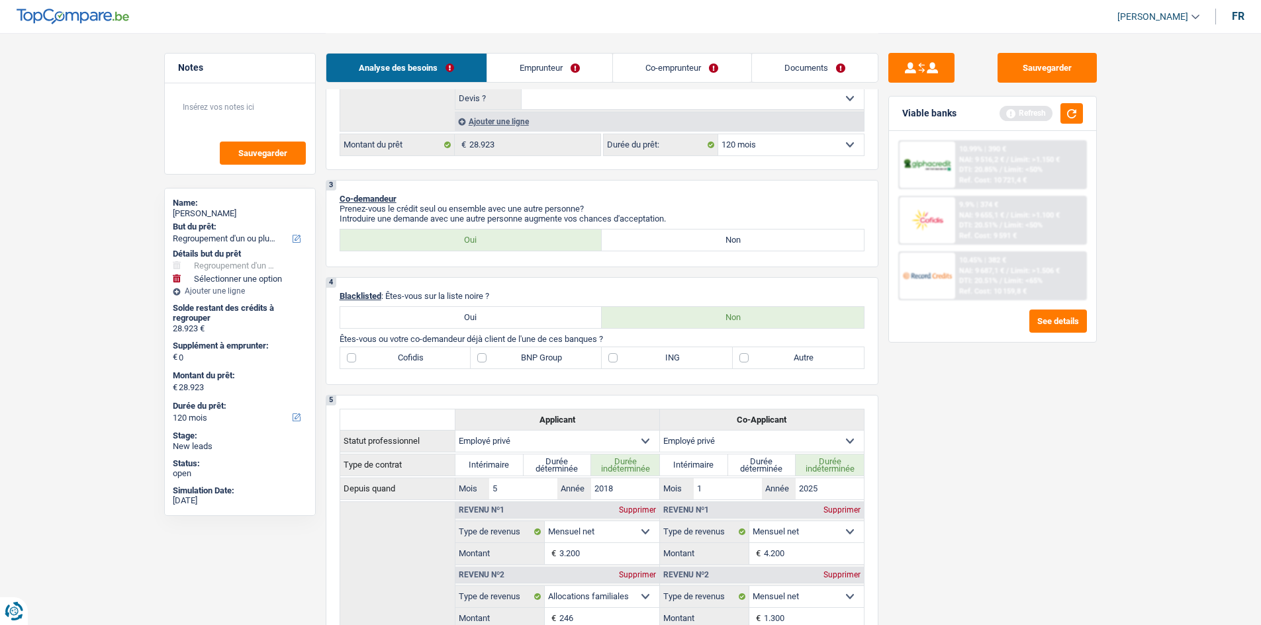
click at [668, 238] on label "Non" at bounding box center [732, 240] width 262 height 21
click at [668, 238] on input "Non" at bounding box center [732, 240] width 262 height 21
radio input "true"
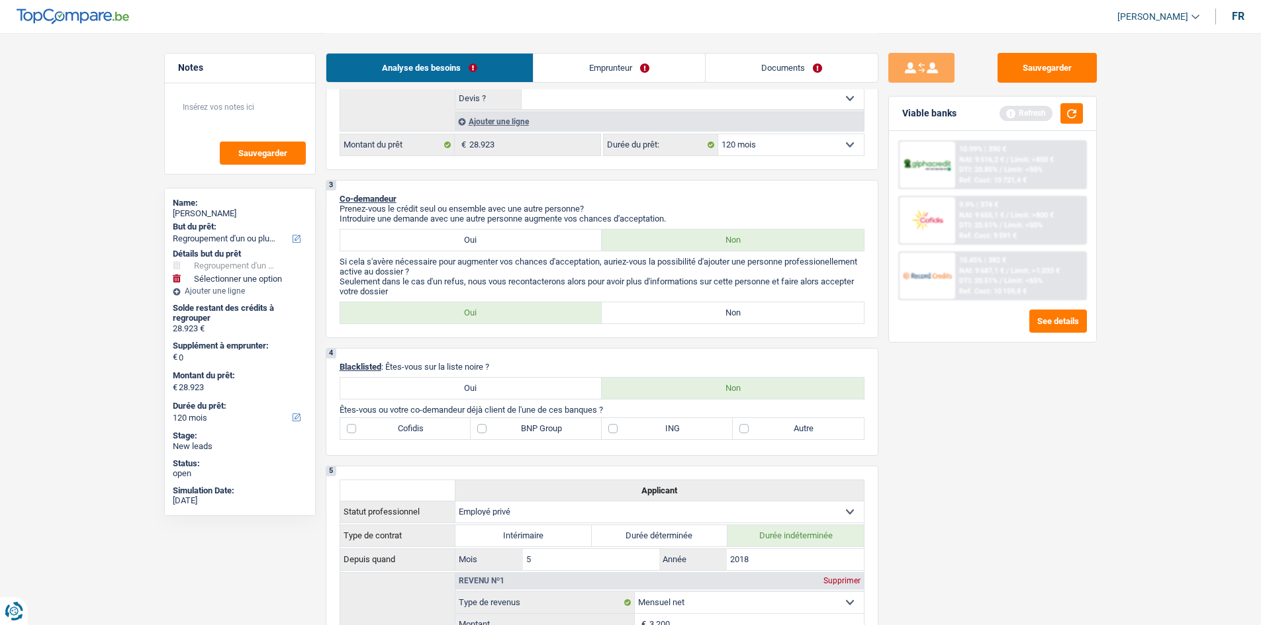
click at [532, 237] on label "Oui" at bounding box center [471, 240] width 262 height 21
click at [532, 237] on input "Oui" at bounding box center [471, 240] width 262 height 21
radio input "true"
select select "privateEmployee"
select select "netSalary"
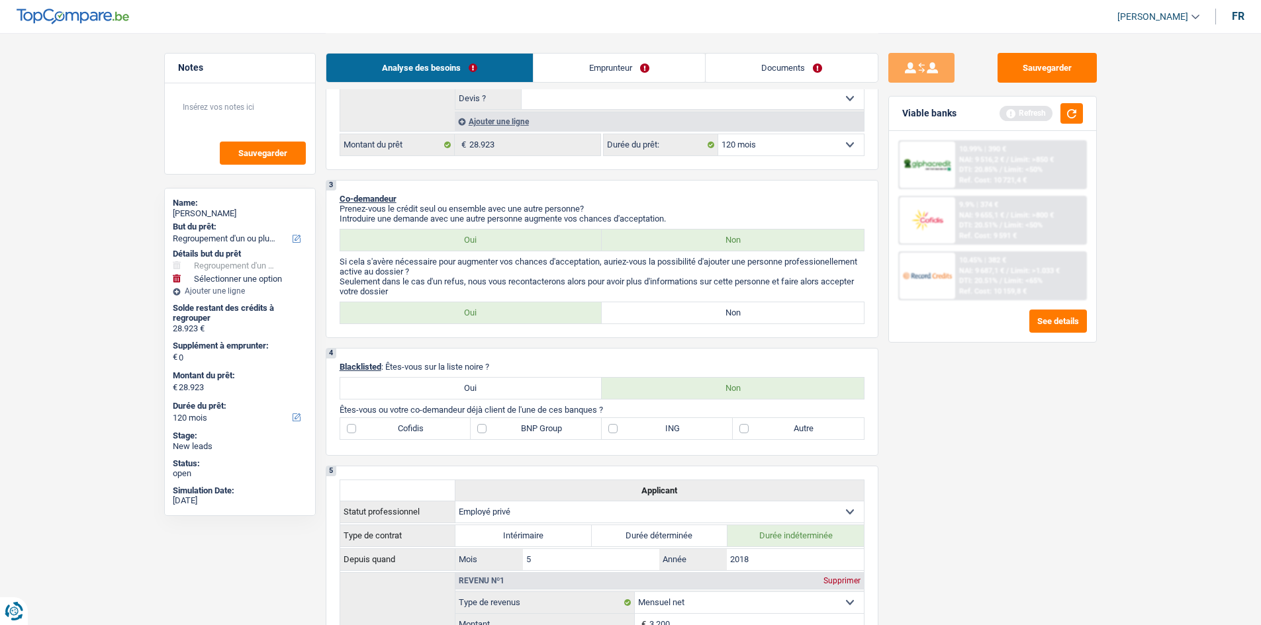
select select "netSalary"
select select "mealVouchers"
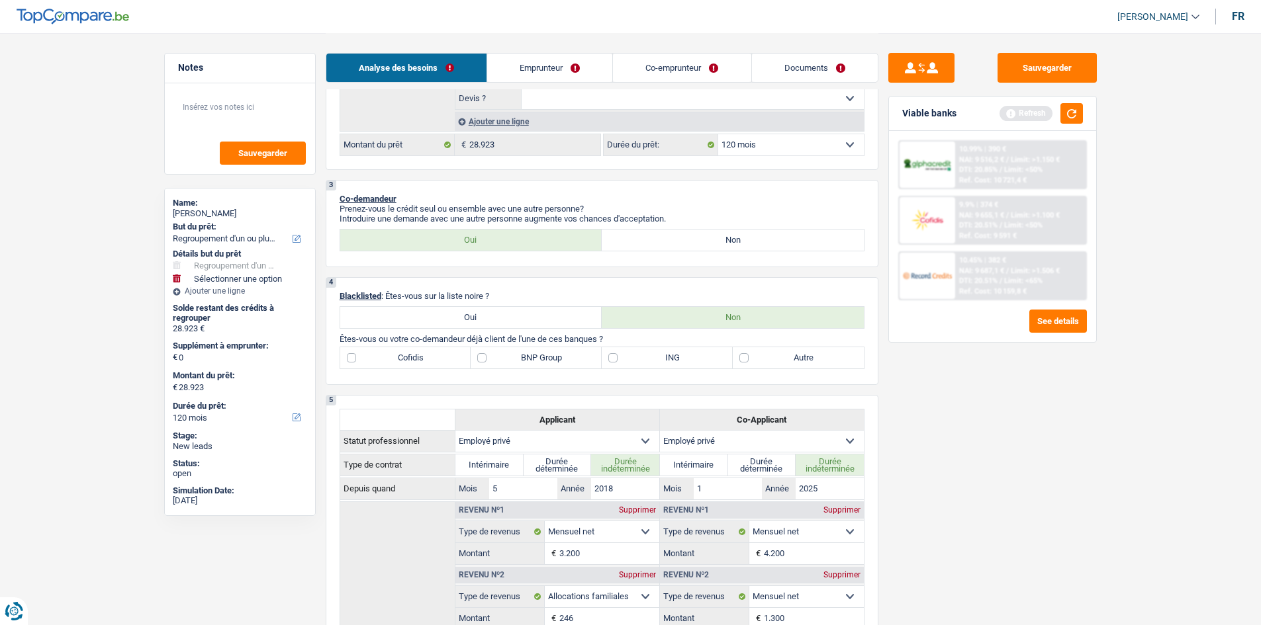
click at [517, 242] on label "Oui" at bounding box center [471, 240] width 262 height 21
click at [517, 242] on input "Oui" at bounding box center [471, 240] width 262 height 21
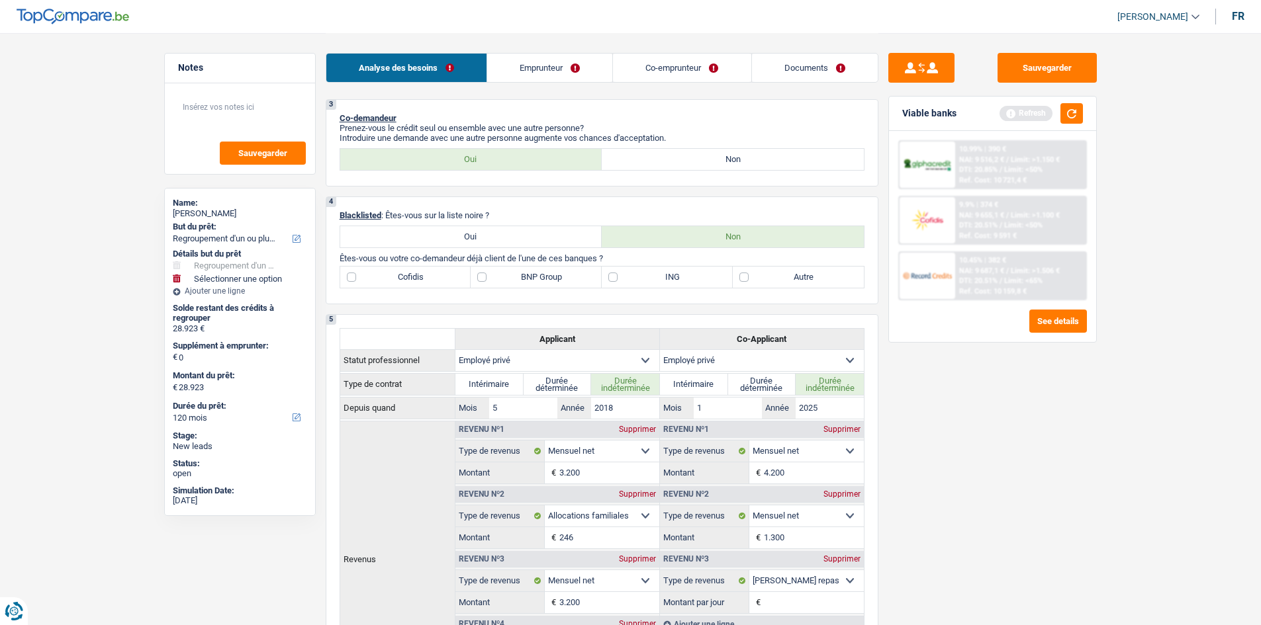
scroll to position [529, 0]
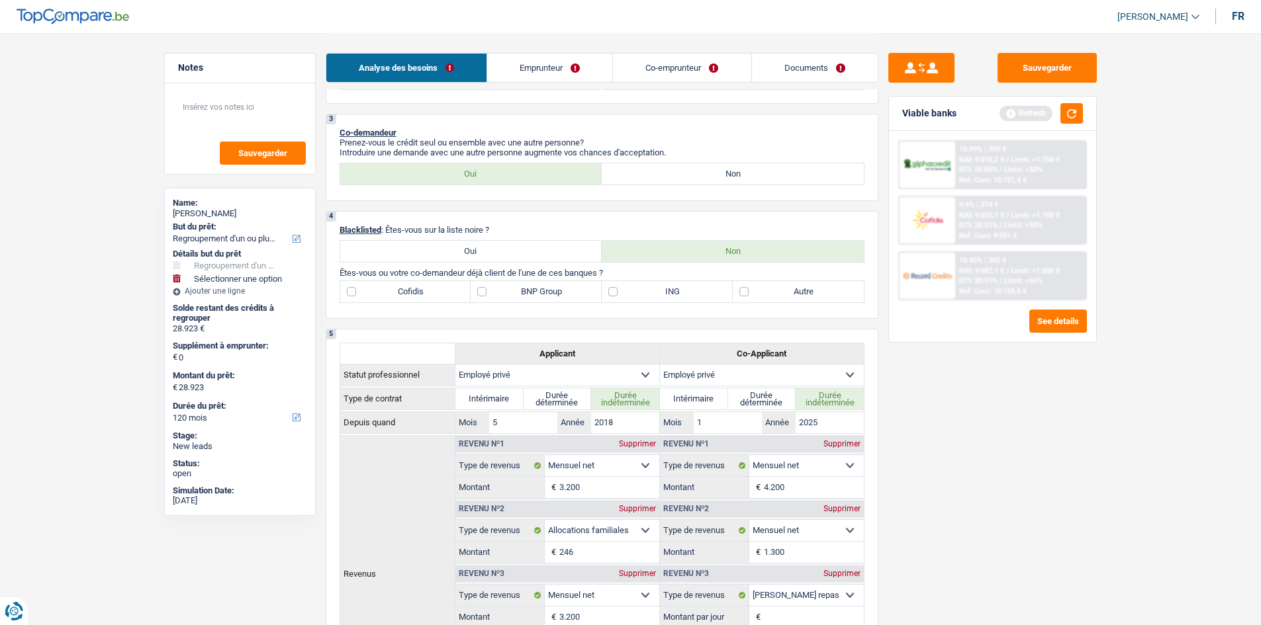
click at [740, 294] on label "Autre" at bounding box center [798, 291] width 131 height 21
click at [740, 294] on input "Autre" at bounding box center [798, 291] width 131 height 21
checkbox input "true"
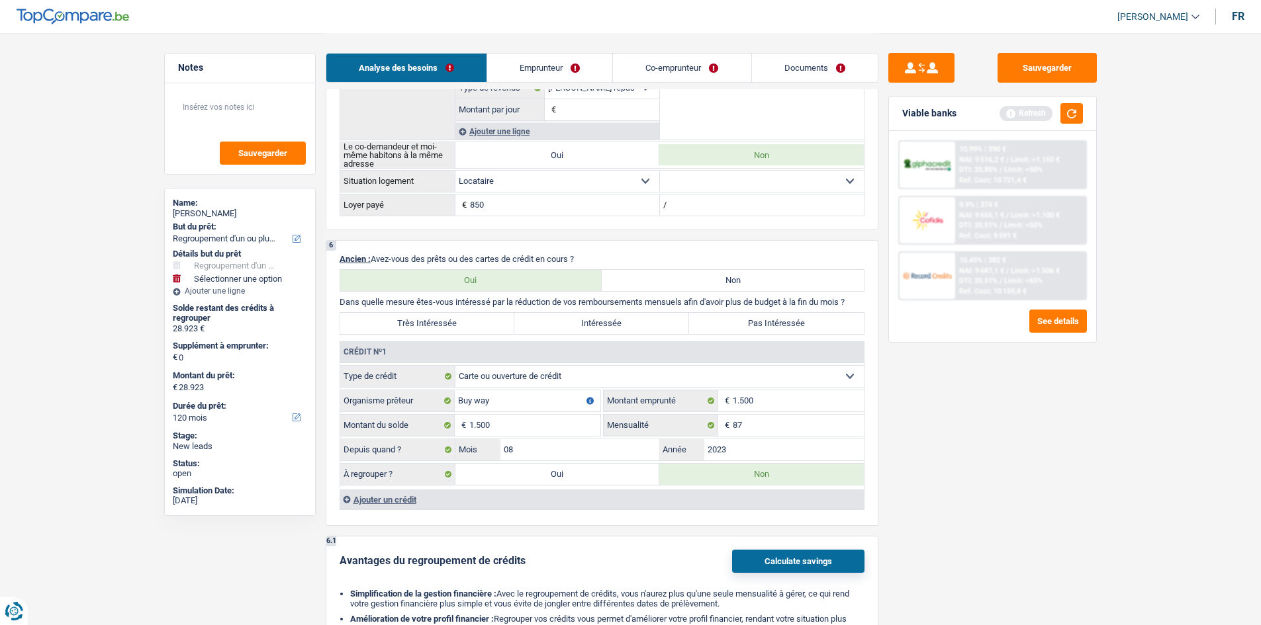
scroll to position [1125, 0]
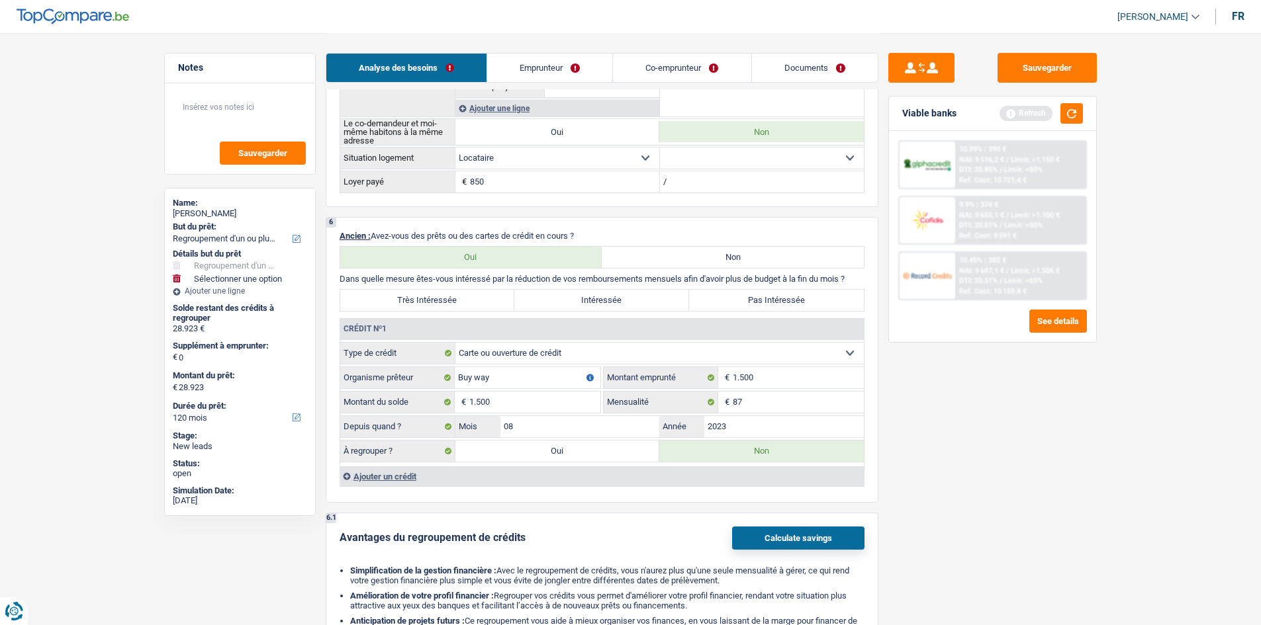
click at [470, 303] on label "Très Intéressée" at bounding box center [427, 300] width 175 height 21
click at [470, 303] on input "Très Intéressée" at bounding box center [427, 300] width 175 height 21
radio input "true"
click at [403, 480] on div "Ajouter un crédit" at bounding box center [601, 477] width 524 height 20
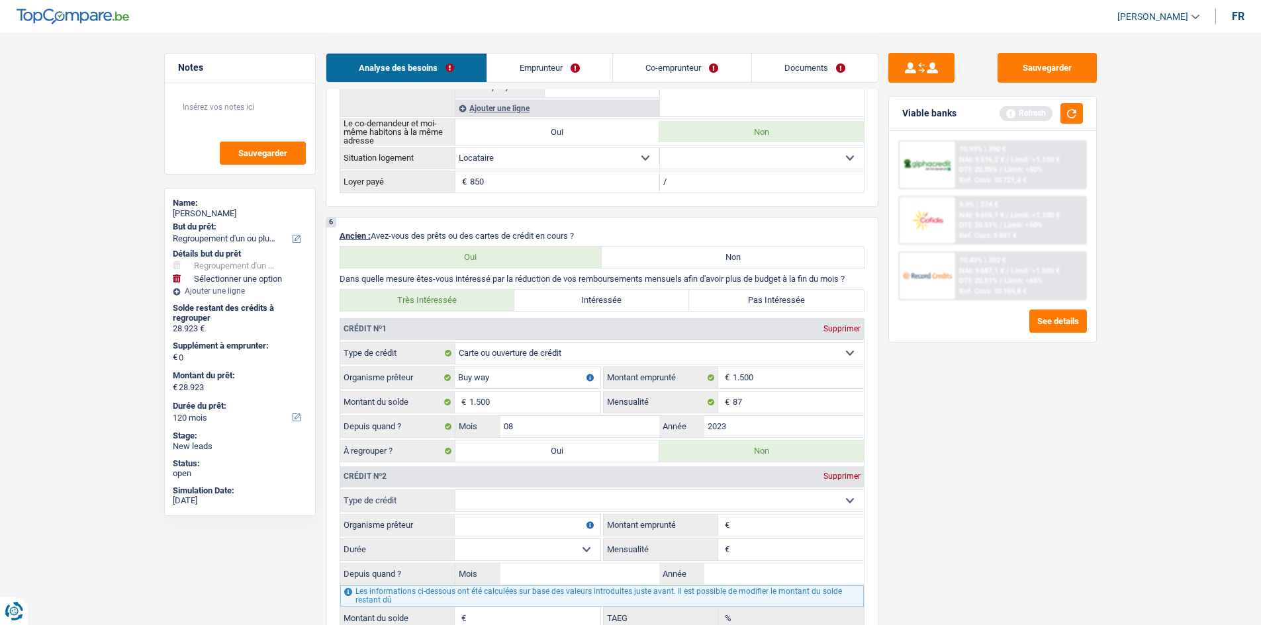
click at [613, 498] on select "Carte ou ouverture de crédit Prêt hypothécaire Vente à tempérament Prêt à tempé…" at bounding box center [659, 500] width 408 height 21
select select "cardOrCredit"
type input "0"
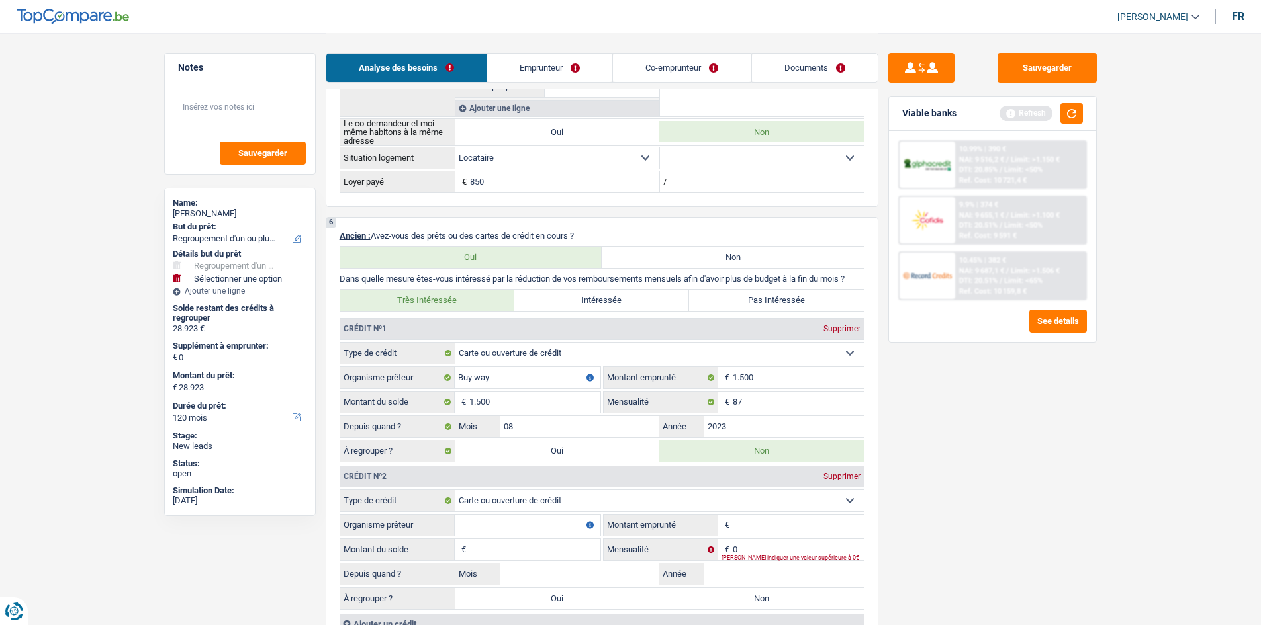
click at [510, 514] on fieldset "Organisme prêteur Veillez à ne pas indiquer le nom du courtier, mais bien le no…" at bounding box center [470, 525] width 260 height 22
click at [513, 530] on input "Organisme prêteur" at bounding box center [528, 525] width 146 height 21
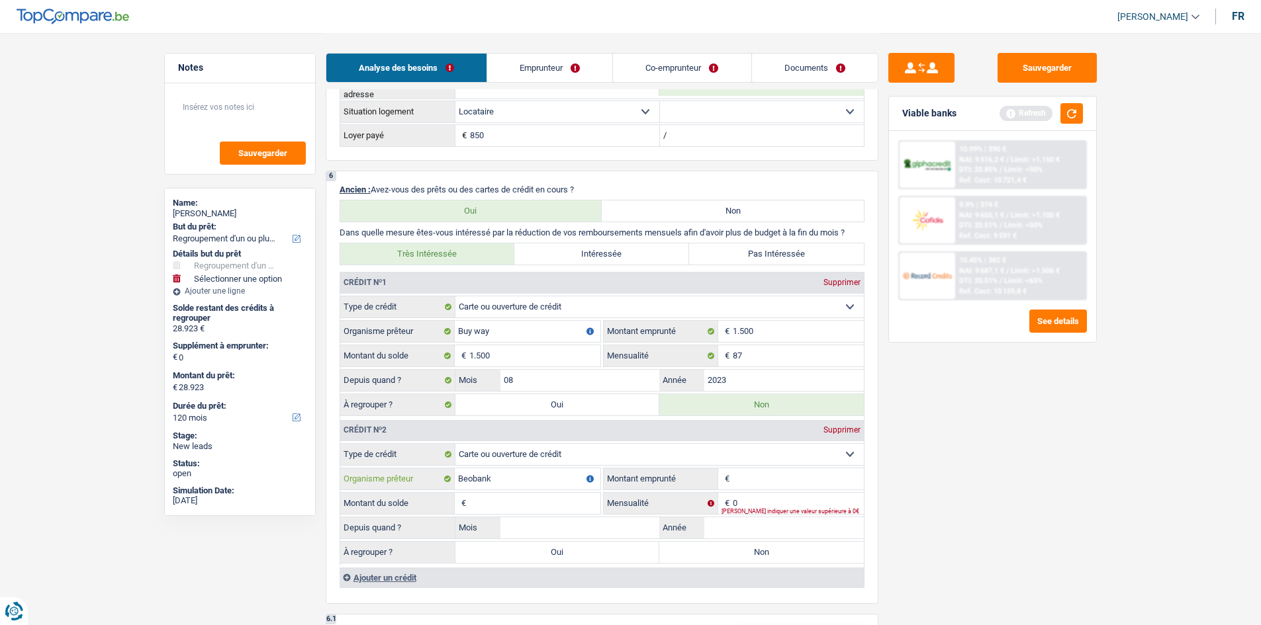
scroll to position [1323, 0]
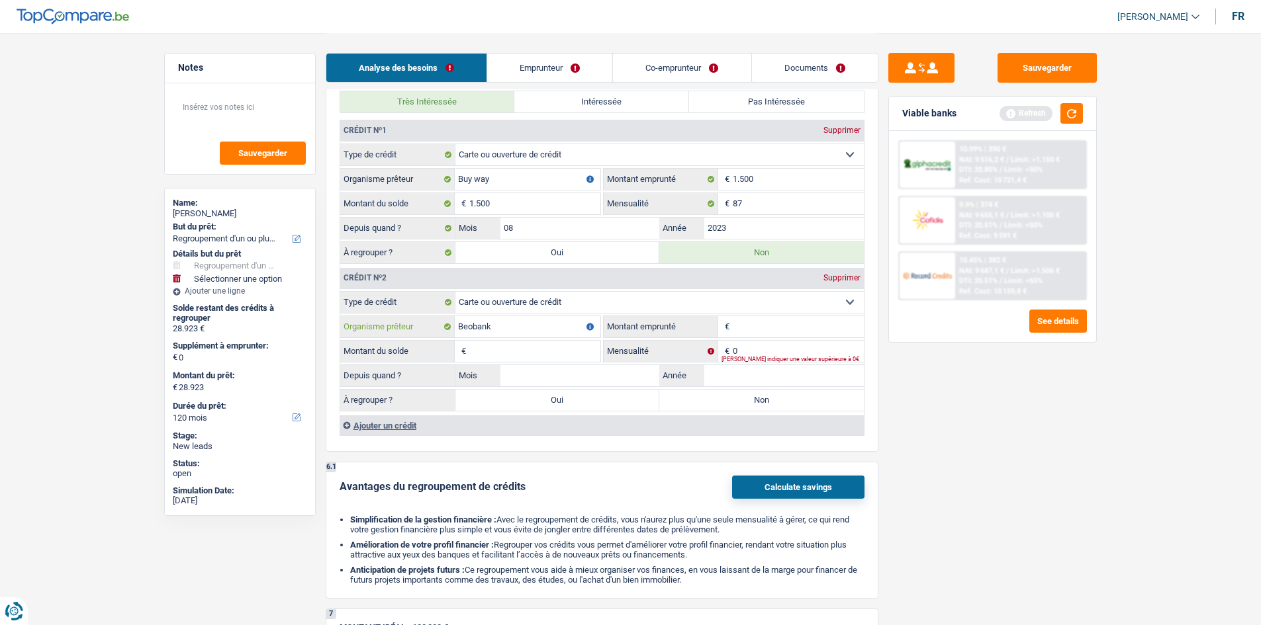
type input "Beobank"
click at [545, 247] on label "Oui" at bounding box center [557, 252] width 204 height 21
click at [545, 247] on input "Oui" at bounding box center [557, 252] width 204 height 21
radio input "true"
type input "30.423"
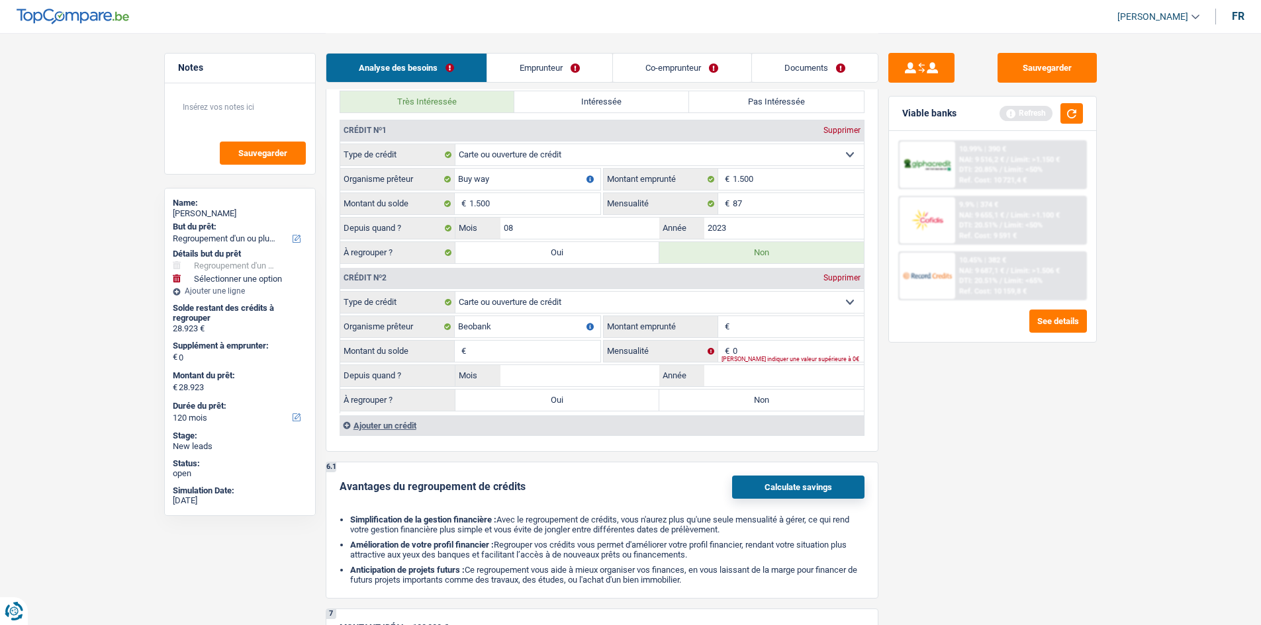
type input "30.423"
radio input "false"
type input "30.423"
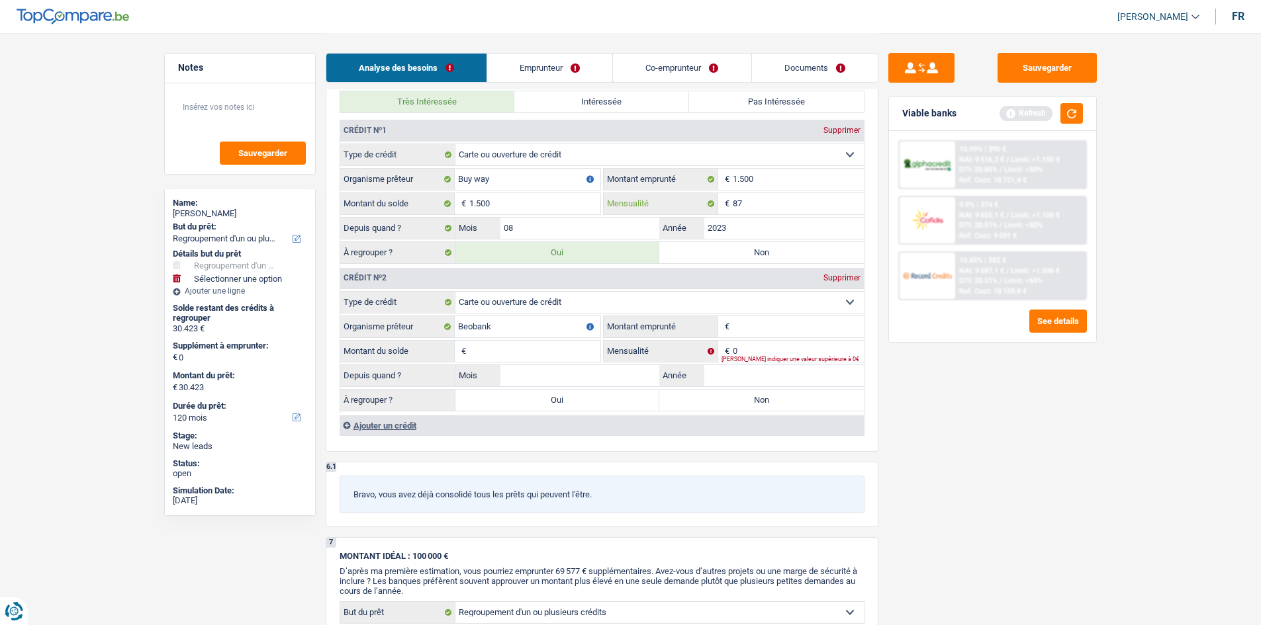
click at [770, 200] on input "87" at bounding box center [798, 203] width 131 height 21
click at [757, 328] on input "Montant" at bounding box center [798, 326] width 131 height 21
click at [410, 427] on div "Ajouter un crédit" at bounding box center [601, 426] width 524 height 20
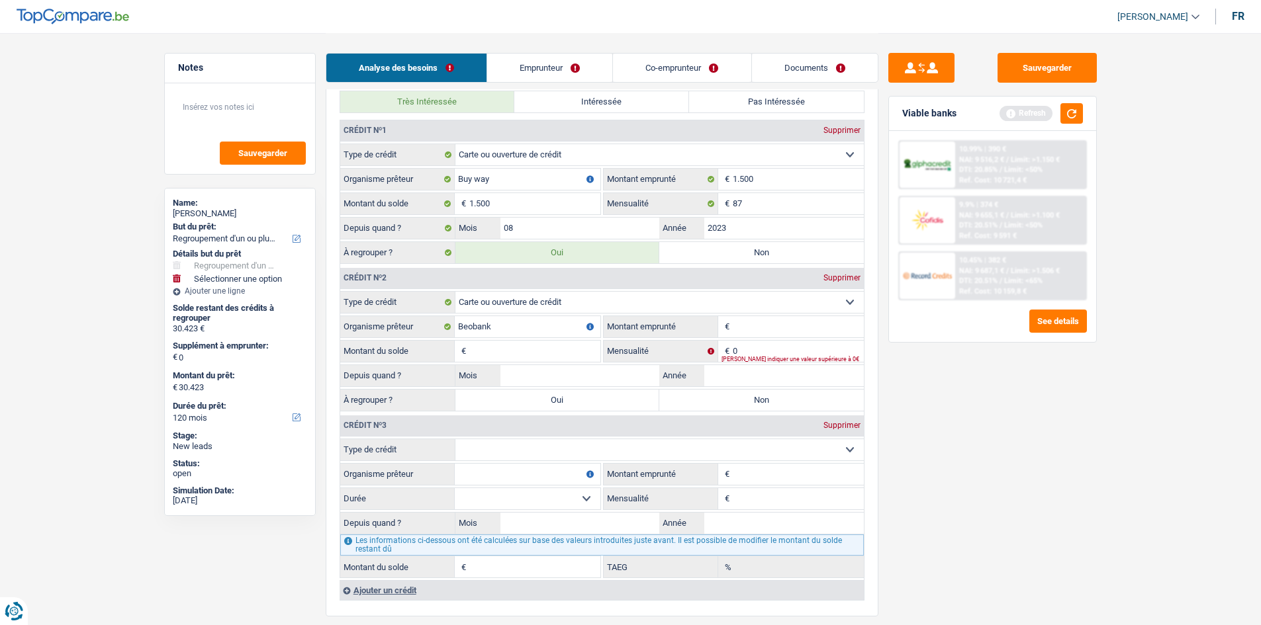
click at [753, 330] on input "Montant" at bounding box center [798, 326] width 131 height 21
type input "13.500"
click at [513, 345] on input "Montant du solde" at bounding box center [534, 351] width 131 height 21
type input "13.500"
click at [548, 375] on input "Mois" at bounding box center [579, 375] width 159 height 21
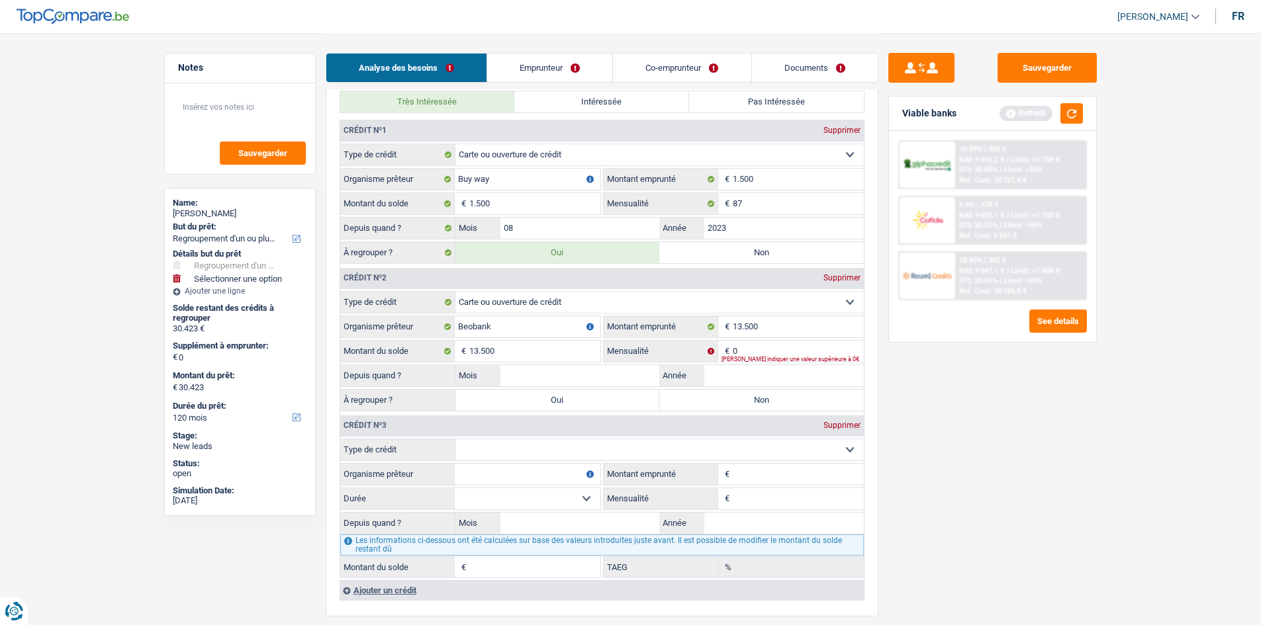
click at [549, 403] on label "Oui" at bounding box center [557, 400] width 204 height 21
click at [549, 403] on input "Oui" at bounding box center [557, 400] width 204 height 21
radio input "true"
type input "43.923"
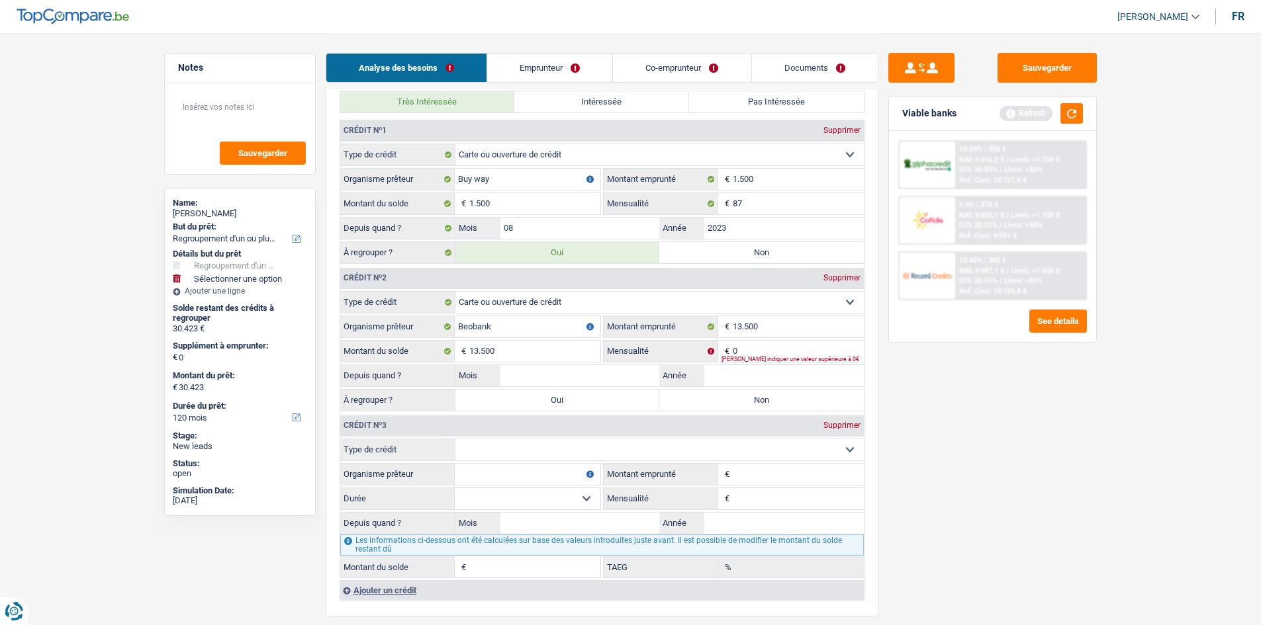
type input "43.923"
select select "144"
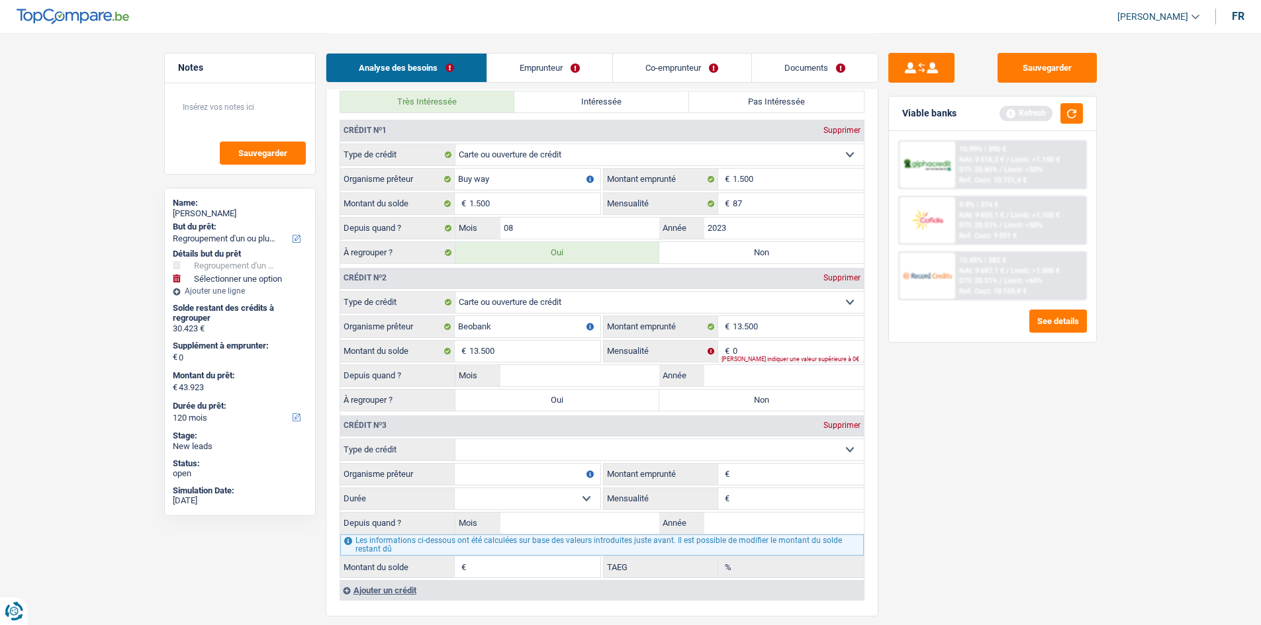
select select "144"
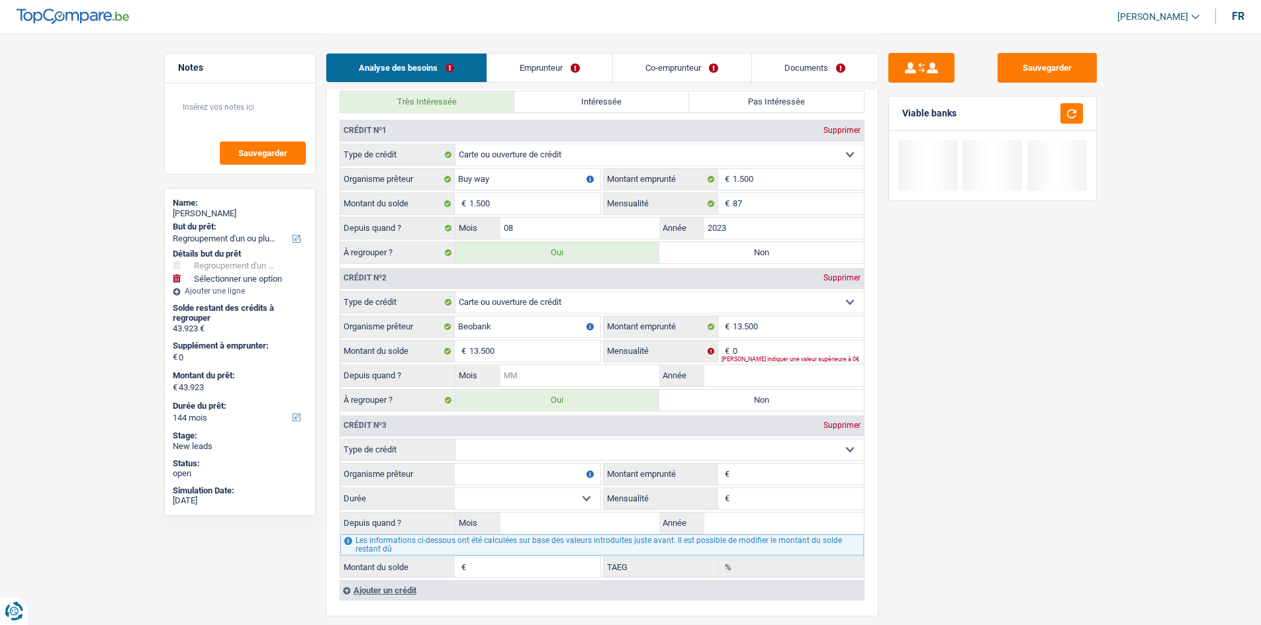
click at [543, 378] on input "Mois" at bounding box center [579, 375] width 159 height 21
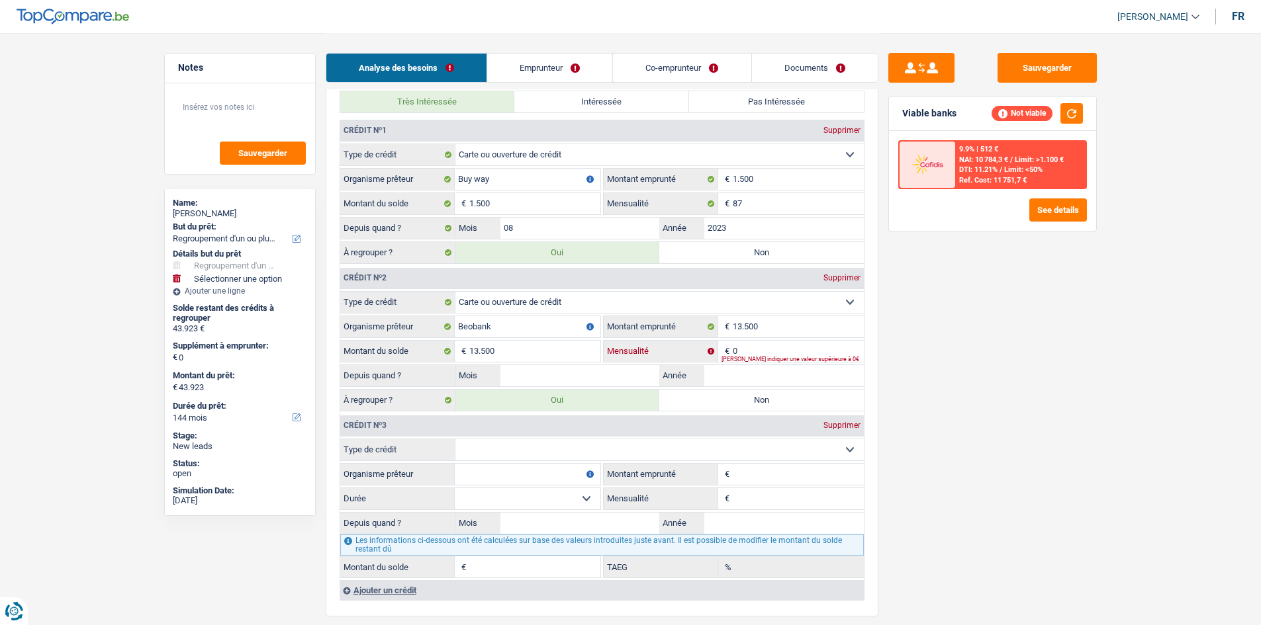
click at [756, 350] on input "0" at bounding box center [798, 351] width 131 height 21
click at [787, 353] on input "0" at bounding box center [798, 351] width 131 height 21
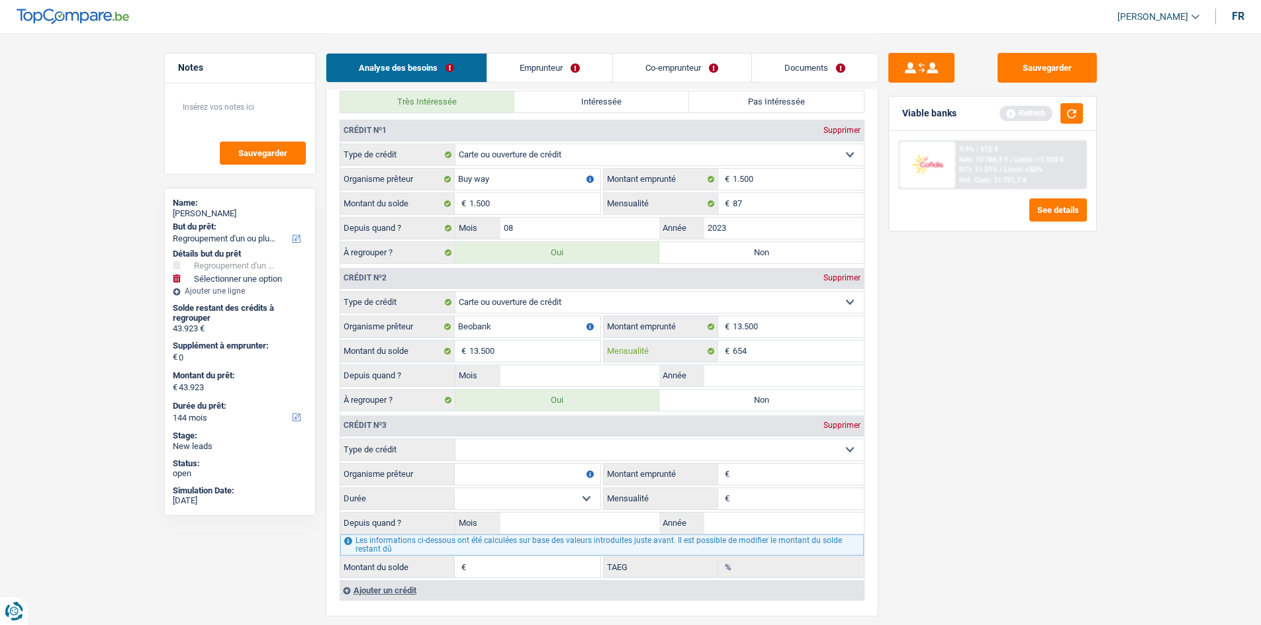
type input "654"
click at [568, 379] on input "Mois" at bounding box center [579, 375] width 159 height 21
type input "01"
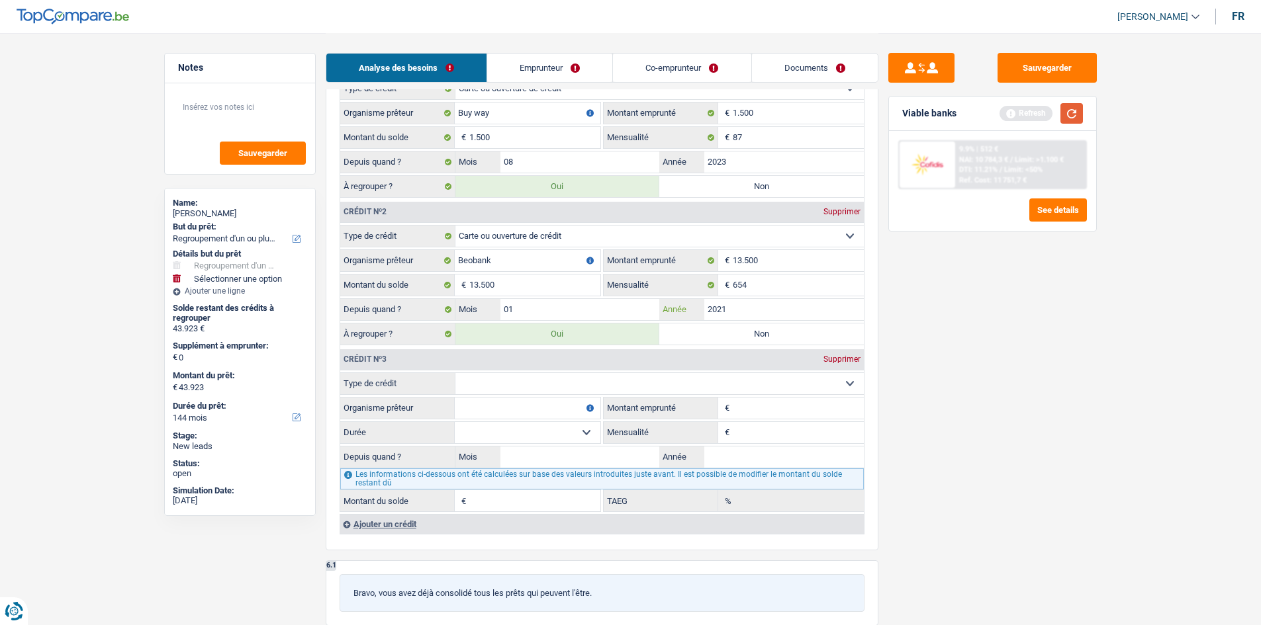
type input "2021"
click at [1067, 116] on button "button" at bounding box center [1071, 113] width 22 height 21
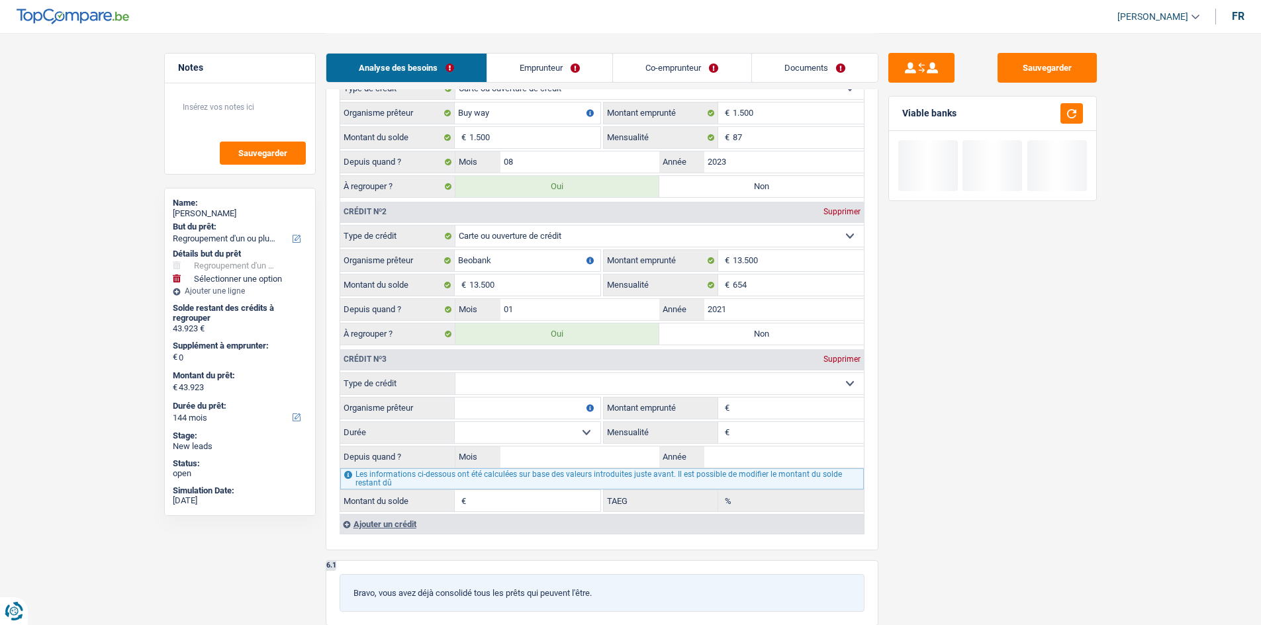
click at [553, 376] on select "Carte ou ouverture de crédit Prêt hypothécaire Vente à tempérament Prêt à tempé…" at bounding box center [659, 383] width 408 height 21
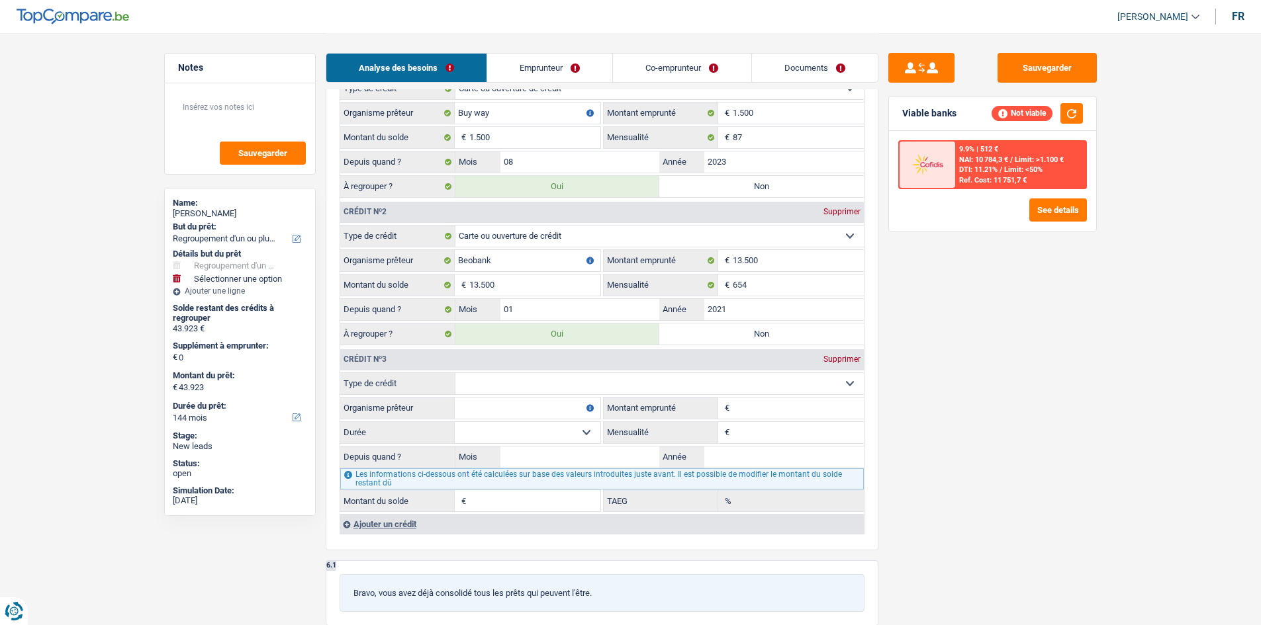
select select "carLoan"
type input "0"
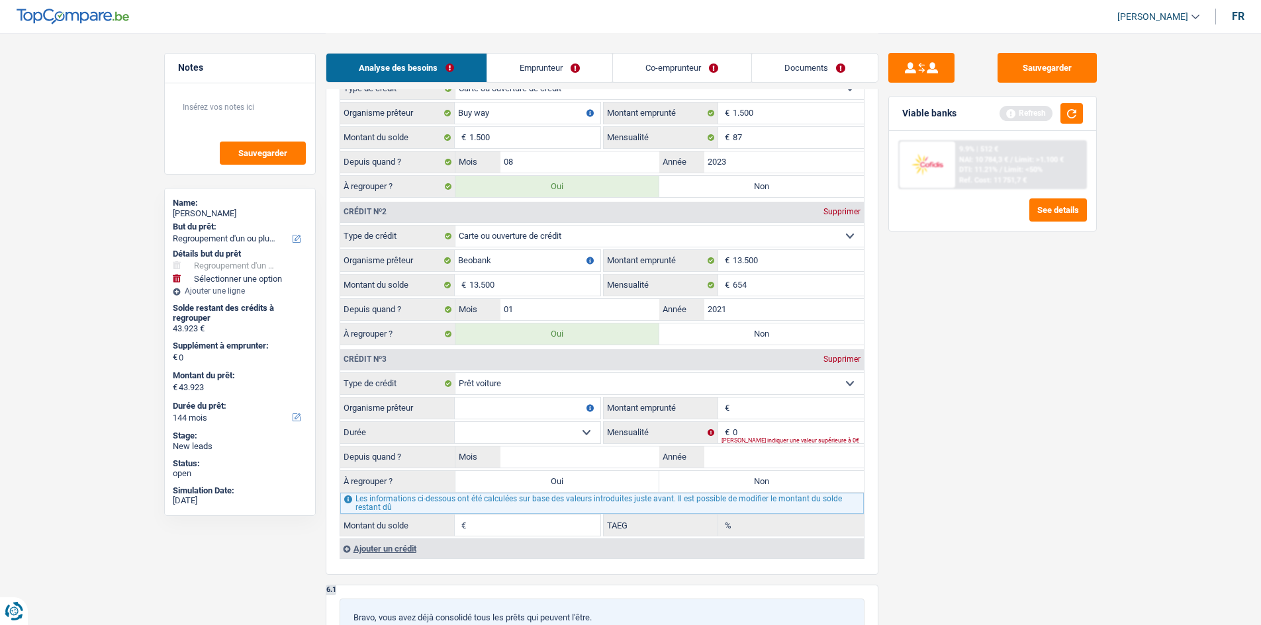
click at [526, 409] on input "Organisme prêteur" at bounding box center [528, 408] width 146 height 21
type input "Beobanl"
click at [526, 409] on input "Beobanl" at bounding box center [528, 408] width 146 height 21
type input "Beobank"
click at [793, 412] on input "Montant emprunté" at bounding box center [798, 408] width 131 height 21
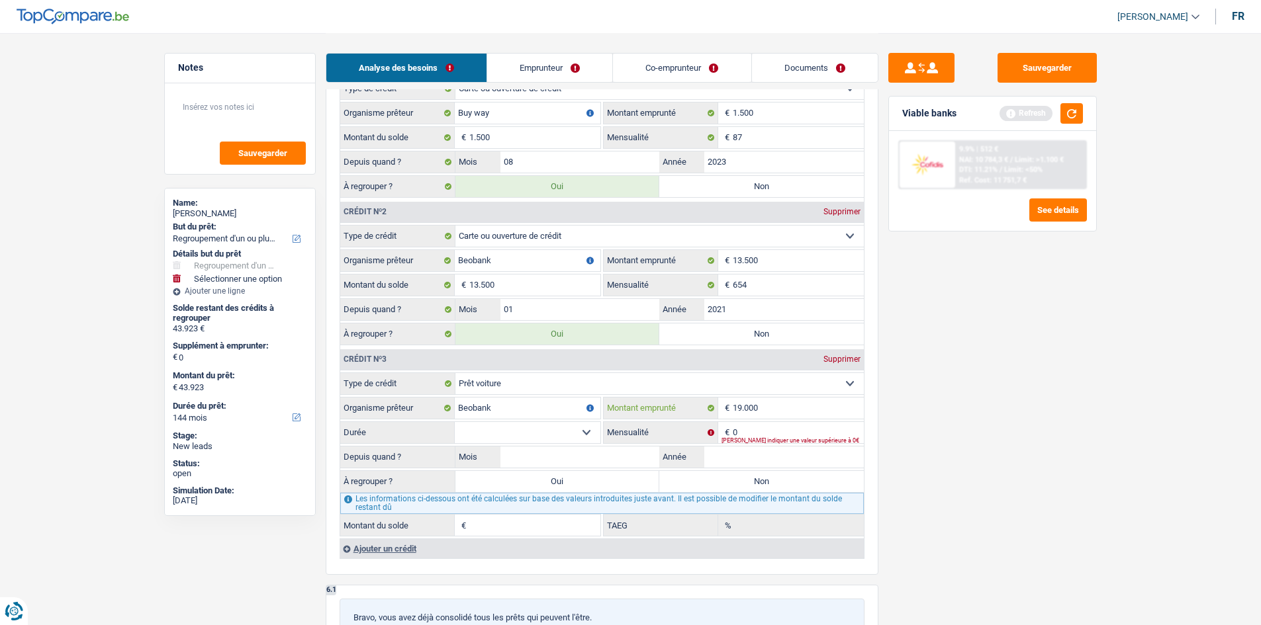
type input "19.000"
click at [740, 430] on input "0" at bounding box center [798, 432] width 131 height 21
type input "580"
click at [570, 436] on select "12 mois 18 mois 24 mois 30 mois 36 mois 42 mois 48 mois 60 mois 72 mois 84 mois…" at bounding box center [528, 432] width 146 height 21
click at [584, 431] on select "12 mois 18 mois 24 mois 30 mois 36 mois 42 mois 48 mois 60 mois 72 mois 84 mois…" at bounding box center [528, 432] width 146 height 21
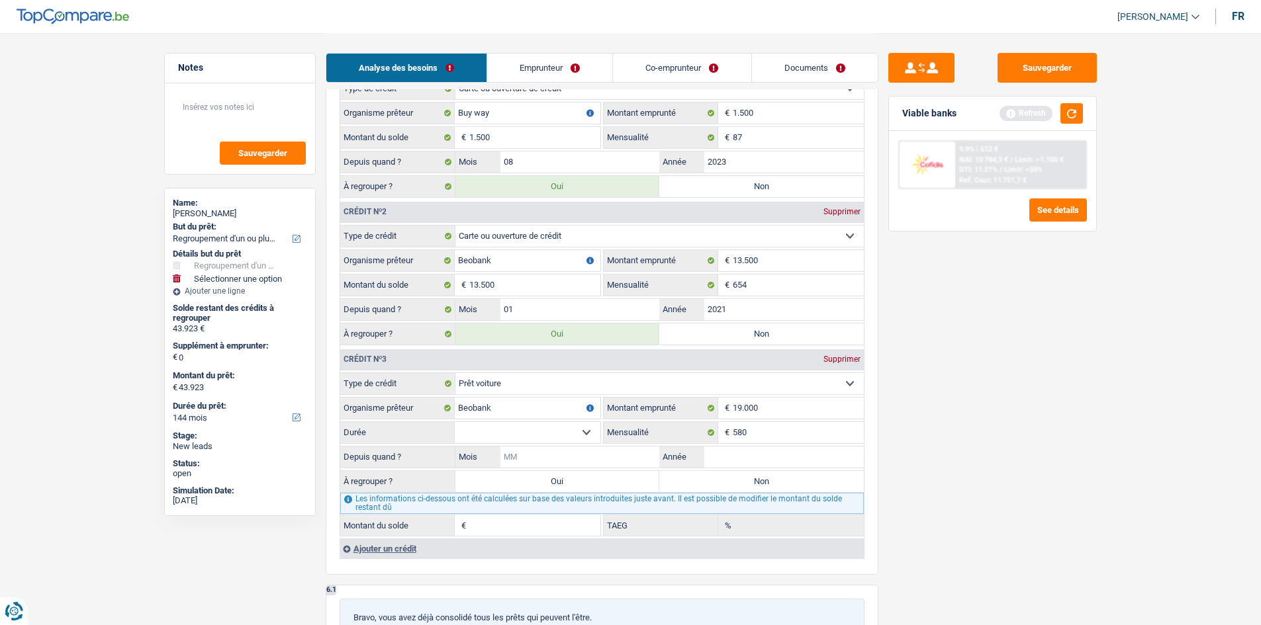
click at [558, 456] on input "Mois" at bounding box center [579, 457] width 159 height 21
click at [505, 521] on input "Montant du solde" at bounding box center [534, 525] width 131 height 21
click at [766, 404] on input "19.000" at bounding box center [798, 408] width 131 height 21
drag, startPoint x: 766, startPoint y: 404, endPoint x: 733, endPoint y: 405, distance: 32.4
click at [733, 405] on input "19.000" at bounding box center [798, 408] width 131 height 21
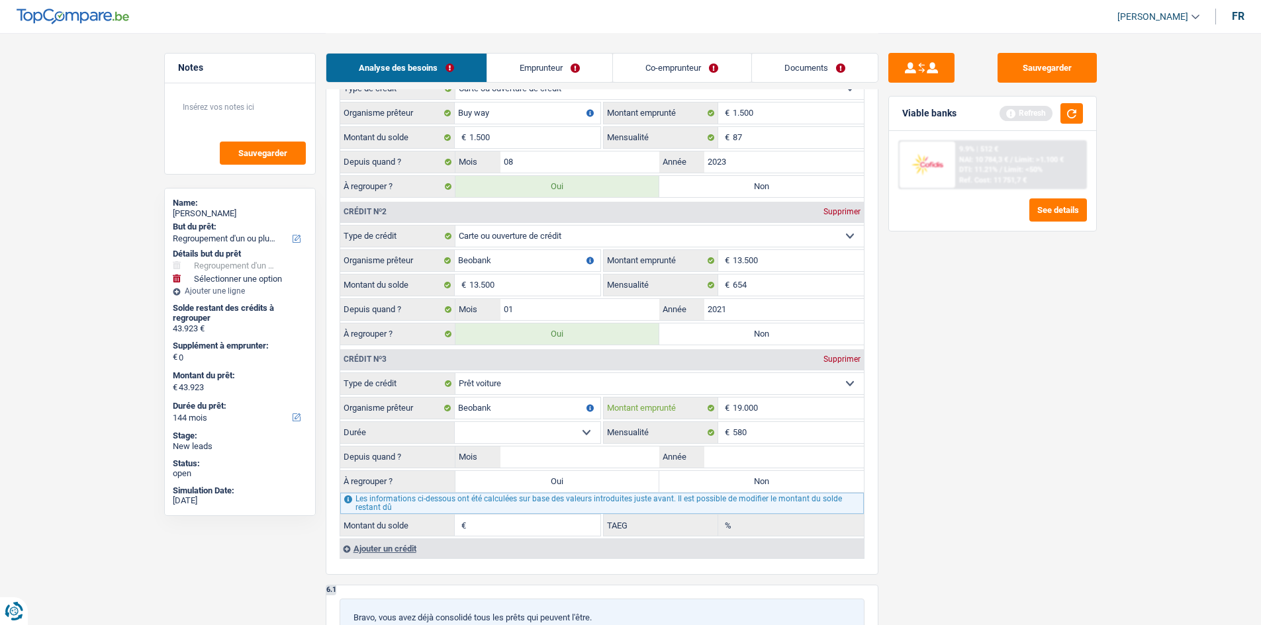
click at [799, 412] on input "19.000" at bounding box center [798, 408] width 131 height 21
type input "1"
type input "30.000"
click at [582, 431] on select "12 mois 18 mois 24 mois 30 mois 36 mois 42 mois 48 mois 60 mois 72 mois 84 mois…" at bounding box center [528, 432] width 146 height 21
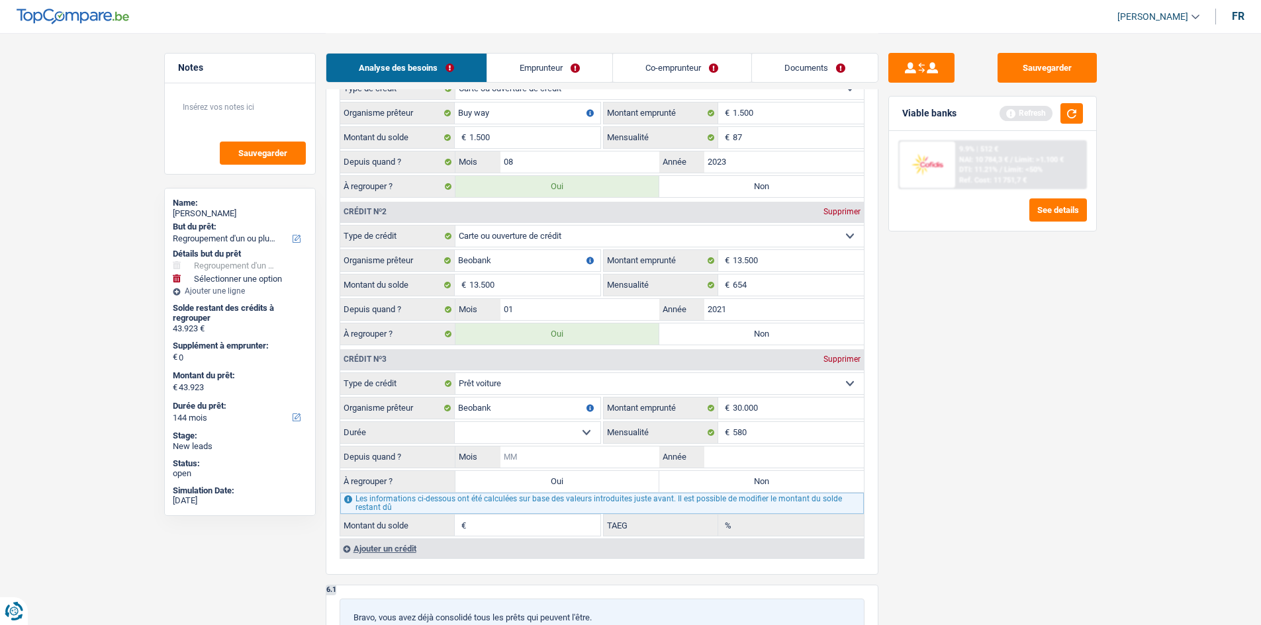
click at [579, 463] on input "Mois" at bounding box center [579, 457] width 159 height 21
type input "11"
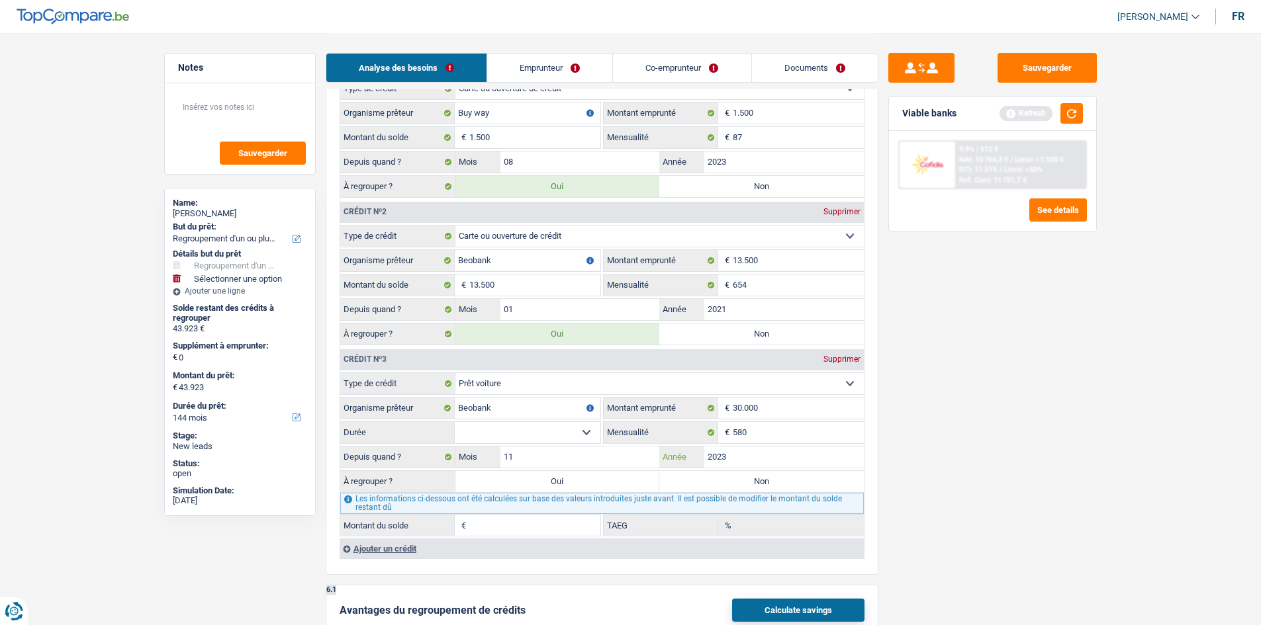
type input "2023"
click at [581, 430] on select "12 mois 18 mois 24 mois 30 mois 36 mois 42 mois 48 mois 60 mois 72 mois 84 mois…" at bounding box center [528, 432] width 146 height 21
select select "72"
click at [455, 422] on select "12 mois 18 mois 24 mois 30 mois 36 mois 42 mois 48 mois 60 mois 72 mois 84 mois…" at bounding box center [528, 432] width 146 height 21
type input "22.919"
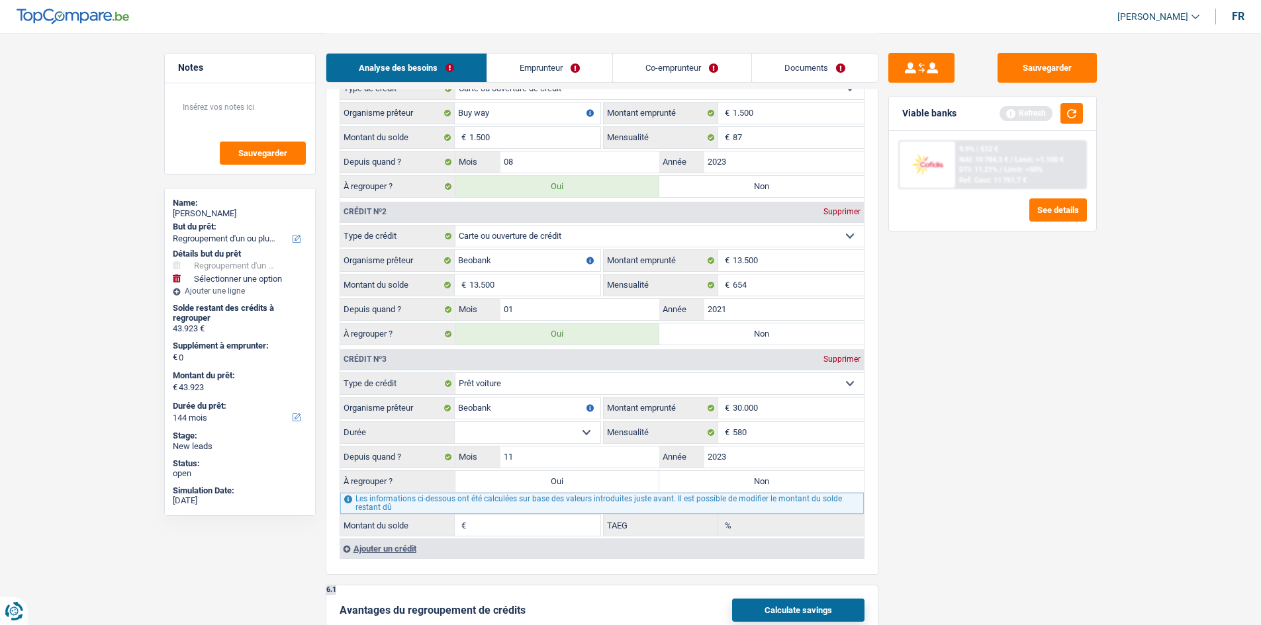
type input "12,22"
click at [586, 431] on select "12 mois 18 mois 24 mois 30 mois 36 mois 42 mois 48 mois 60 mois 72 mois 84 mois…" at bounding box center [528, 432] width 146 height 21
select select "60"
click at [455, 422] on select "12 mois 18 mois 24 mois 30 mois 36 mois 42 mois 48 mois 60 mois 72 mois 84 mois…" at bounding box center [528, 432] width 146 height 21
type input "20.027"
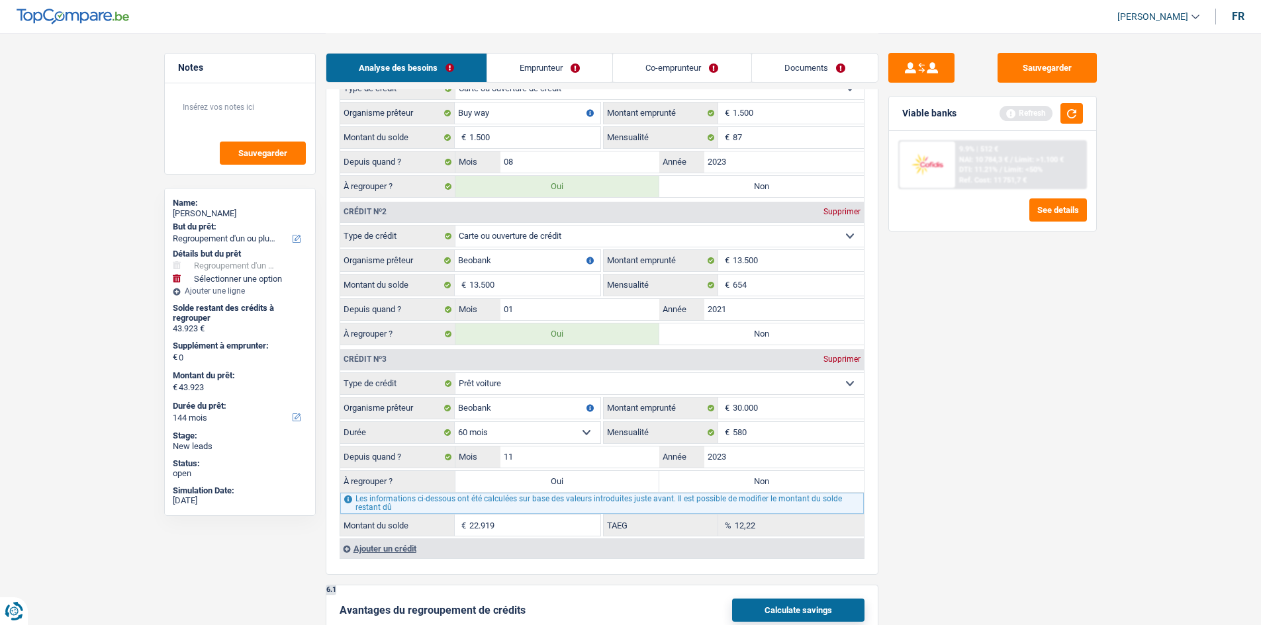
type input "6,17"
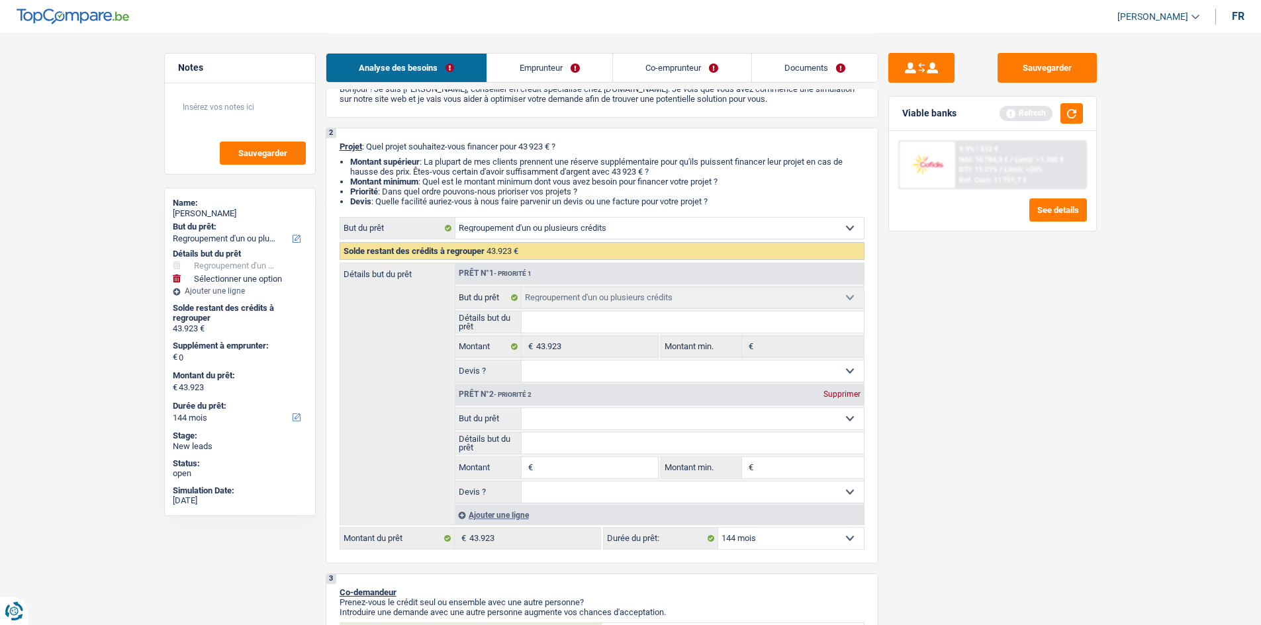
scroll to position [0, 0]
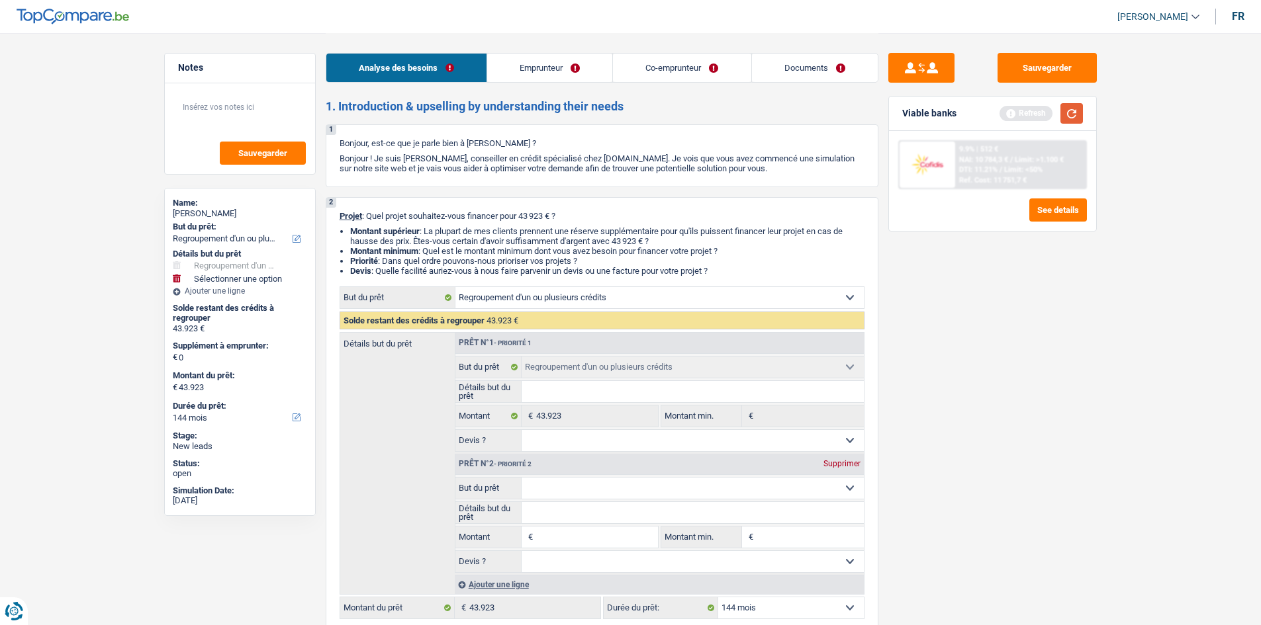
click at [1070, 111] on button "button" at bounding box center [1071, 113] width 22 height 21
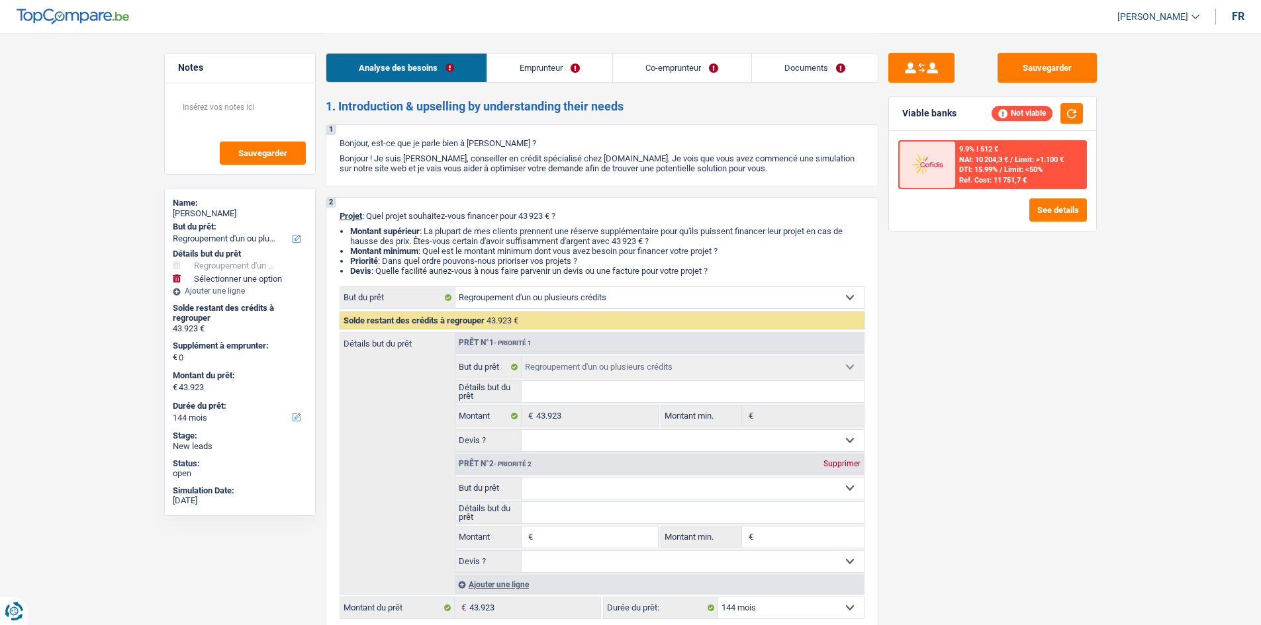
click at [560, 73] on link "Emprunteur" at bounding box center [549, 68] width 125 height 28
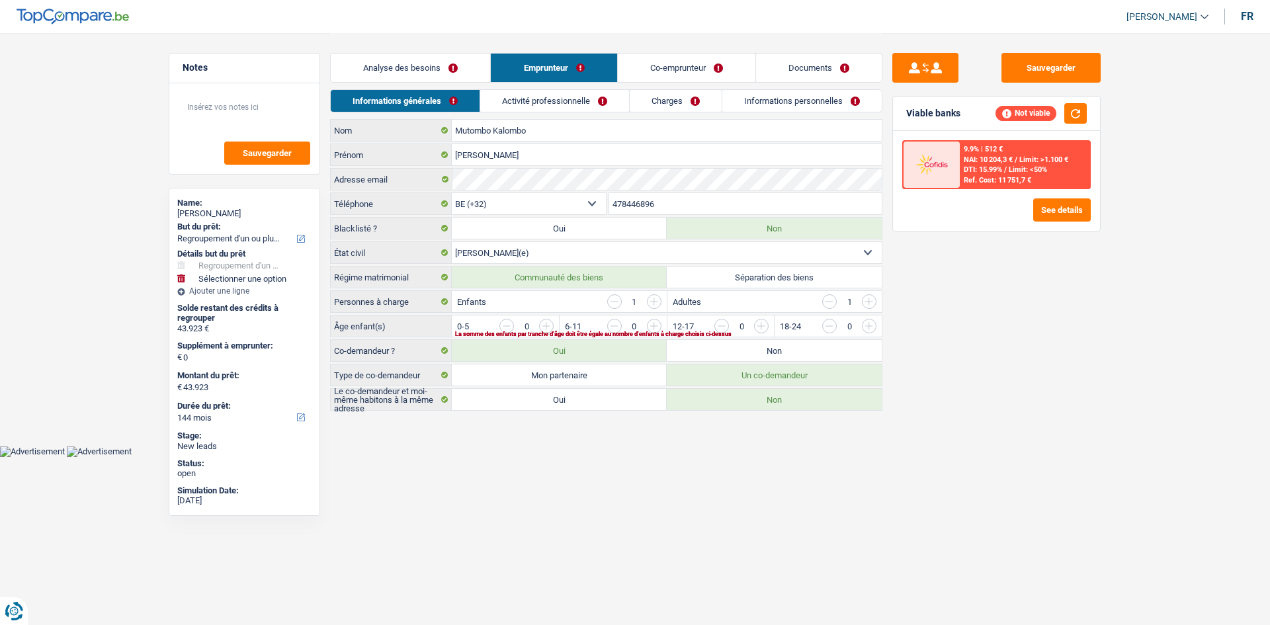
click at [442, 68] on link "Analyse des besoins" at bounding box center [410, 68] width 159 height 28
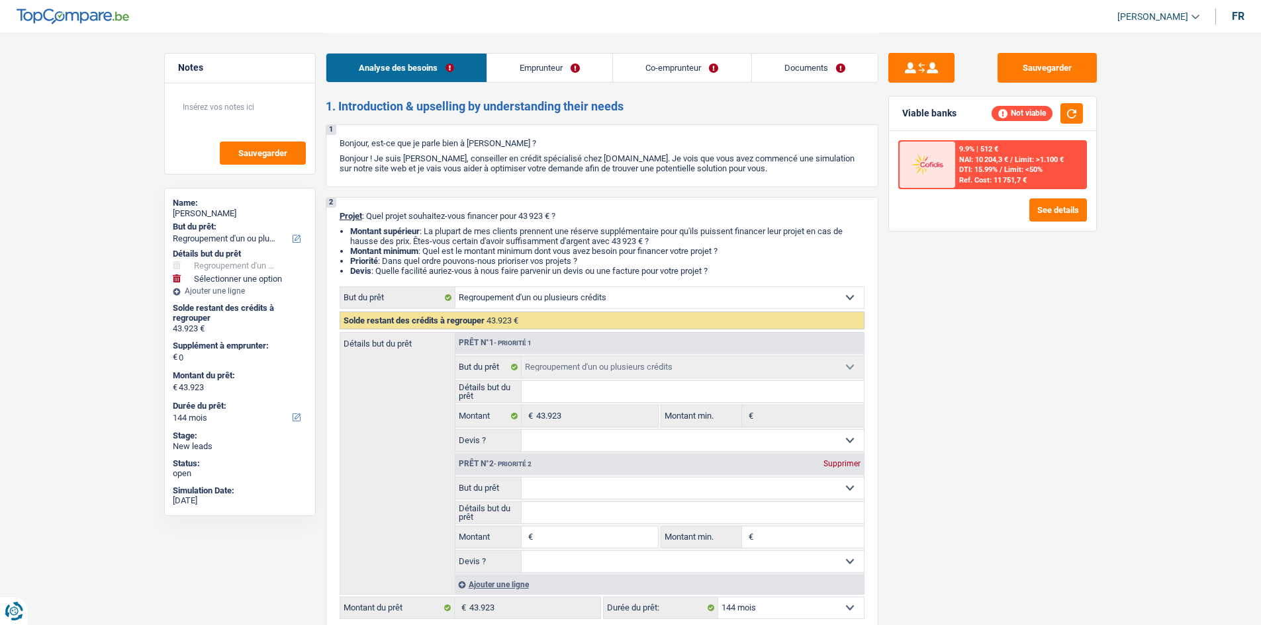
click at [539, 58] on link "Emprunteur" at bounding box center [549, 68] width 125 height 28
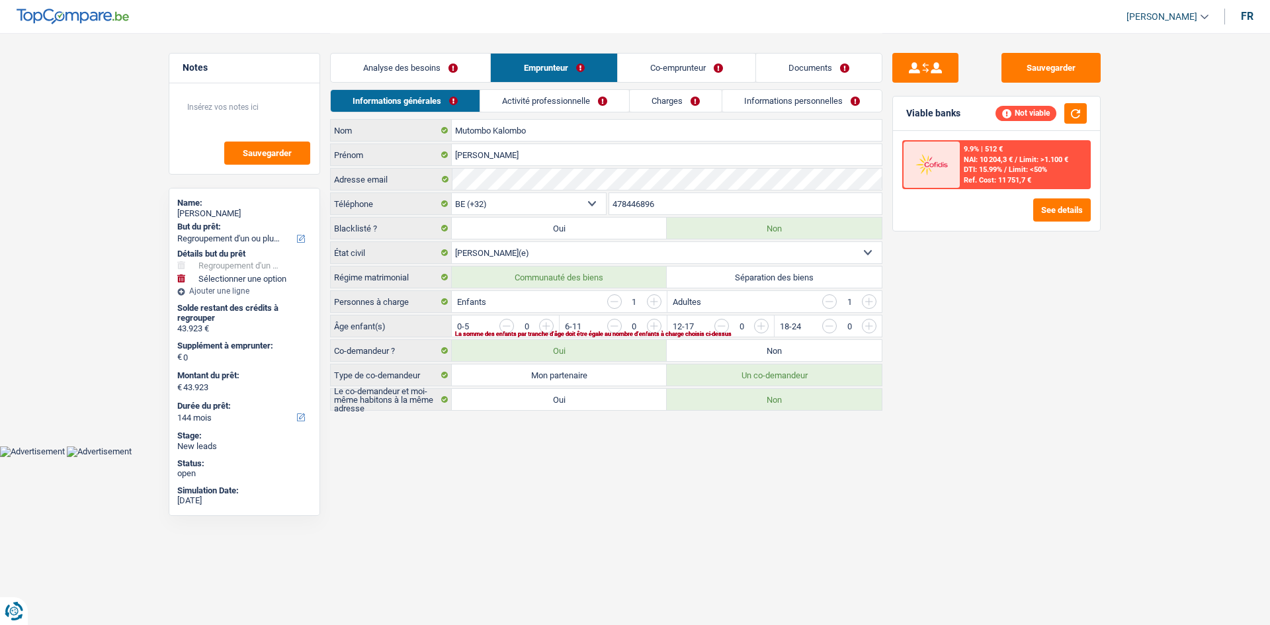
click at [772, 249] on select "Célibataire Marié(e) Cohabitant(e) légal(e) Divorcé(e) Veuf(ve) Séparé (de fait…" at bounding box center [667, 252] width 430 height 21
click at [452, 242] on select "Célibataire Marié(e) Cohabitant(e) légal(e) Divorcé(e) Veuf(ve) Séparé (de fait…" at bounding box center [667, 252] width 430 height 21
click at [408, 72] on link "Analyse des besoins" at bounding box center [410, 68] width 159 height 28
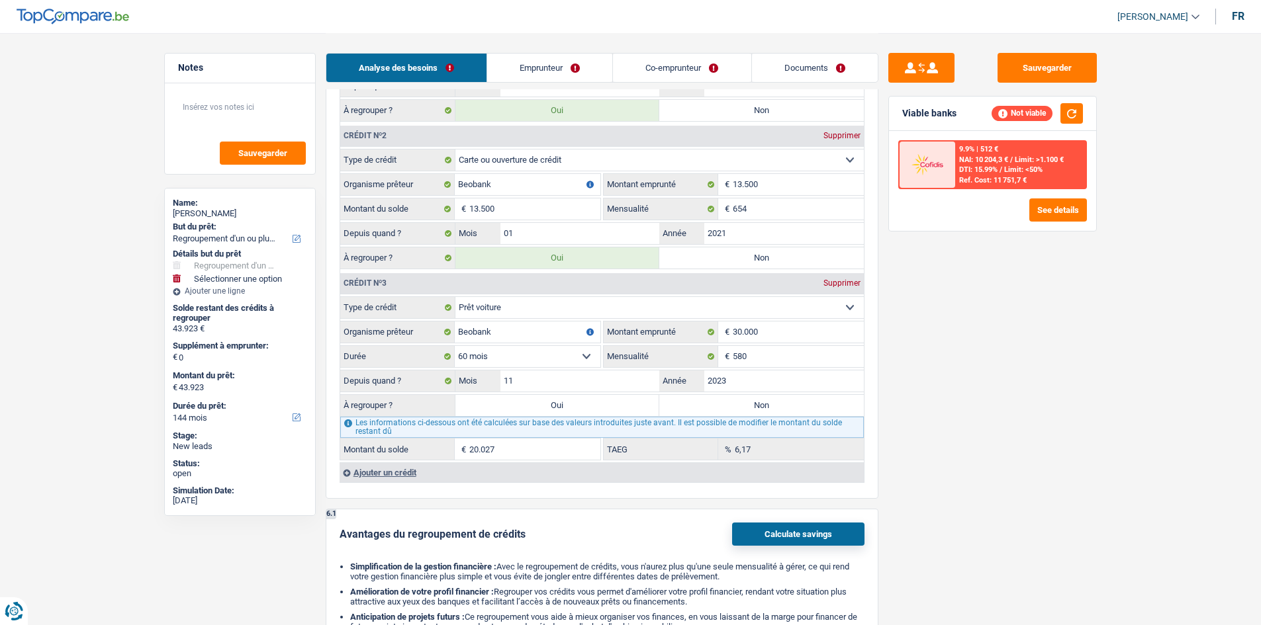
scroll to position [1522, 0]
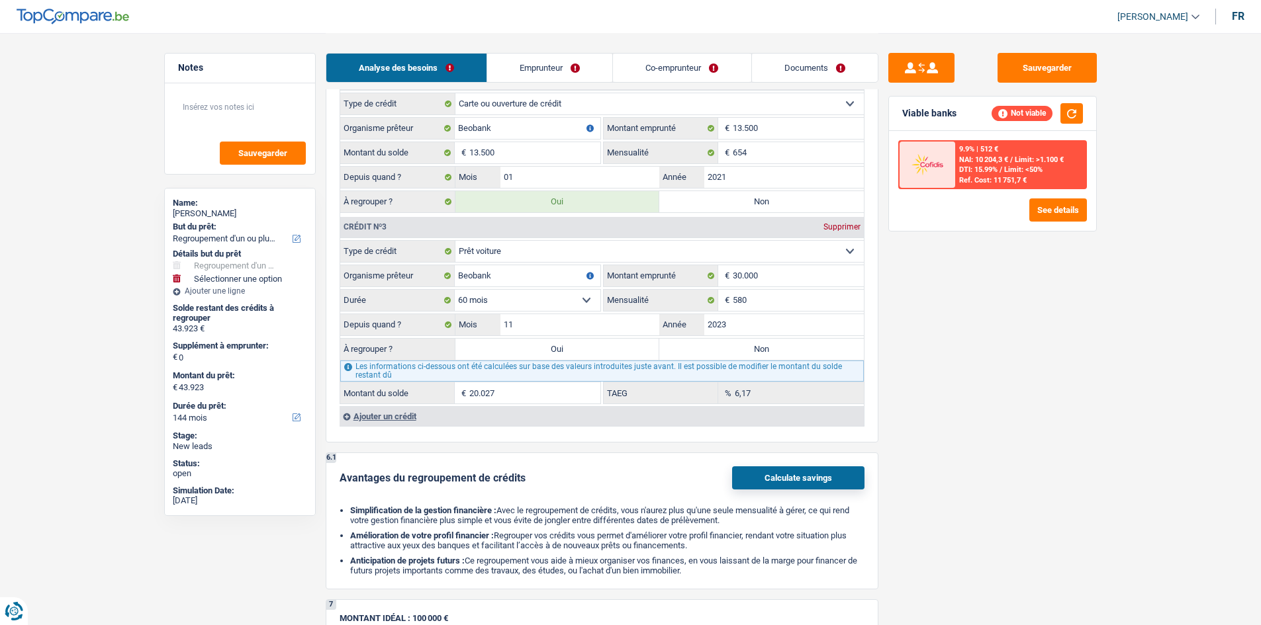
click at [839, 228] on div "Supprimer" at bounding box center [842, 227] width 44 height 8
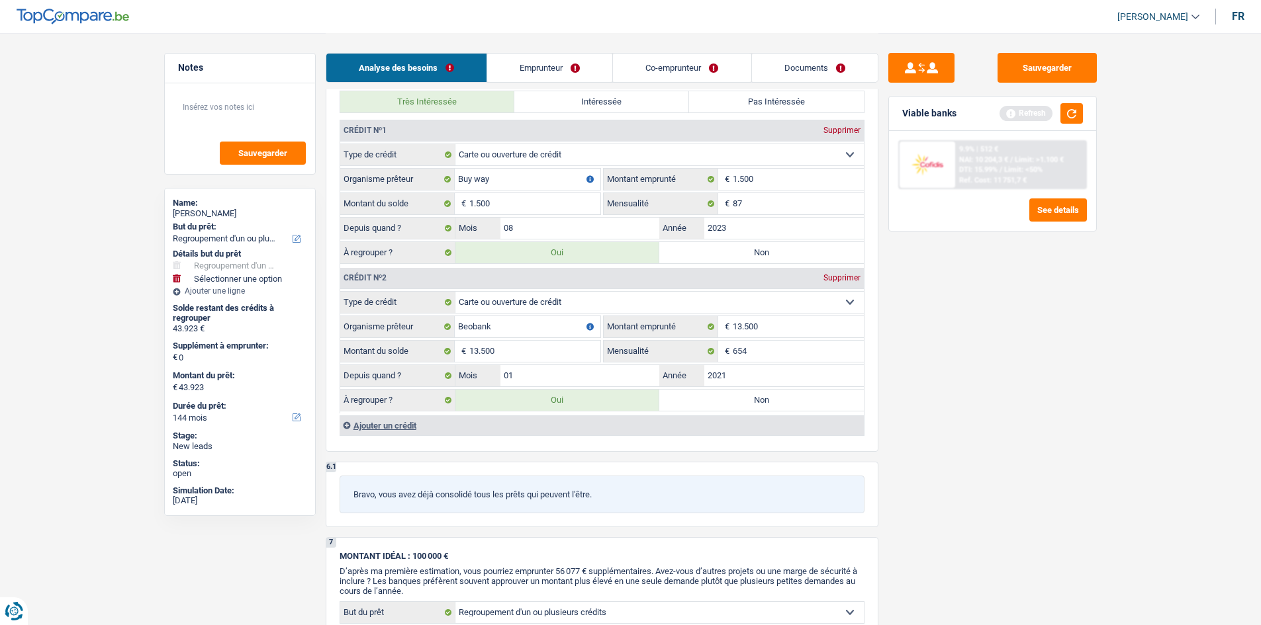
scroll to position [1257, 0]
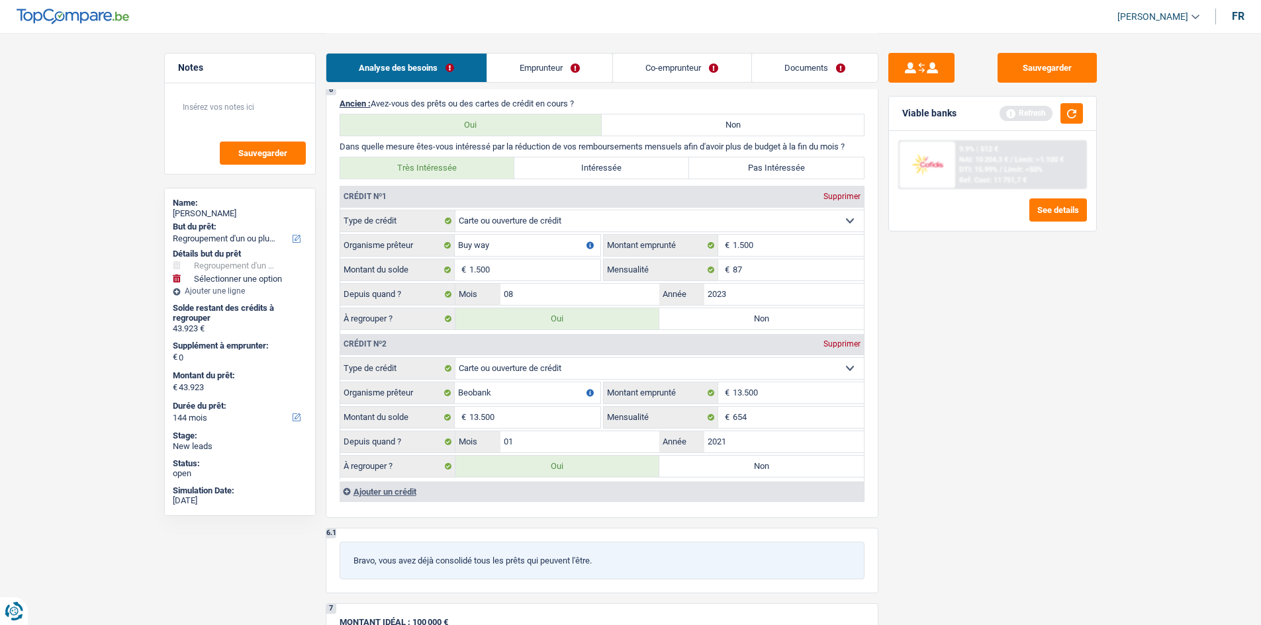
click at [843, 344] on div "Supprimer" at bounding box center [842, 344] width 44 height 8
type input "30.423"
select select "120"
type input "30.423"
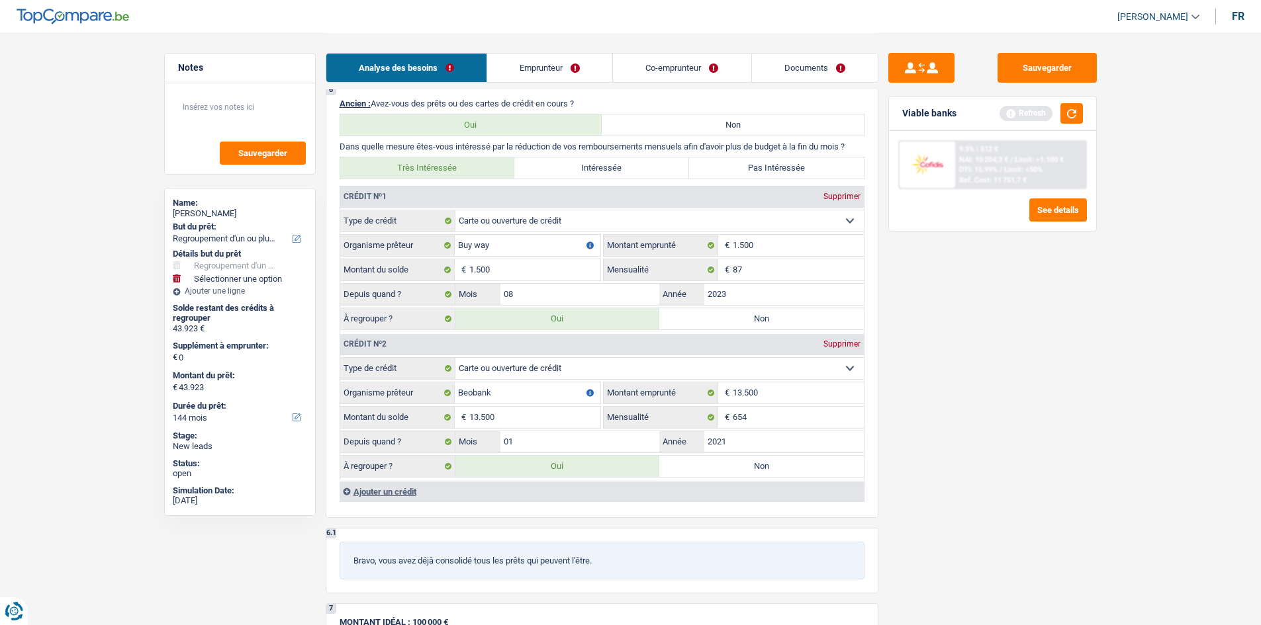
select select "120"
type input "30.423"
select select "120"
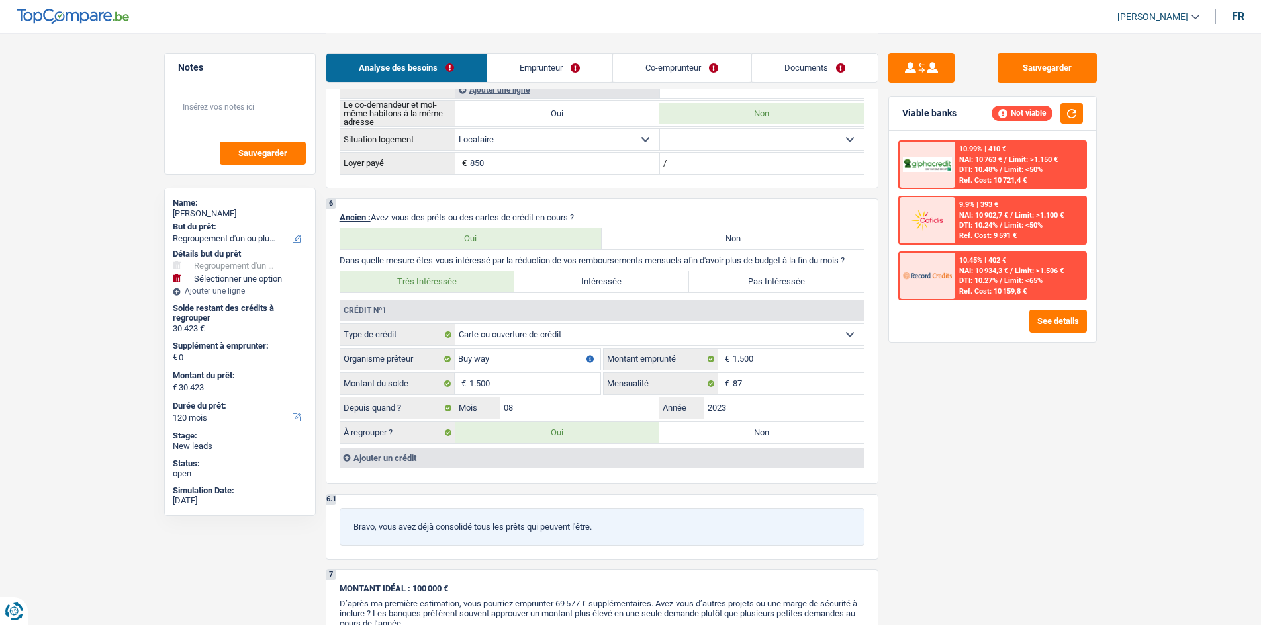
scroll to position [1125, 0]
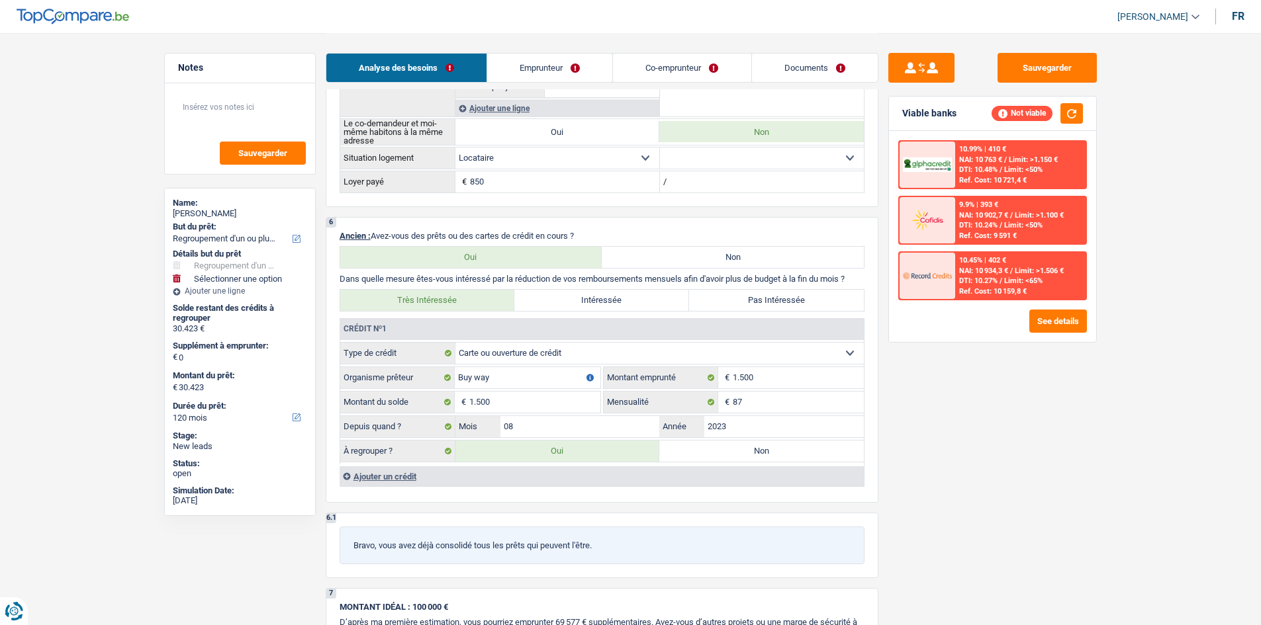
click at [721, 449] on label "Non" at bounding box center [761, 451] width 204 height 21
click at [721, 449] on input "Non" at bounding box center [761, 451] width 204 height 21
radio input "true"
type input "28.923"
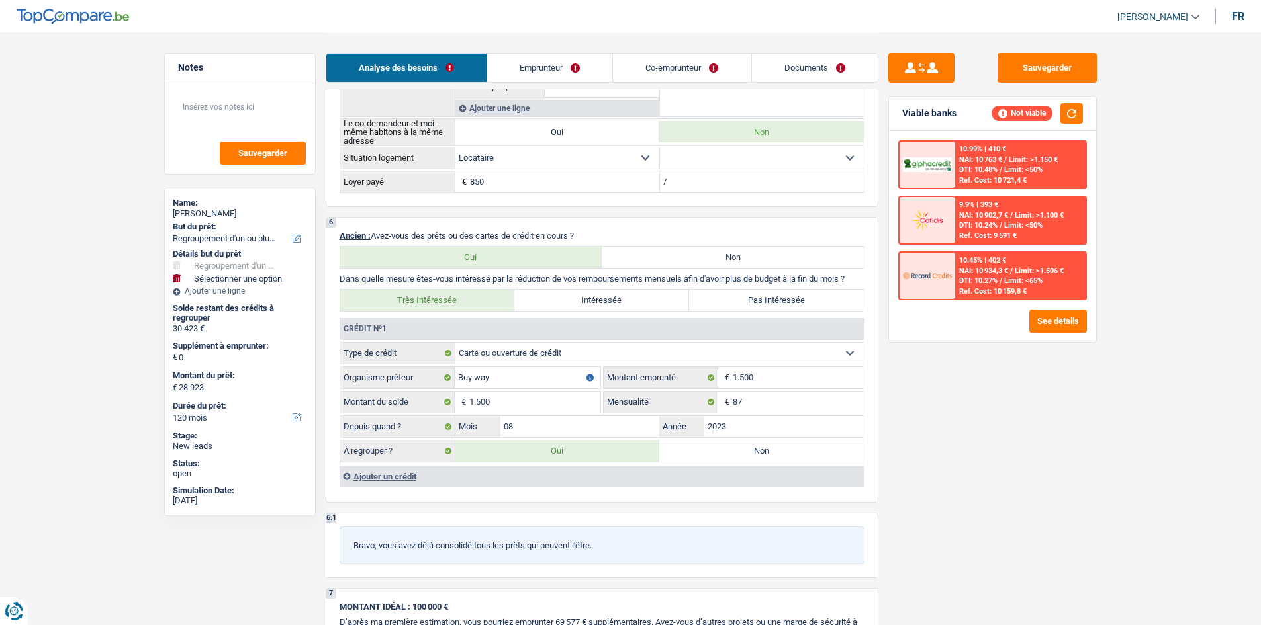
type input "28.923"
radio input "false"
type input "28.923"
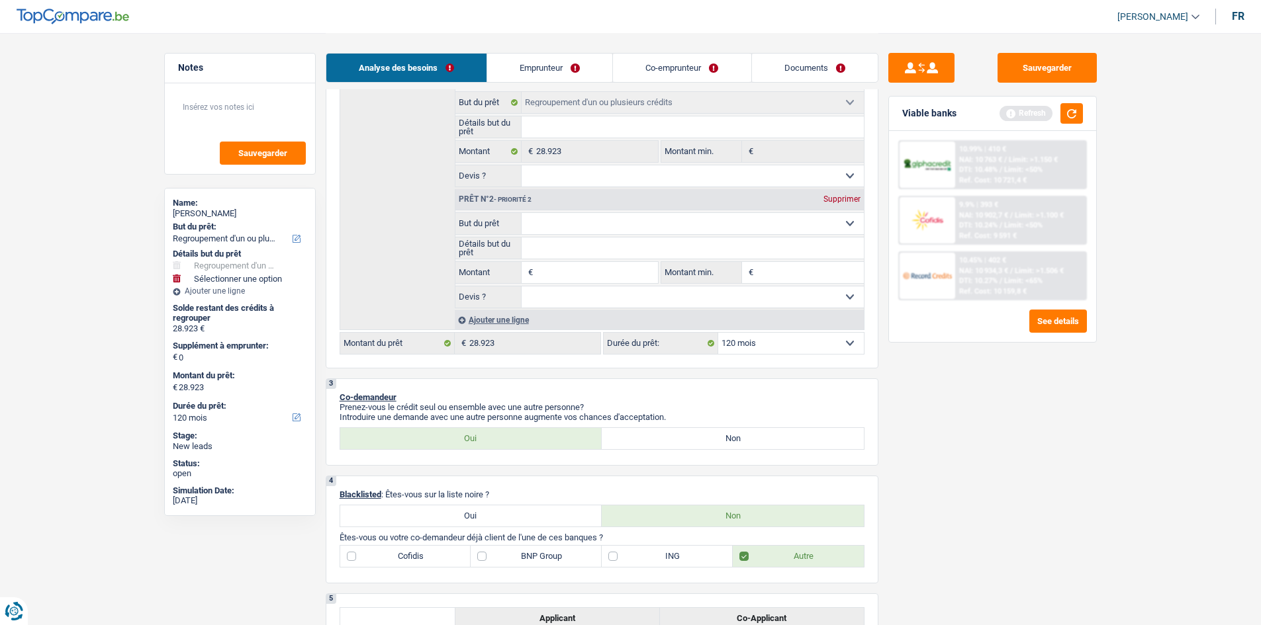
scroll to position [397, 0]
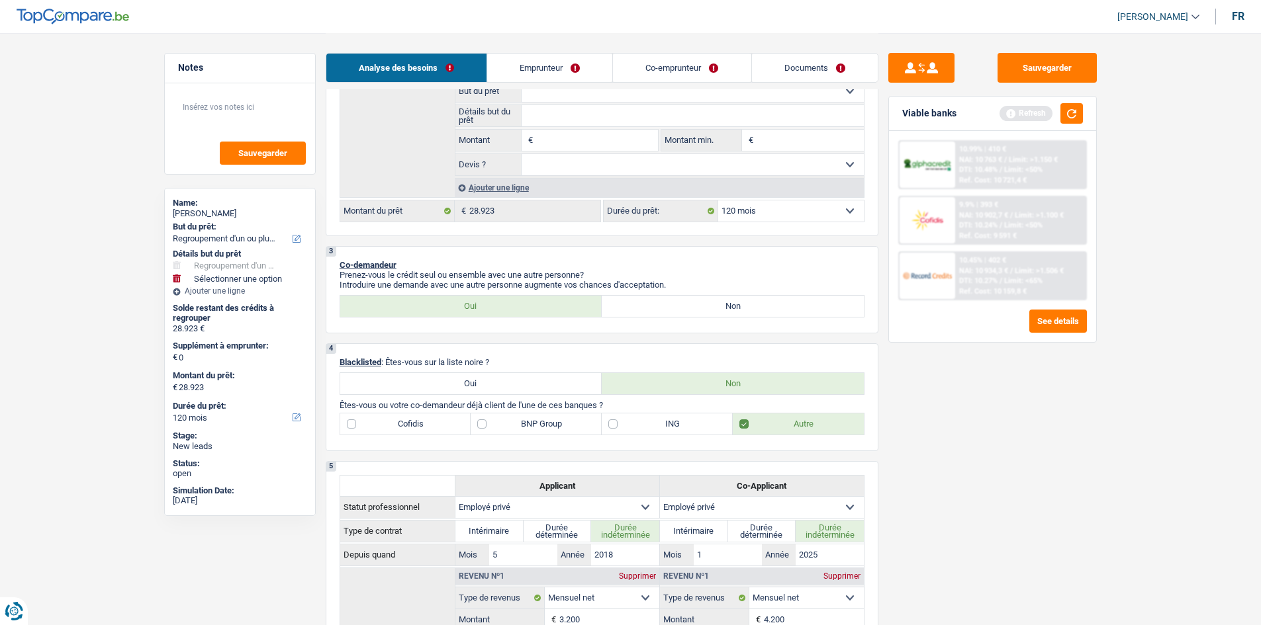
click at [713, 303] on label "Non" at bounding box center [732, 306] width 262 height 21
click at [713, 303] on input "Non" at bounding box center [732, 306] width 262 height 21
radio input "true"
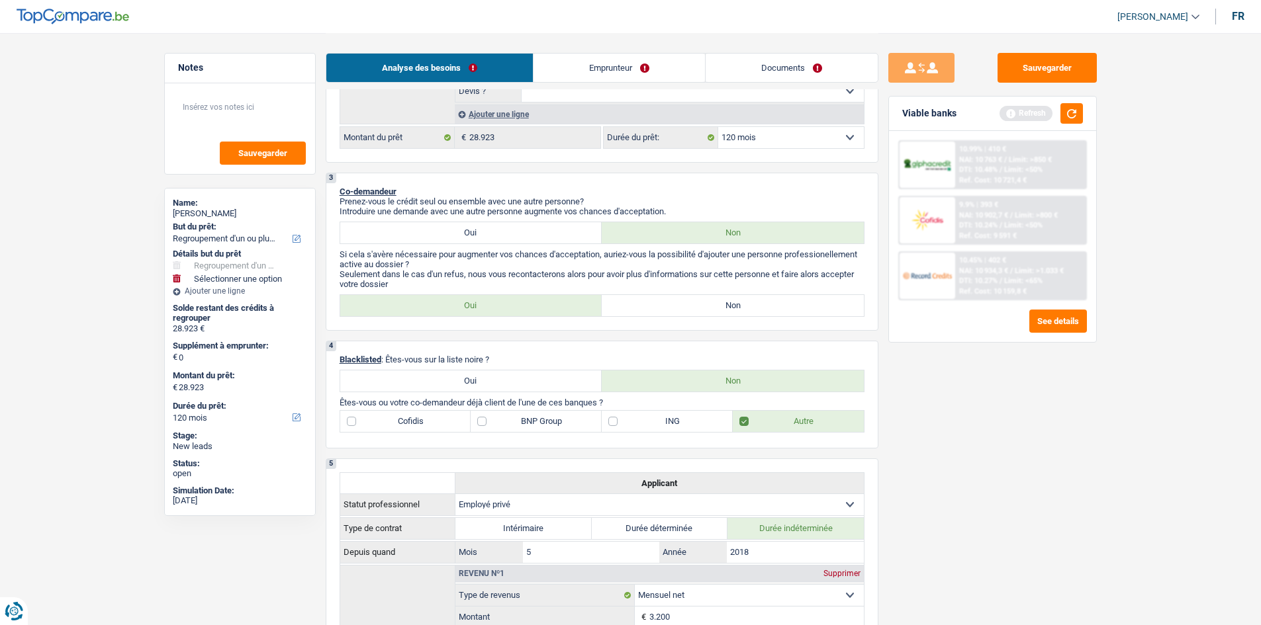
scroll to position [463, 0]
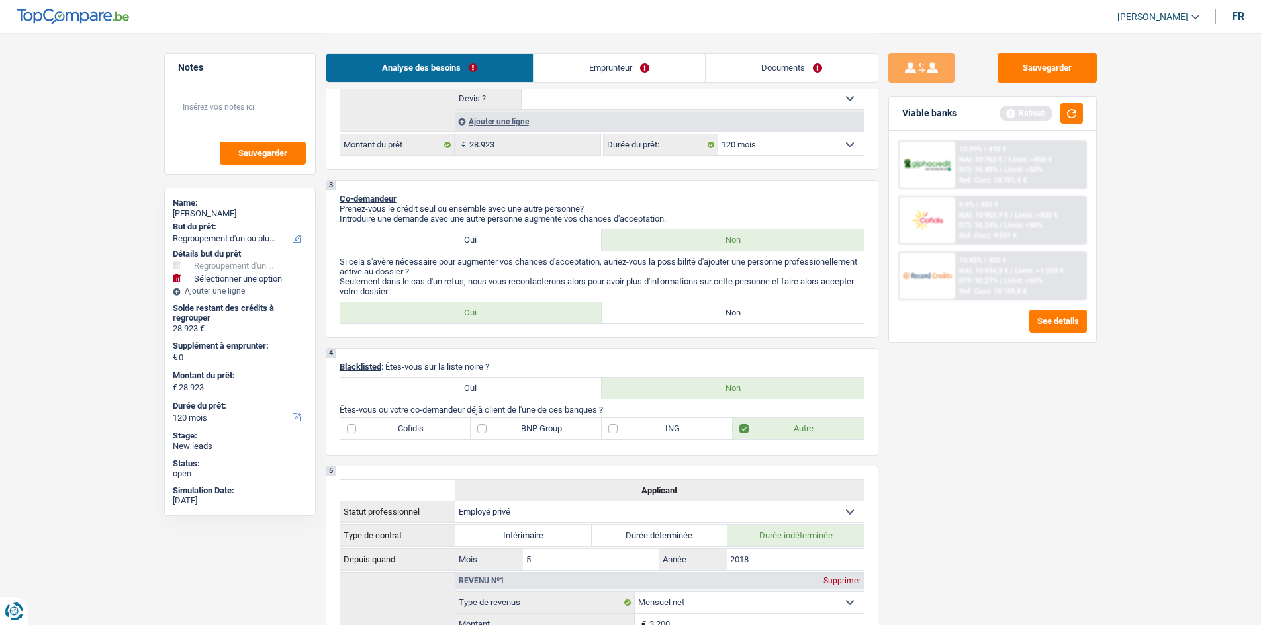
click at [643, 312] on label "Non" at bounding box center [732, 312] width 262 height 21
click at [643, 312] on input "Non" at bounding box center [732, 312] width 262 height 21
radio input "true"
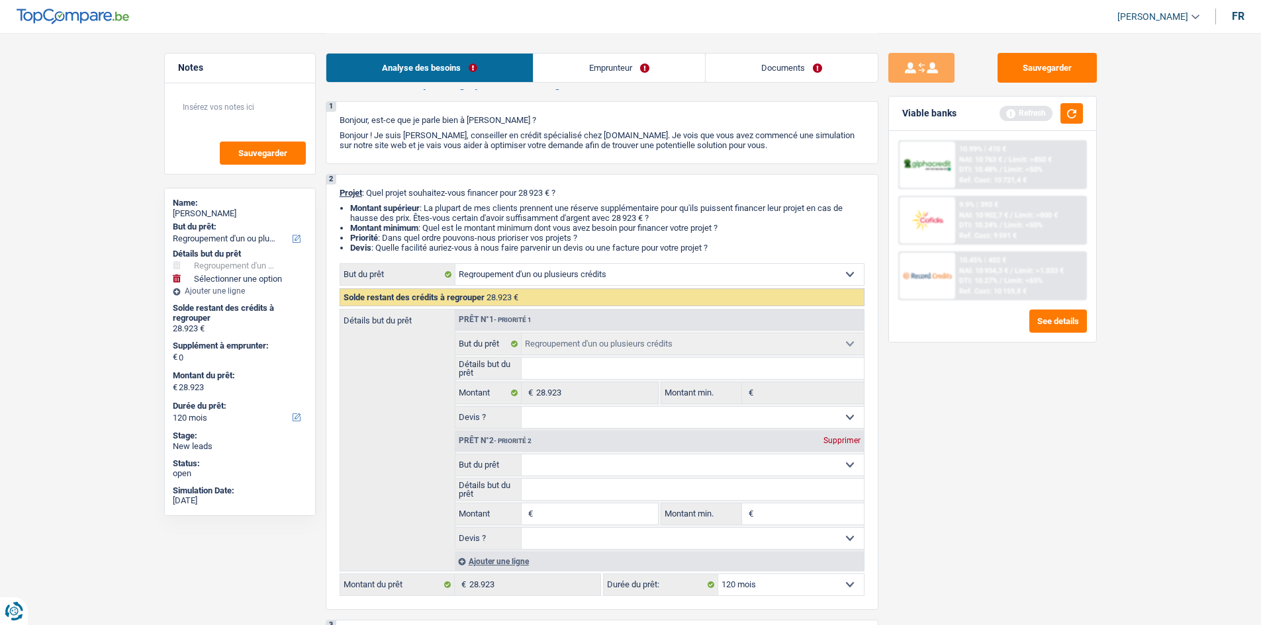
scroll to position [0, 0]
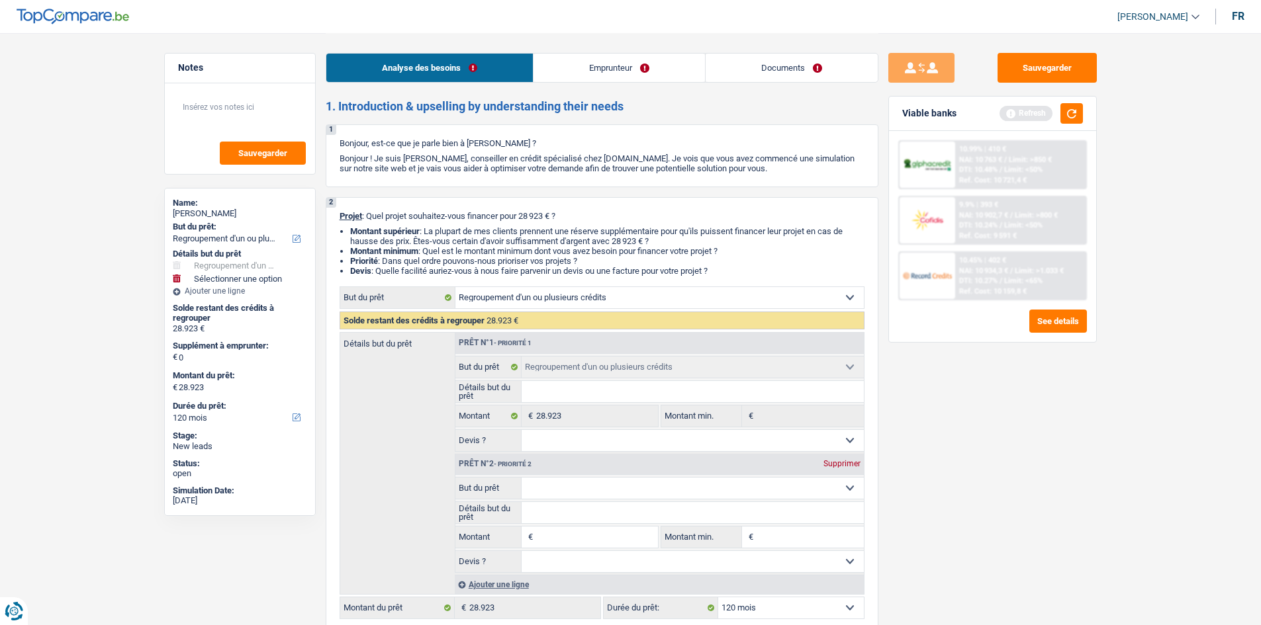
click at [603, 66] on link "Emprunteur" at bounding box center [618, 68] width 171 height 28
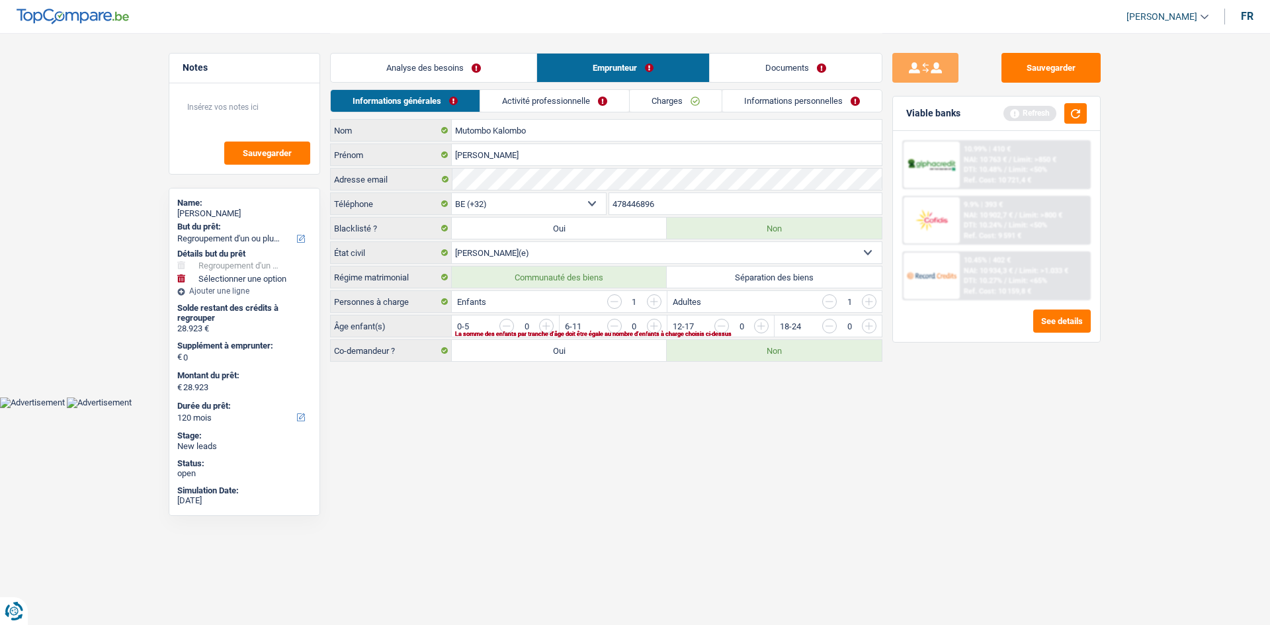
click at [829, 304] on input "button" at bounding box center [830, 301] width 15 height 15
click at [868, 326] on input "button" at bounding box center [1137, 329] width 551 height 21
click at [869, 303] on input "button" at bounding box center [869, 301] width 15 height 15
click at [557, 106] on link "Activité professionnelle" at bounding box center [555, 101] width 149 height 22
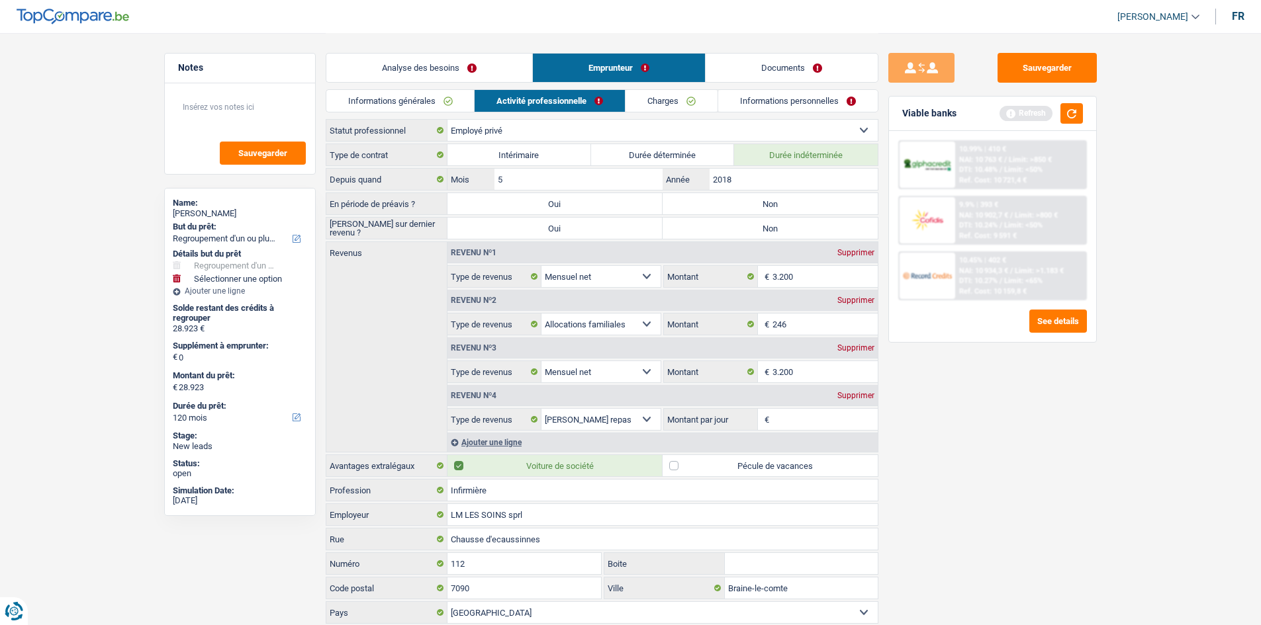
click at [773, 204] on label "Non" at bounding box center [769, 203] width 215 height 21
click at [773, 204] on input "Non" at bounding box center [769, 203] width 215 height 21
radio input "true"
click at [1063, 114] on button "button" at bounding box center [1071, 113] width 22 height 21
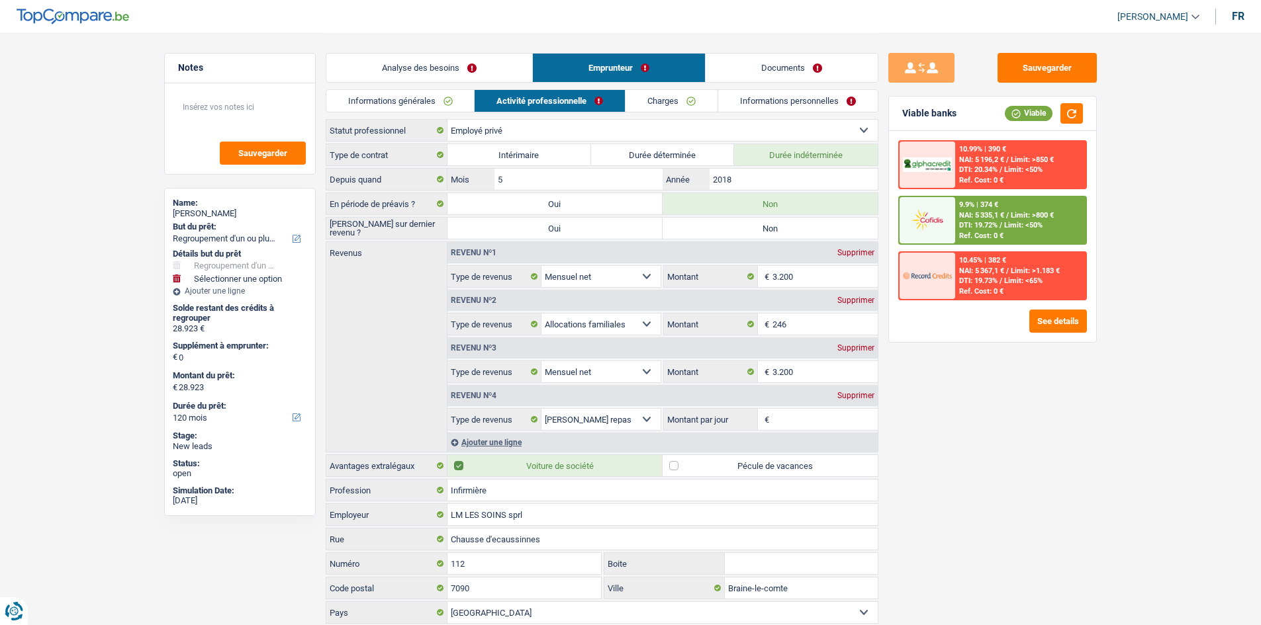
click at [784, 227] on label "Non" at bounding box center [769, 228] width 215 height 21
click at [784, 227] on input "Non" at bounding box center [769, 228] width 215 height 21
radio input "true"
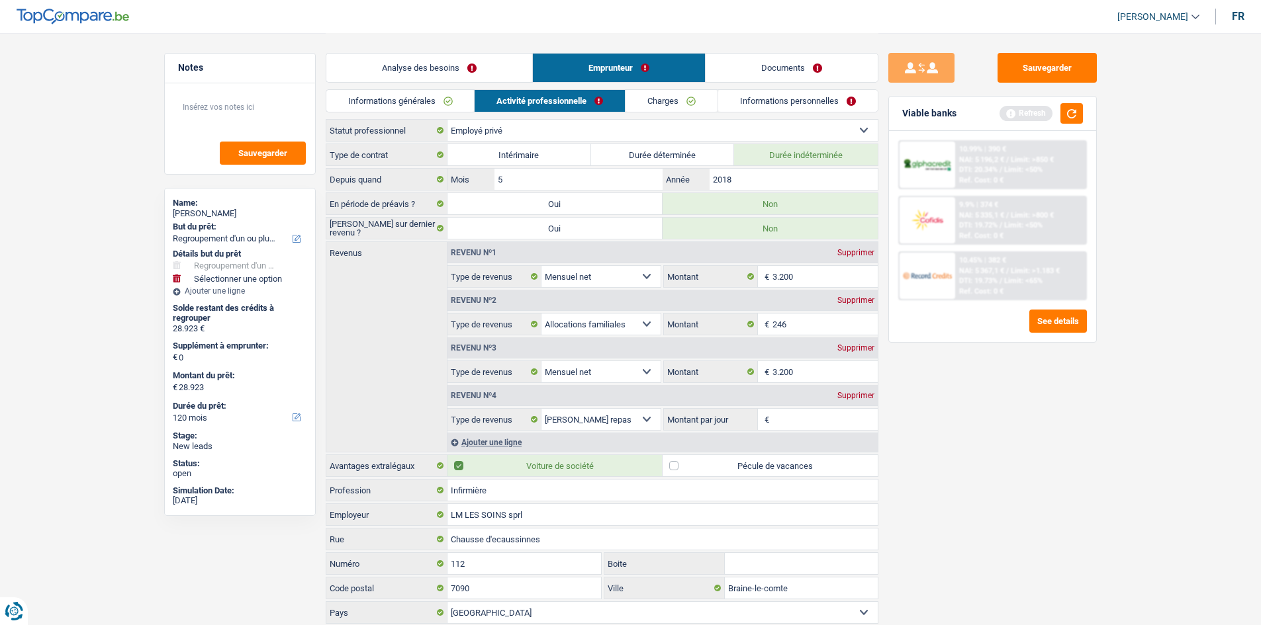
click at [866, 397] on div "Supprimer" at bounding box center [856, 396] width 44 height 8
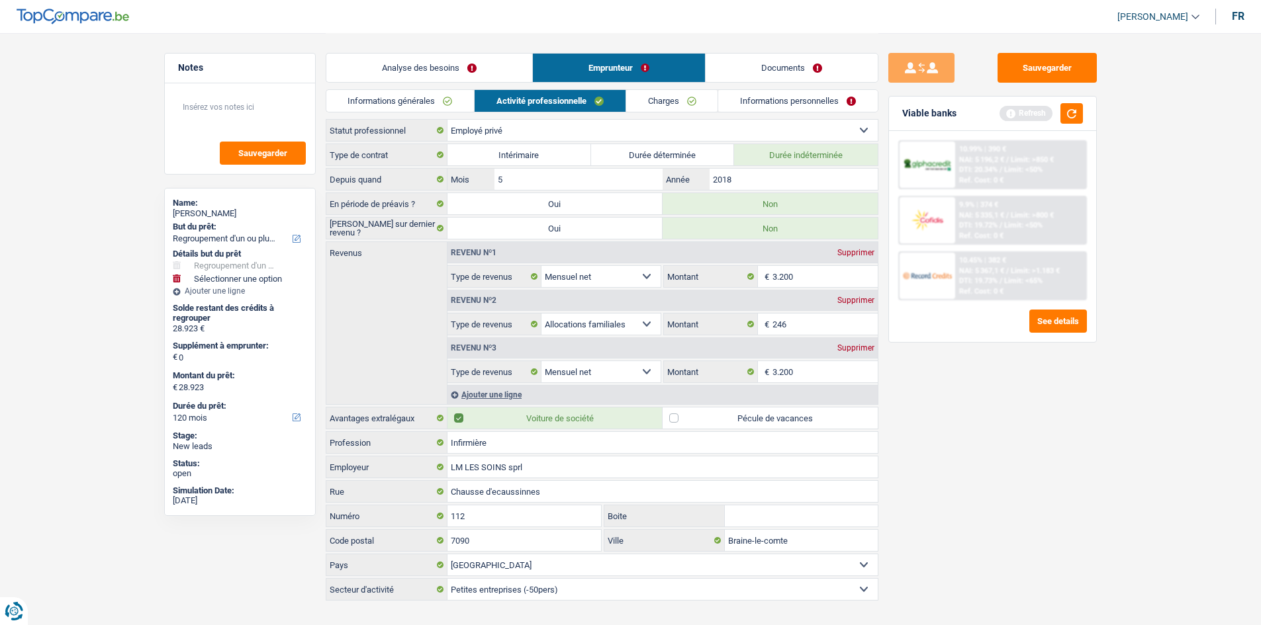
click at [854, 347] on div "Supprimer" at bounding box center [856, 348] width 44 height 8
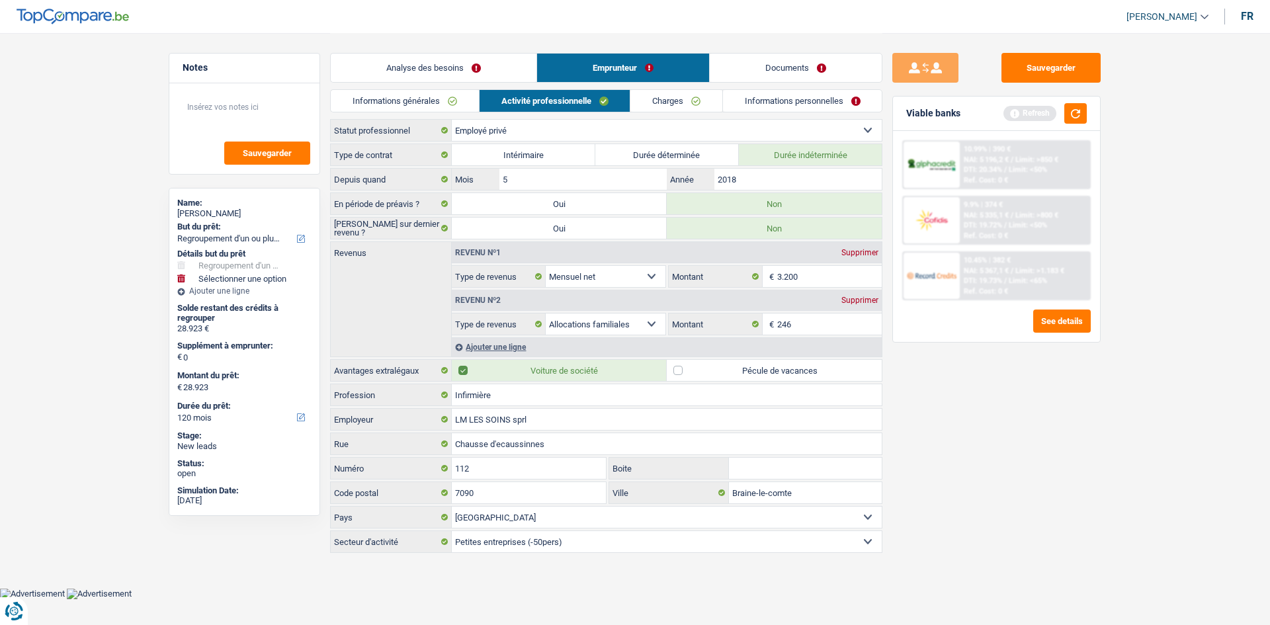
click at [670, 95] on link "Charges" at bounding box center [677, 101] width 92 height 22
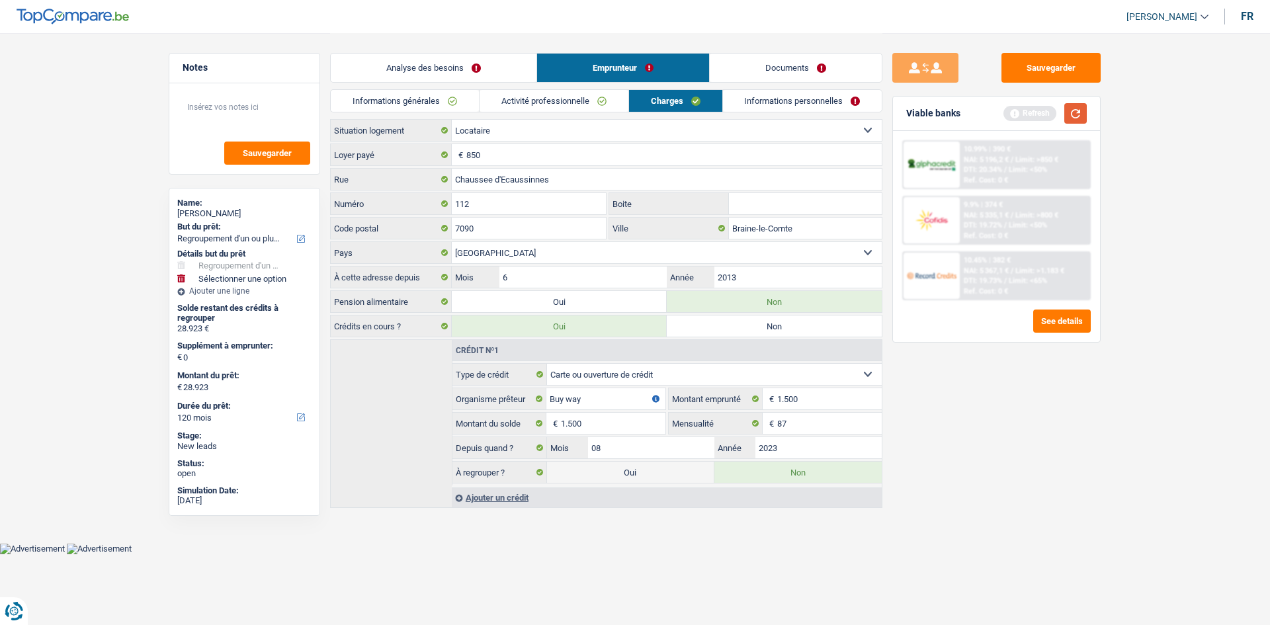
click at [1070, 112] on button "button" at bounding box center [1076, 113] width 22 height 21
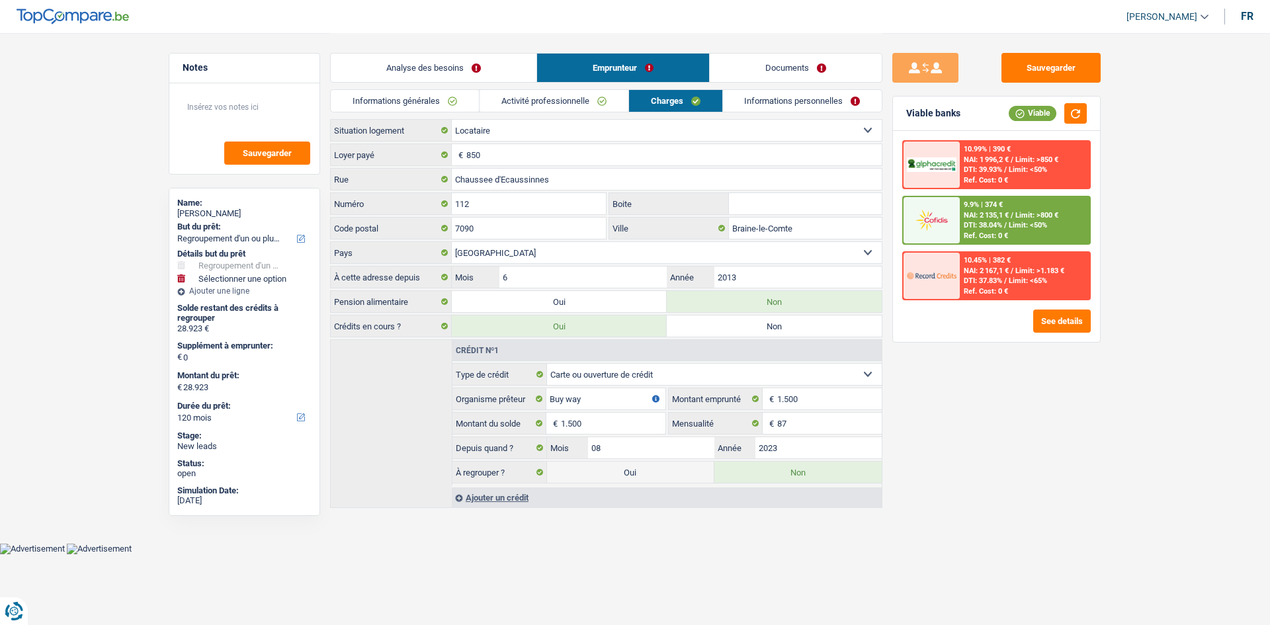
click at [801, 105] on link "Informations personnelles" at bounding box center [802, 101] width 159 height 22
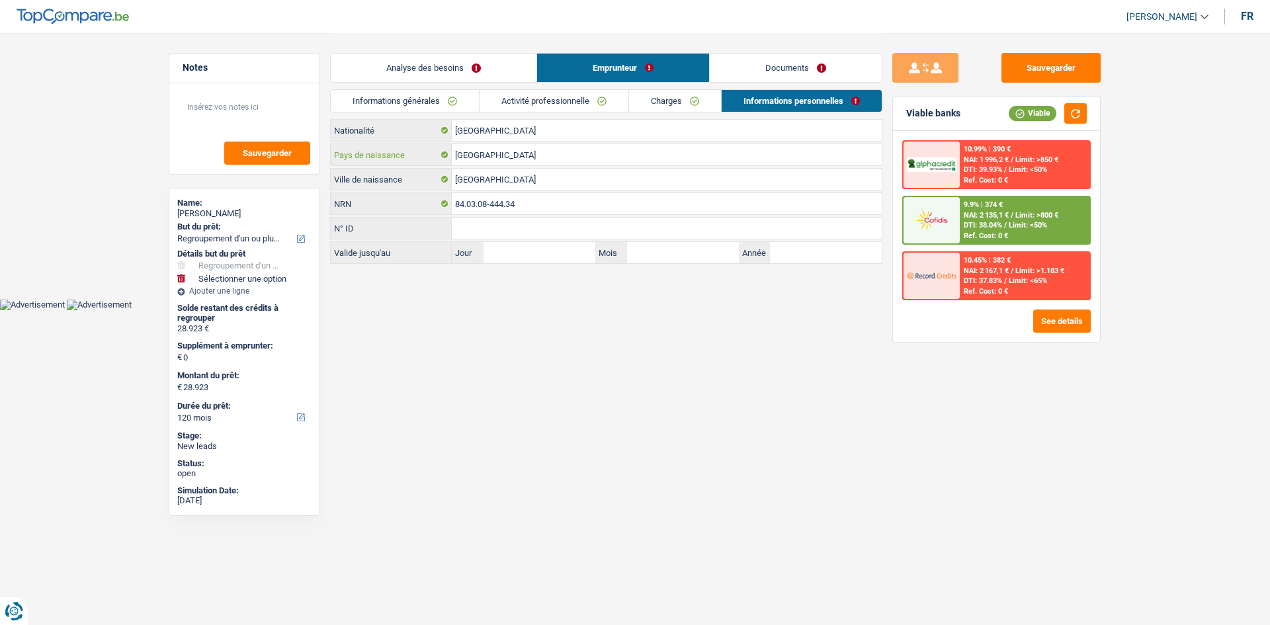
click at [505, 157] on input "[GEOGRAPHIC_DATA]" at bounding box center [667, 154] width 430 height 21
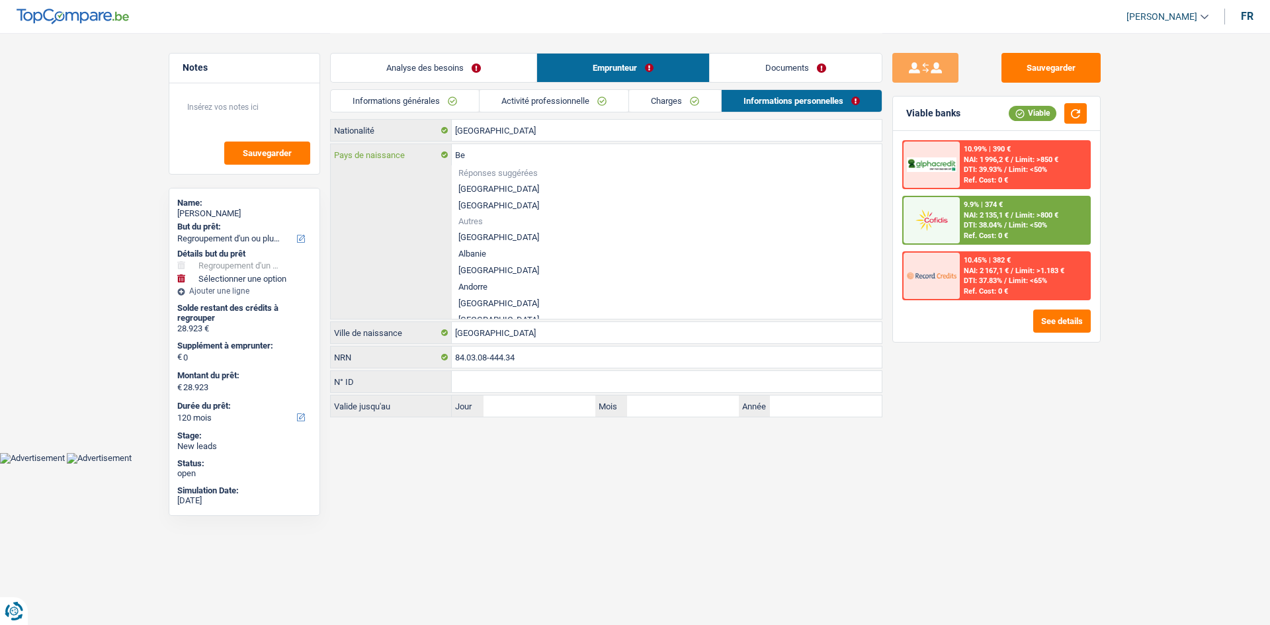
type input "B"
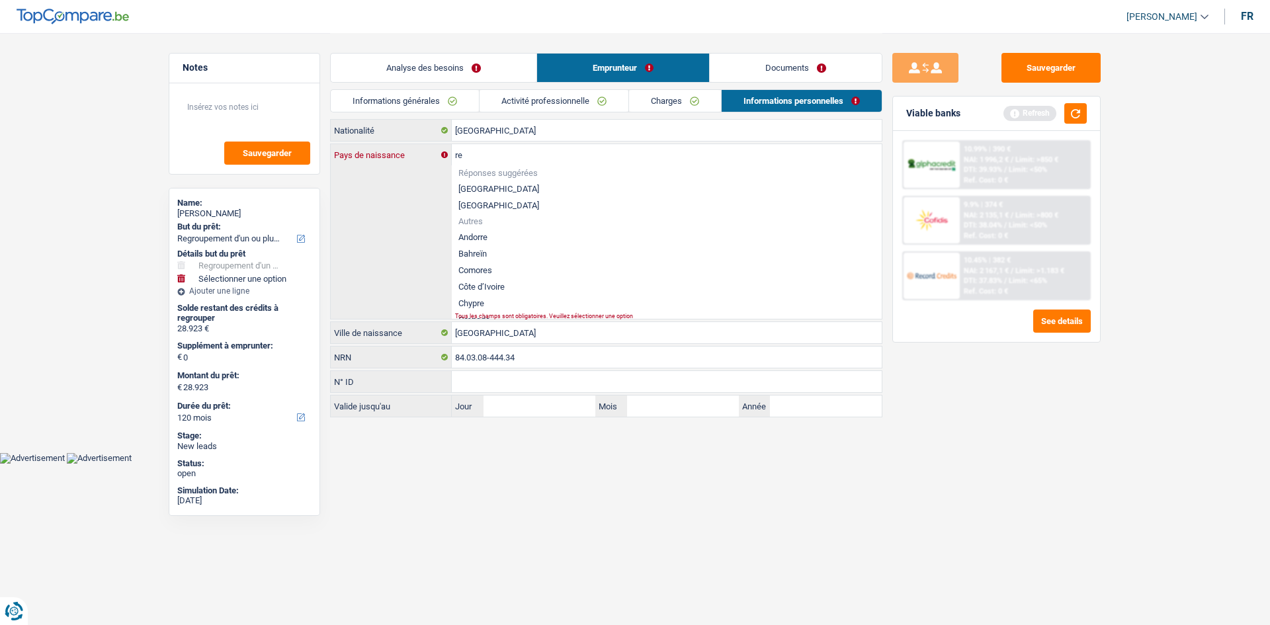
type input "r"
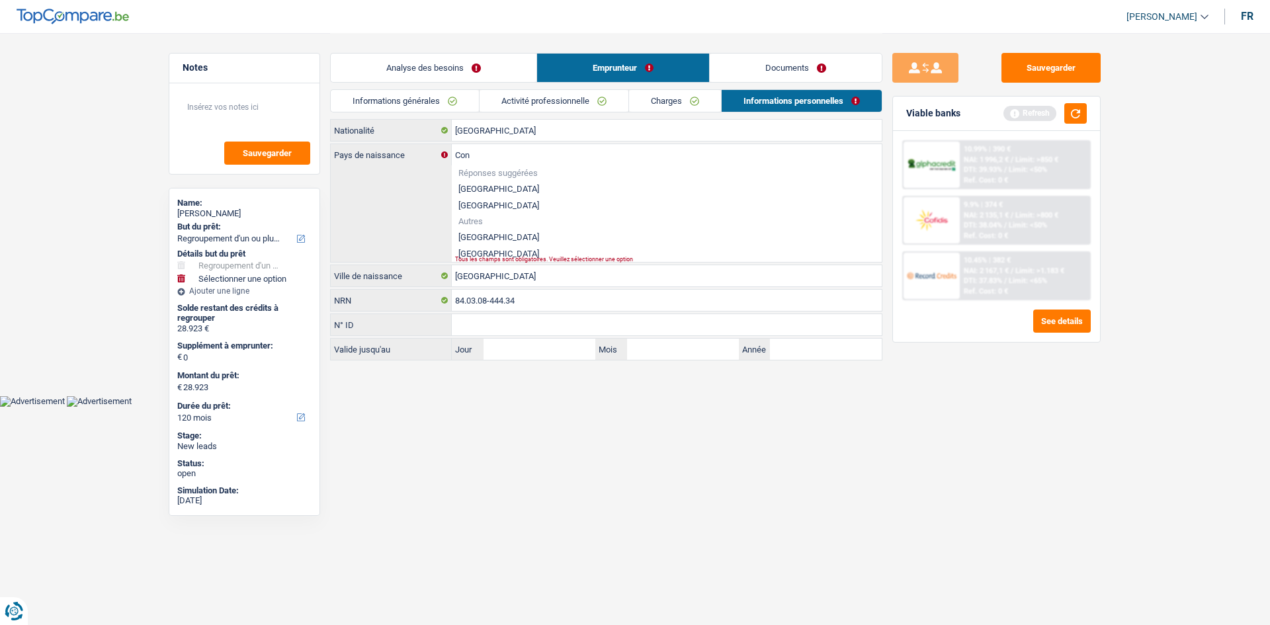
click at [542, 234] on li "[GEOGRAPHIC_DATA]" at bounding box center [667, 237] width 430 height 17
type input "[GEOGRAPHIC_DATA]"
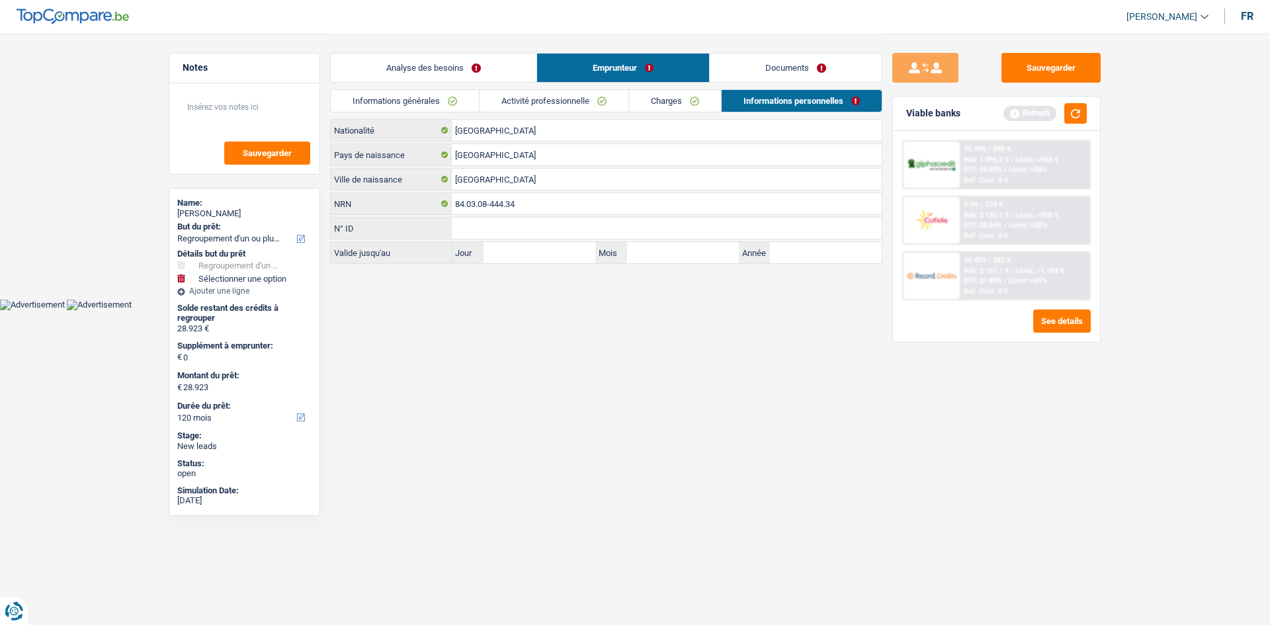
click at [473, 66] on link "Analyse des besoins" at bounding box center [434, 68] width 206 height 28
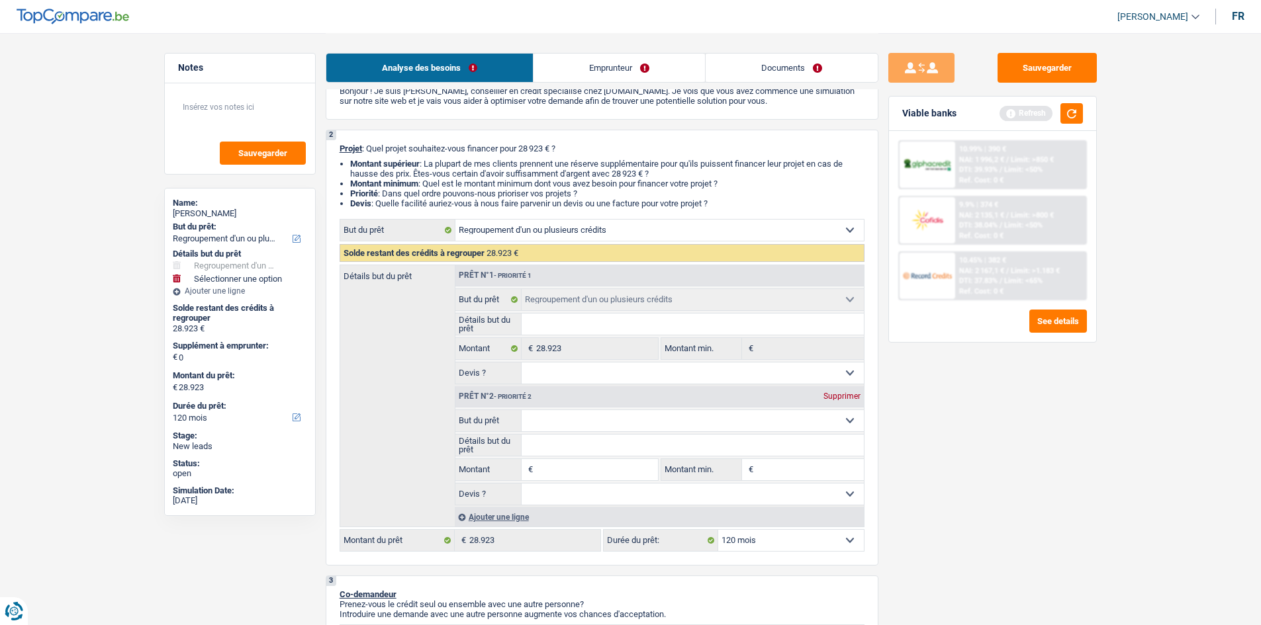
scroll to position [66, 0]
click at [746, 316] on input "Détails but du prêt" at bounding box center [692, 325] width 342 height 21
click at [615, 245] on div "Solde restant des crédits à regrouper 28.923 €" at bounding box center [601, 254] width 525 height 18
click at [615, 228] on select "Confort maison: meubles, textile, peinture, électroménager, outillage non-profe…" at bounding box center [659, 231] width 408 height 21
select select "household"
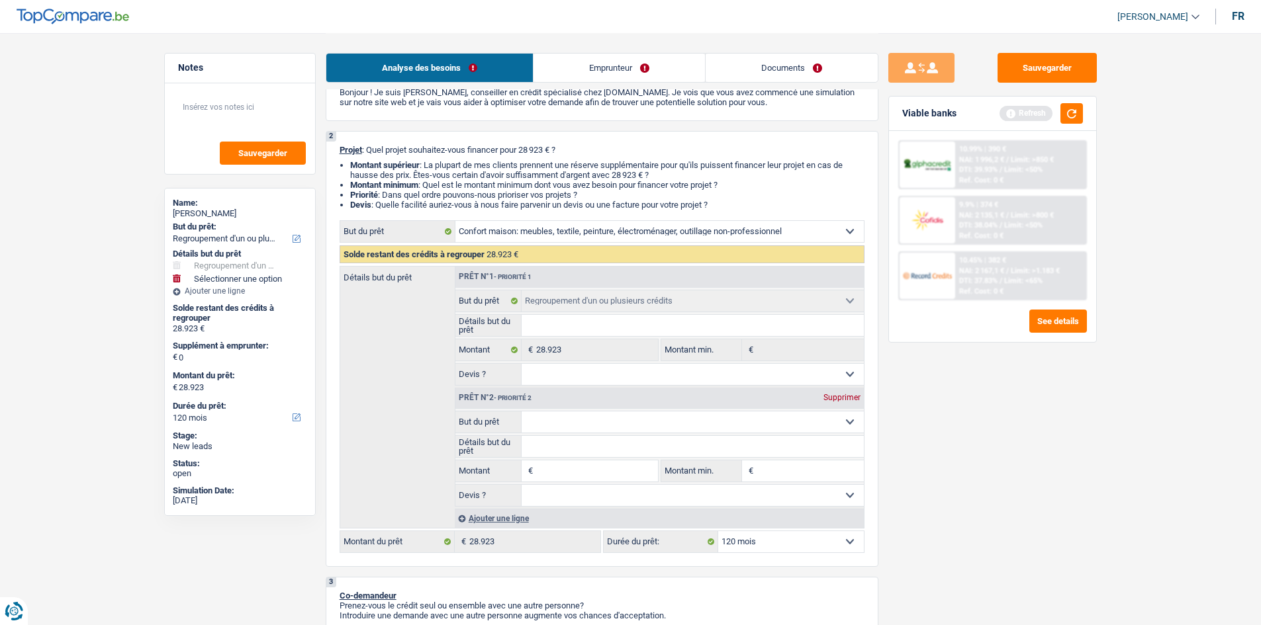
click at [455, 221] on select "Confort maison: meubles, textile, peinture, électroménager, outillage non-profe…" at bounding box center [659, 231] width 408 height 21
select select "household"
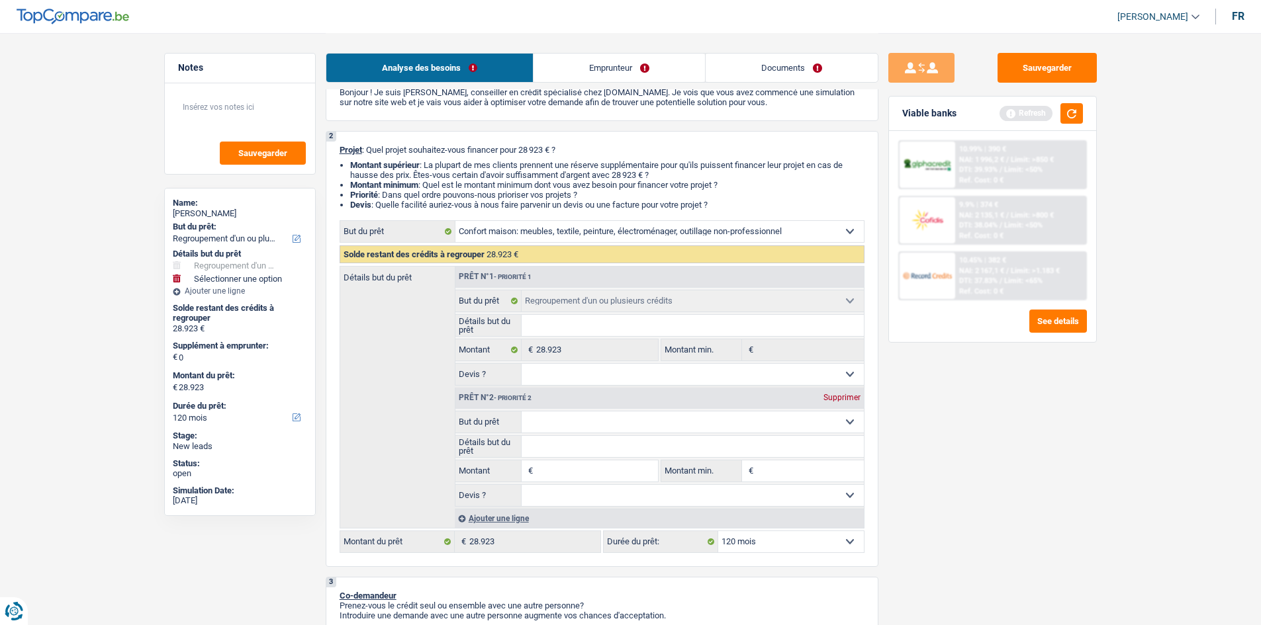
select select "household"
select select
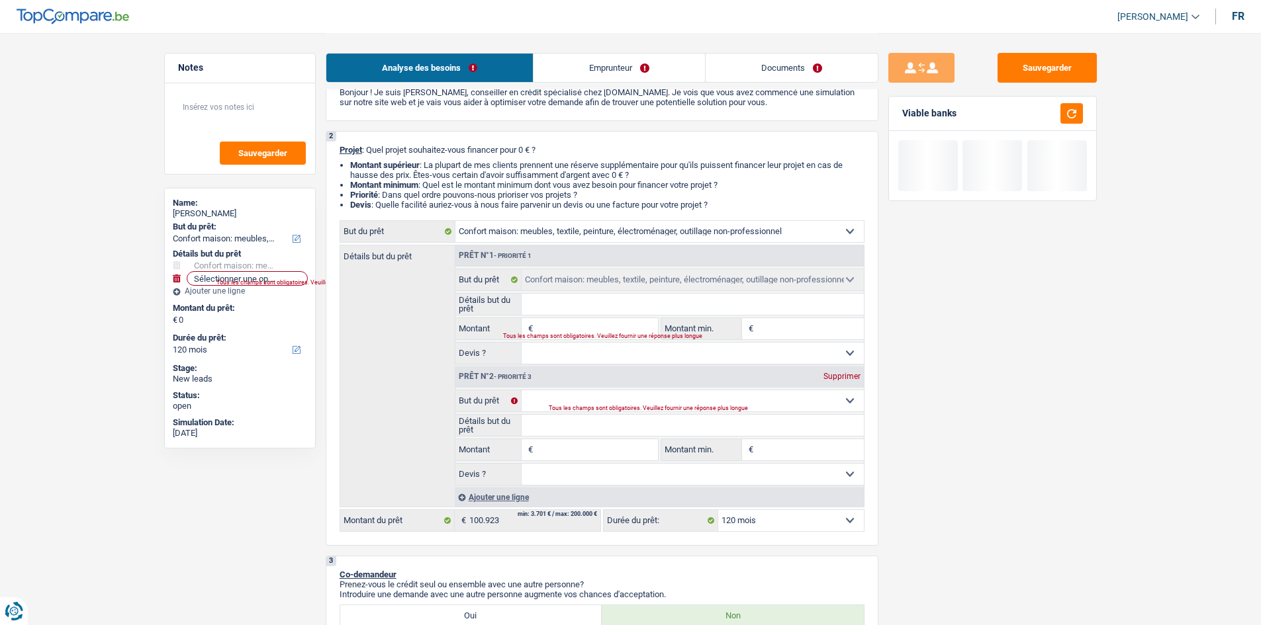
click at [842, 377] on div "Supprimer" at bounding box center [842, 377] width 44 height 8
select select
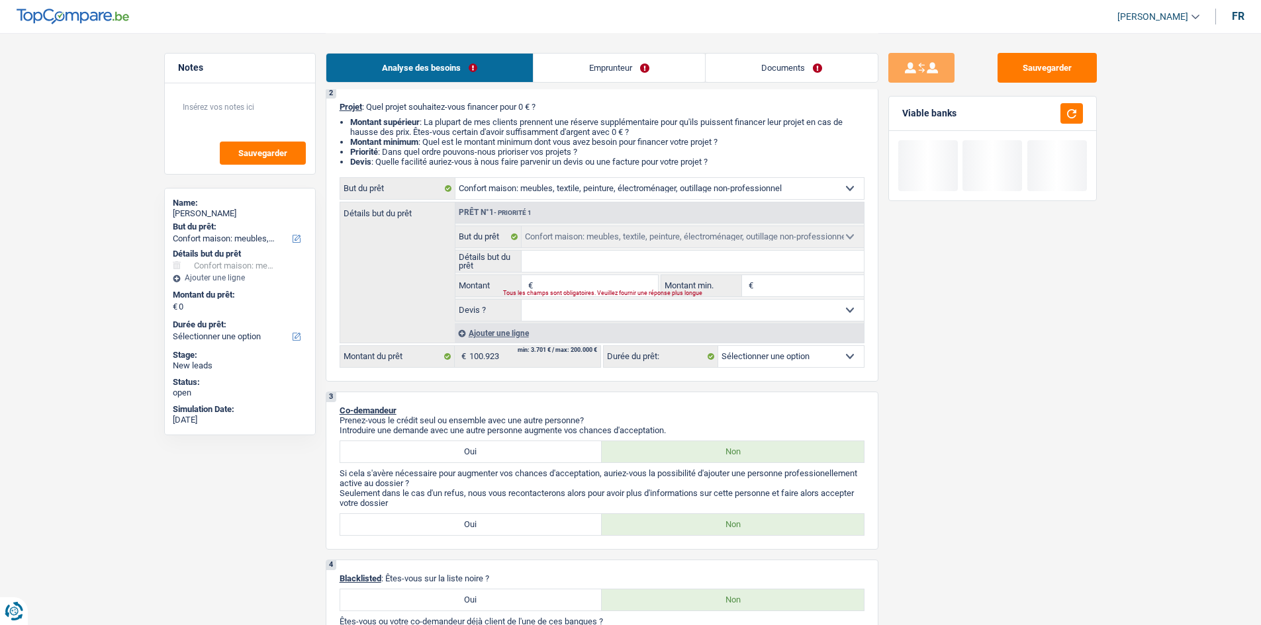
scroll to position [132, 0]
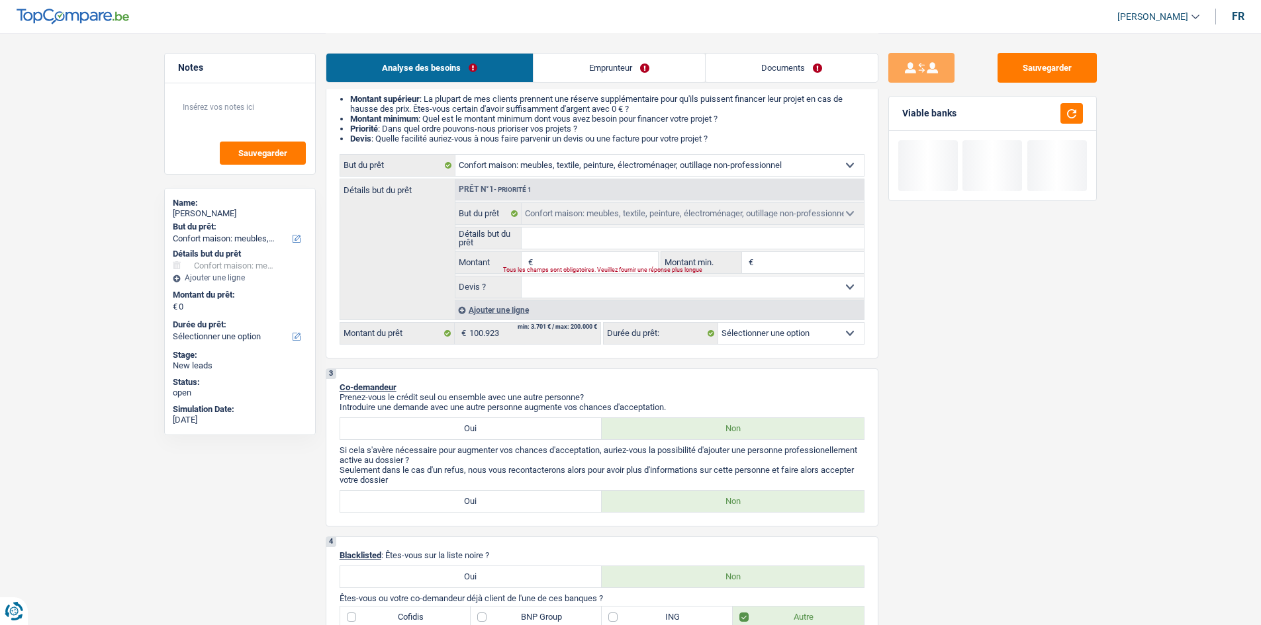
click at [576, 259] on input "Montant" at bounding box center [596, 262] width 121 height 21
type input "1"
type input "11"
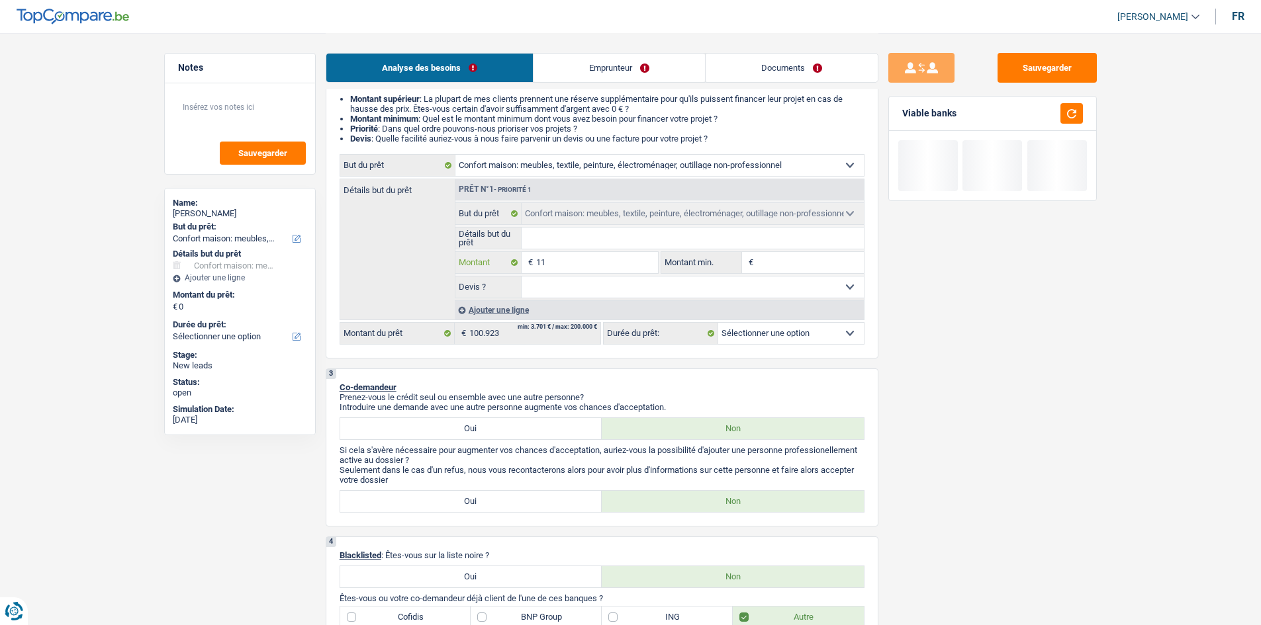
type input "115"
type input "1.150"
type input "11.500"
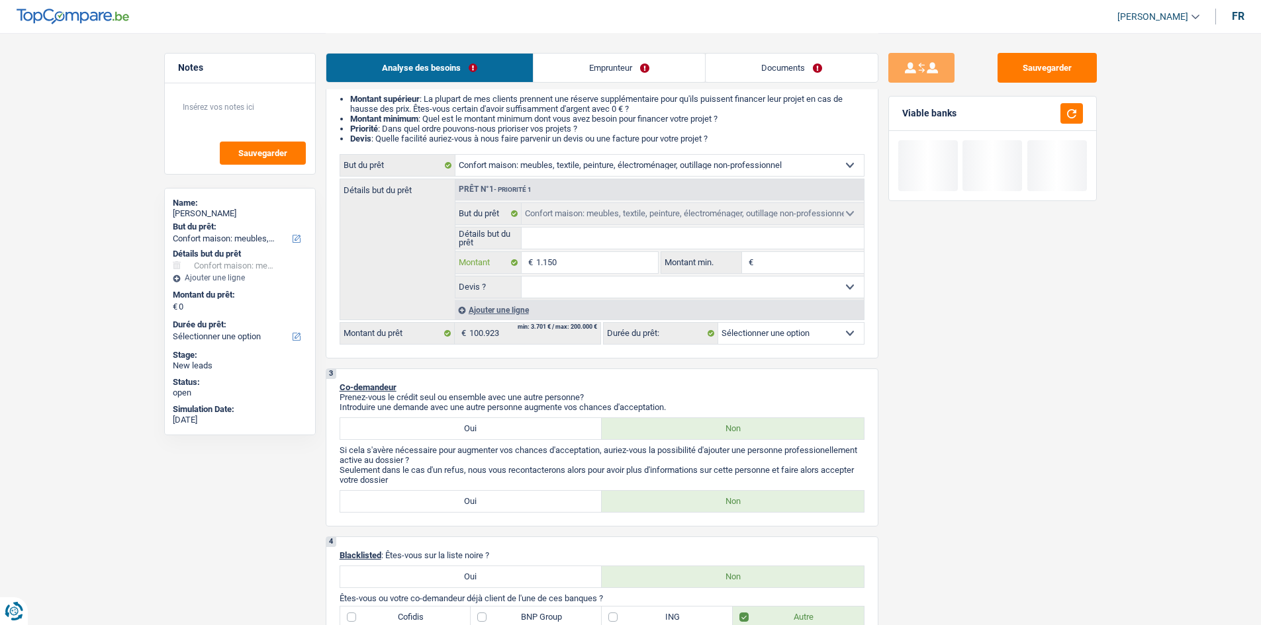
type input "11.500"
type input "115.000"
click at [791, 262] on input "Montant min." at bounding box center [809, 262] width 107 height 21
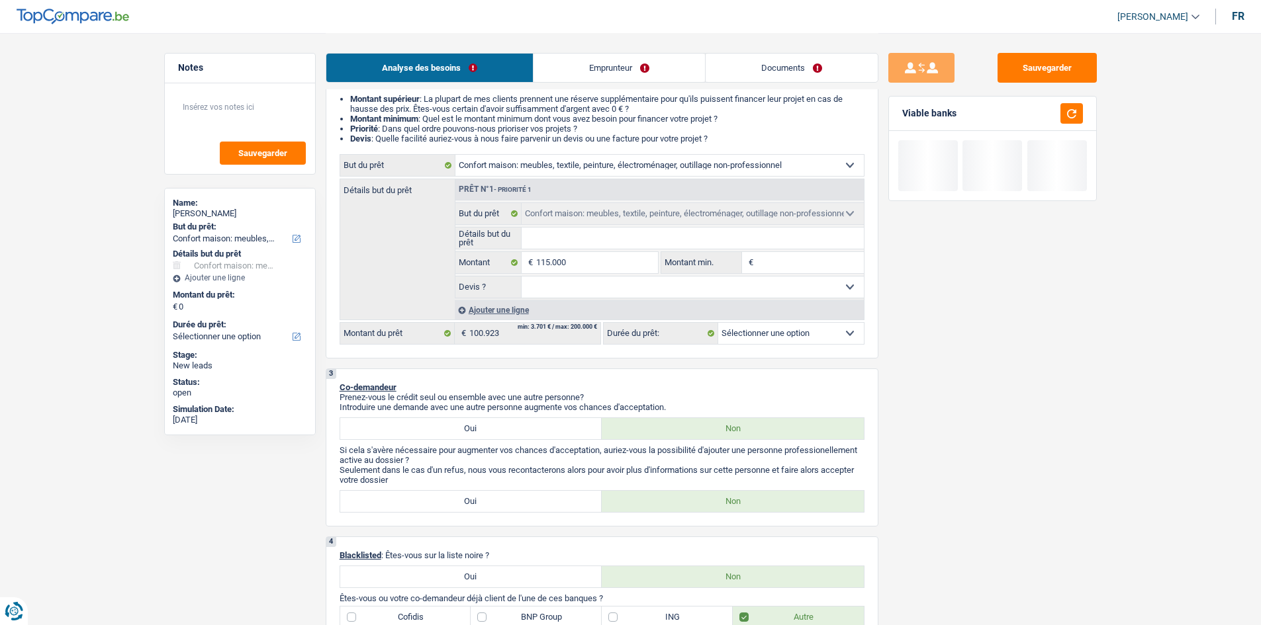
type input "115.000"
select select "144"
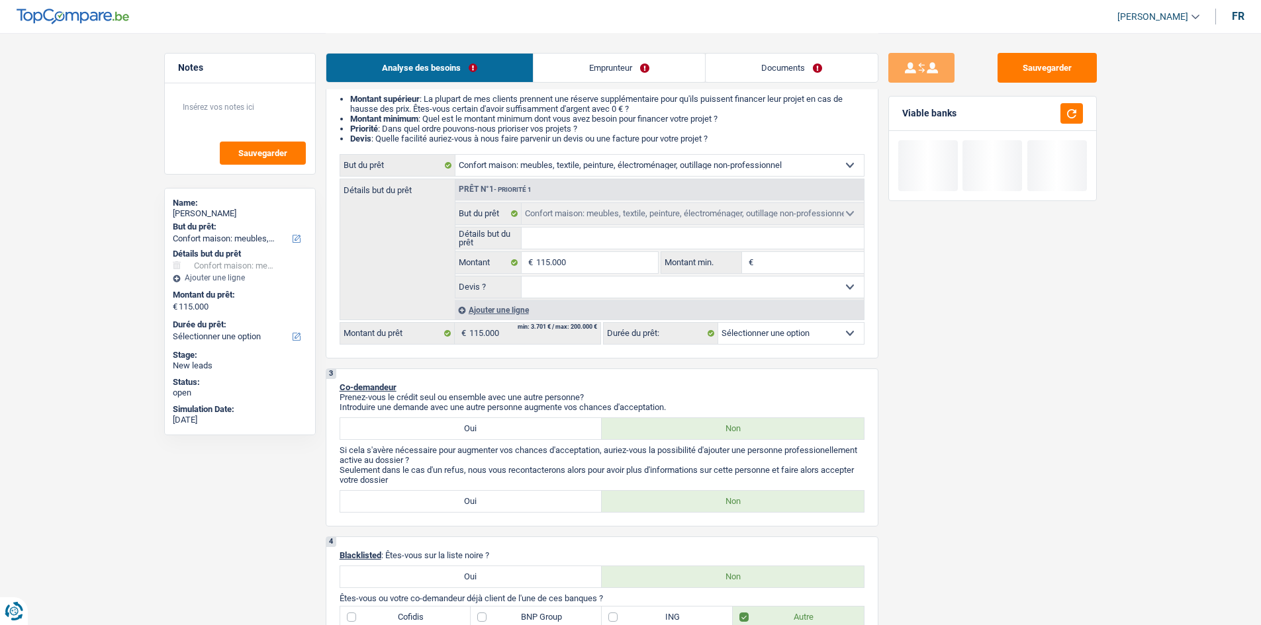
select select "144"
type input "1"
type input "10"
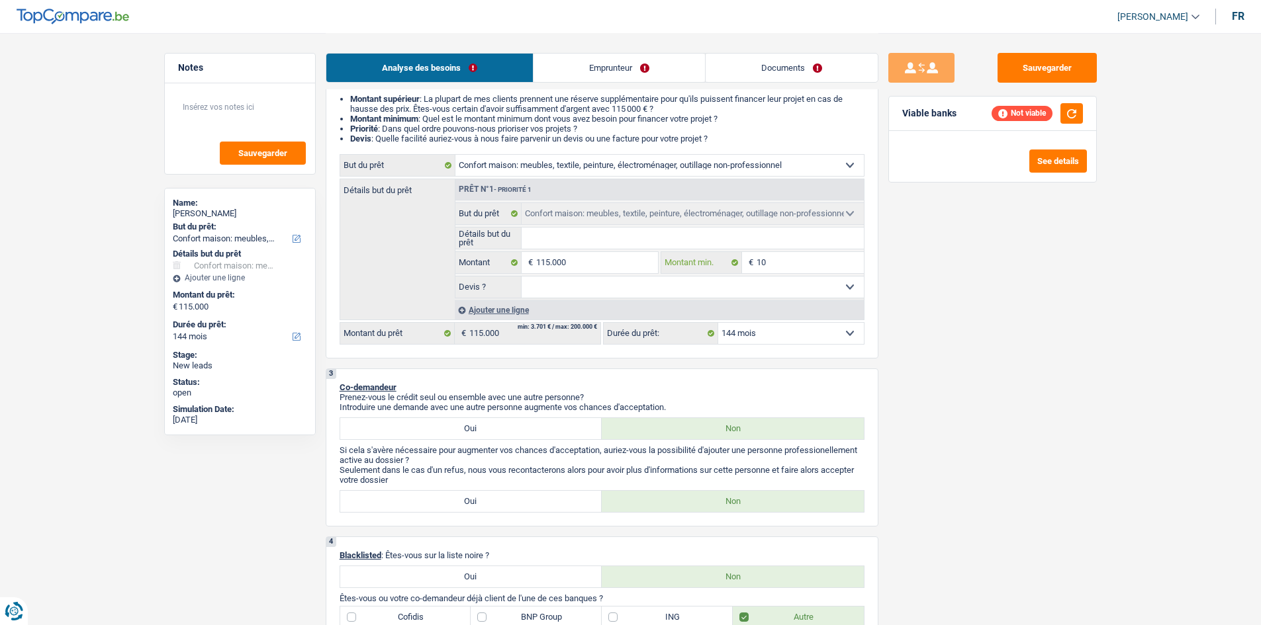
type input "100"
type input "1.000"
type input "10.000"
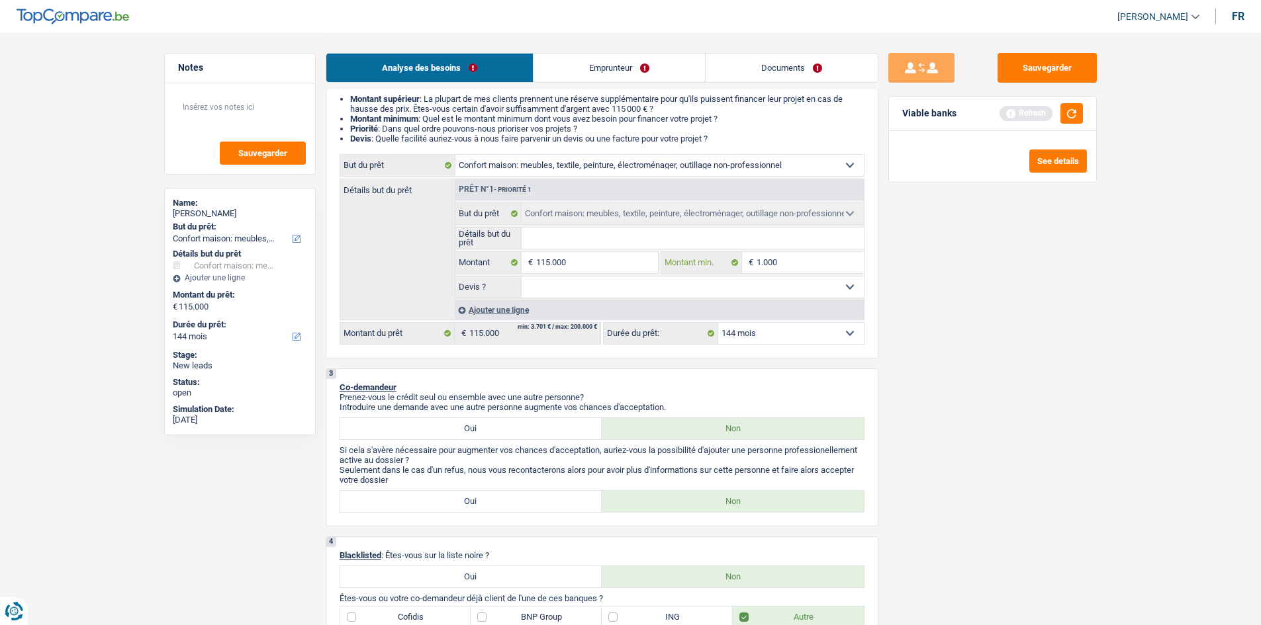
type input "10.000"
click at [1073, 117] on button "button" at bounding box center [1071, 113] width 22 height 21
drag, startPoint x: 761, startPoint y: 262, endPoint x: 762, endPoint y: 273, distance: 10.6
click at [761, 263] on input "10.000" at bounding box center [809, 262] width 107 height 21
type input "0"
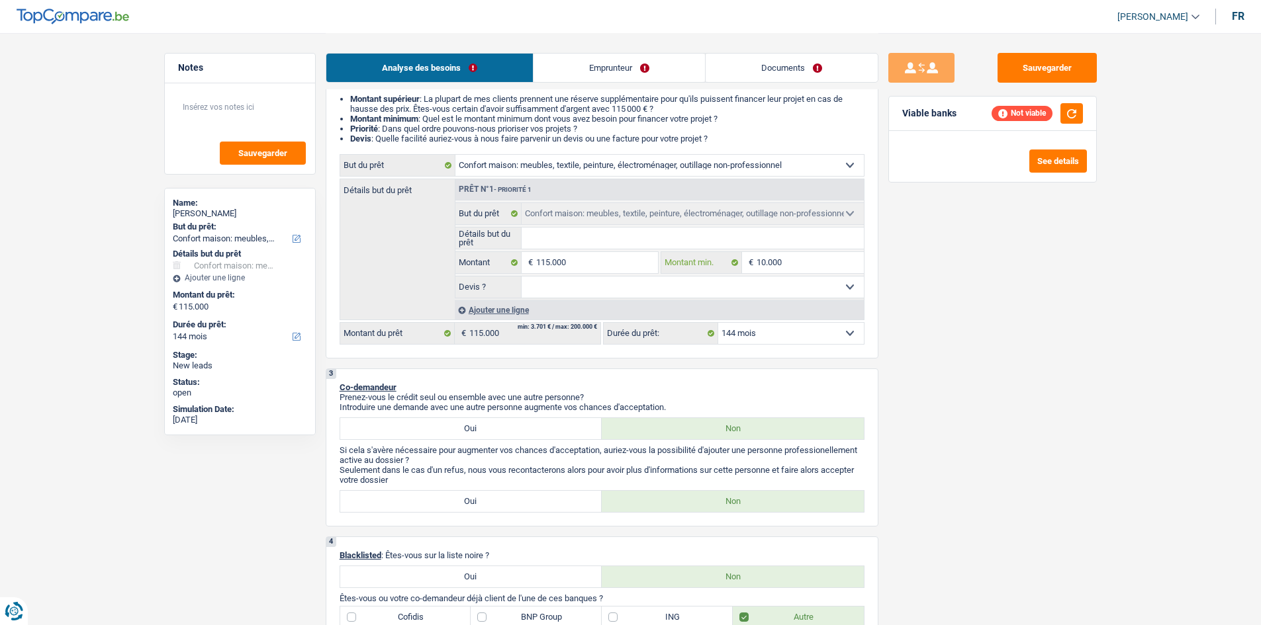
type input "0"
type input "30"
type input "300"
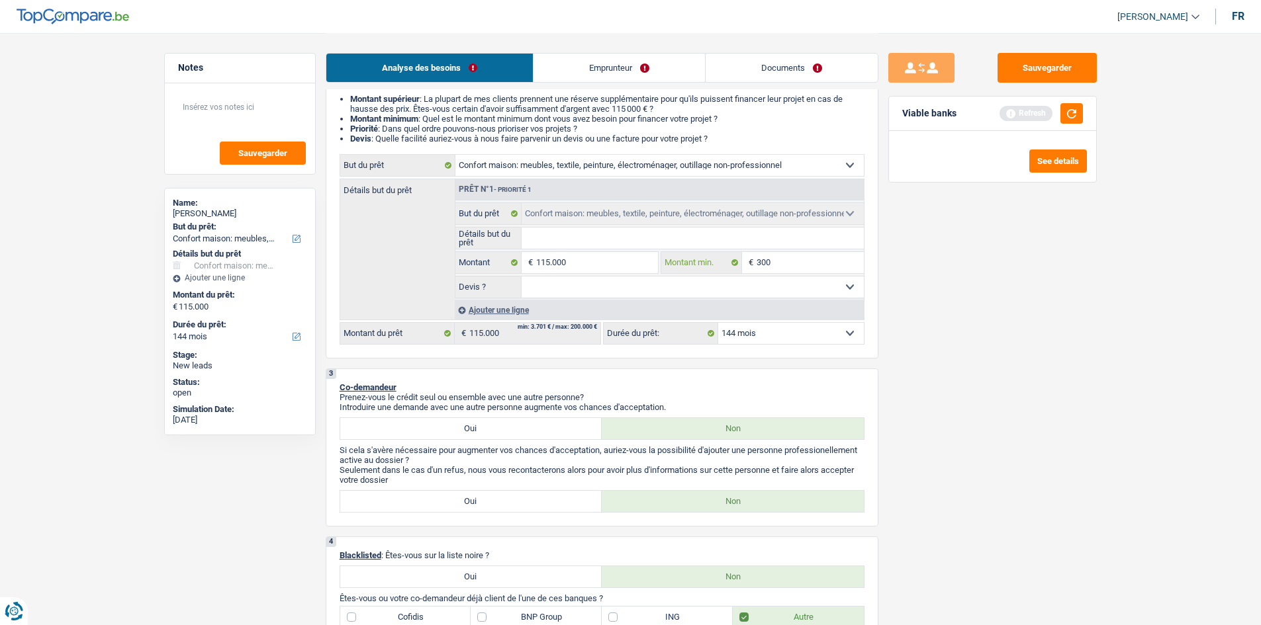
type input "3.000"
type input "30.000"
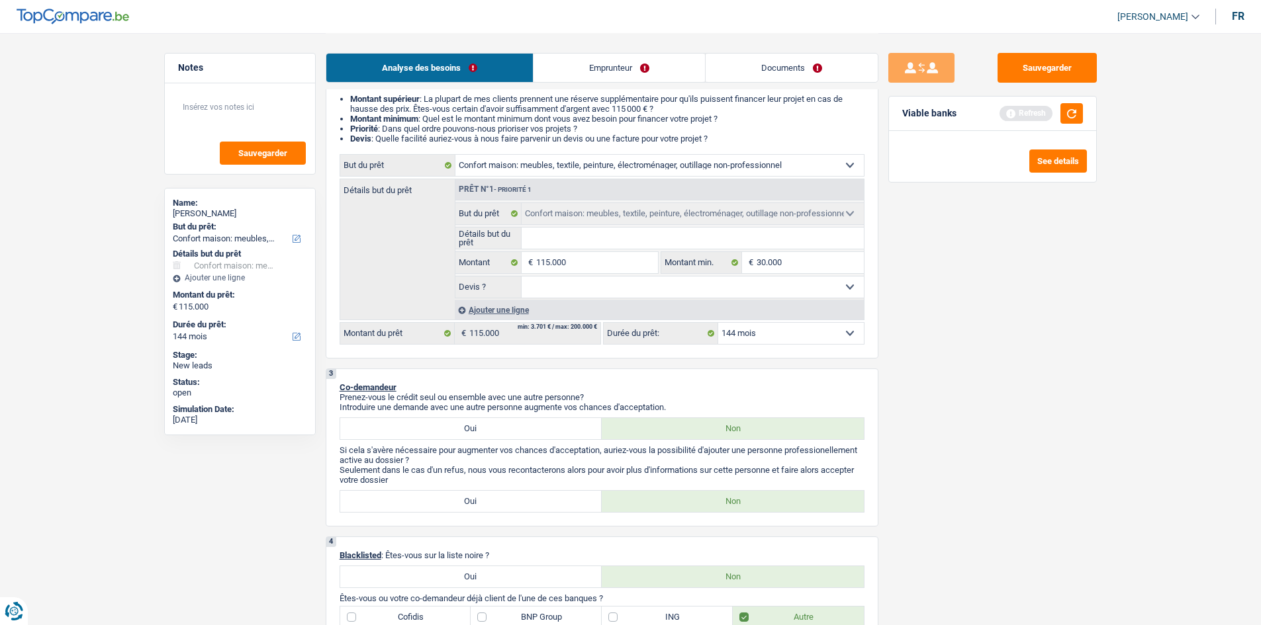
click at [680, 232] on input "Détails but du prêt" at bounding box center [692, 238] width 342 height 21
type input "A"
type input "Am"
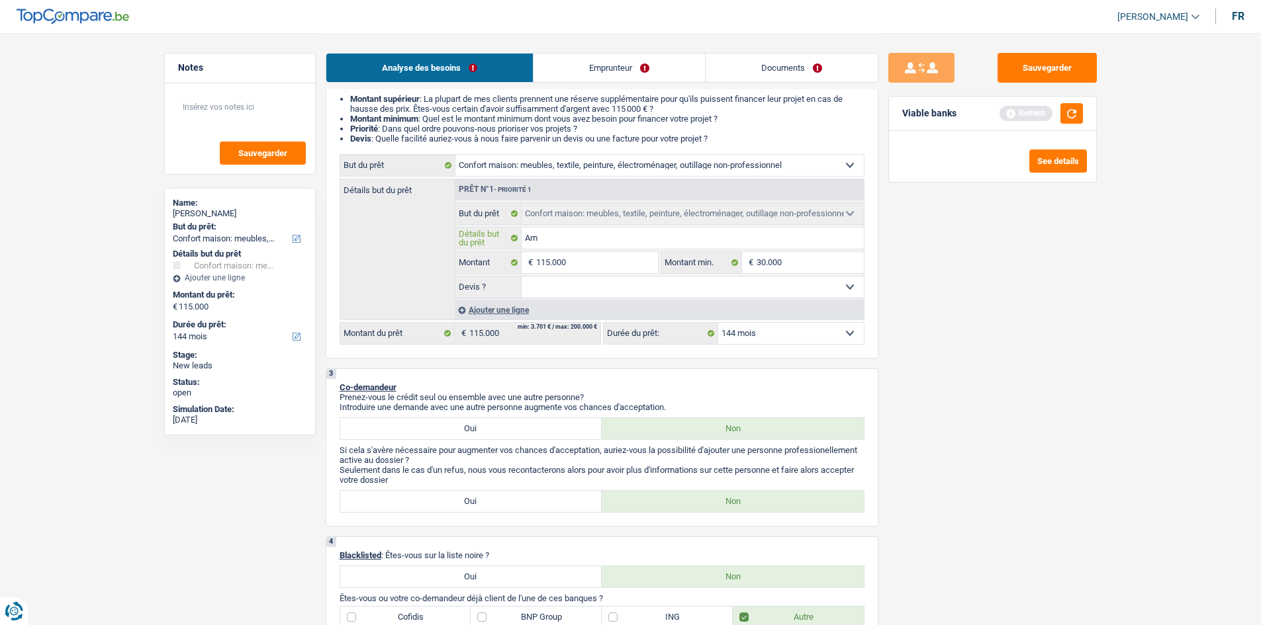
type input "Ame"
type input "[MEDICAL_DATA]"
type input "Amena"
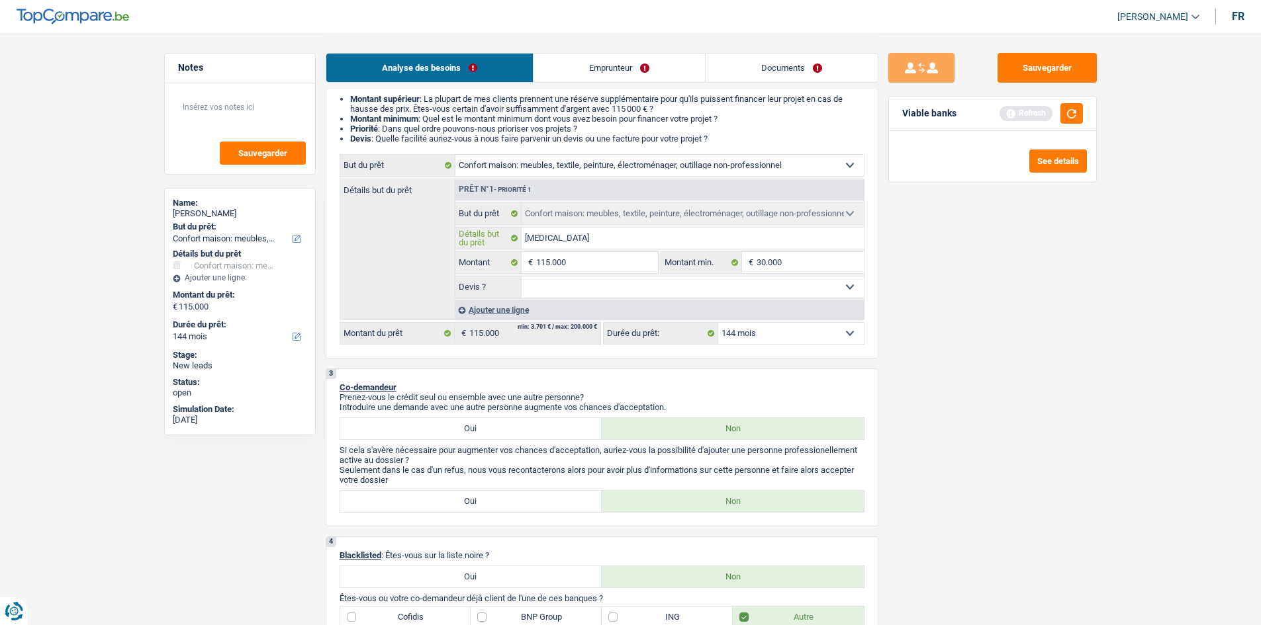
type input "Amena"
type input "Amenag"
type input "Amenage"
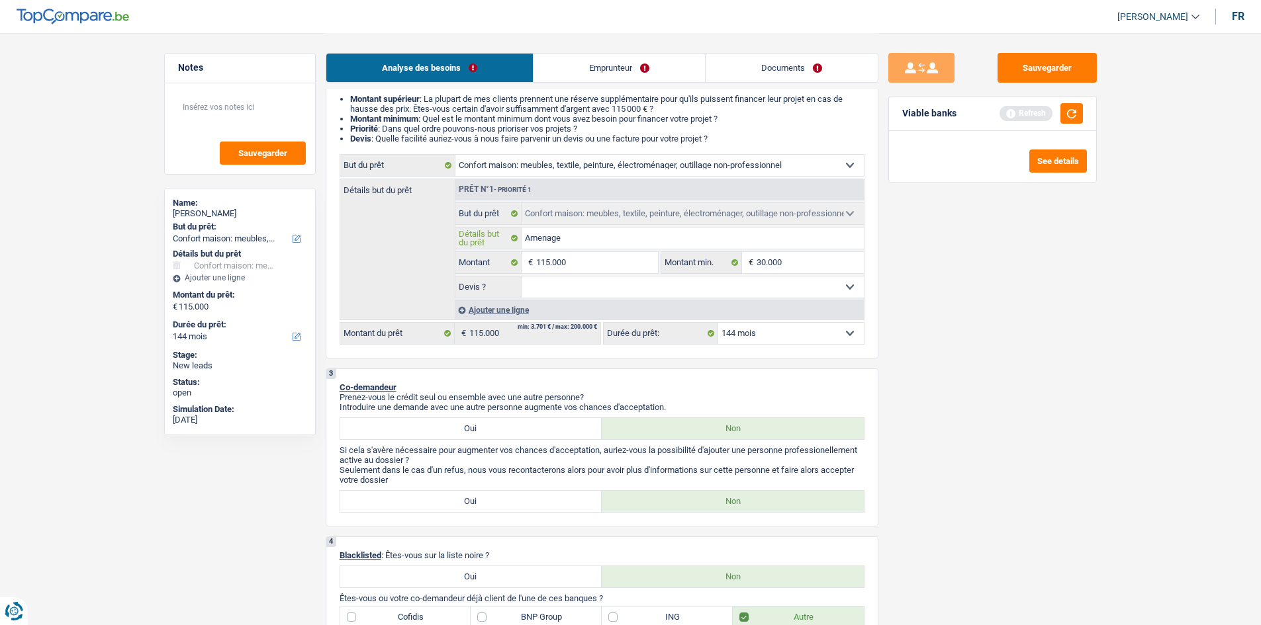
type input "Amenagem"
type input "Amenageme"
type input "Amenagemen"
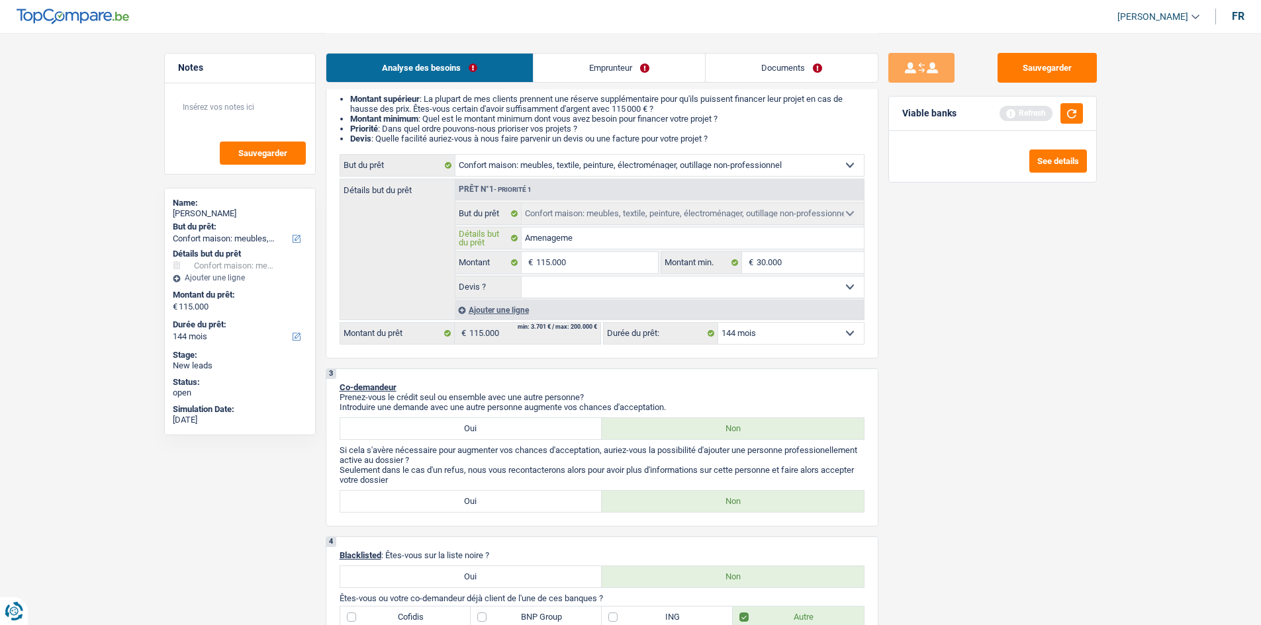
type input "Amenagemen"
type input "Amenagement"
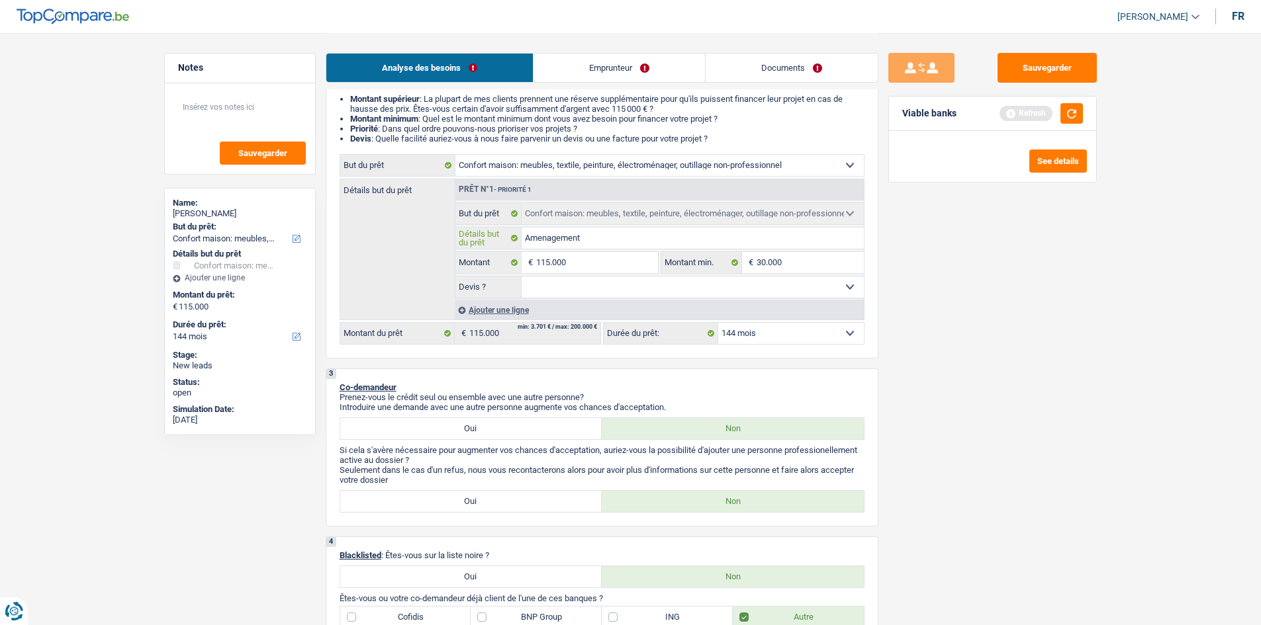
type input "Amenagement d"
type input "Amenagement d'"
type input "Amenagement d'u"
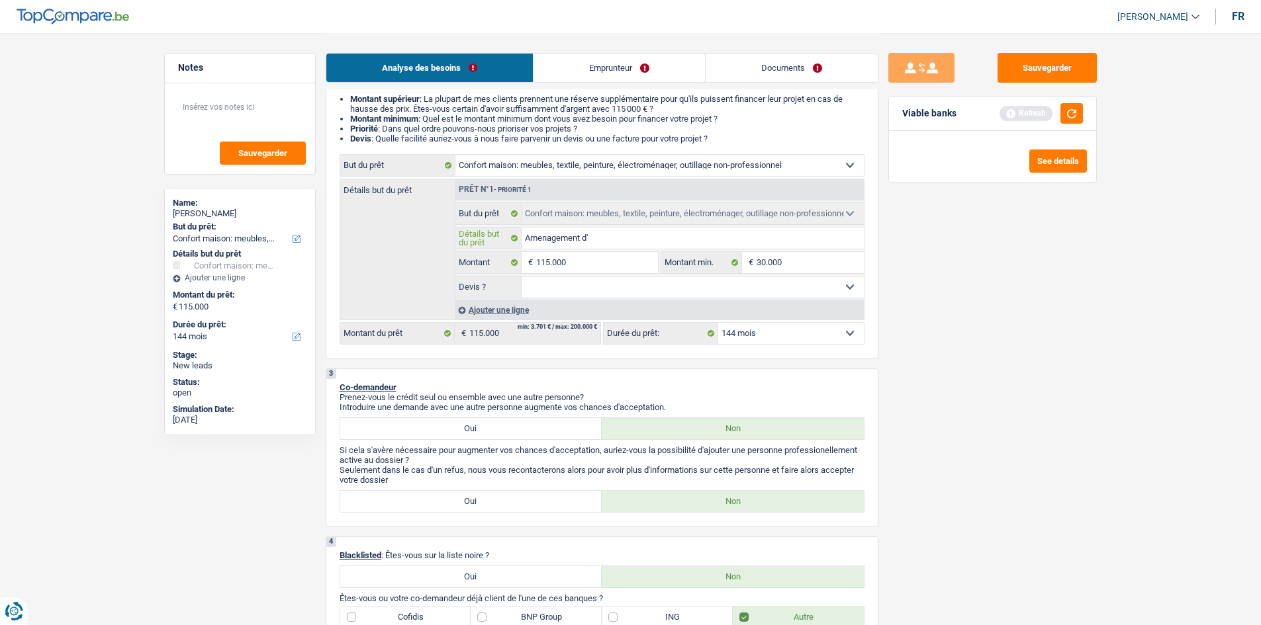
type input "Amenagement d'u"
type input "Amenagement d'un"
type input "Amenagement d'une"
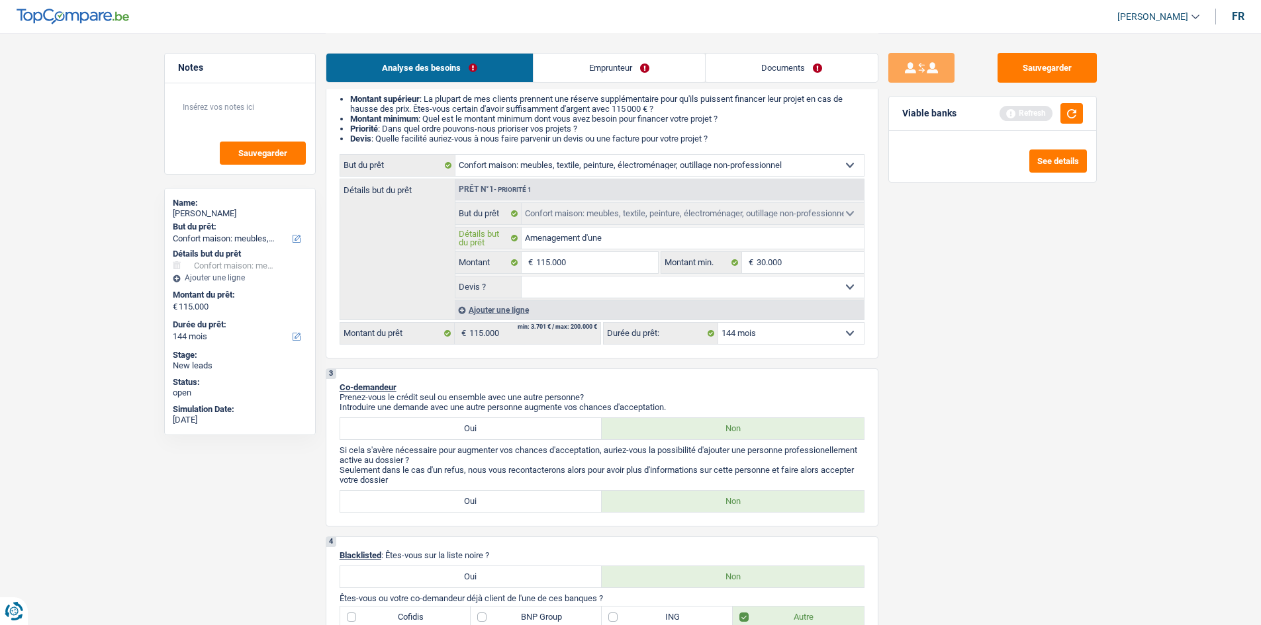
type input "Amenagement d'une"
type input "Amenagement d'une m"
type input "Amenagement d'une mi"
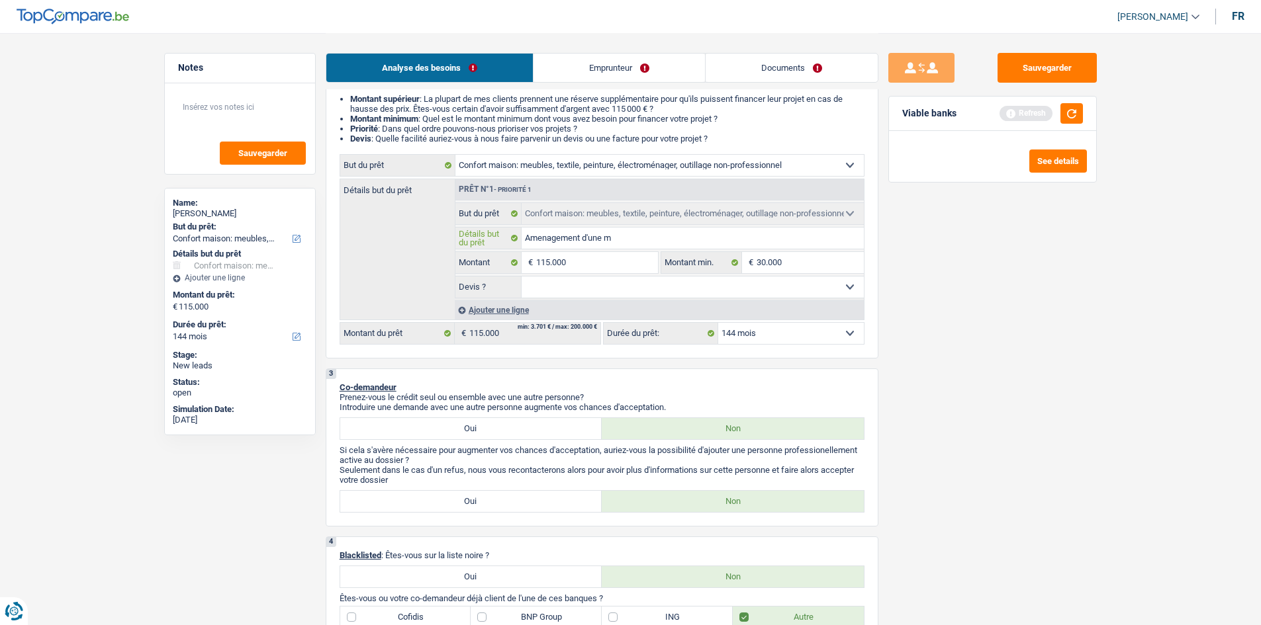
type input "Amenagement d'une mi"
type input "Amenagement d'une mis"
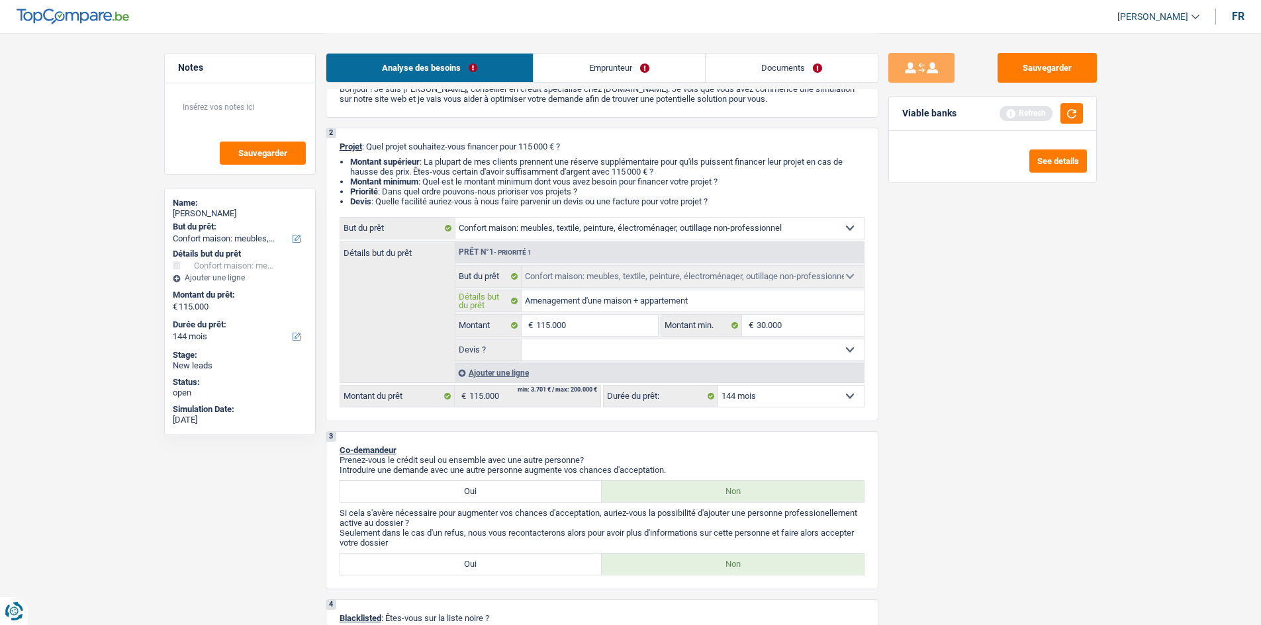
scroll to position [0, 0]
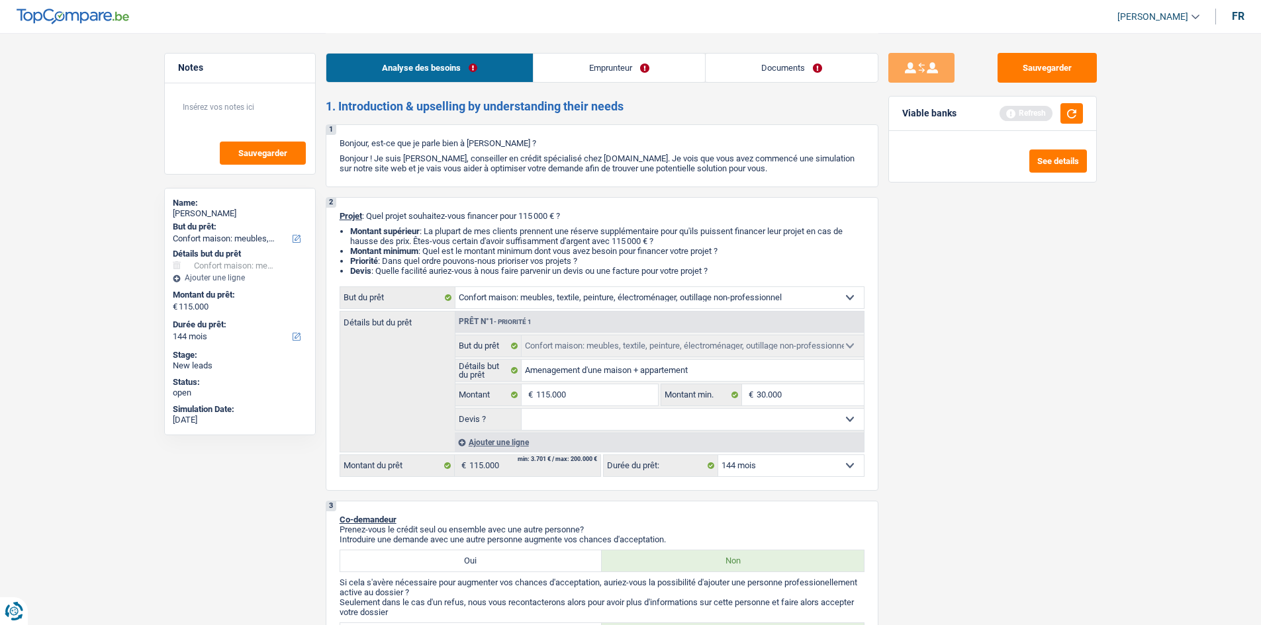
click at [604, 73] on link "Emprunteur" at bounding box center [618, 68] width 171 height 28
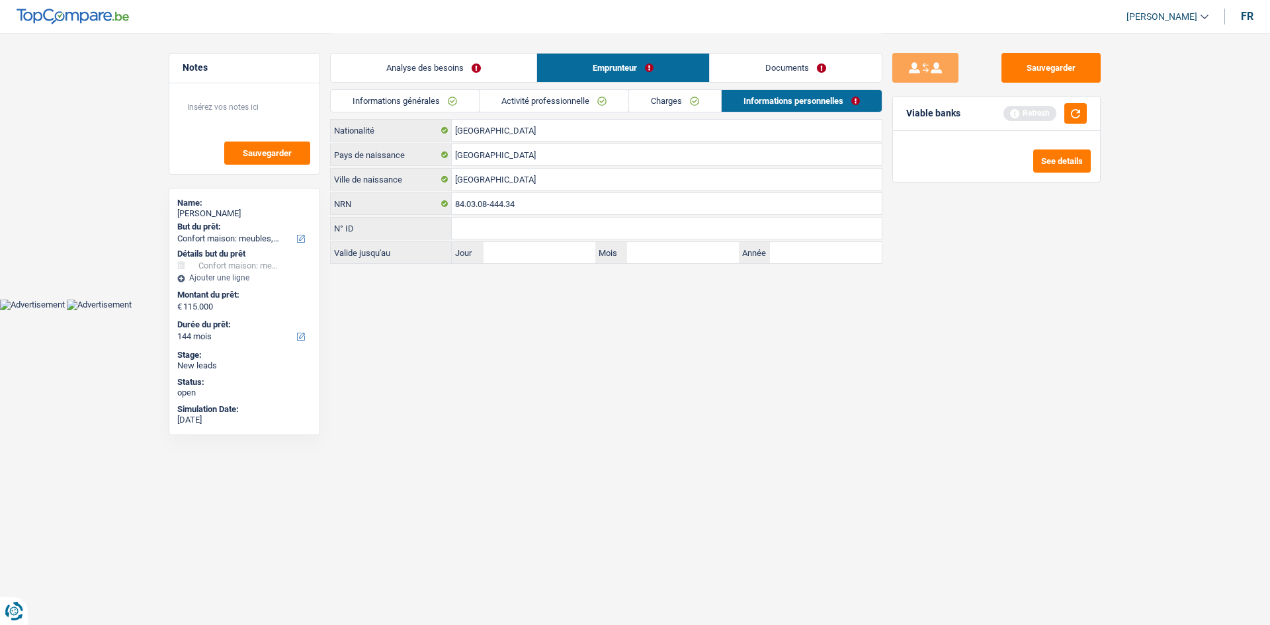
click at [455, 104] on link "Informations générales" at bounding box center [405, 101] width 148 height 22
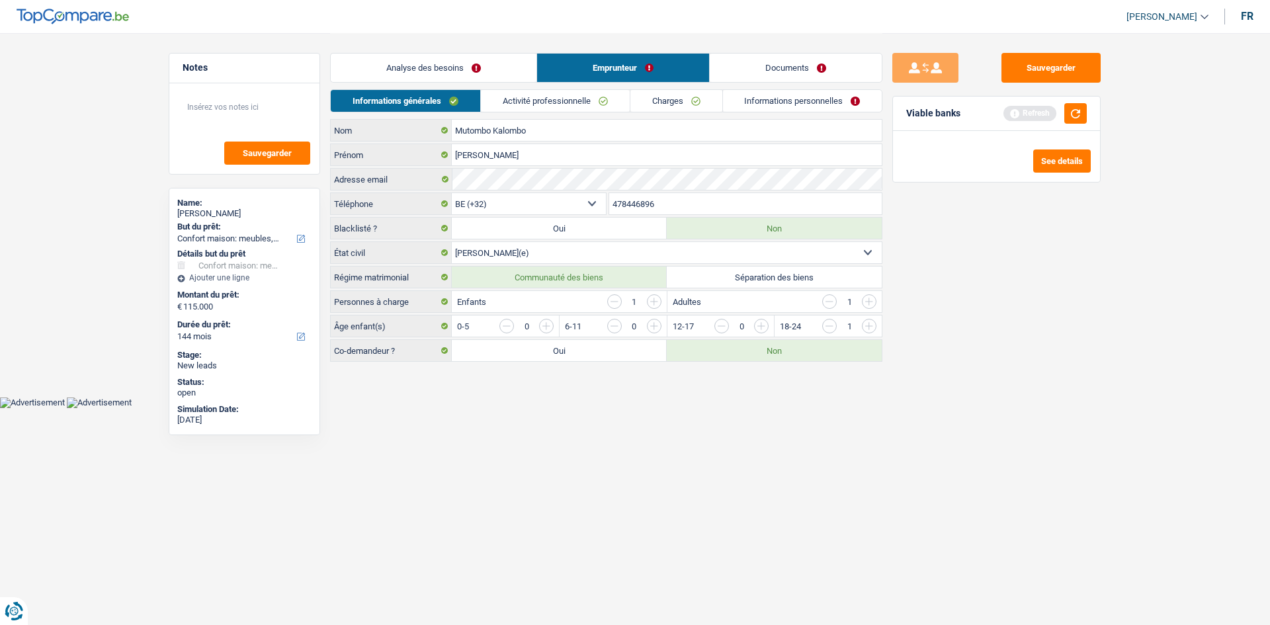
click at [422, 67] on link "Analyse des besoins" at bounding box center [434, 68] width 206 height 28
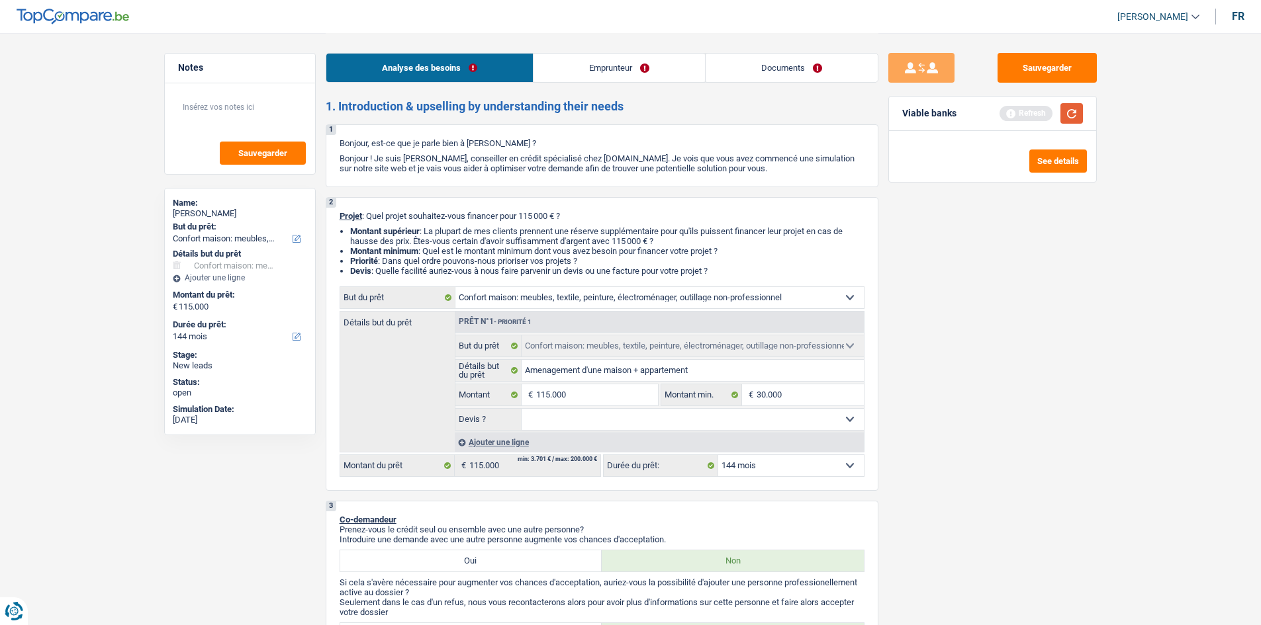
click at [1075, 111] on button "button" at bounding box center [1071, 113] width 22 height 21
click at [1038, 155] on button "See details" at bounding box center [1058, 161] width 58 height 23
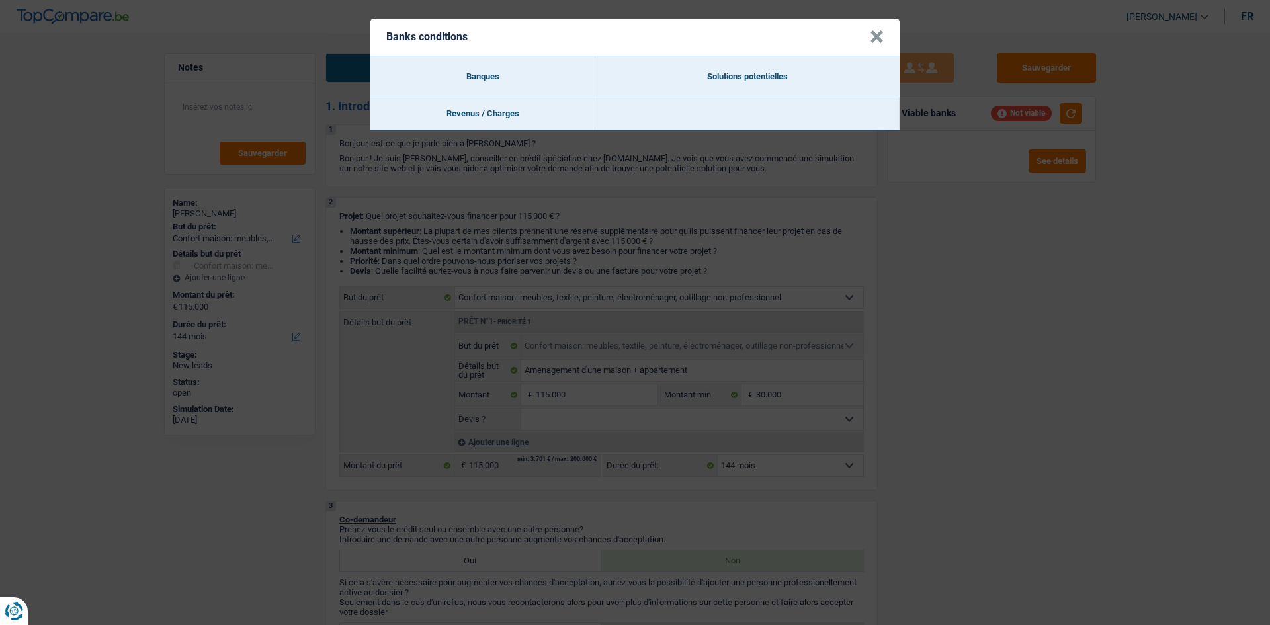
click at [879, 39] on button "×" at bounding box center [877, 36] width 14 height 13
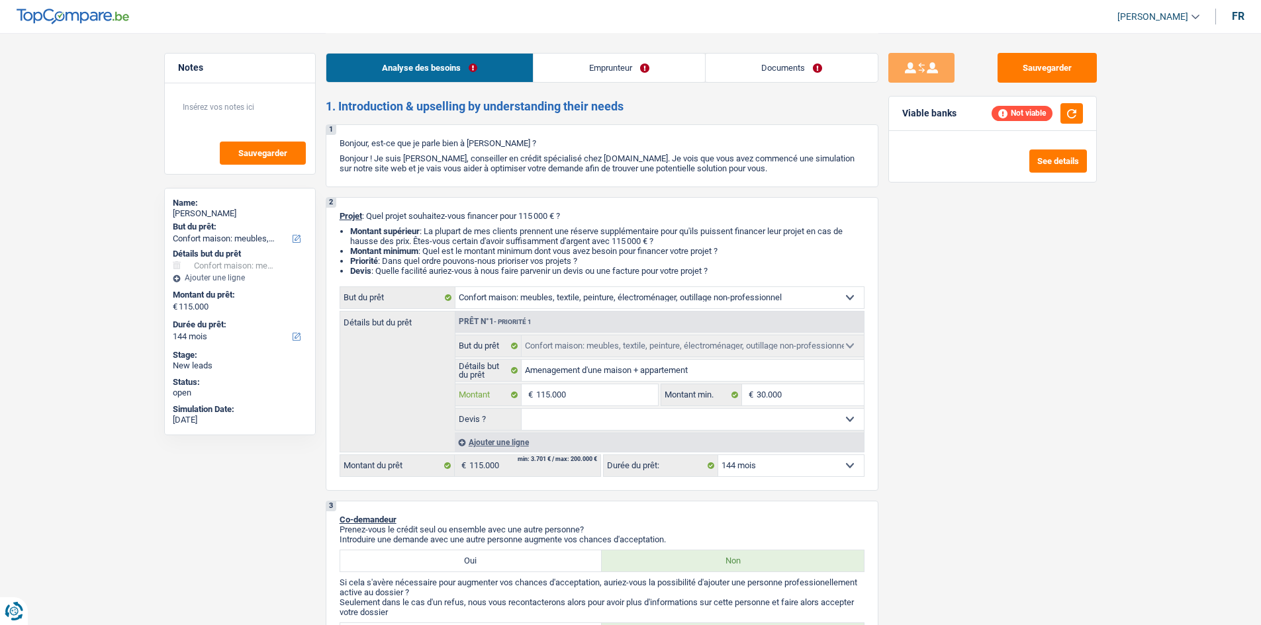
click at [550, 396] on input "115.000" at bounding box center [596, 394] width 121 height 21
click at [628, 414] on select "Oui Non Non répondu Sélectionner une option" at bounding box center [692, 419] width 342 height 21
click at [521, 409] on select "Oui Non Non répondu Sélectionner une option" at bounding box center [692, 419] width 342 height 21
click at [582, 393] on input "100.000" at bounding box center [596, 394] width 121 height 21
click at [1067, 116] on button "button" at bounding box center [1071, 113] width 22 height 21
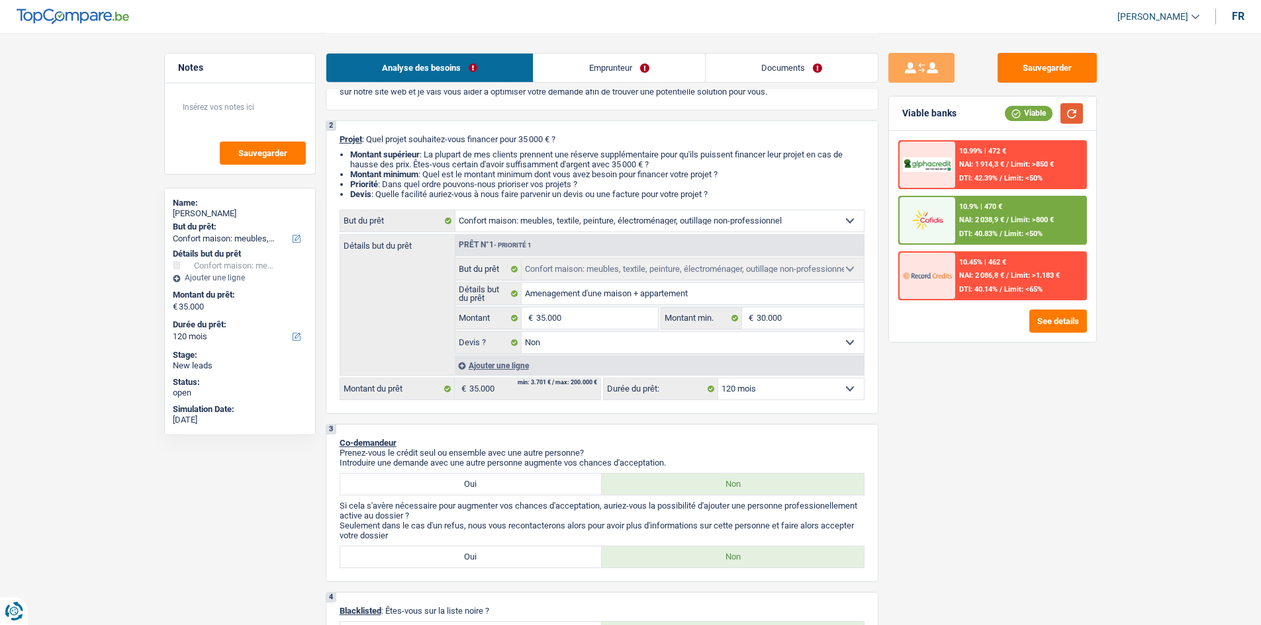
scroll to position [66, 0]
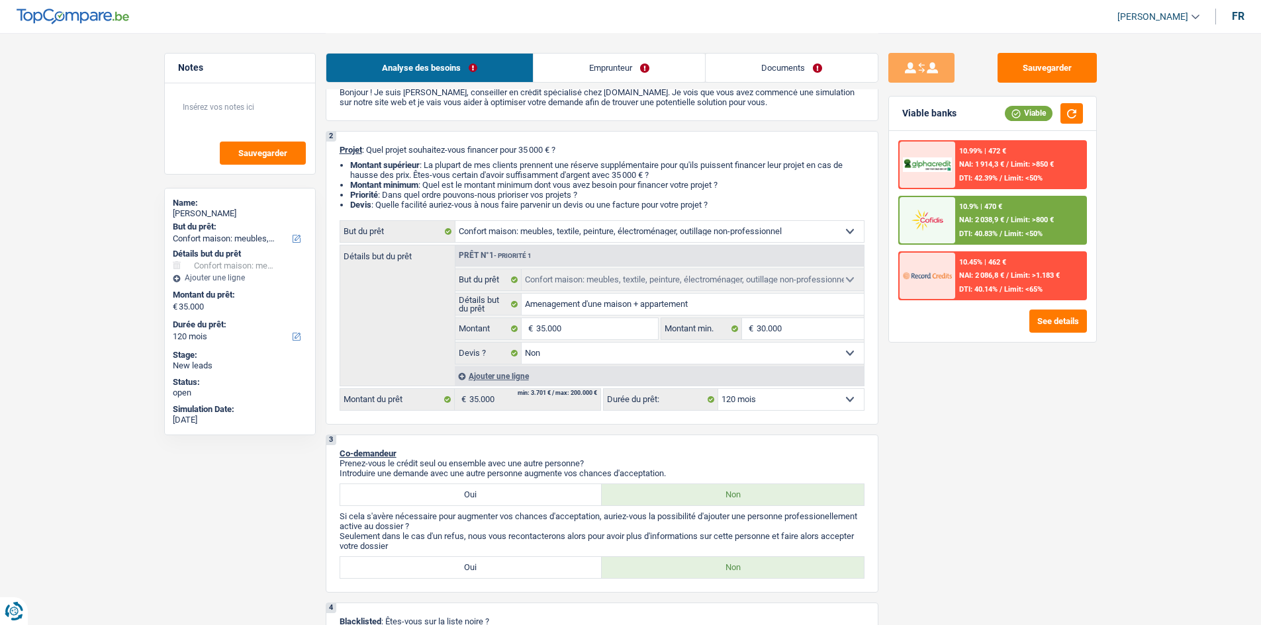
click at [798, 398] on select "12 mois 18 mois 24 mois 30 mois 36 mois 42 mois 48 mois 60 mois 72 mois 84 mois…" at bounding box center [791, 399] width 146 height 21
click at [718, 389] on select "12 mois 18 mois 24 mois 30 mois 36 mois 42 mois 48 mois 60 mois 72 mois 84 mois…" at bounding box center [791, 399] width 146 height 21
click at [988, 212] on div "10.9% | 470 € NAI: 2 038,9 € / Limit: >800 € DTI: 40.83% / Limit: <50%" at bounding box center [1020, 220] width 130 height 46
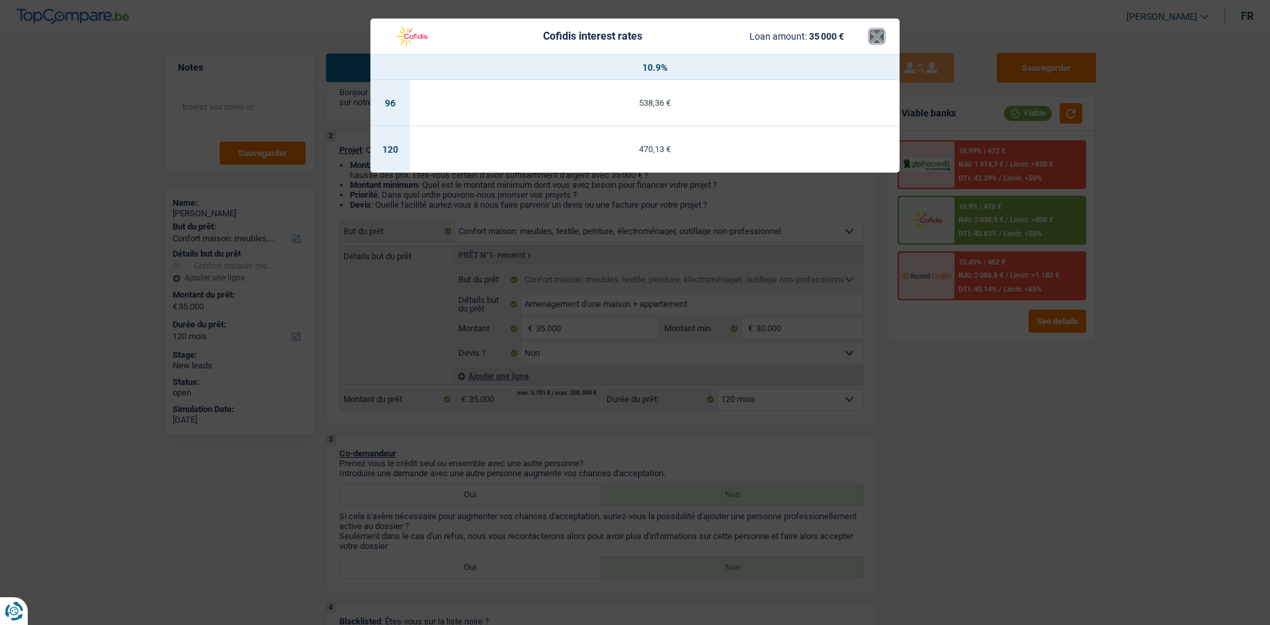
click at [874, 43] on button "×" at bounding box center [877, 36] width 14 height 13
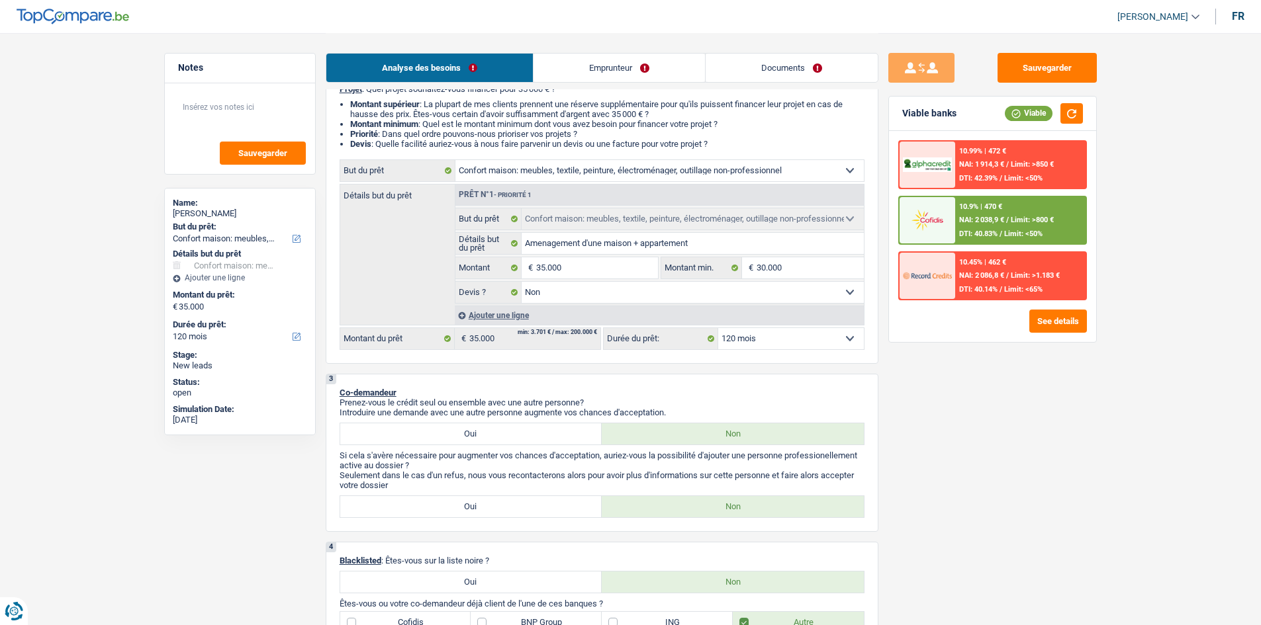
scroll to position [132, 0]
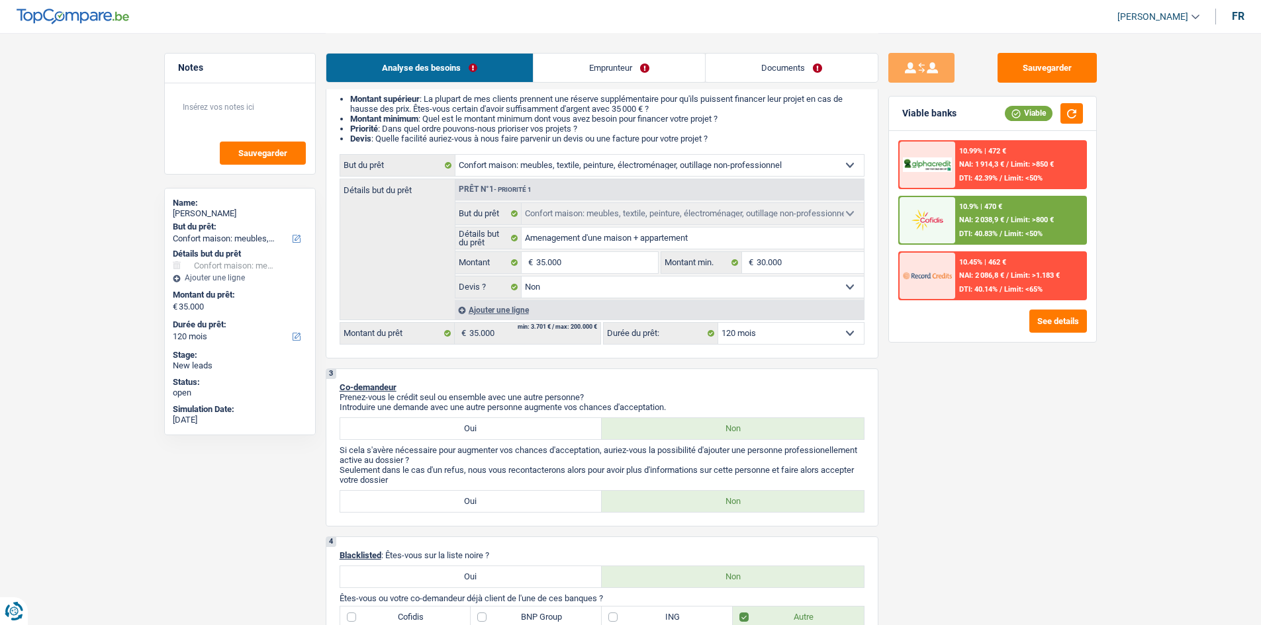
click at [801, 339] on select "12 mois 18 mois 24 mois 30 mois 36 mois 42 mois 48 mois 60 mois 72 mois 84 mois…" at bounding box center [791, 333] width 146 height 21
click at [718, 323] on select "12 mois 18 mois 24 mois 30 mois 36 mois 42 mois 48 mois 60 mois 72 mois 84 mois…" at bounding box center [791, 333] width 146 height 21
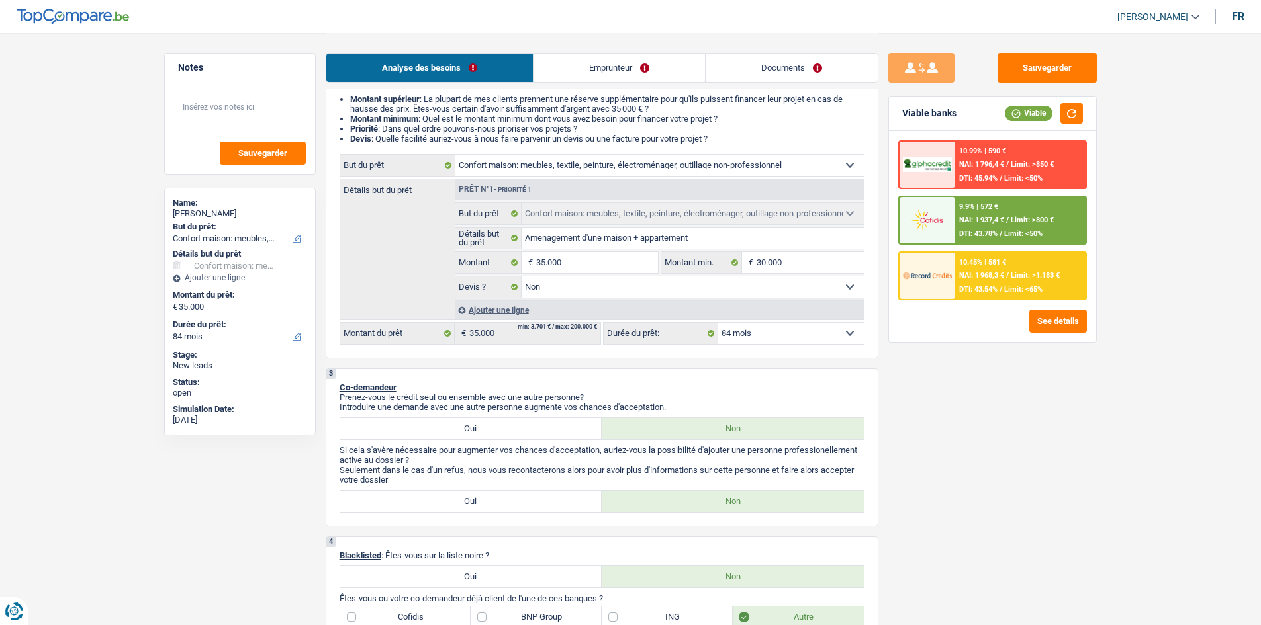
click at [1028, 226] on div "9.9% | 572 € NAI: 1 937,4 € / Limit: >800 € DTI: 43.78% / Limit: <50%" at bounding box center [1020, 220] width 130 height 46
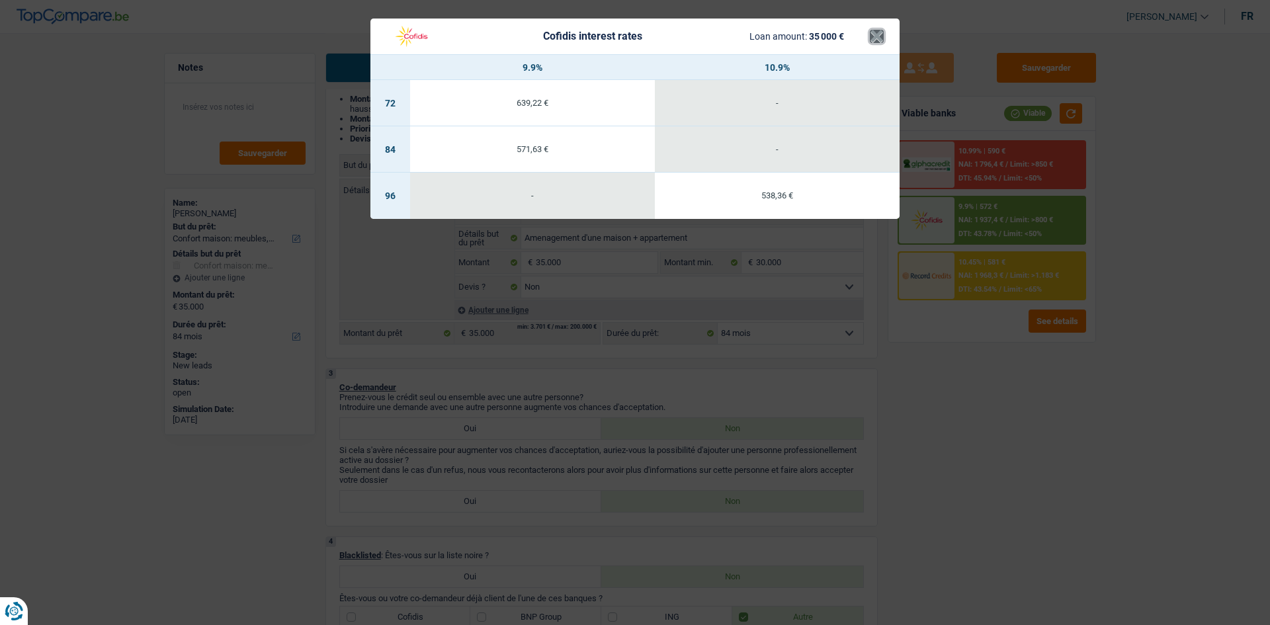
click at [878, 38] on button "×" at bounding box center [877, 36] width 14 height 13
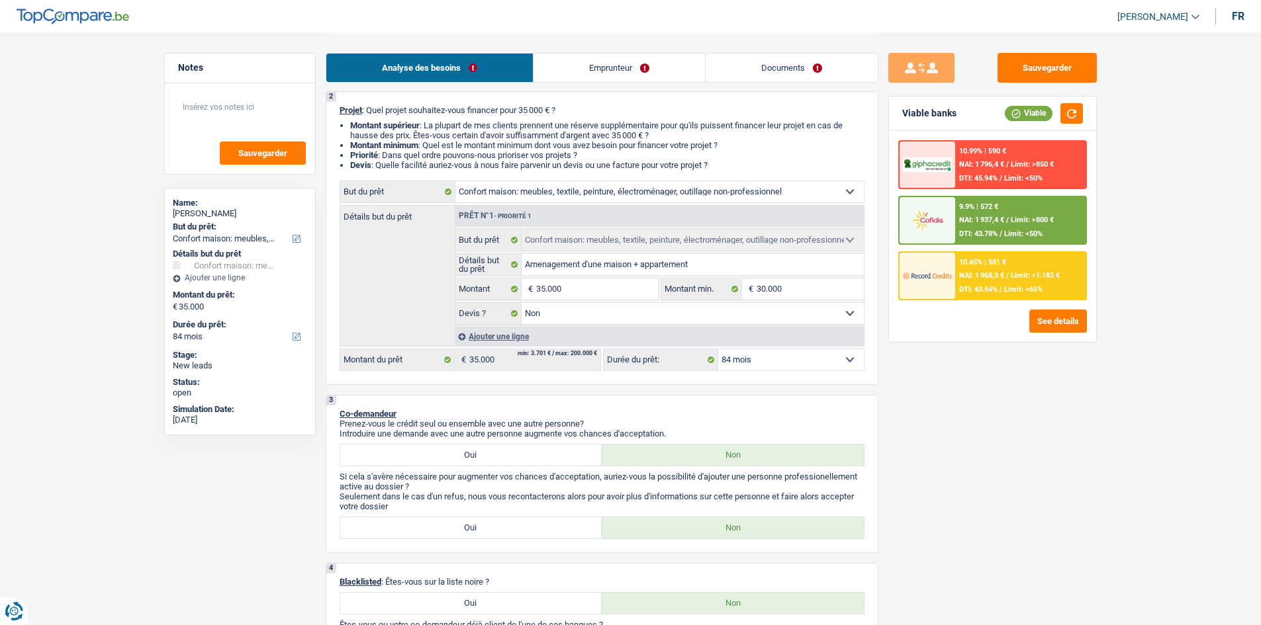
scroll to position [0, 0]
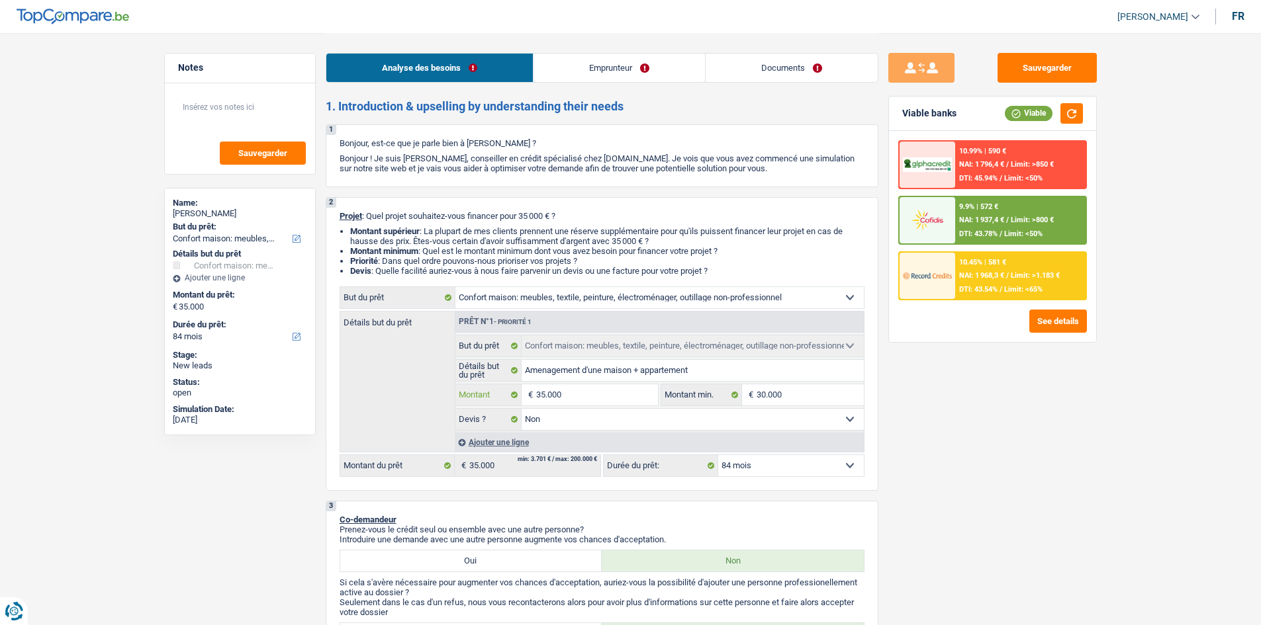
click at [582, 386] on input "35.000" at bounding box center [596, 394] width 121 height 21
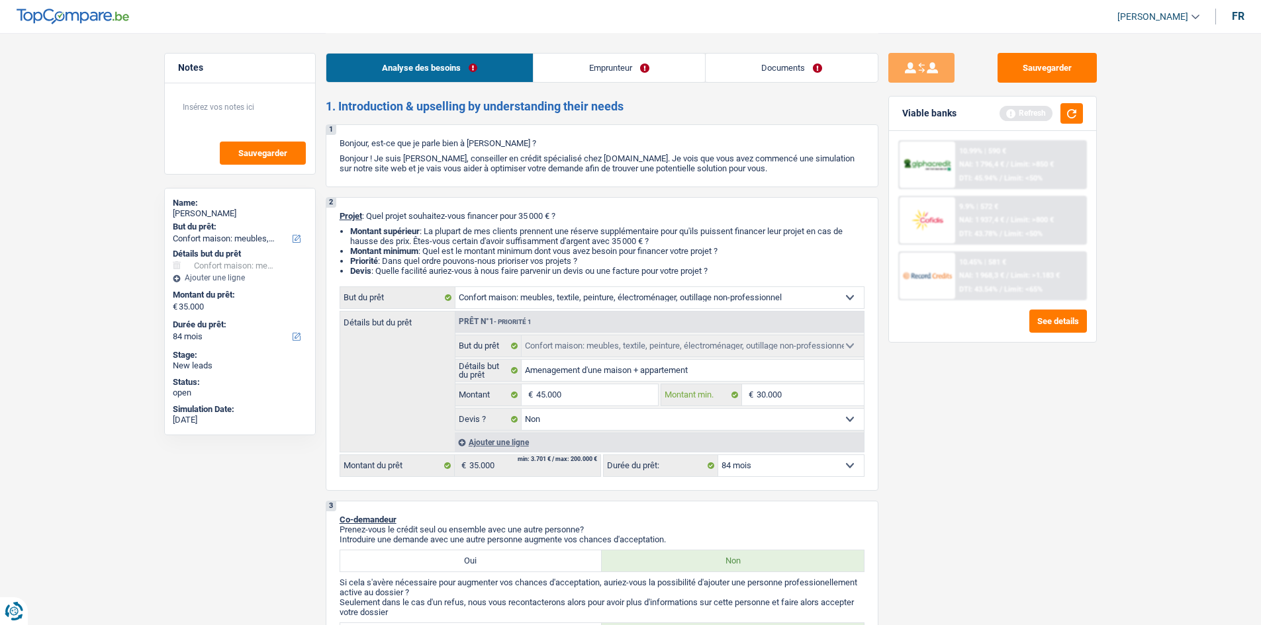
click at [764, 392] on input "30.000" at bounding box center [809, 394] width 107 height 21
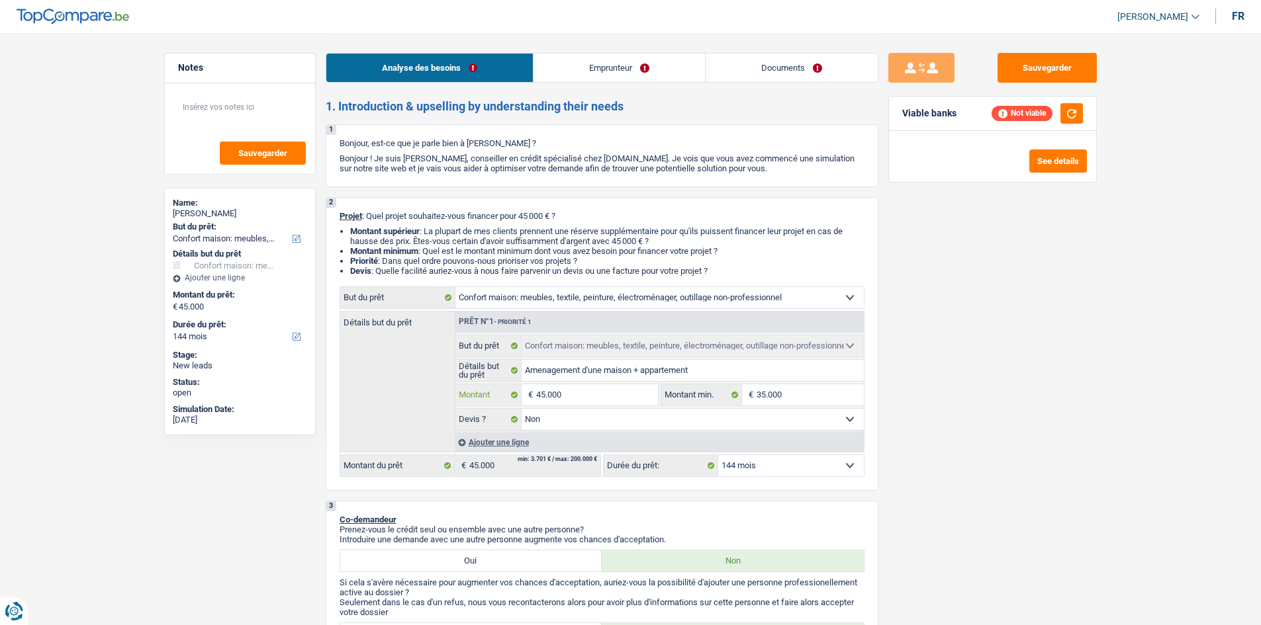
click at [545, 396] on input "45.000" at bounding box center [596, 394] width 121 height 21
click at [1022, 298] on div "Sauvegarder Viable banks Refresh See details" at bounding box center [992, 328] width 228 height 551
click at [1075, 118] on button "button" at bounding box center [1071, 113] width 22 height 21
click at [1047, 156] on button "See details" at bounding box center [1058, 161] width 58 height 23
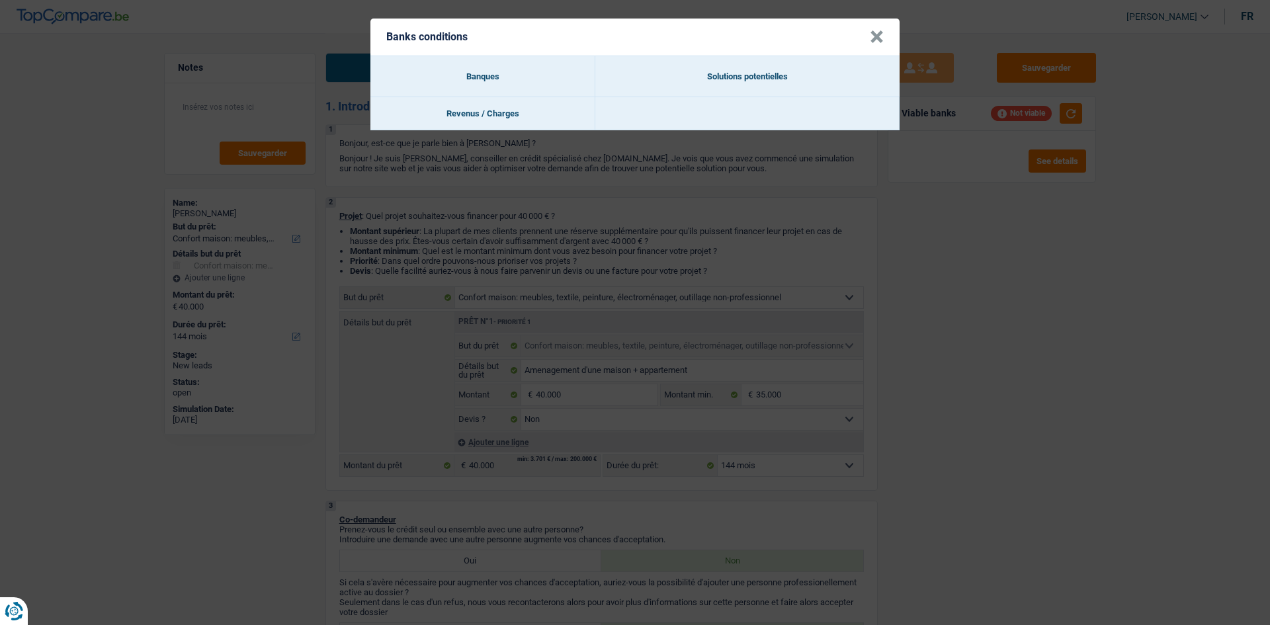
click at [883, 36] on button "×" at bounding box center [877, 36] width 14 height 13
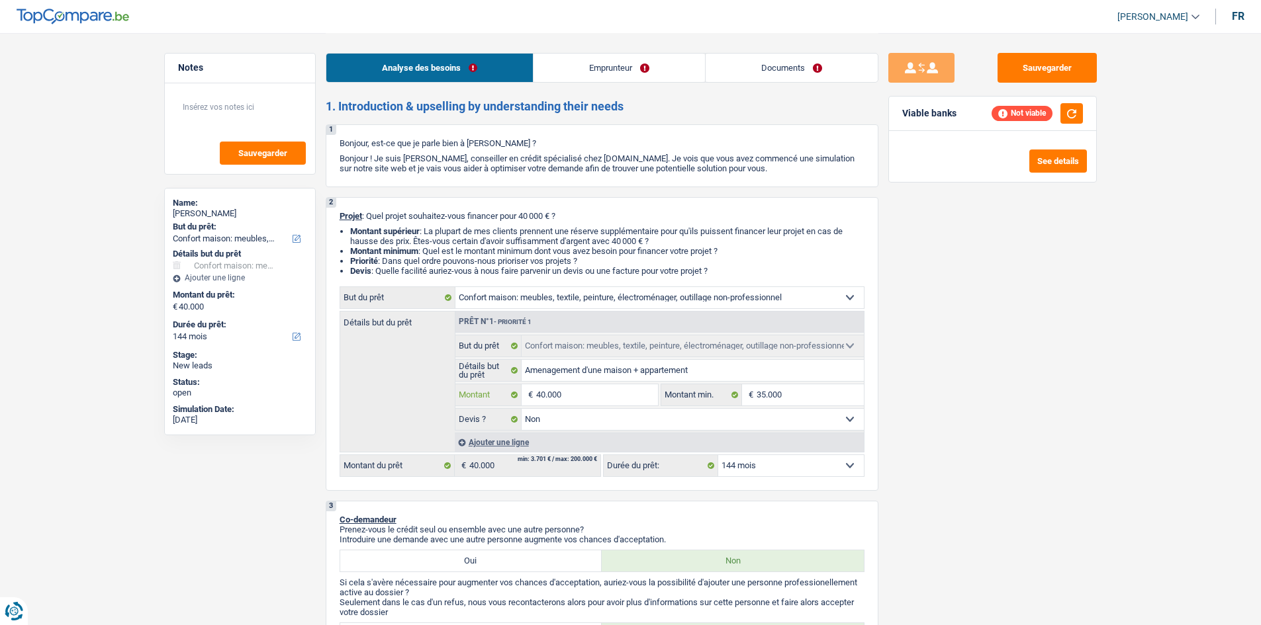
click at [545, 392] on input "40.000" at bounding box center [596, 394] width 121 height 21
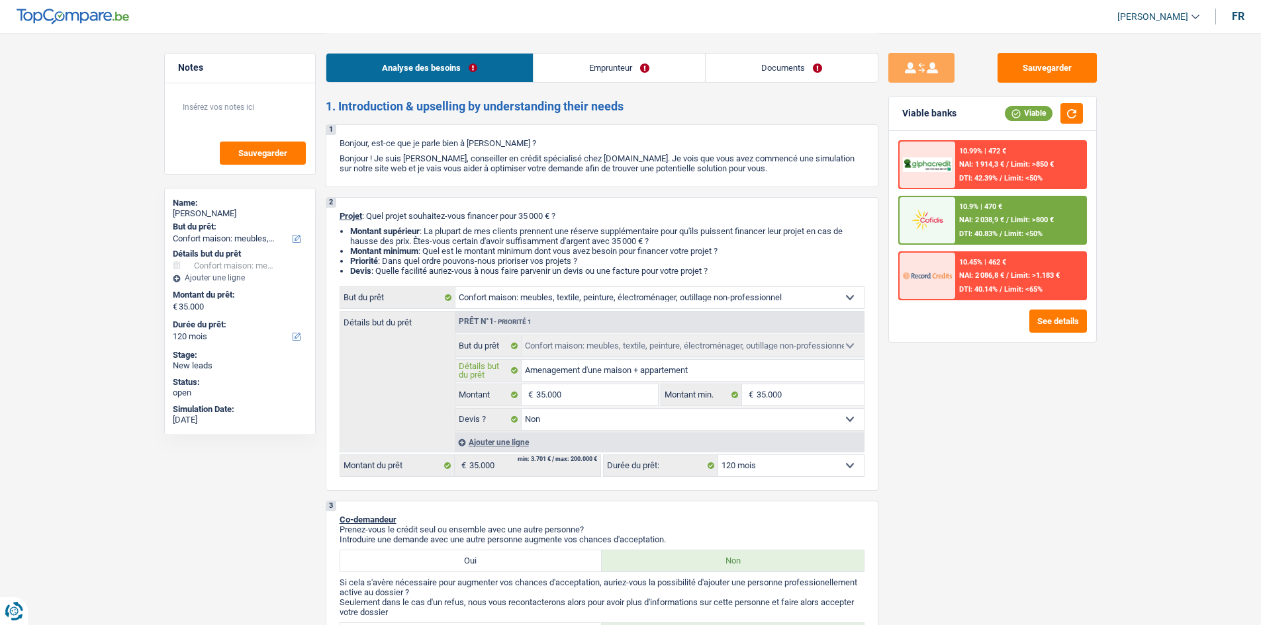
click at [740, 363] on input "Amenagement d'une maison + appartement" at bounding box center [692, 370] width 342 height 21
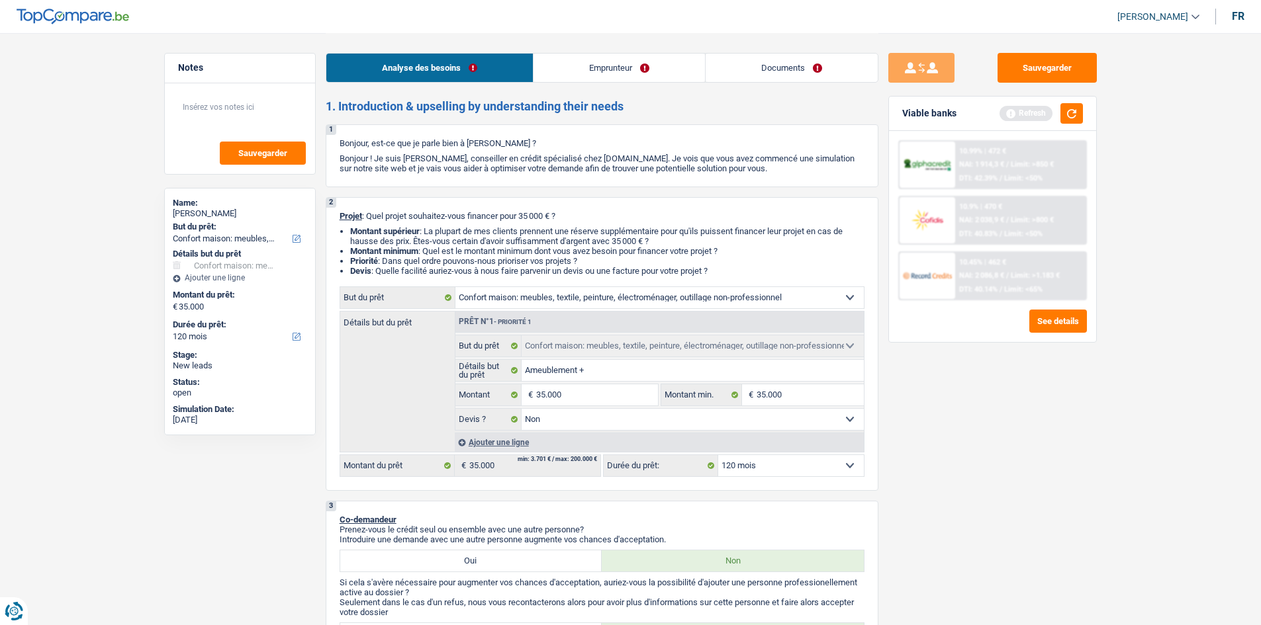
click at [704, 425] on select "Oui Non Non répondu Sélectionner une option" at bounding box center [692, 419] width 342 height 21
click at [521, 409] on select "Oui Non Non répondu Sélectionner une option" at bounding box center [692, 419] width 342 height 21
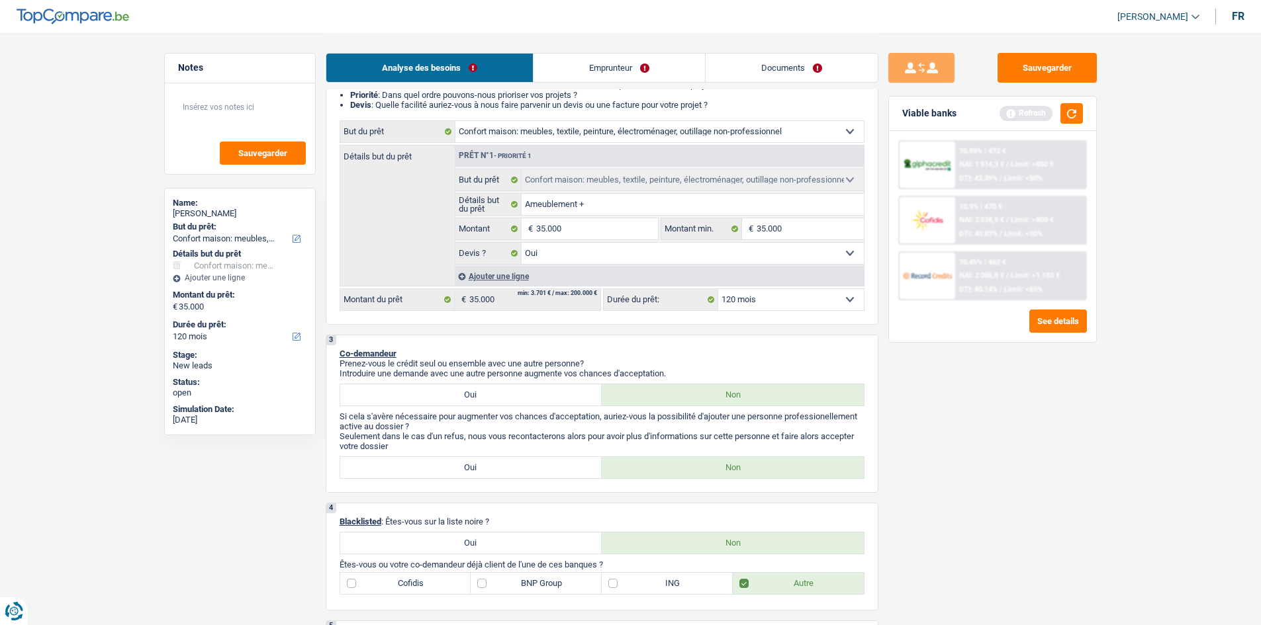
scroll to position [199, 0]
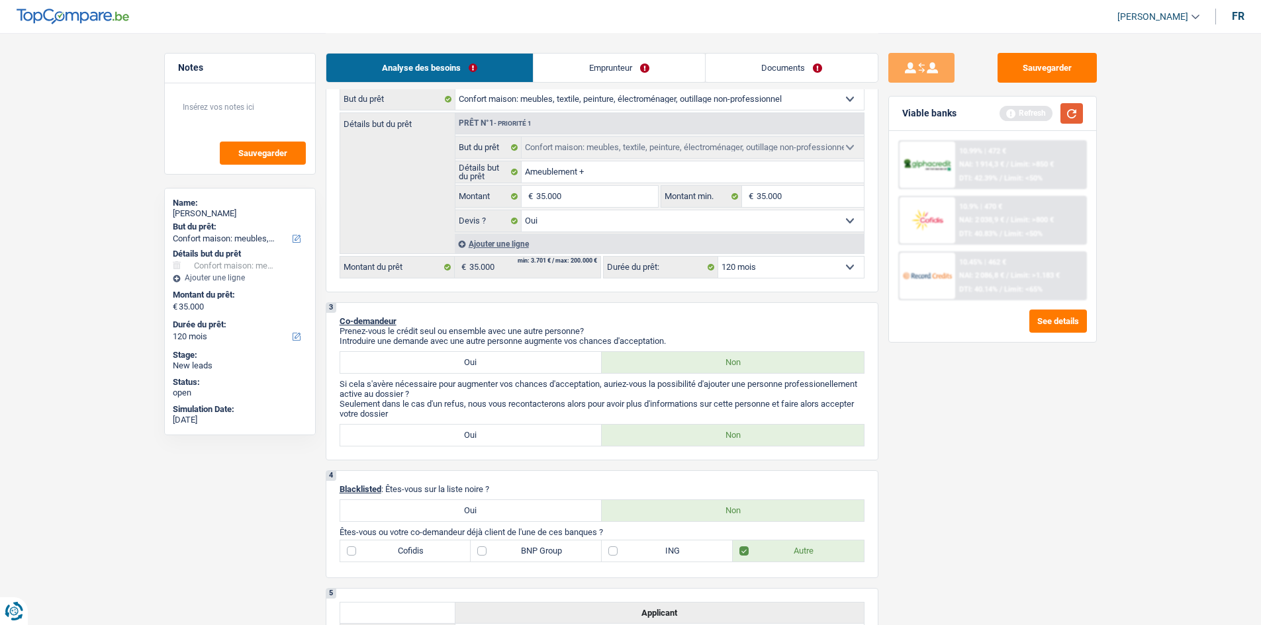
click at [1065, 114] on button "button" at bounding box center [1071, 113] width 22 height 21
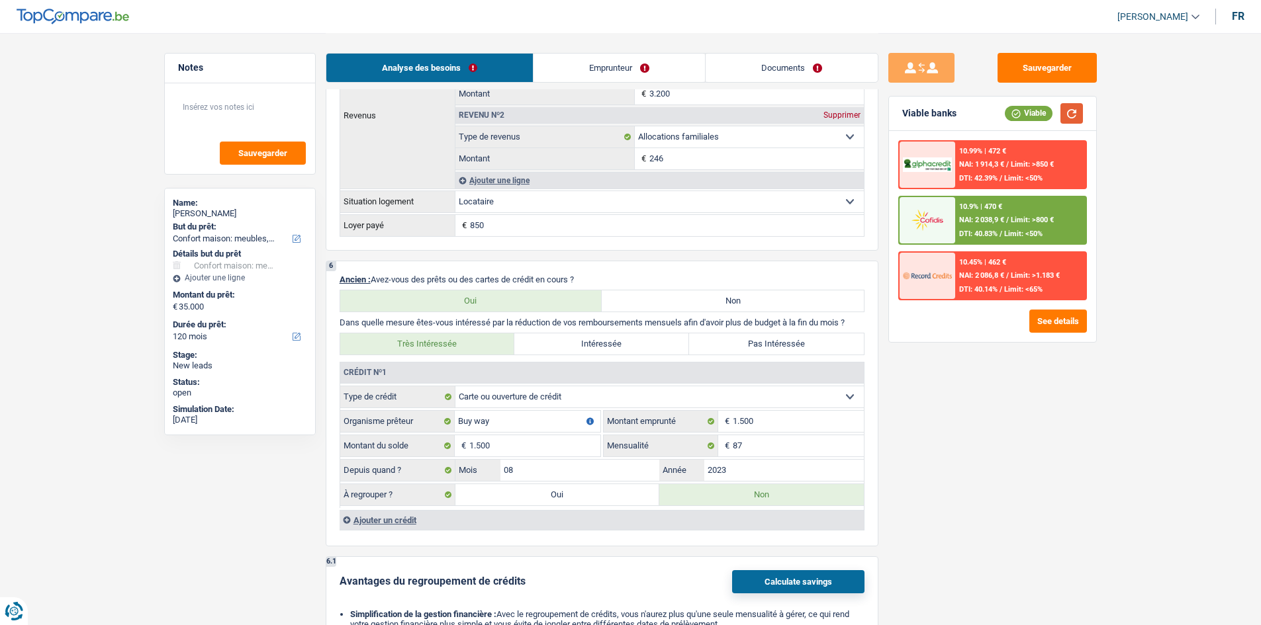
scroll to position [926, 0]
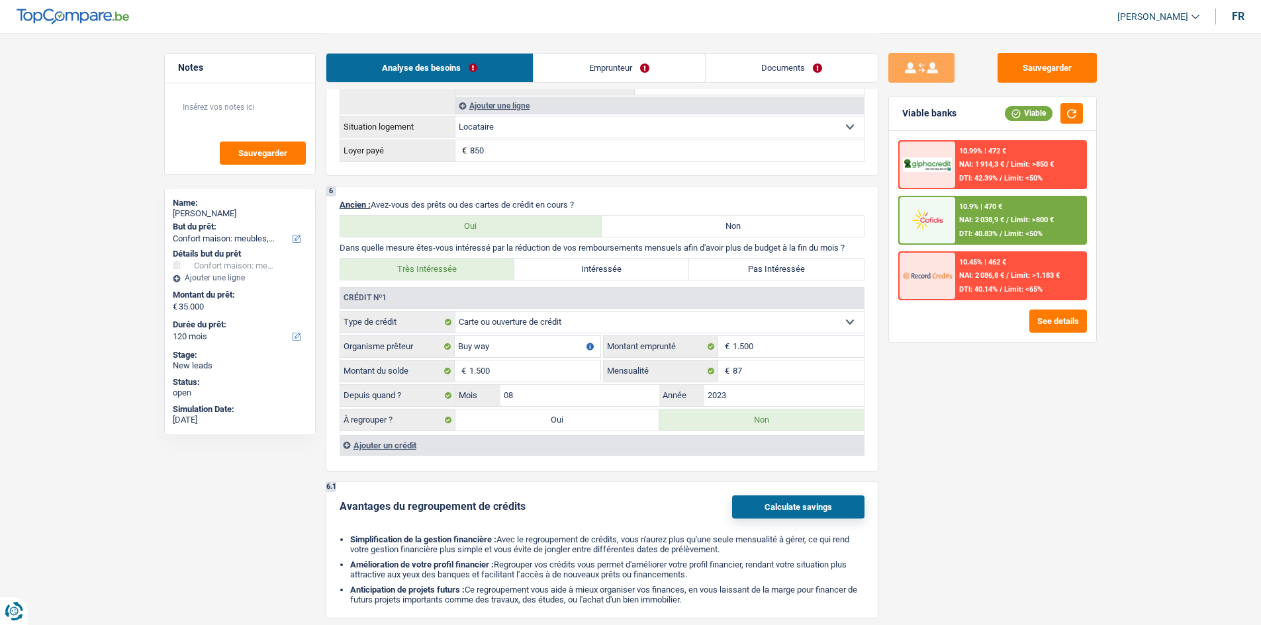
click at [640, 60] on link "Emprunteur" at bounding box center [618, 68] width 171 height 28
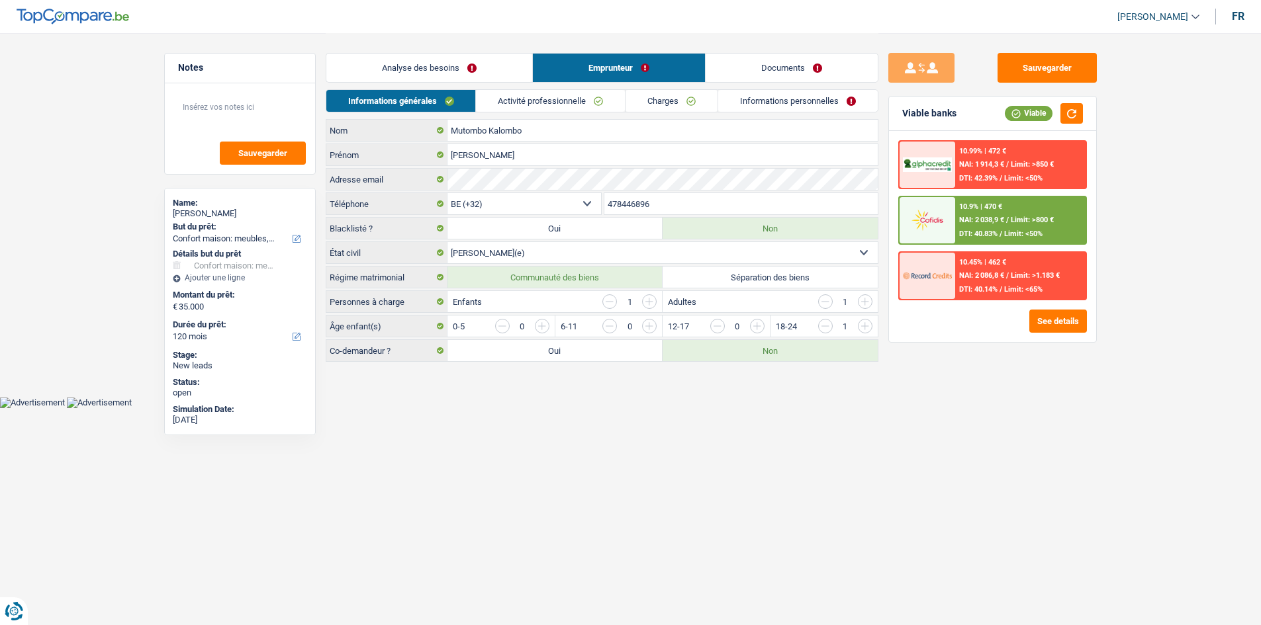
scroll to position [0, 0]
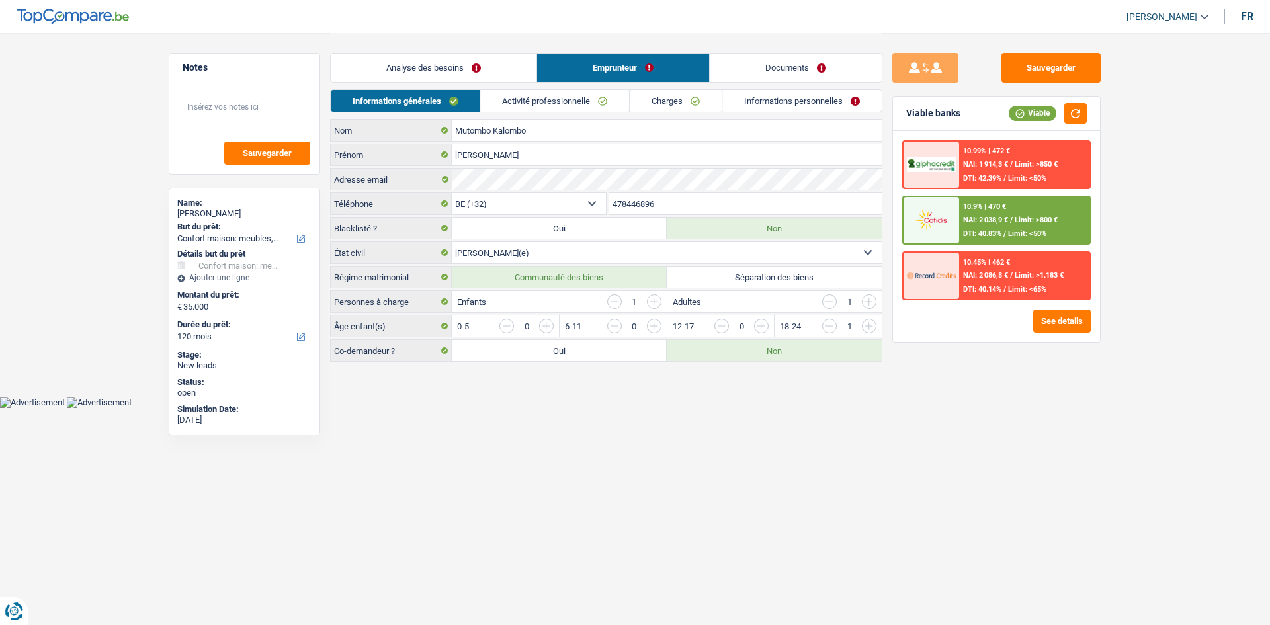
click at [779, 101] on link "Informations personnelles" at bounding box center [802, 101] width 159 height 22
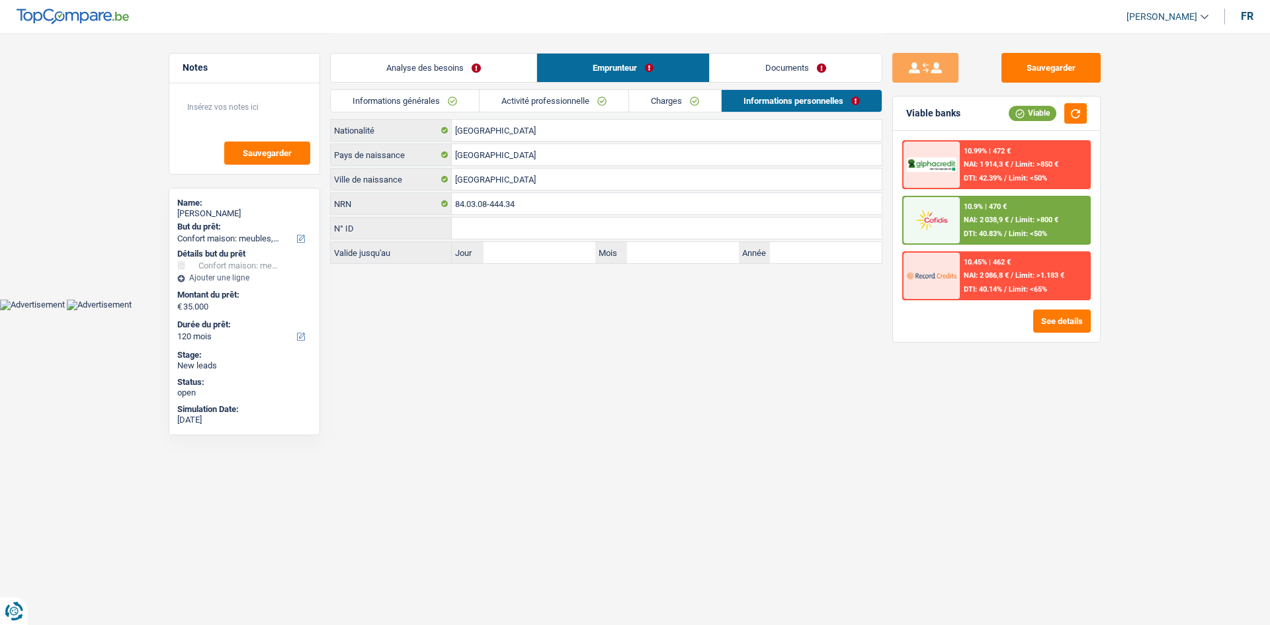
click at [767, 68] on link "Documents" at bounding box center [796, 68] width 172 height 28
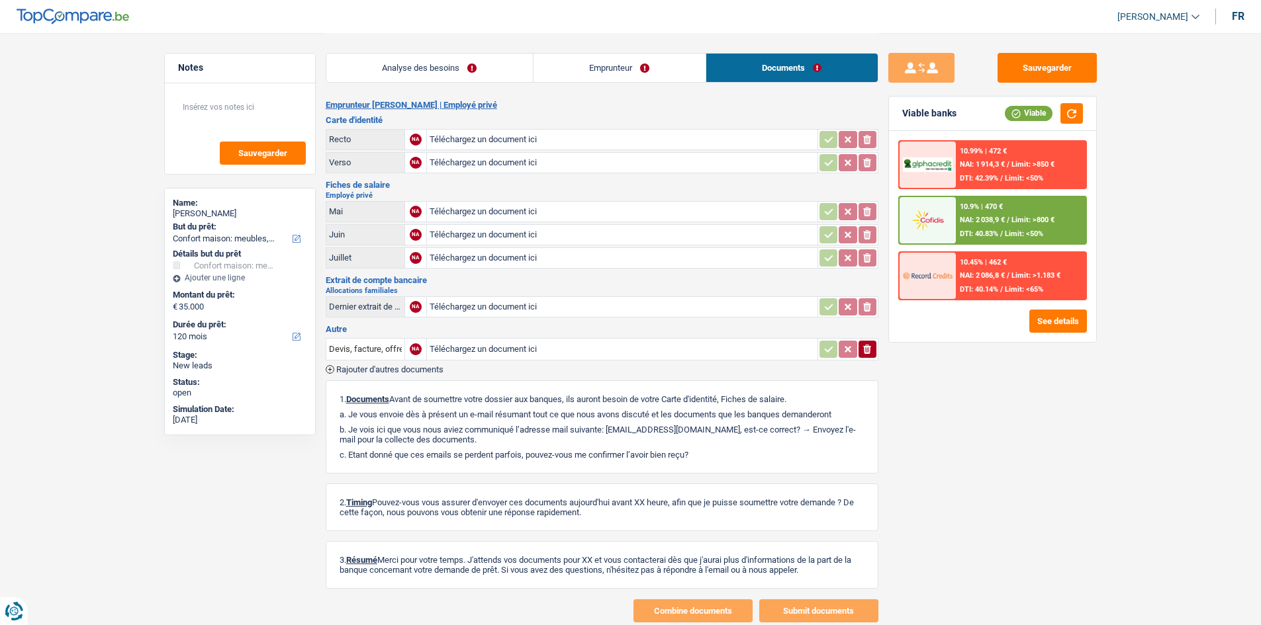
click at [437, 66] on link "Analyse des besoins" at bounding box center [429, 68] width 206 height 28
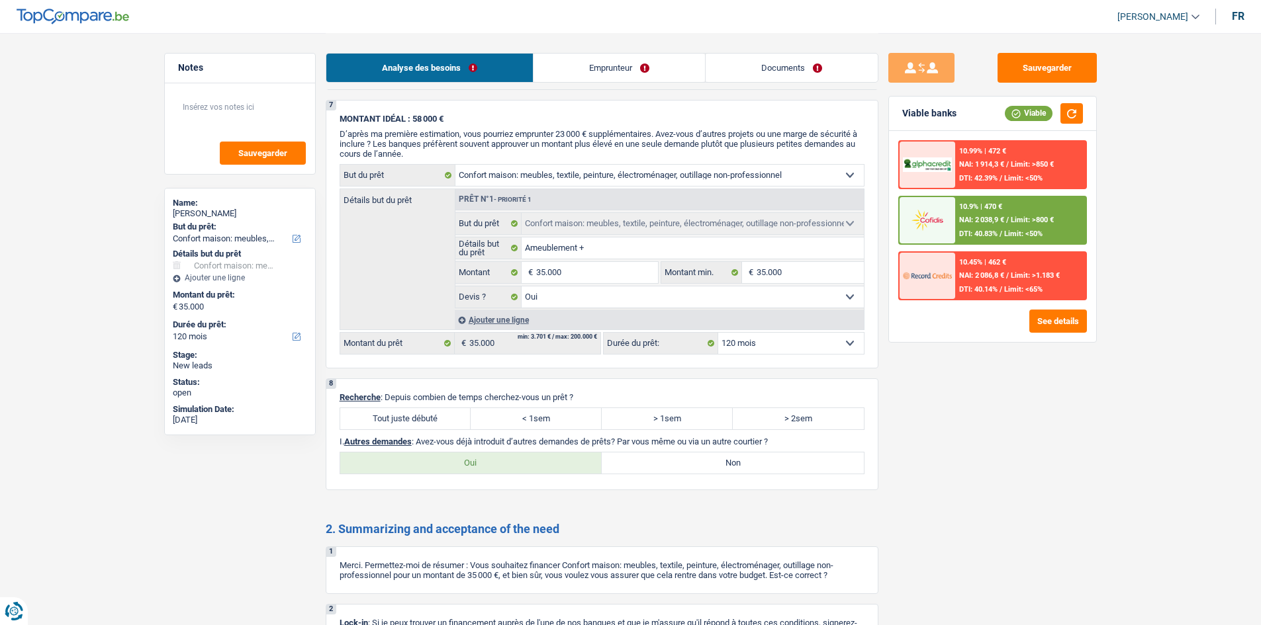
scroll to position [1637, 0]
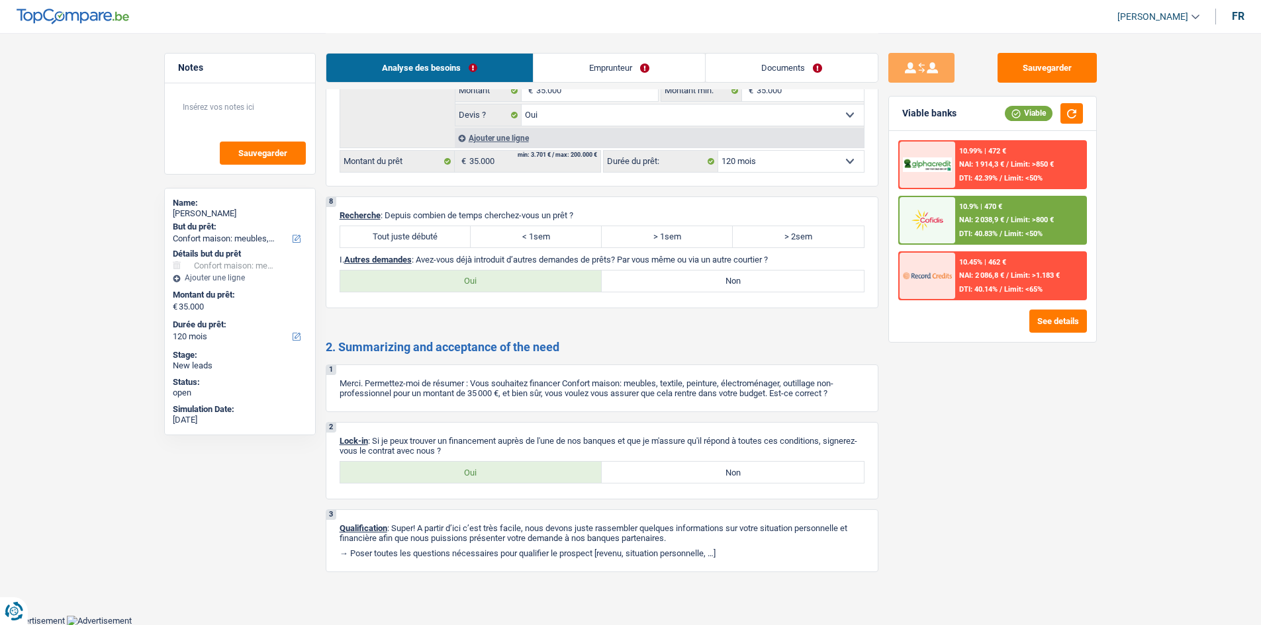
click at [484, 471] on label "Oui" at bounding box center [471, 472] width 262 height 21
click at [484, 471] on input "Oui" at bounding box center [471, 472] width 262 height 21
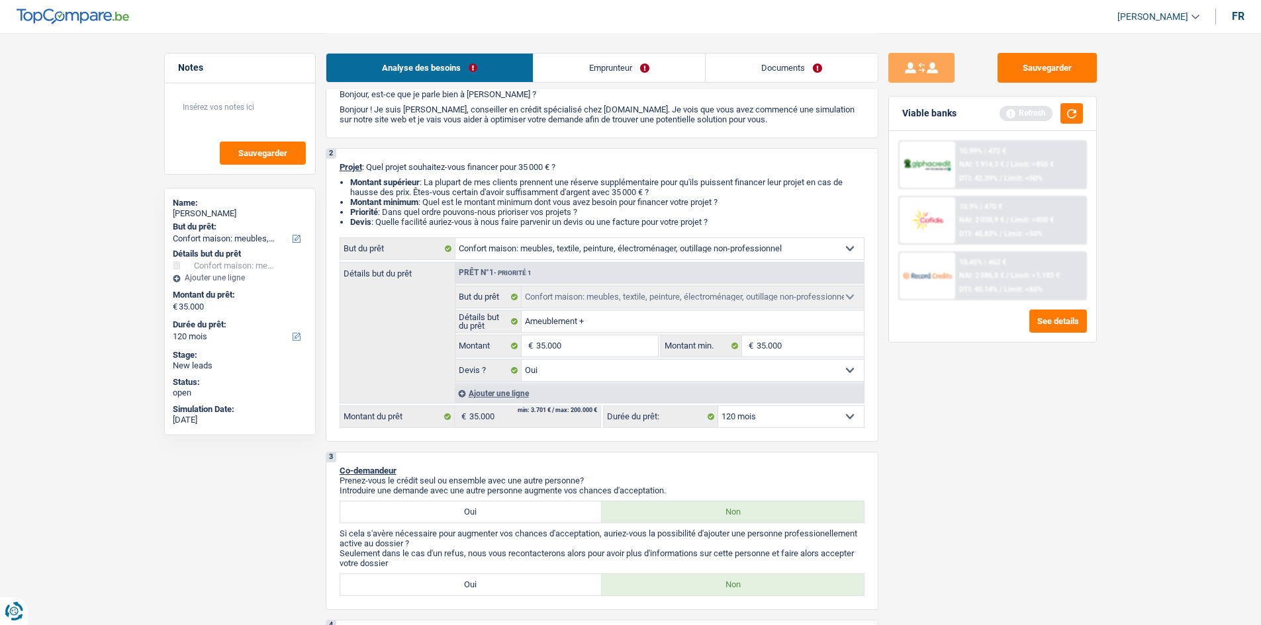
scroll to position [0, 0]
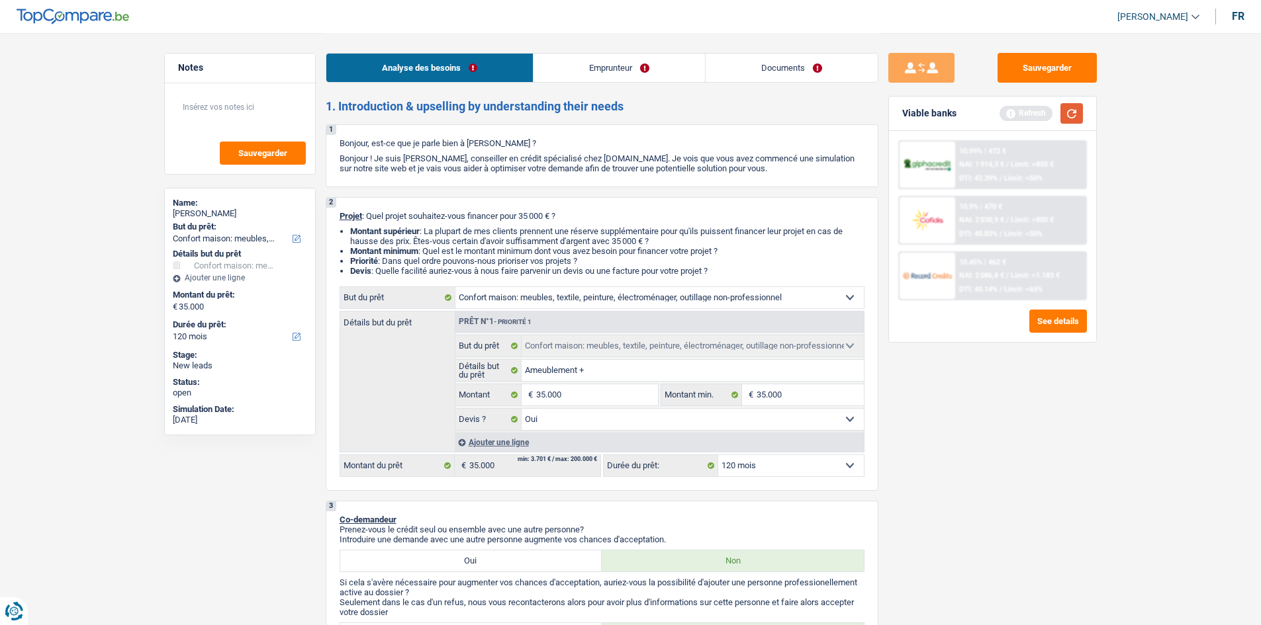
click at [1073, 112] on button "button" at bounding box center [1071, 113] width 22 height 21
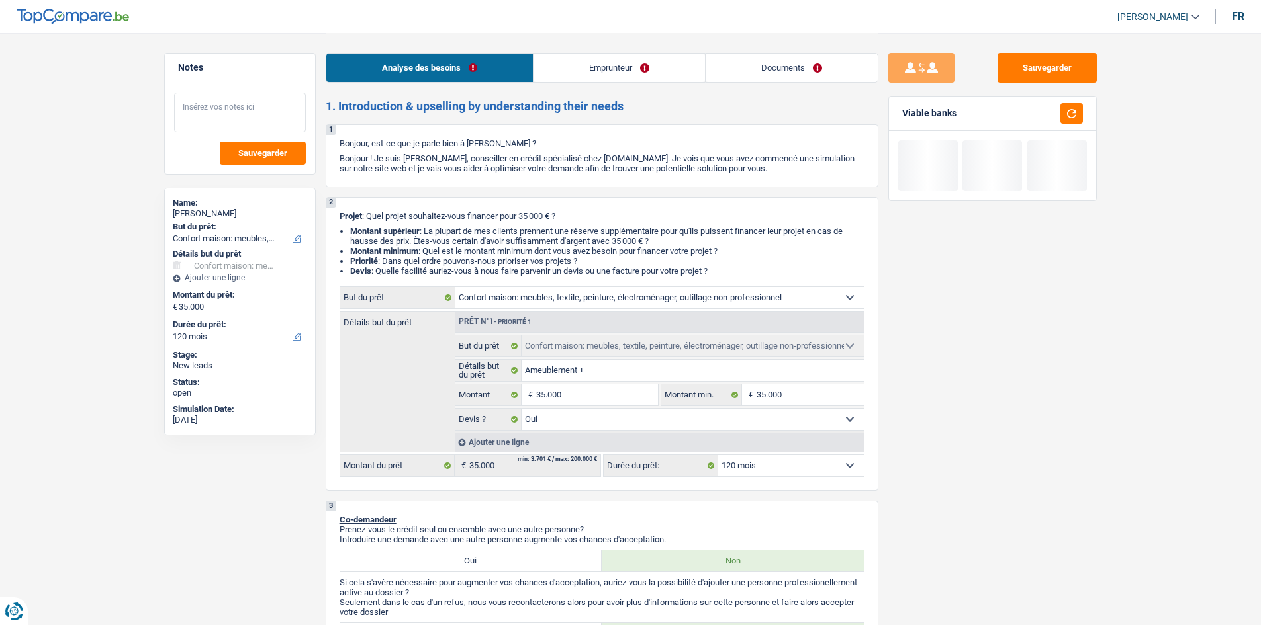
click at [259, 100] on textarea at bounding box center [240, 113] width 132 height 40
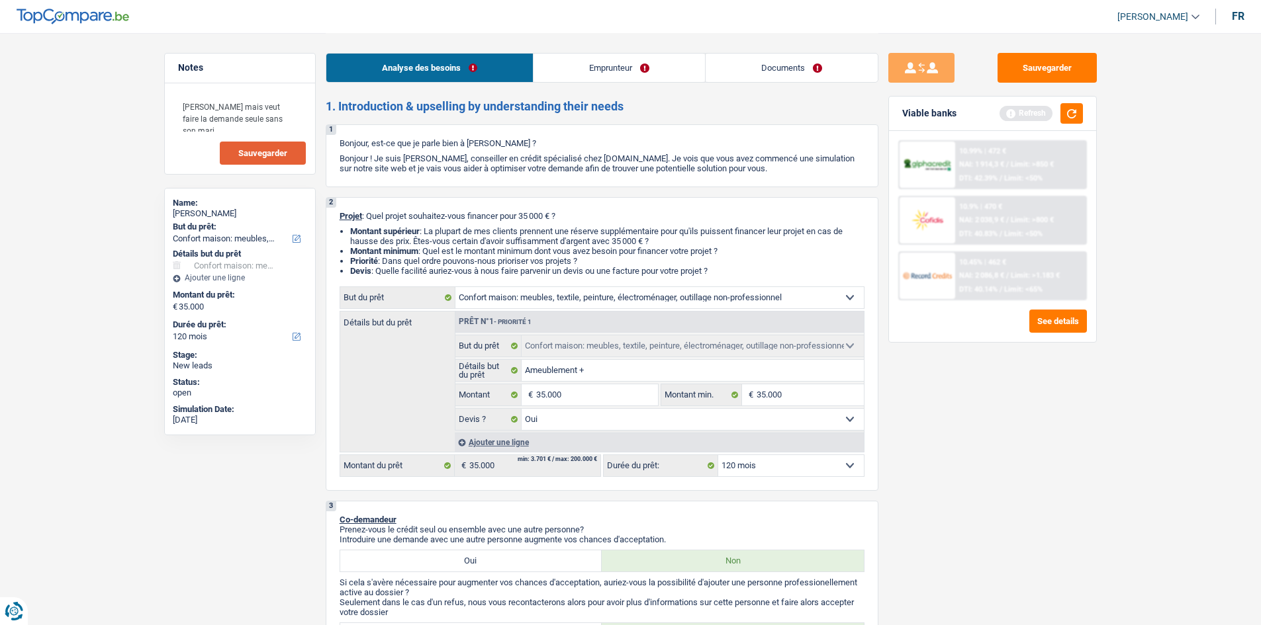
click at [283, 157] on span "Sauvegarder" at bounding box center [262, 153] width 49 height 9
click at [1032, 71] on button "Sauvegarder" at bounding box center [1046, 68] width 99 height 30
click at [277, 112] on textarea "[PERSON_NAME] mais veut faire la demande seule sans son mari" at bounding box center [240, 113] width 132 height 40
click at [294, 122] on textarea "[PERSON_NAME] mais veut faire la demande seule sans son mari" at bounding box center [240, 113] width 132 height 40
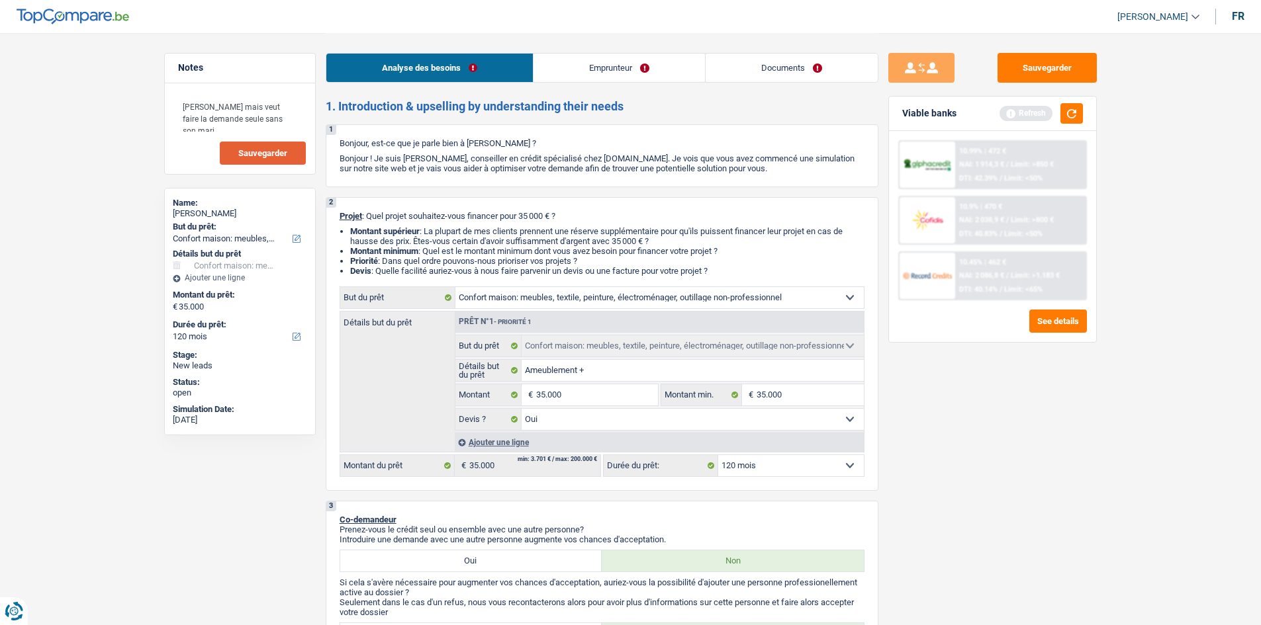
click at [1082, 69] on button "Sauvegarder" at bounding box center [1046, 68] width 99 height 30
click at [1040, 66] on button "Sauvegarder" at bounding box center [1046, 68] width 99 height 30
